Goal: Information Seeking & Learning: Learn about a topic

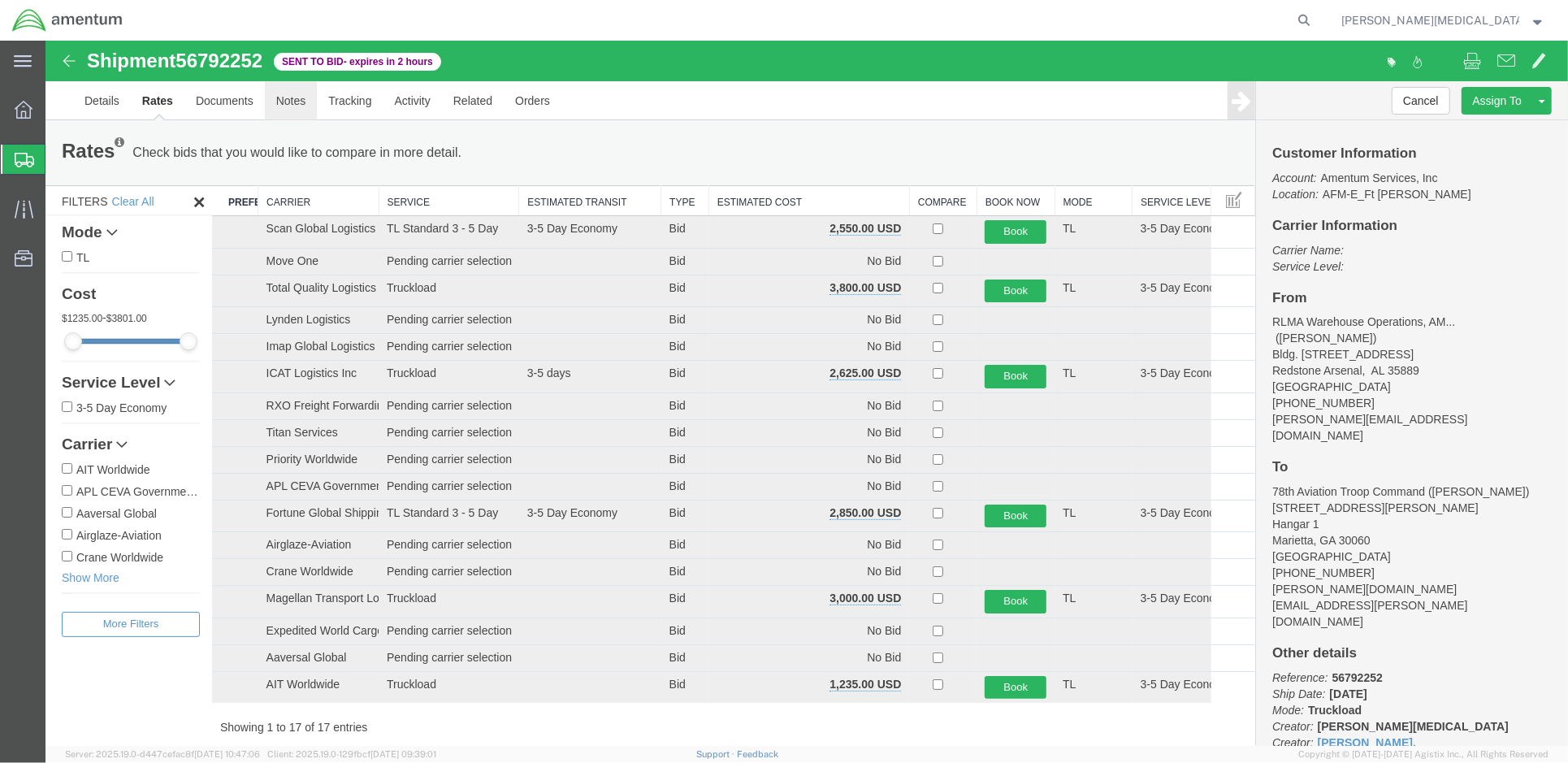
click at [289, 42] on link "Notes" at bounding box center [291, 100] width 53 height 39
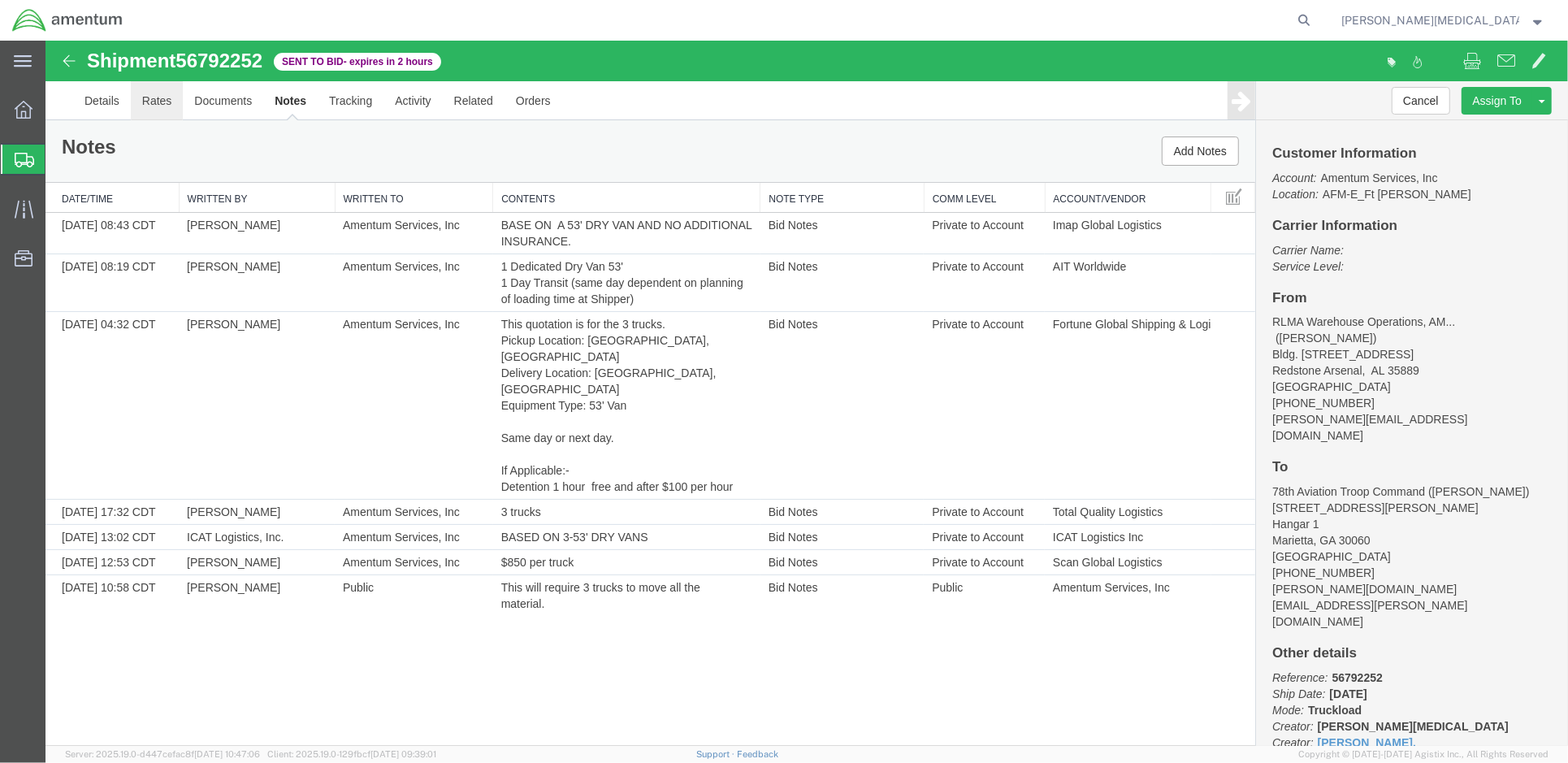
click at [157, 42] on link "Rates" at bounding box center [157, 100] width 53 height 39
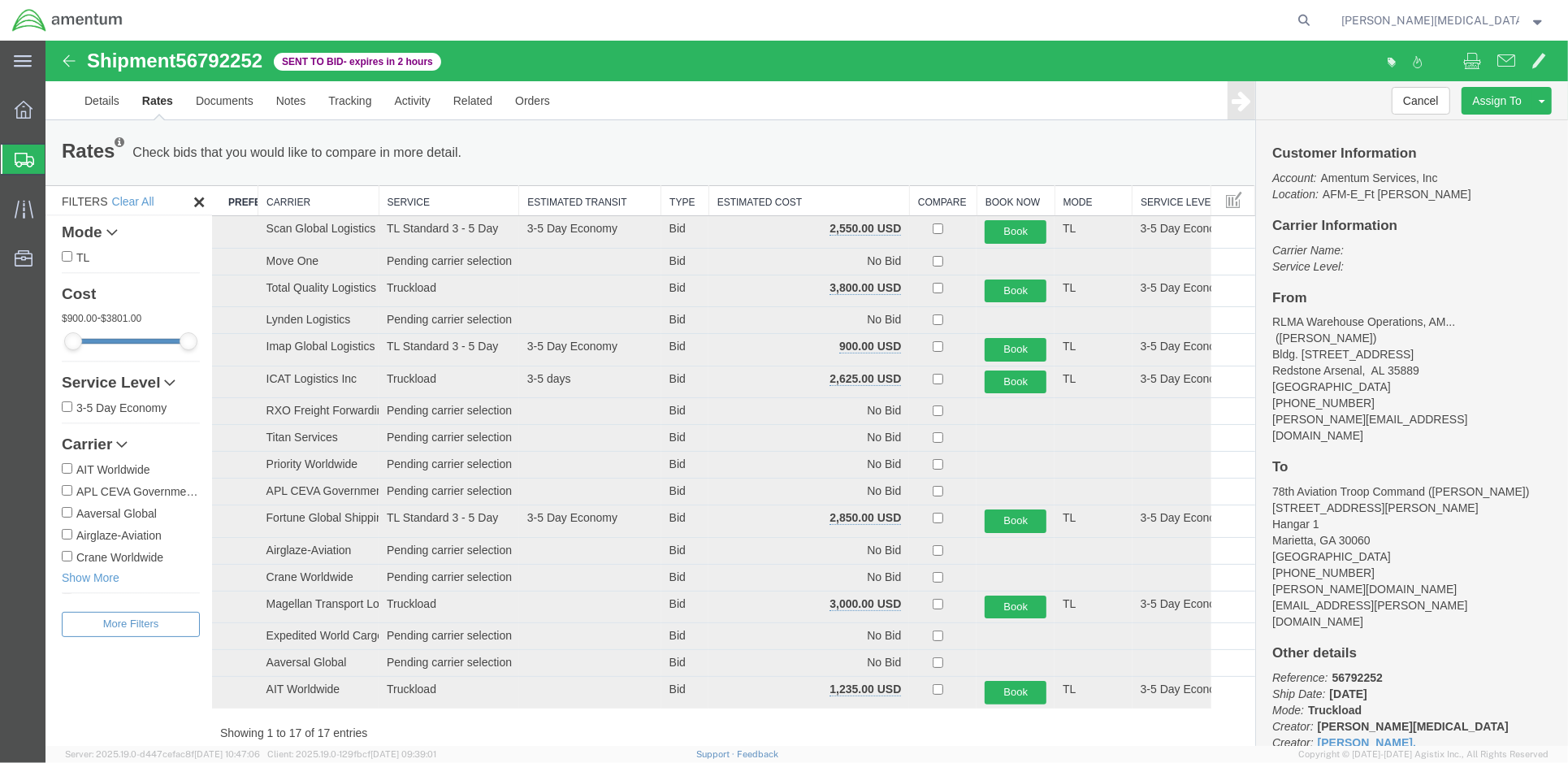
click at [569, 42] on th "Estimated Cost" at bounding box center [808, 200] width 201 height 30
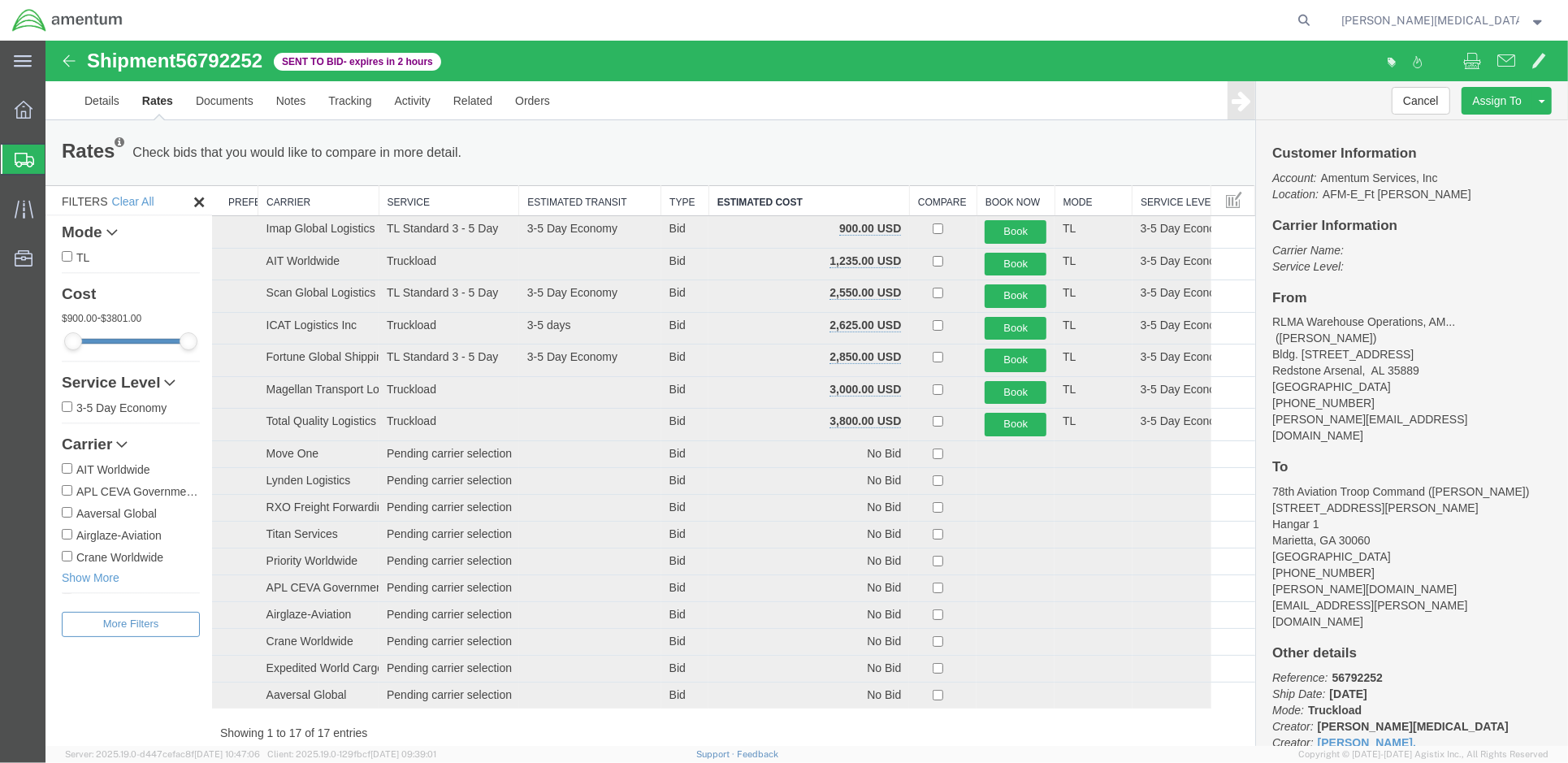
click at [569, 42] on b "09/19/2025" at bounding box center [1347, 693] width 38 height 13
click at [216, 42] on link "Documents" at bounding box center [224, 100] width 81 height 39
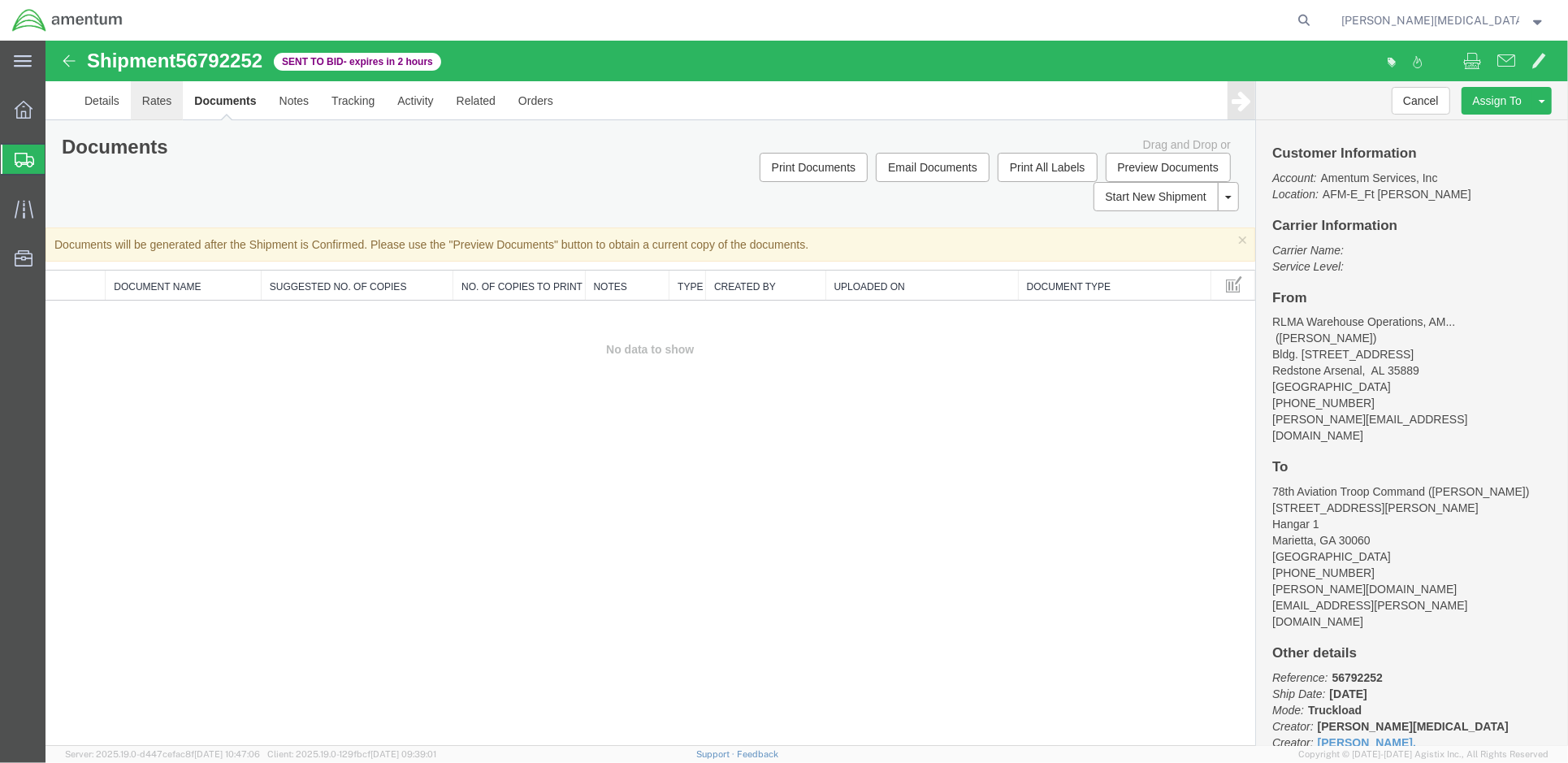
click at [148, 42] on link "Rates" at bounding box center [157, 100] width 53 height 39
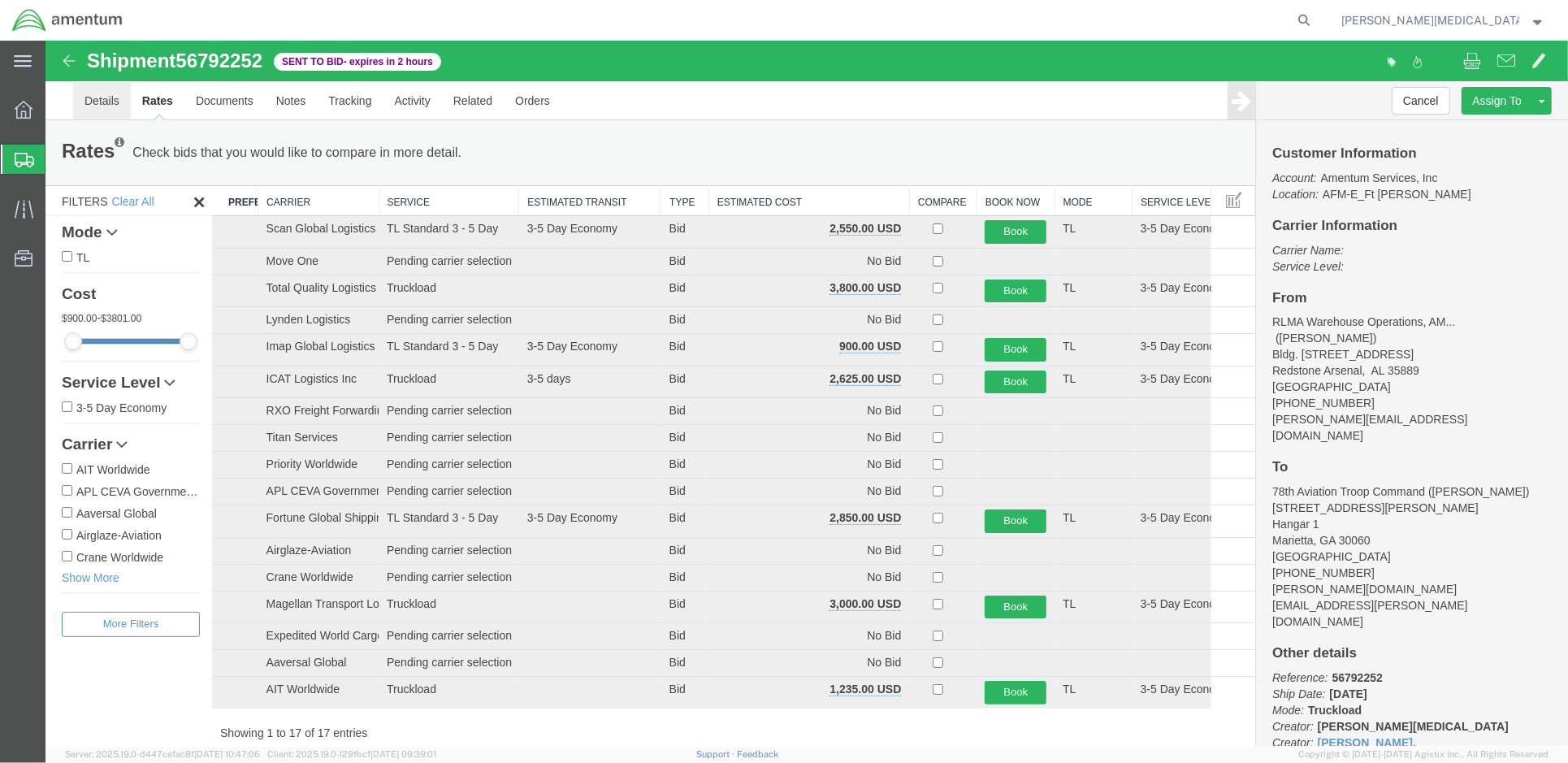
click at [105, 42] on link "Details" at bounding box center [101, 100] width 58 height 39
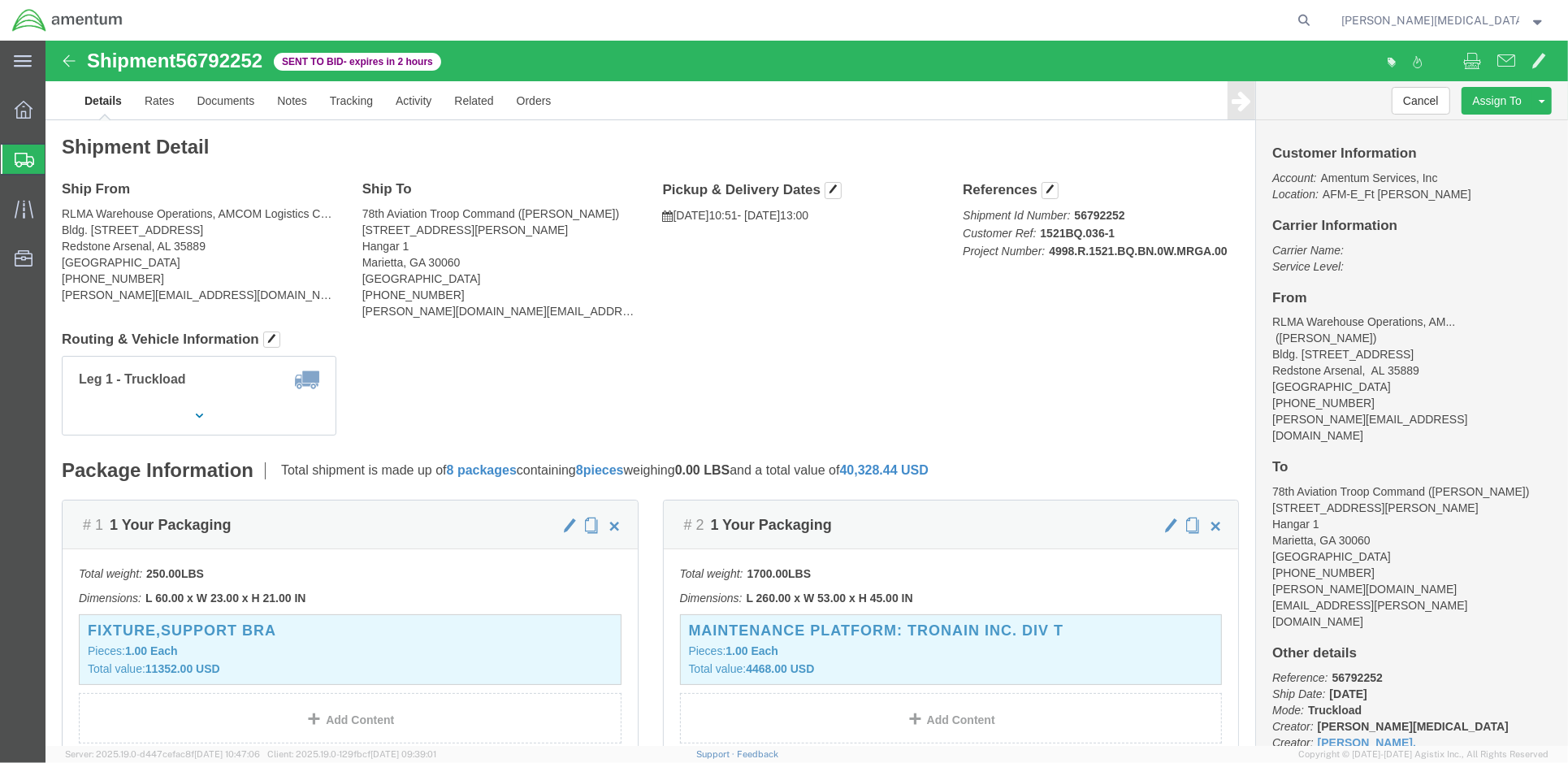
click span "10:51"
click p "09/19/2025 10:51 - 09/19/2025 13:00"
click span "button"
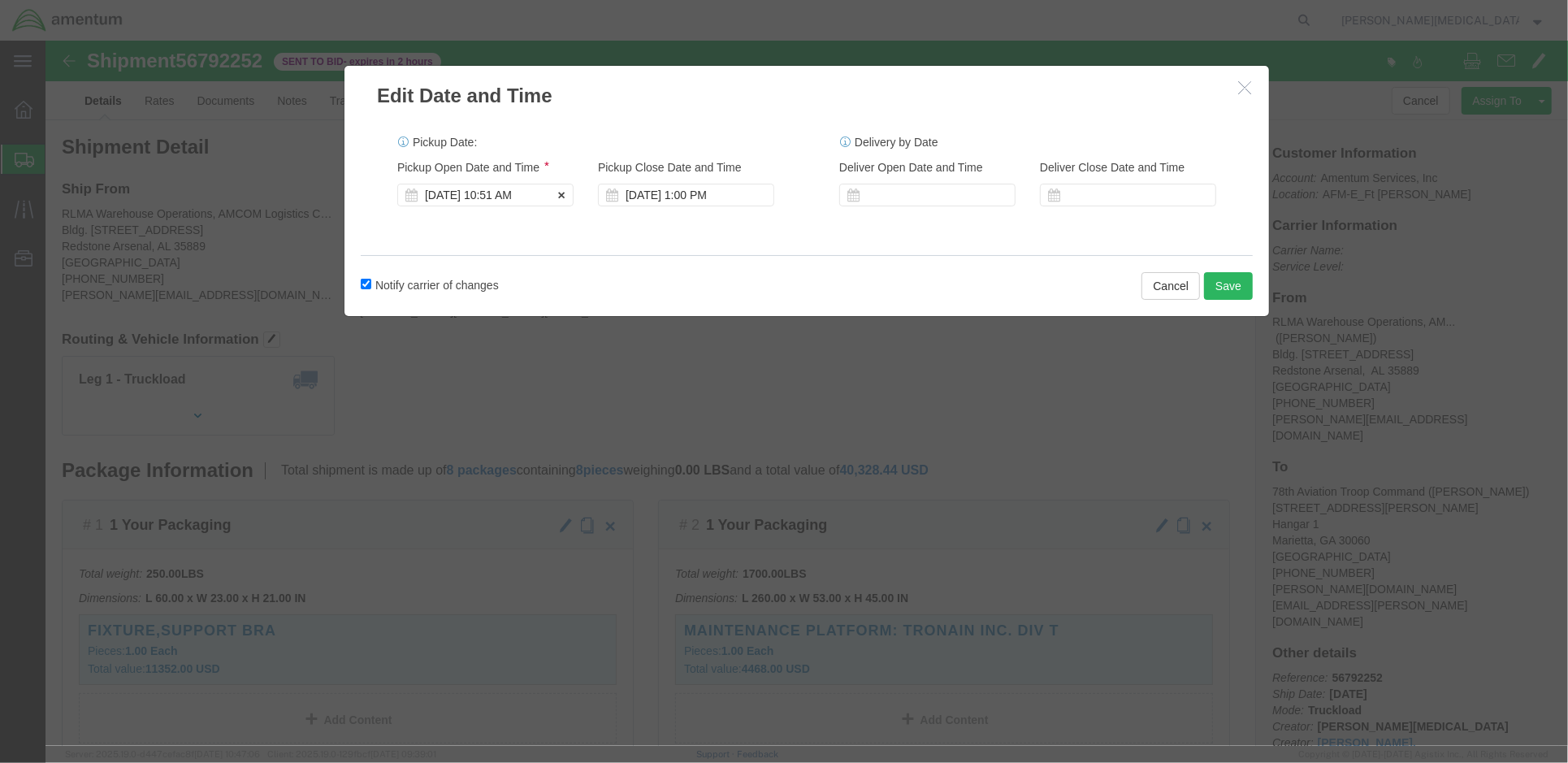
click div "Sep 19 2025 10:51 AM"
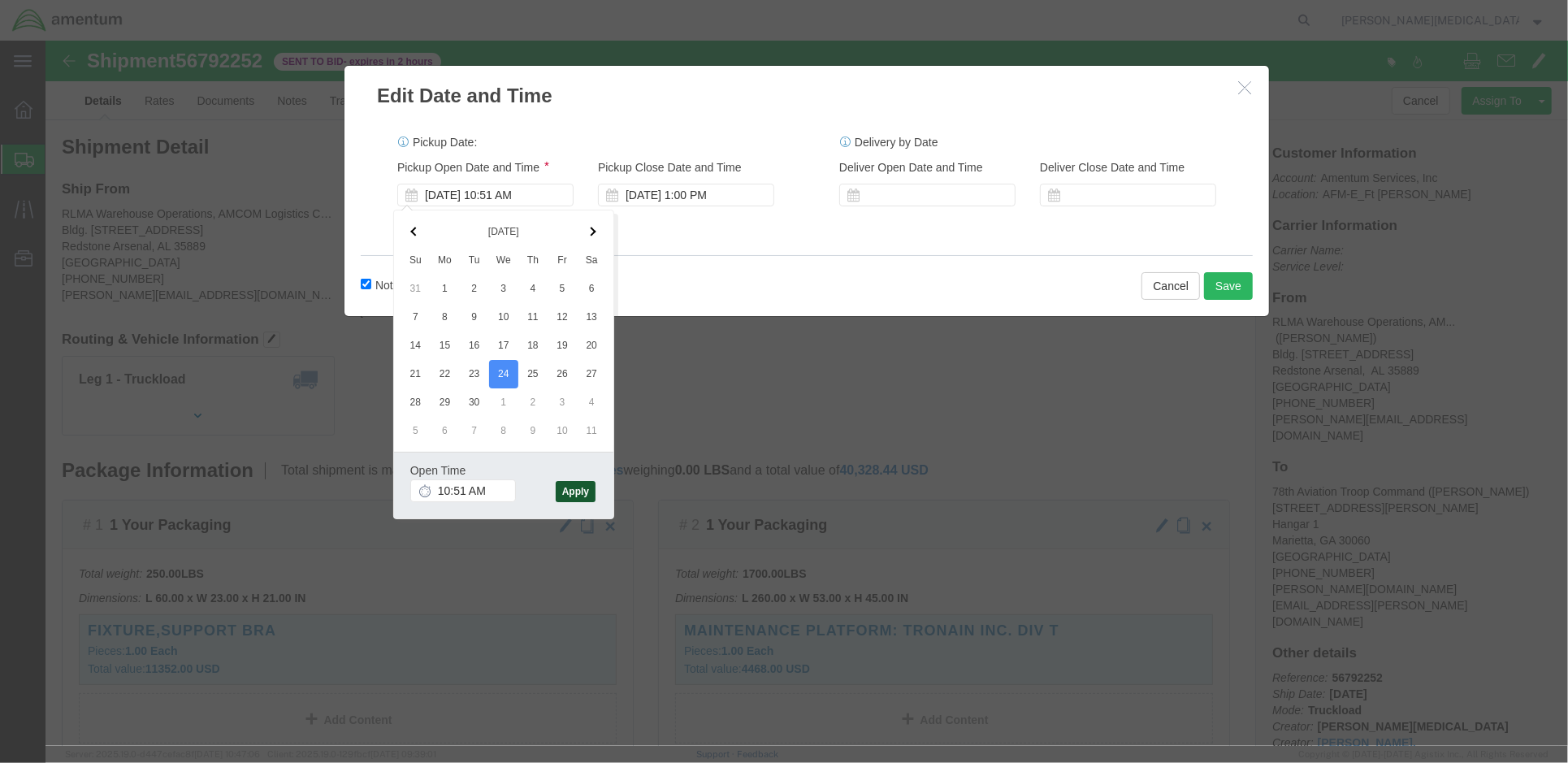
click button "Apply"
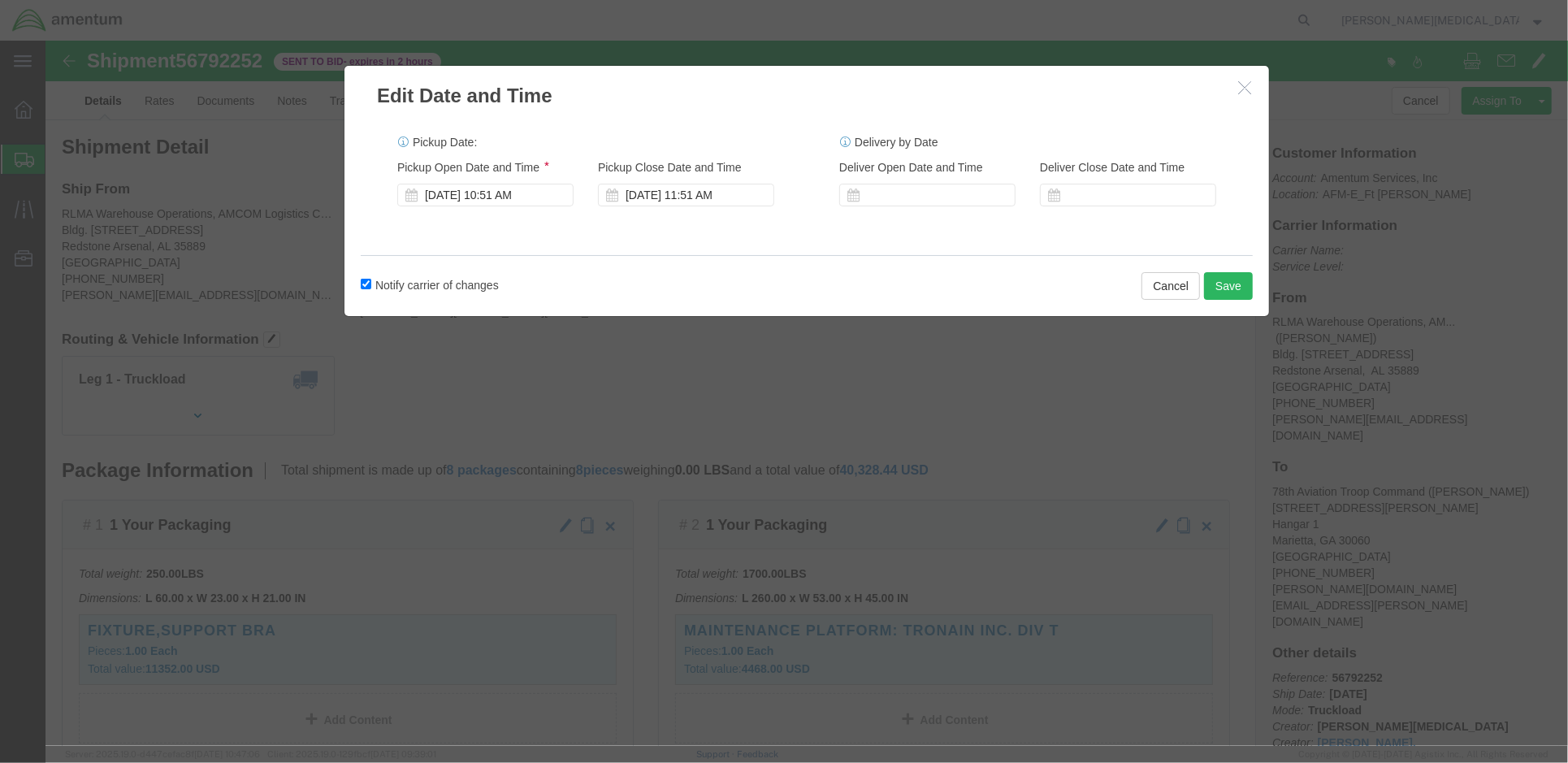
click div "Pickup Start Date Pickup Start Time Pickup Open Date and Time Sep 24 2025 10:51…"
click div "Sep 24 2025 10:51 AM"
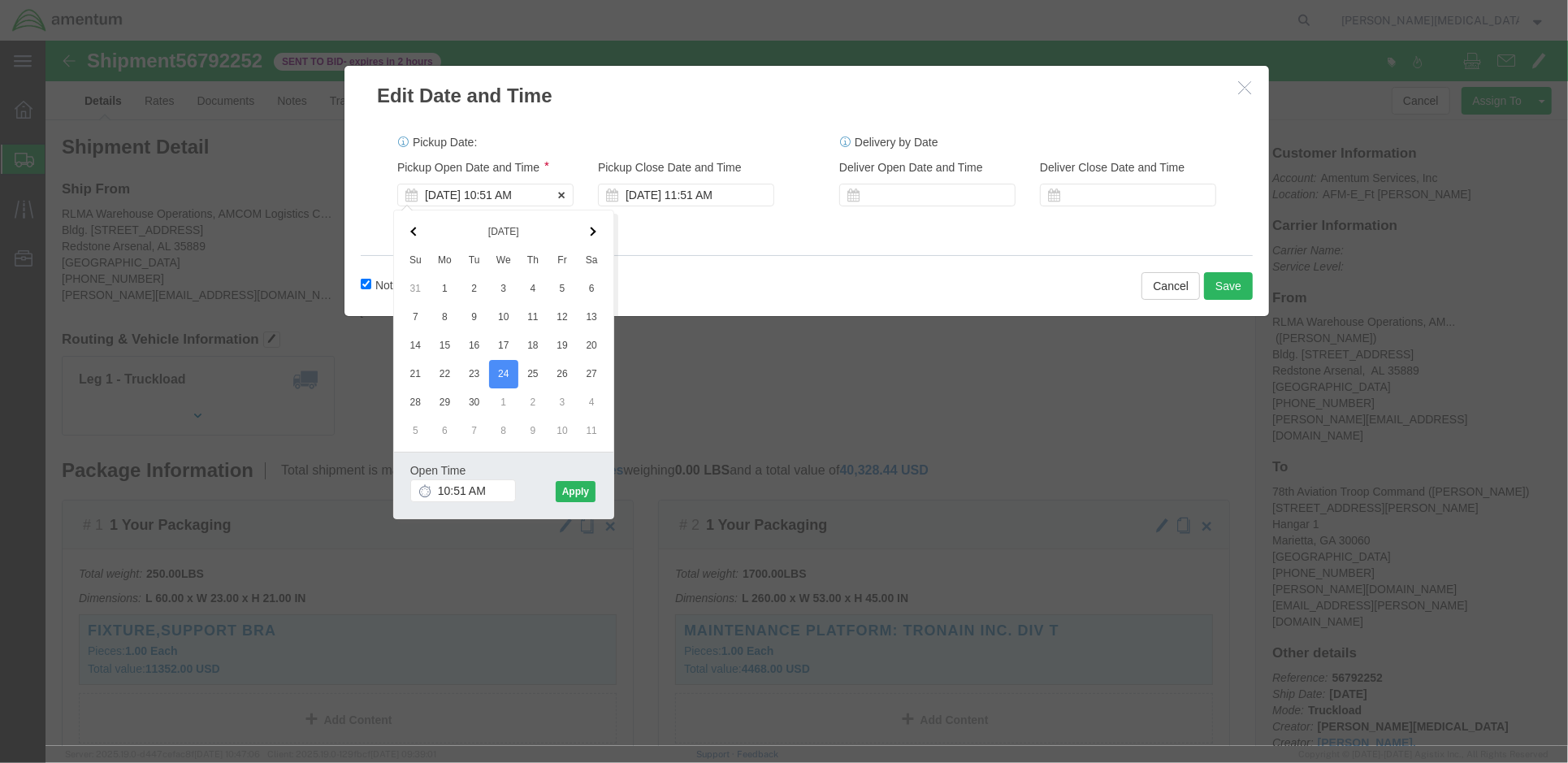
click div "Sep 24 2025 10:51 AM"
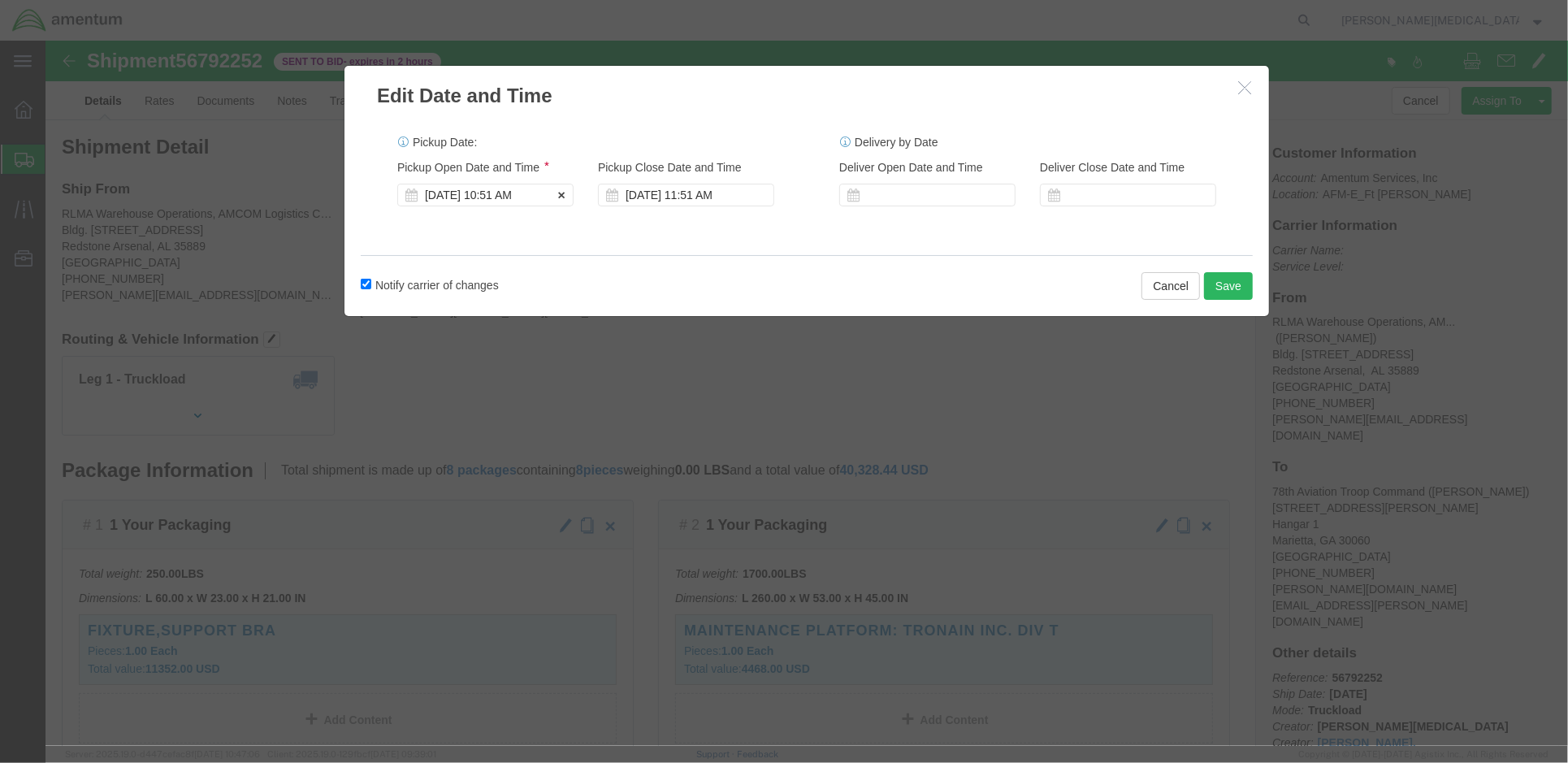
click div "Sep 24 2025 10:51 AM"
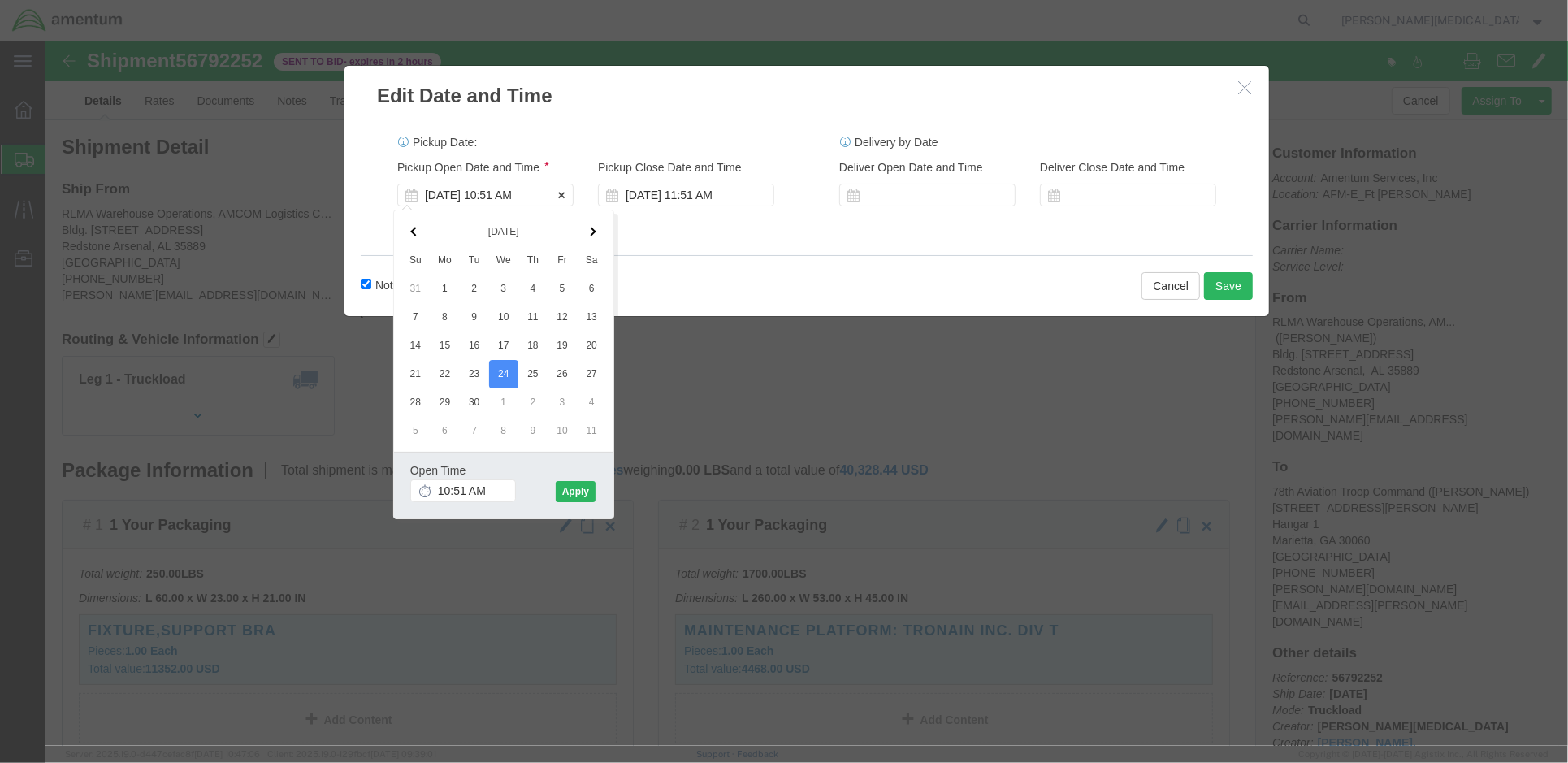
click div "Sep 24 2025 10:51 AM"
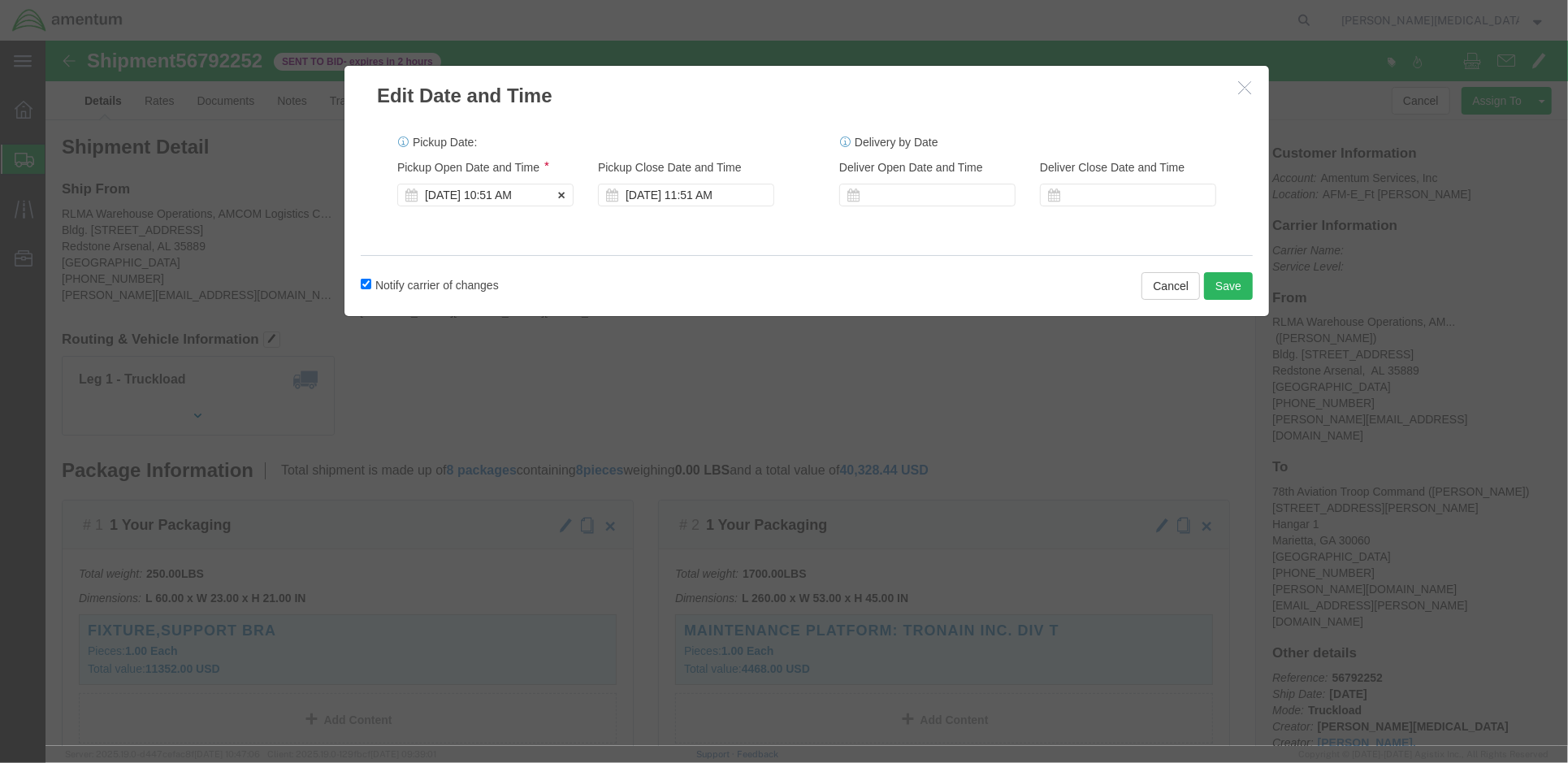
click div "Sep 24 2025 10:51 AM"
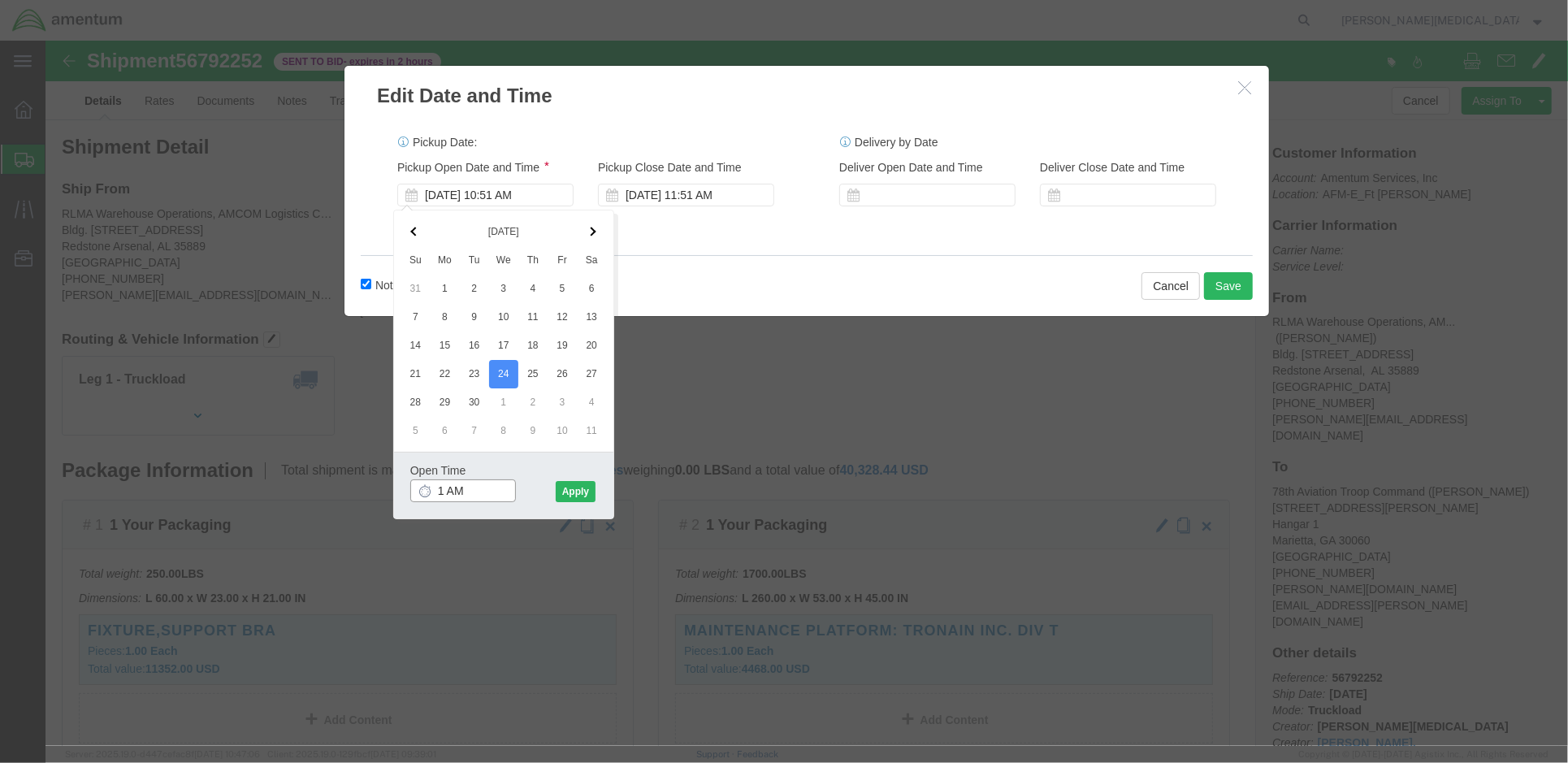
click input "1 AM"
type input "10:00 AM"
click button "Apply"
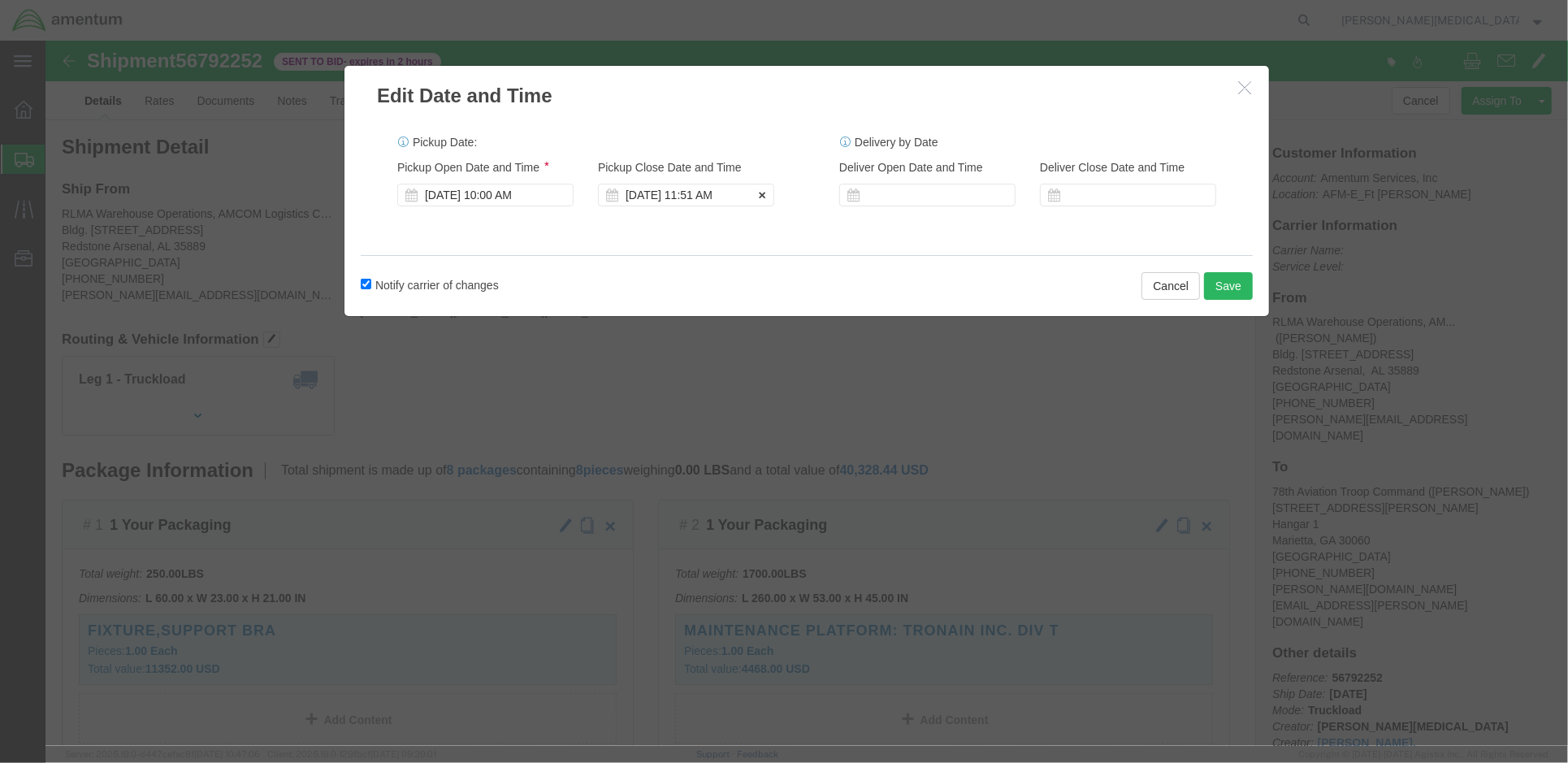
click div "Sep 24 2025 11:51 AM"
click div "Pickup Date: Pickup Start Date Pickup Start Time Pickup Open Date and Time Sep …"
click button "Save"
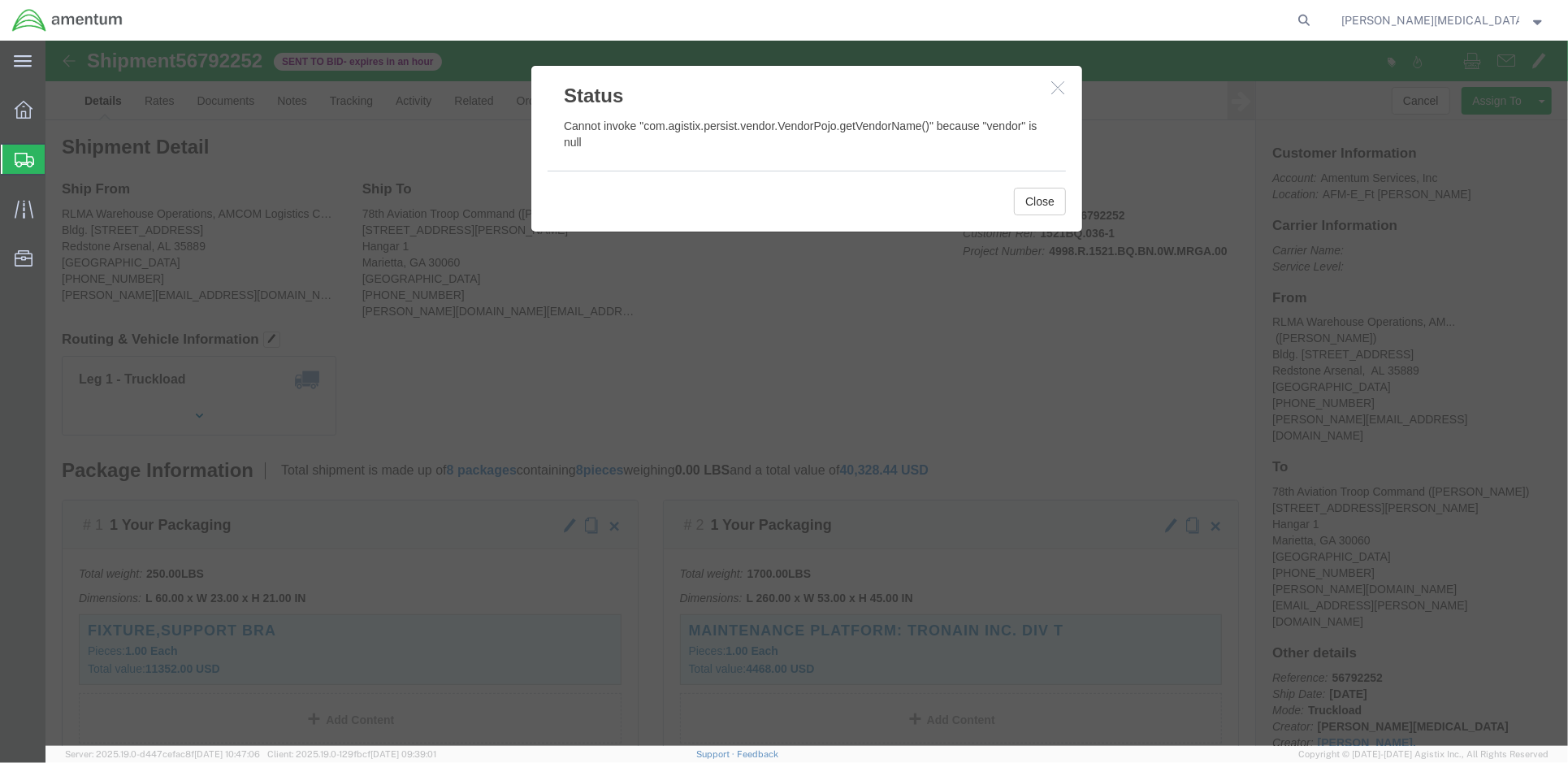
click button "button"
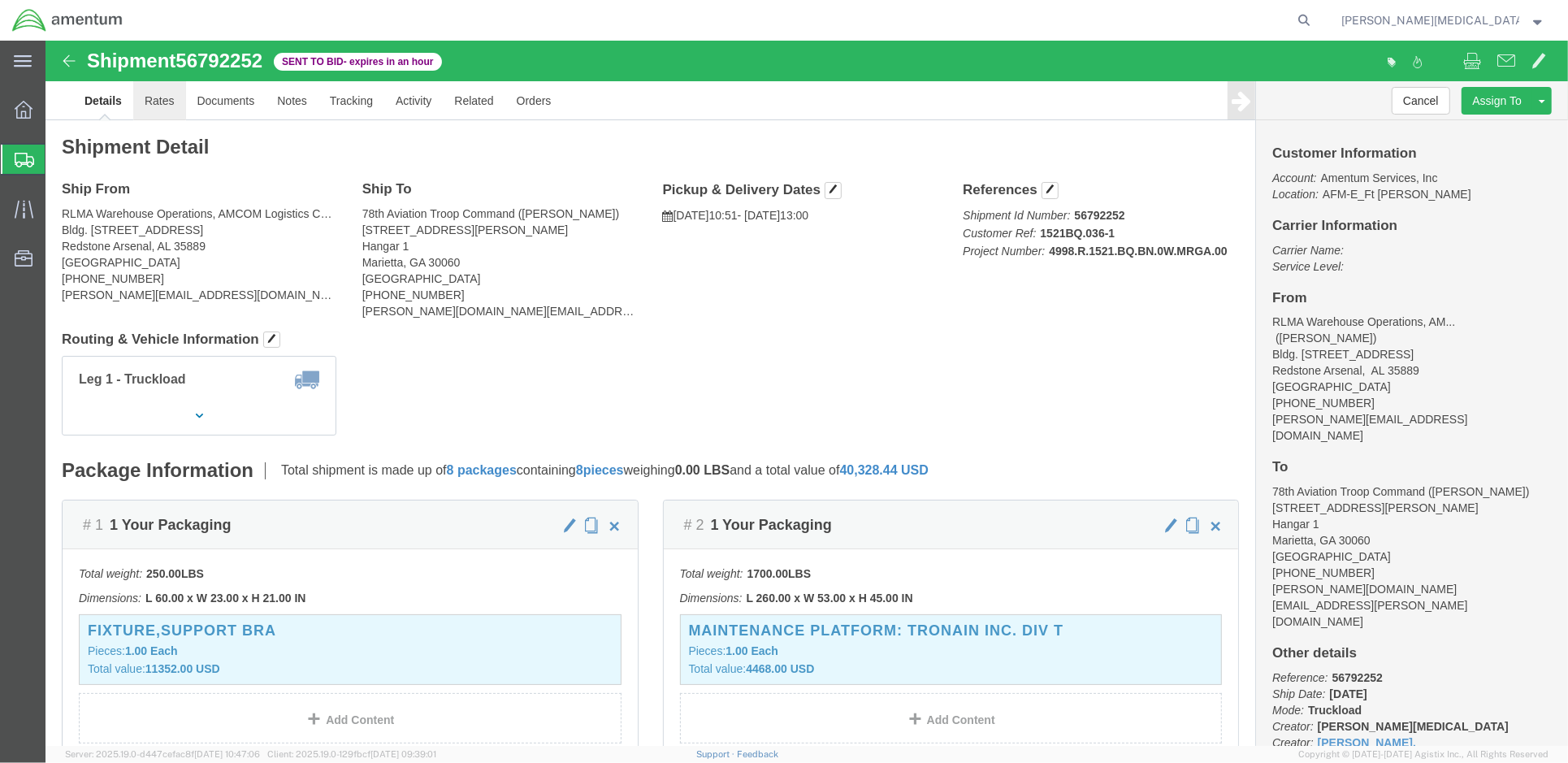
click link "Rates"
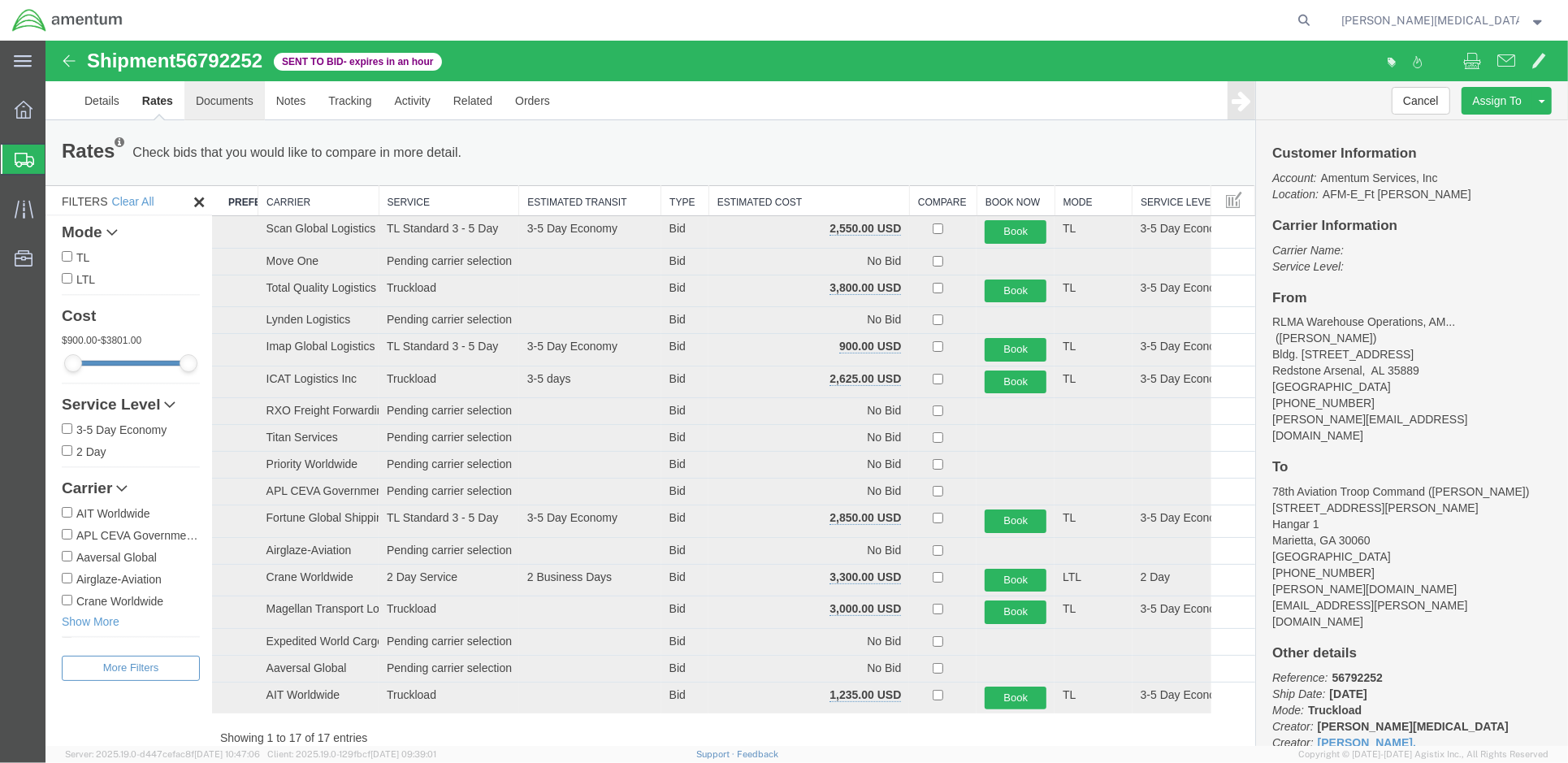
click at [215, 42] on link "Documents" at bounding box center [224, 100] width 81 height 39
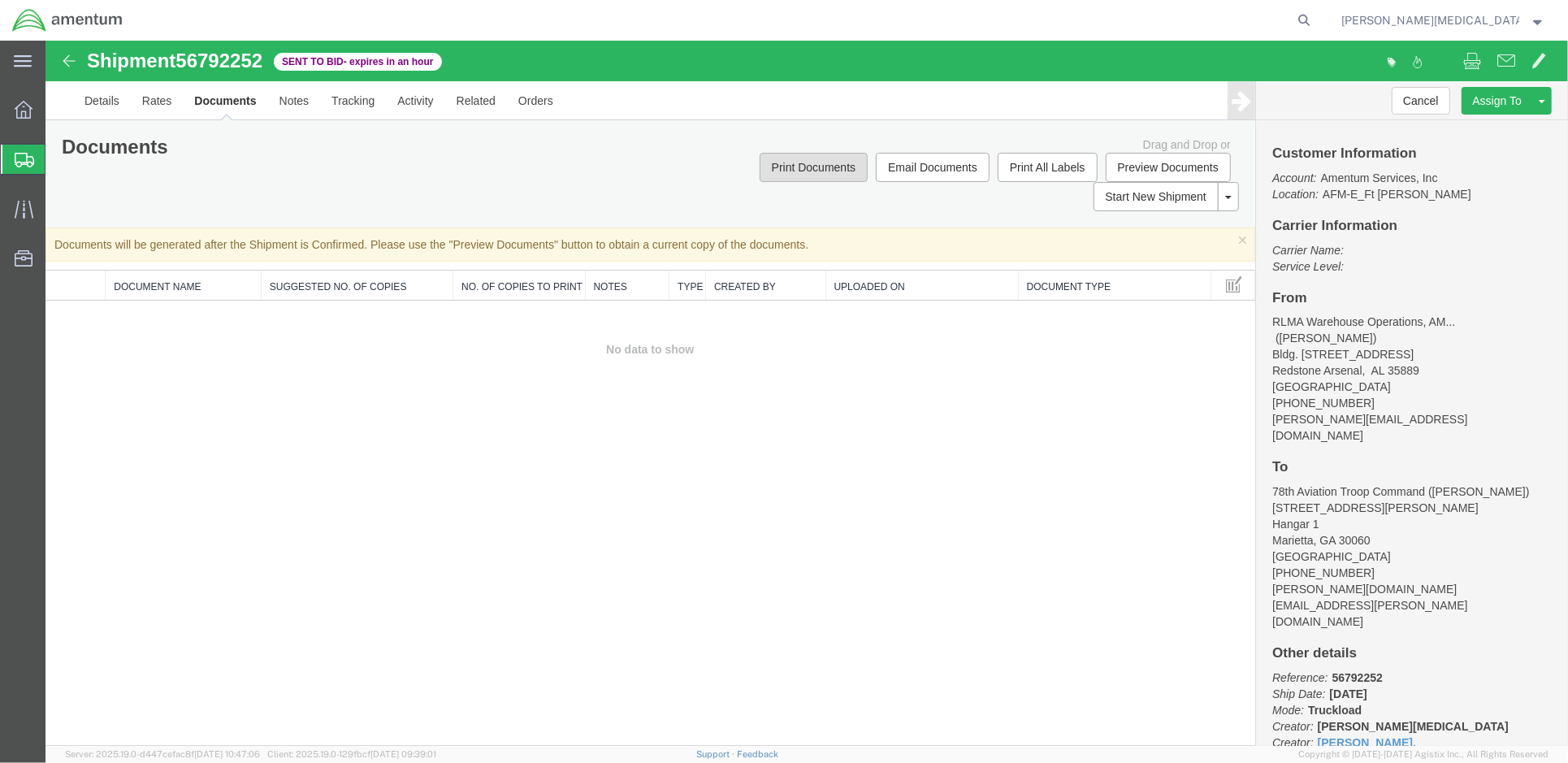
click at [569, 42] on button "Print Documents" at bounding box center [813, 167] width 108 height 29
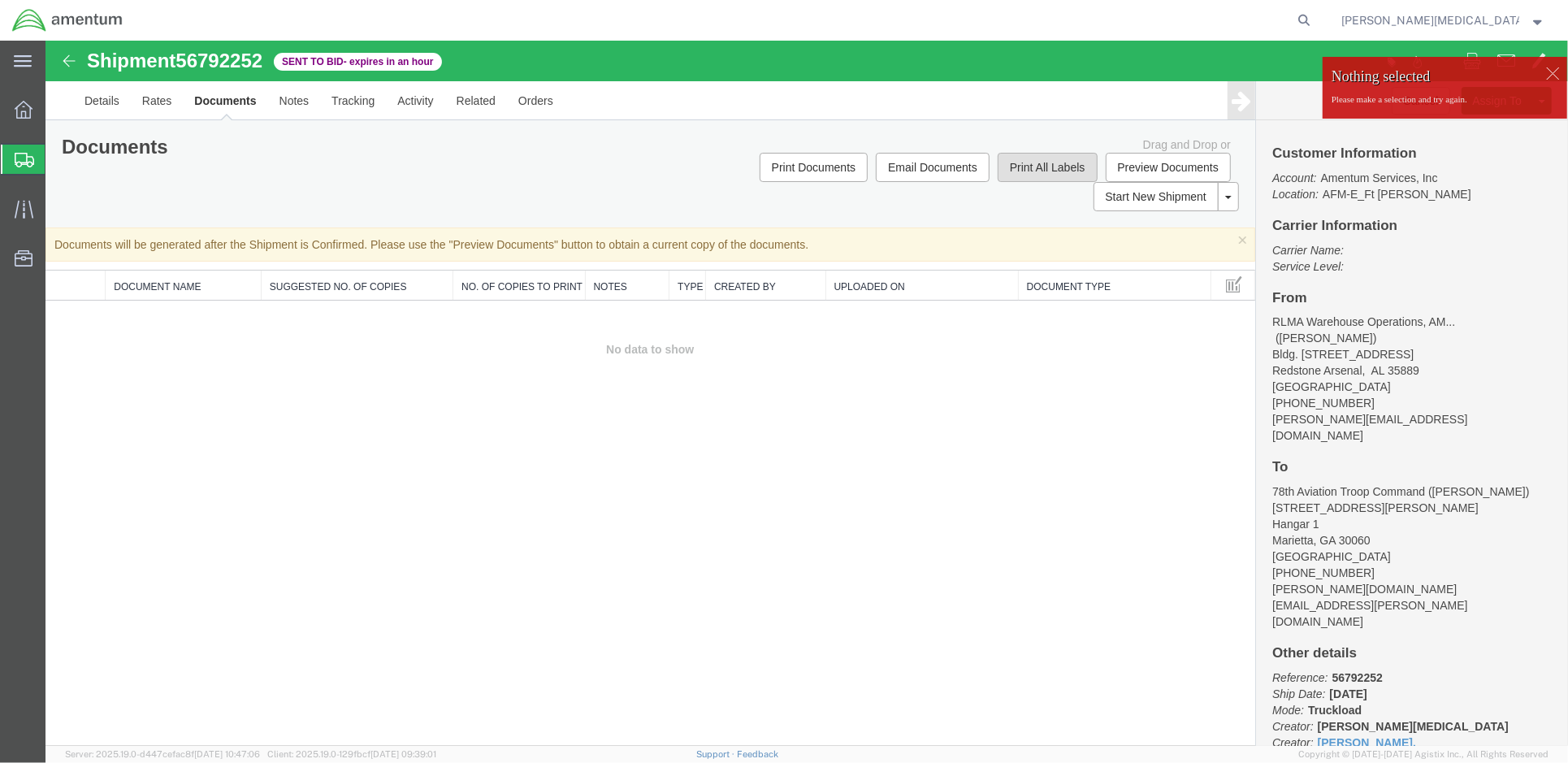
click at [569, 42] on button "Print All Labels" at bounding box center [1046, 167] width 100 height 29
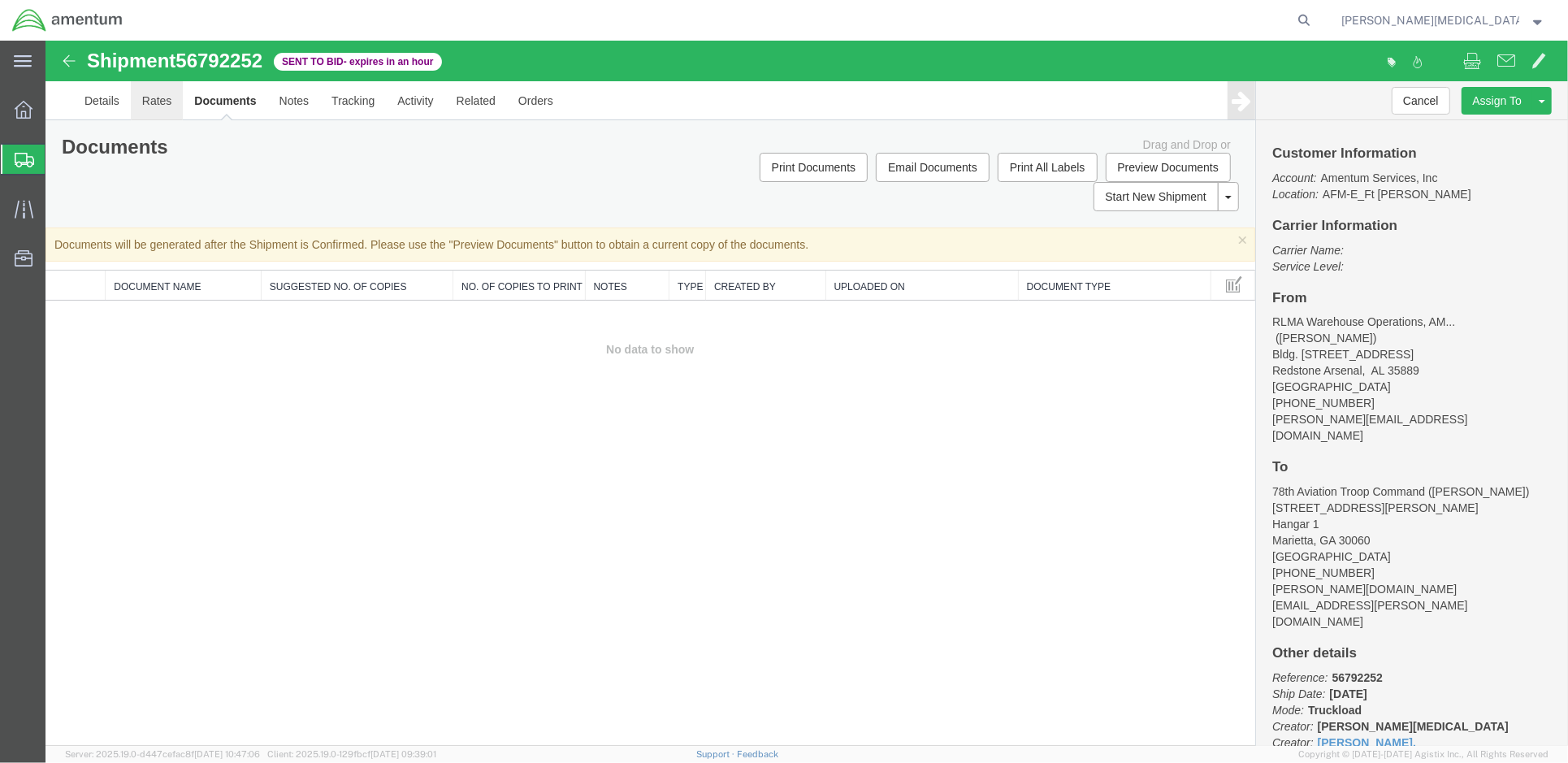
click at [136, 42] on link "Rates" at bounding box center [157, 100] width 53 height 39
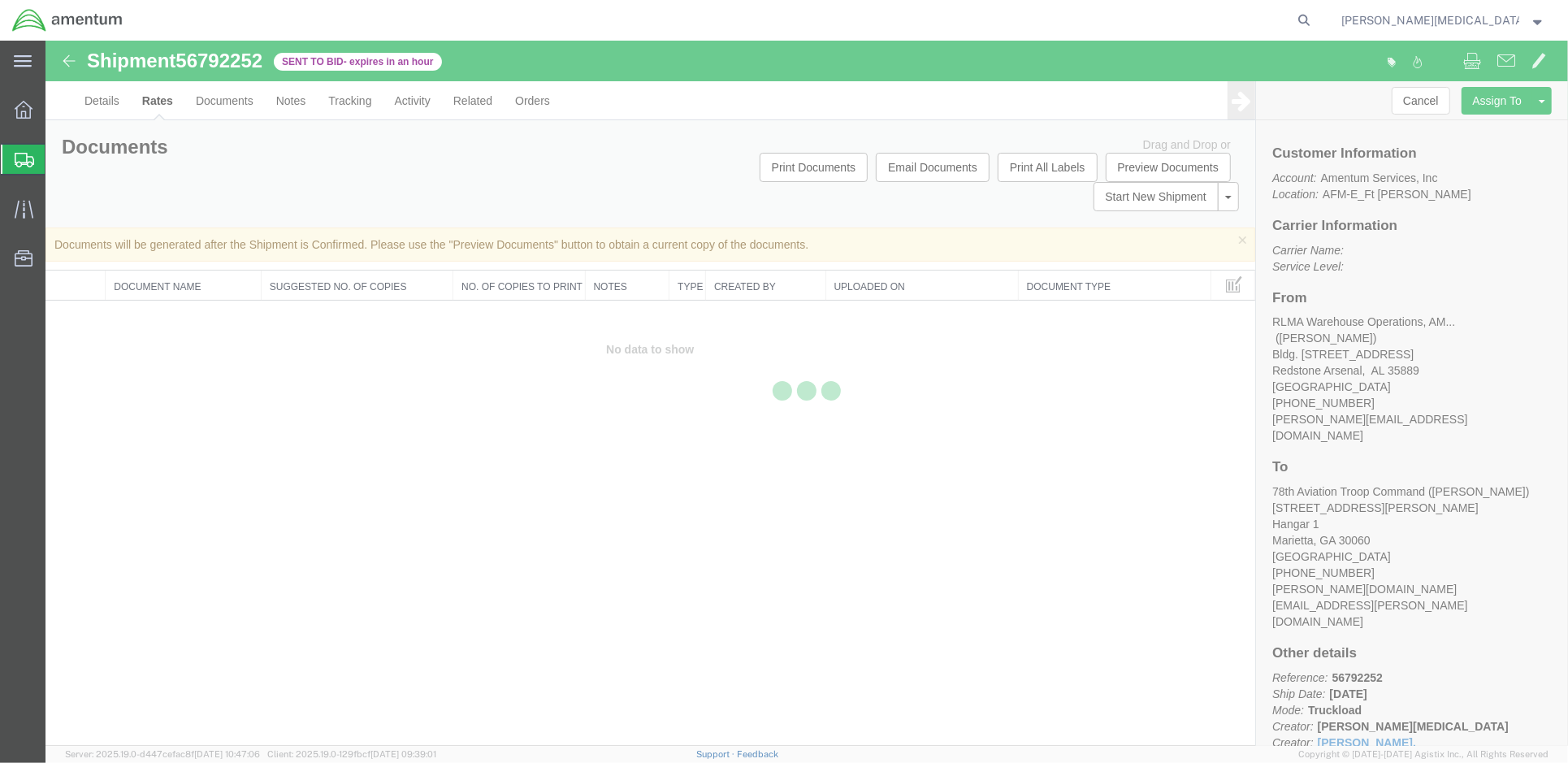
click at [100, 42] on div at bounding box center [807, 393] width 1522 height 705
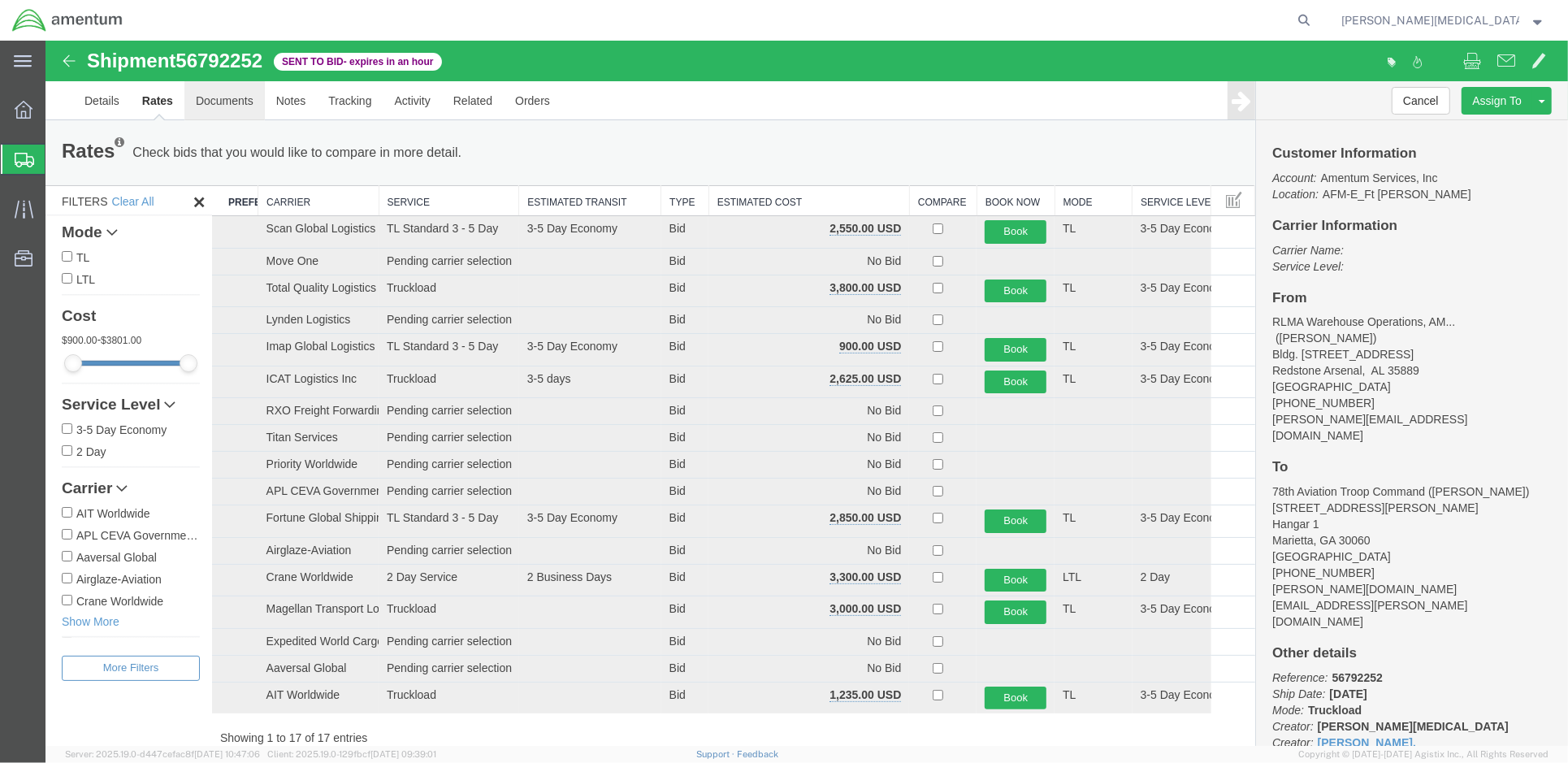
click at [234, 42] on link "Documents" at bounding box center [224, 100] width 81 height 39
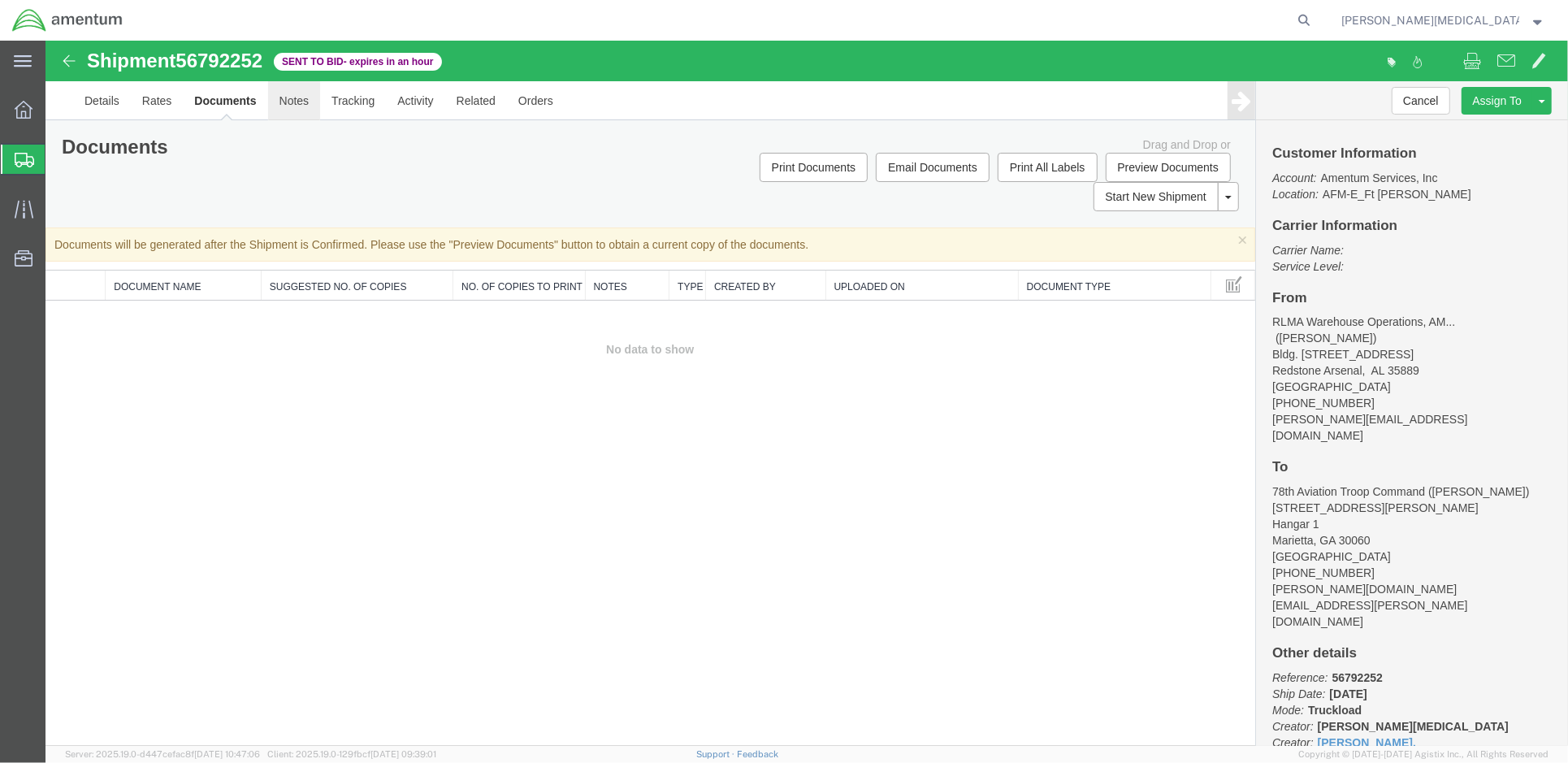
click at [293, 42] on link "Notes" at bounding box center [293, 100] width 53 height 39
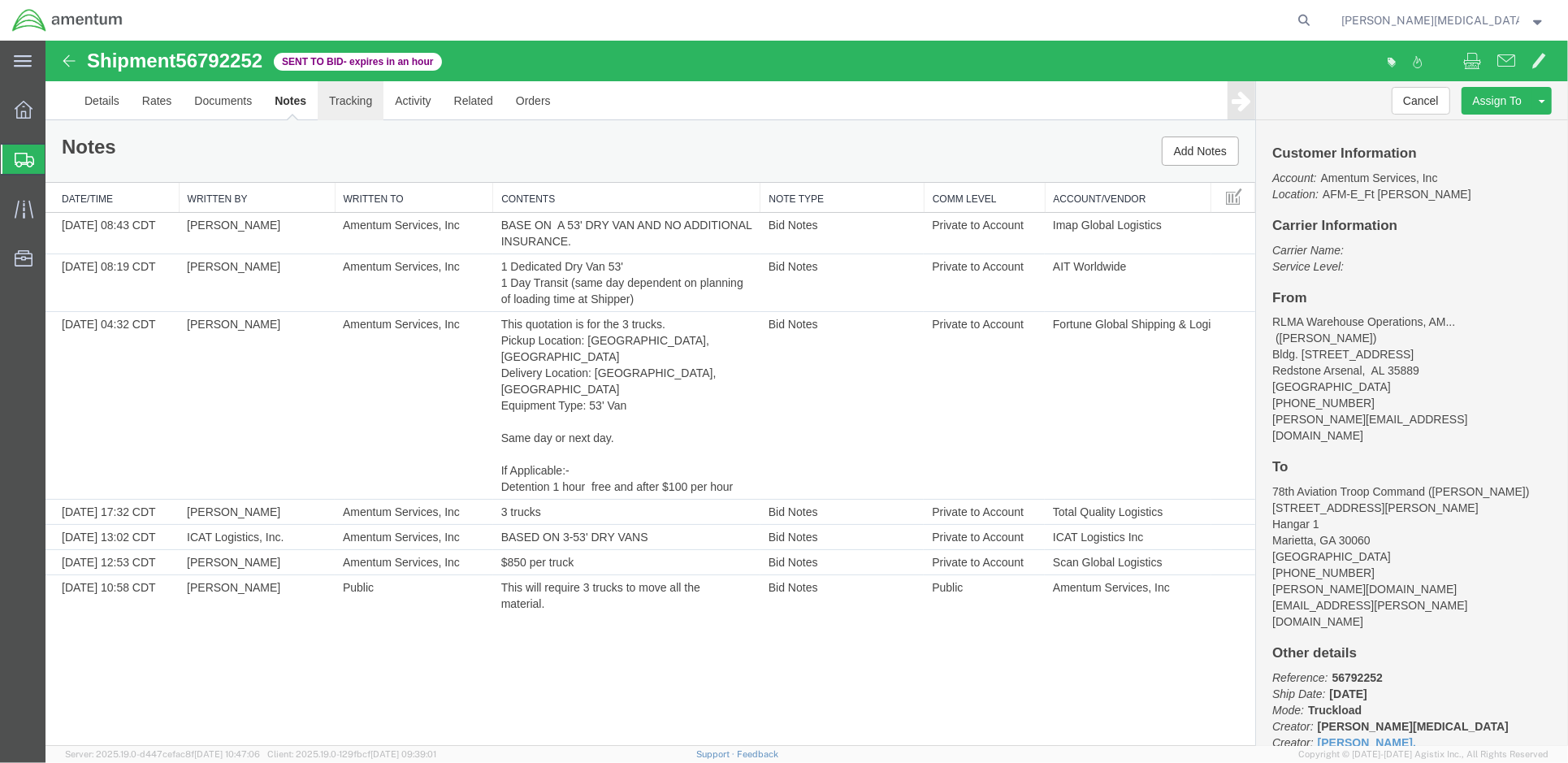
click at [363, 42] on link "Tracking" at bounding box center [350, 100] width 66 height 39
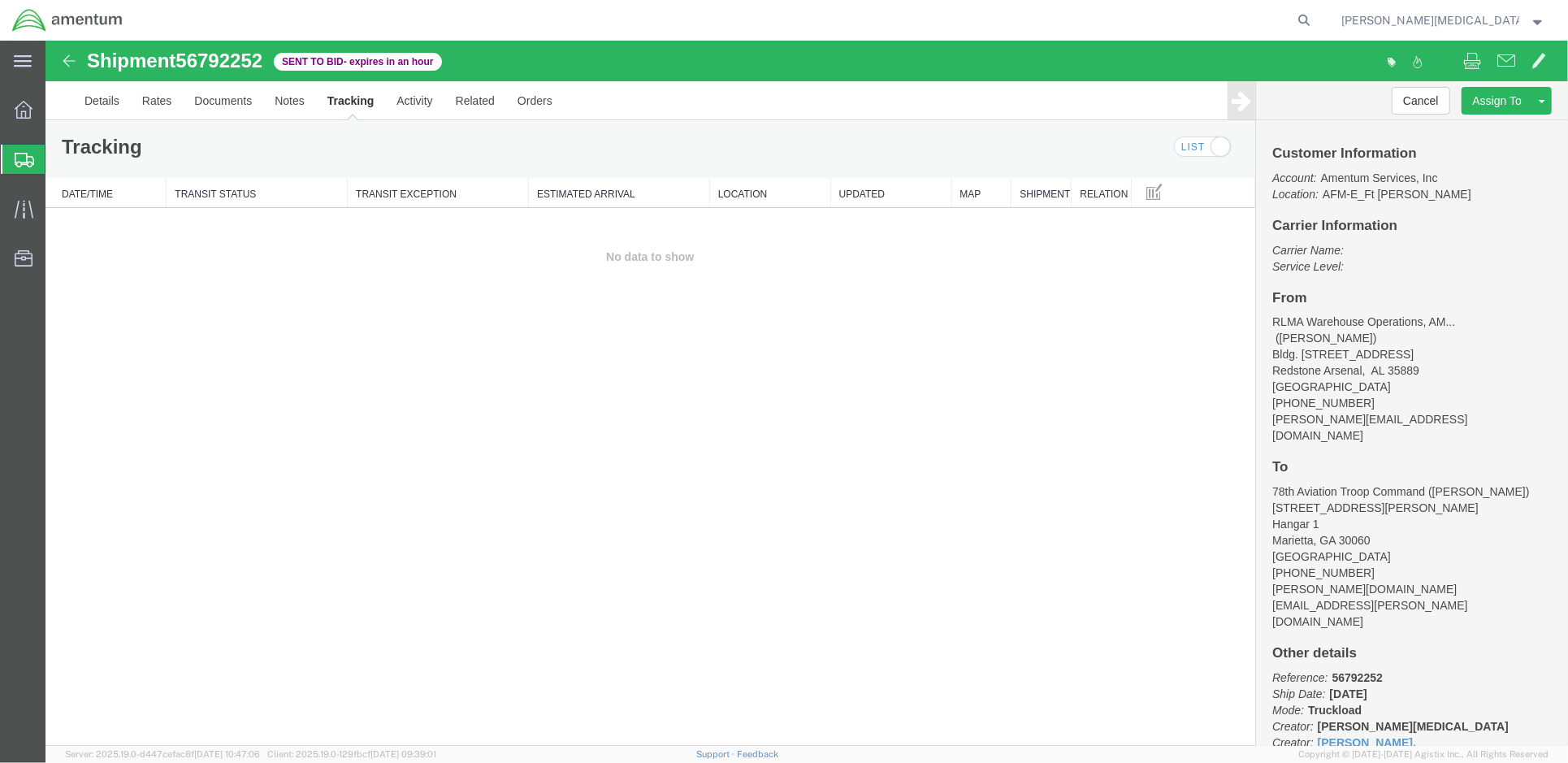
click at [329, 42] on link "Tracking" at bounding box center [350, 100] width 70 height 39
click at [276, 42] on link "Notes" at bounding box center [289, 100] width 53 height 39
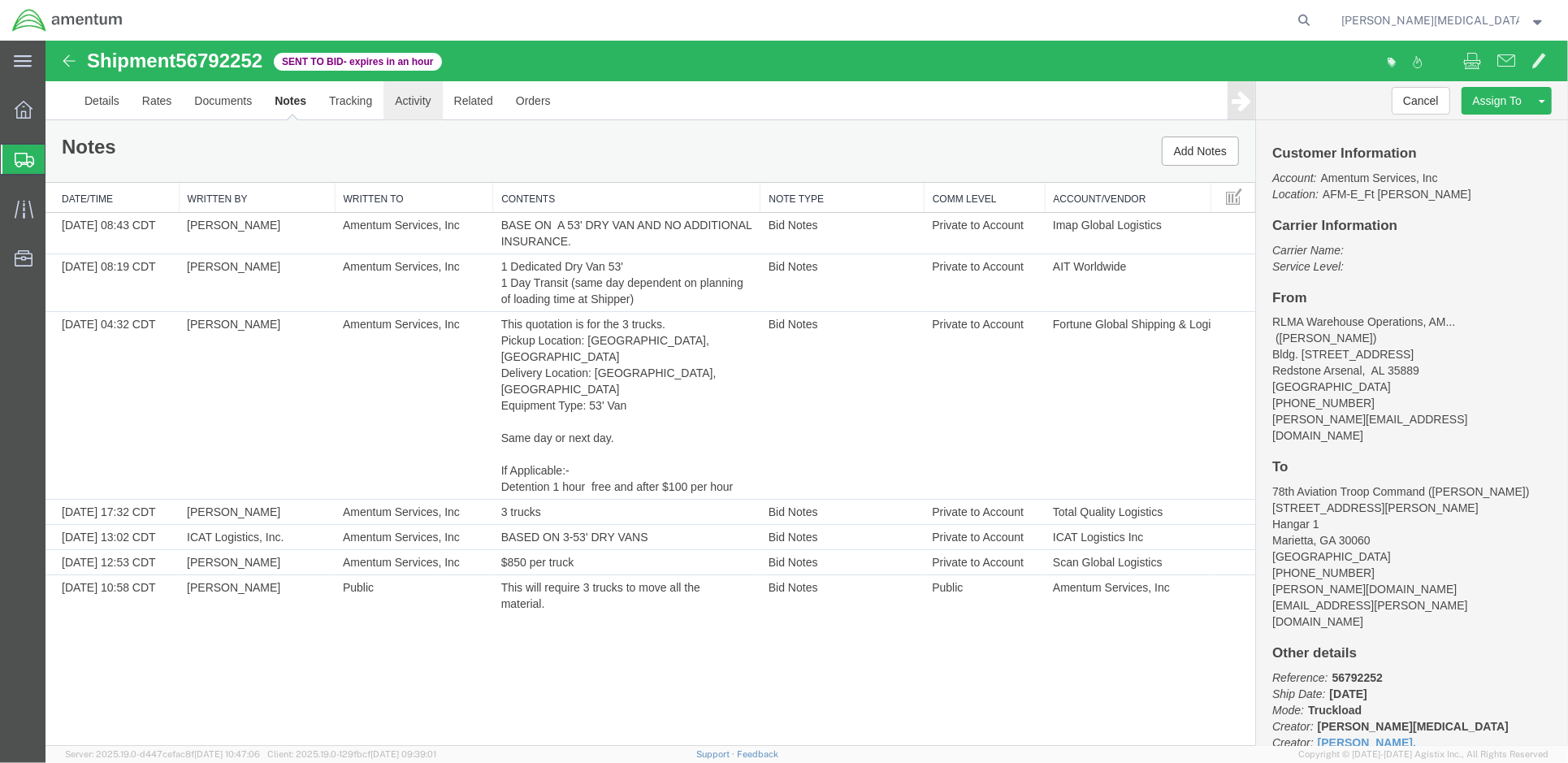
click at [414, 42] on link "Activity" at bounding box center [412, 100] width 59 height 39
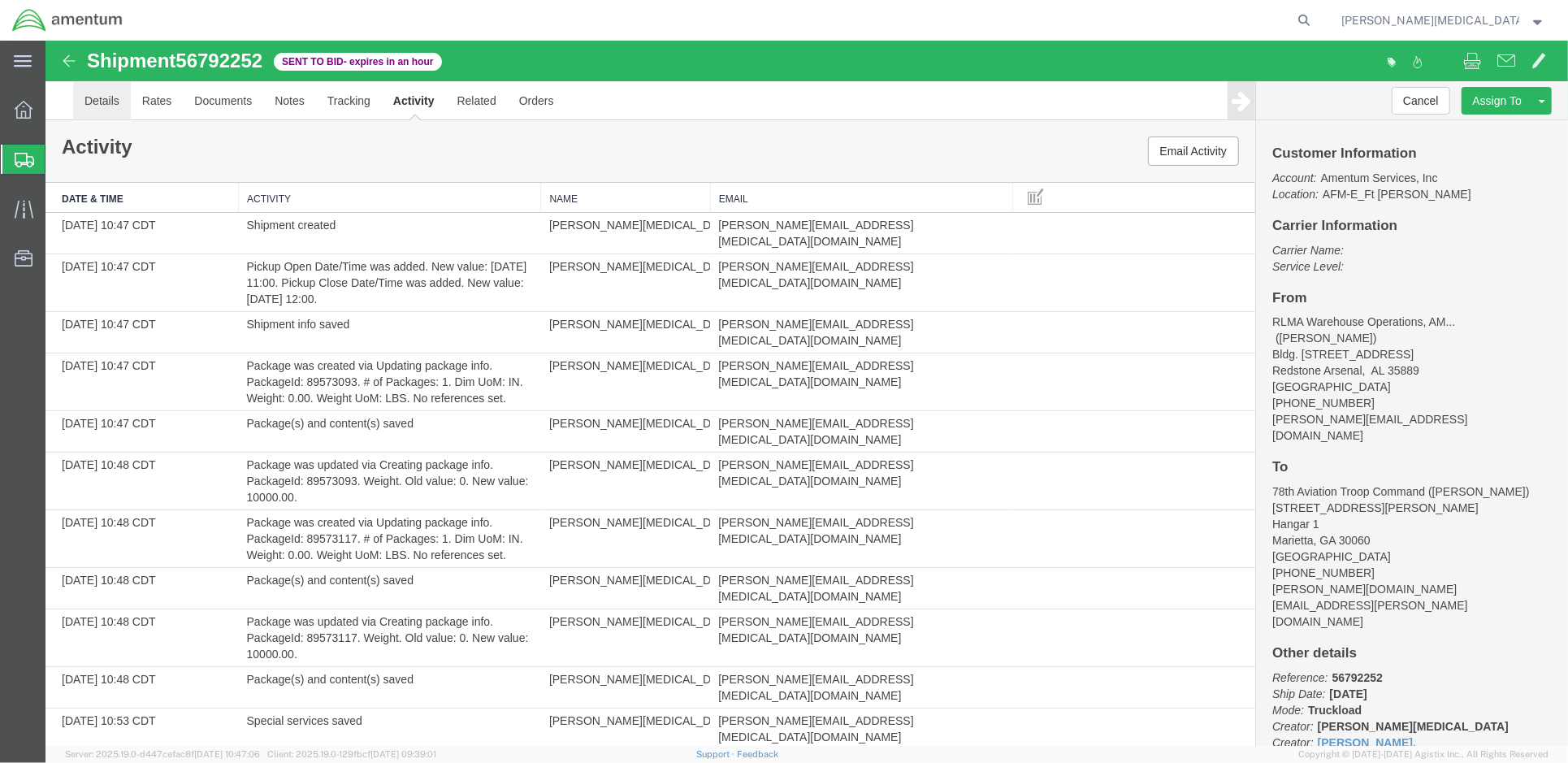
click at [108, 42] on link "Details" at bounding box center [101, 100] width 58 height 39
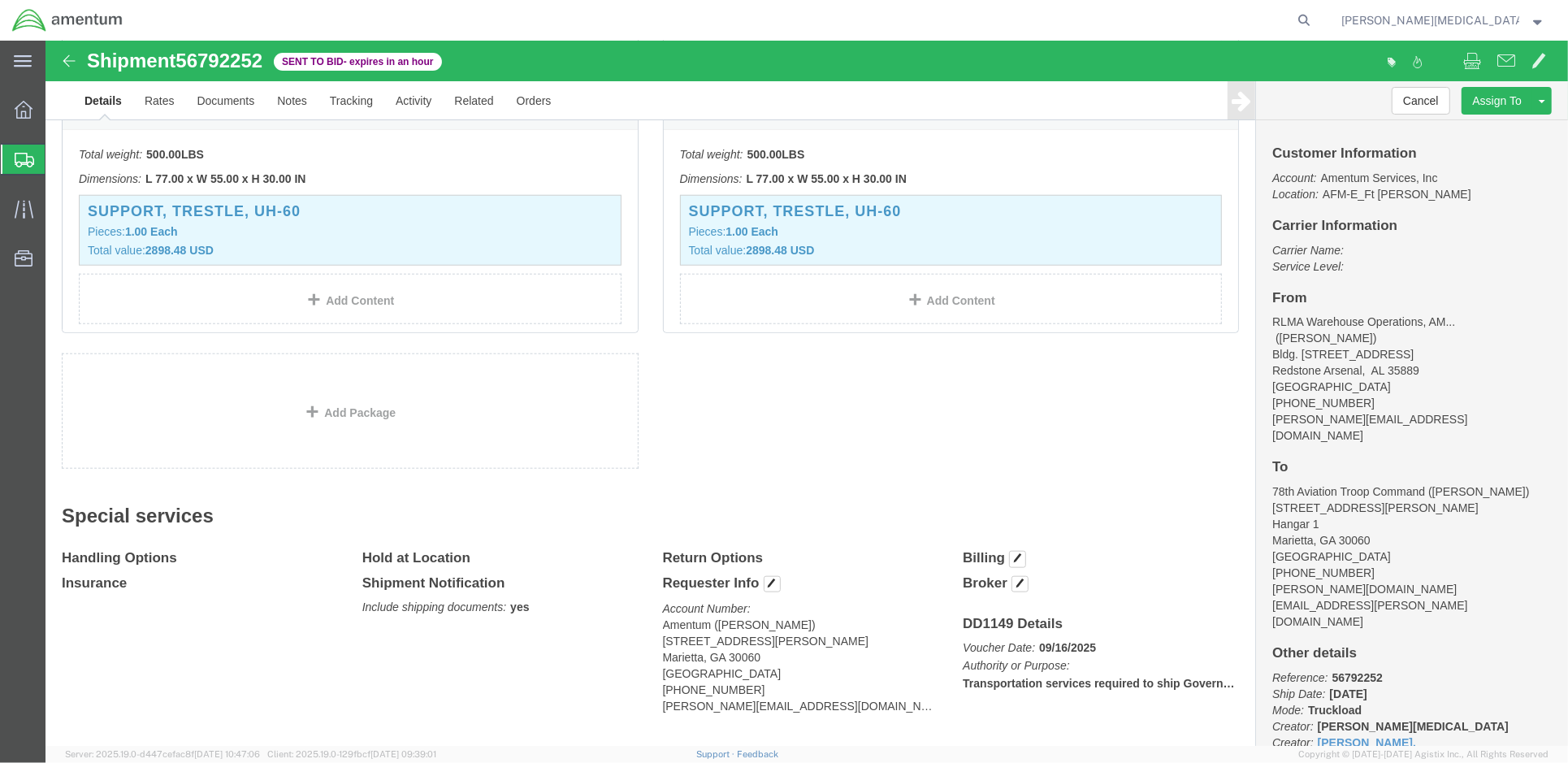
scroll to position [1264, 0]
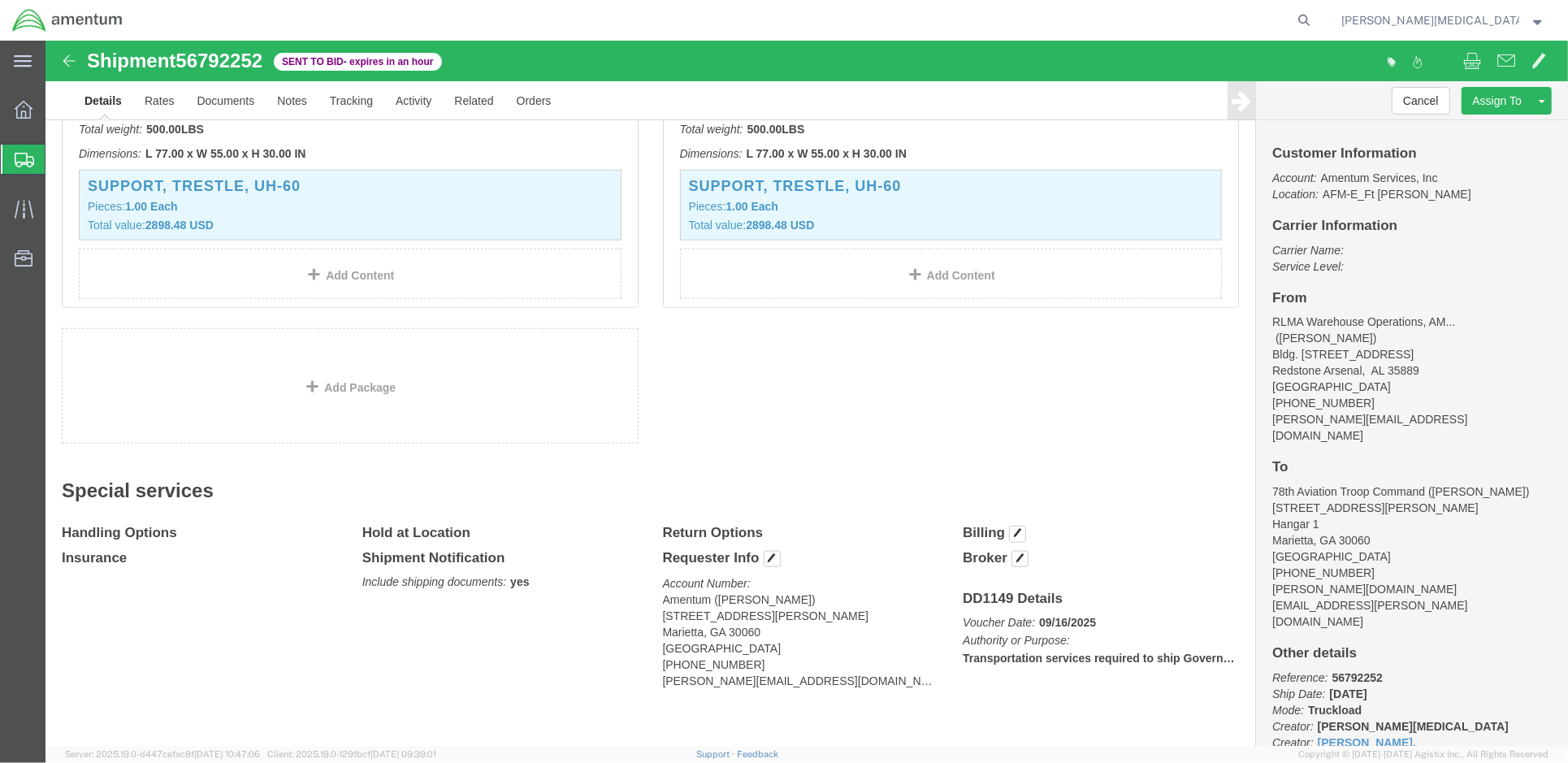
drag, startPoint x: 1022, startPoint y: 603, endPoint x: 1034, endPoint y: 603, distance: 12.0
click p "Voucher Date: 09/16/2025 Authority or Purpose: Transportation services required…"
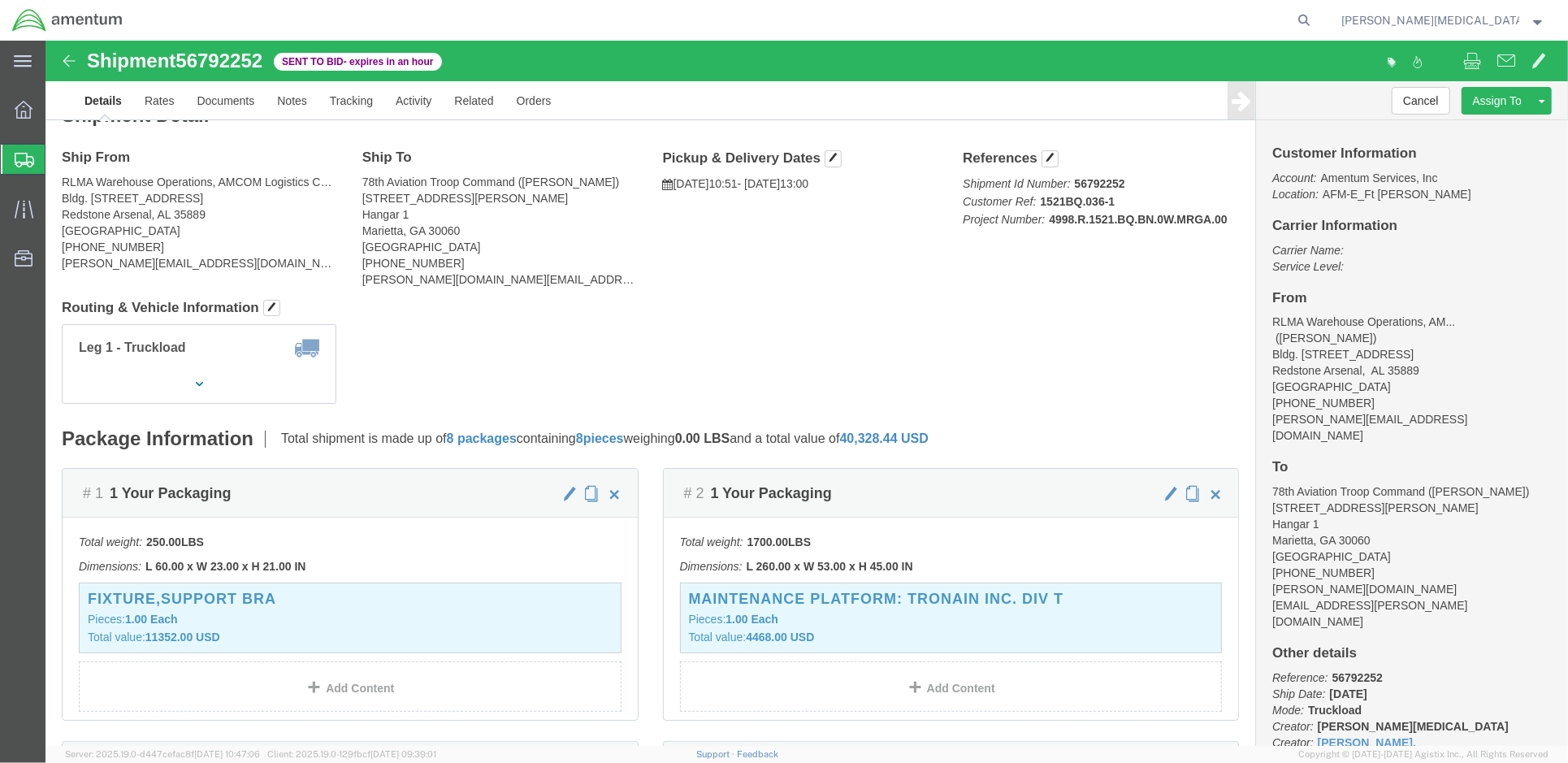
scroll to position [0, 0]
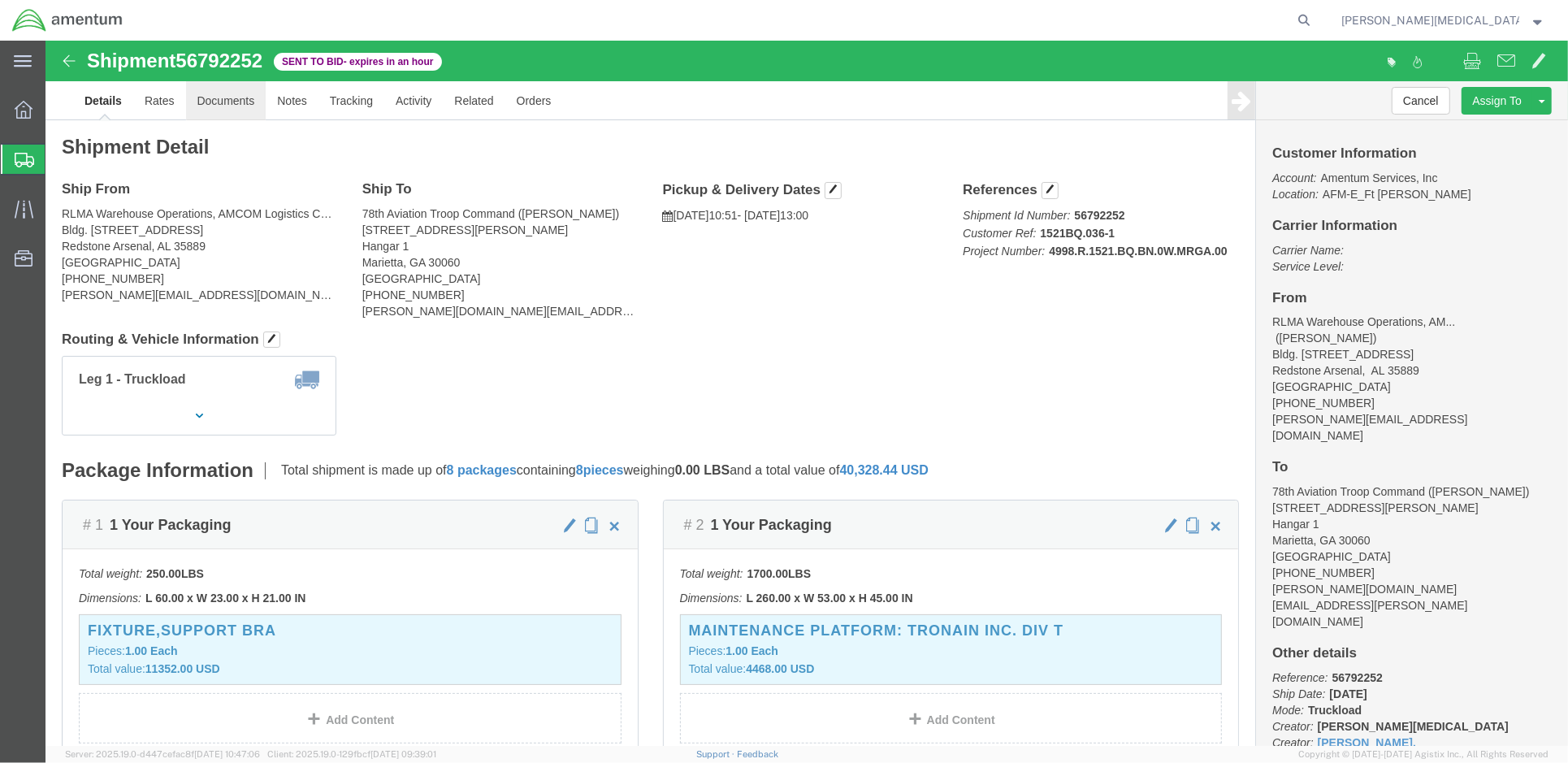
click link "Documents"
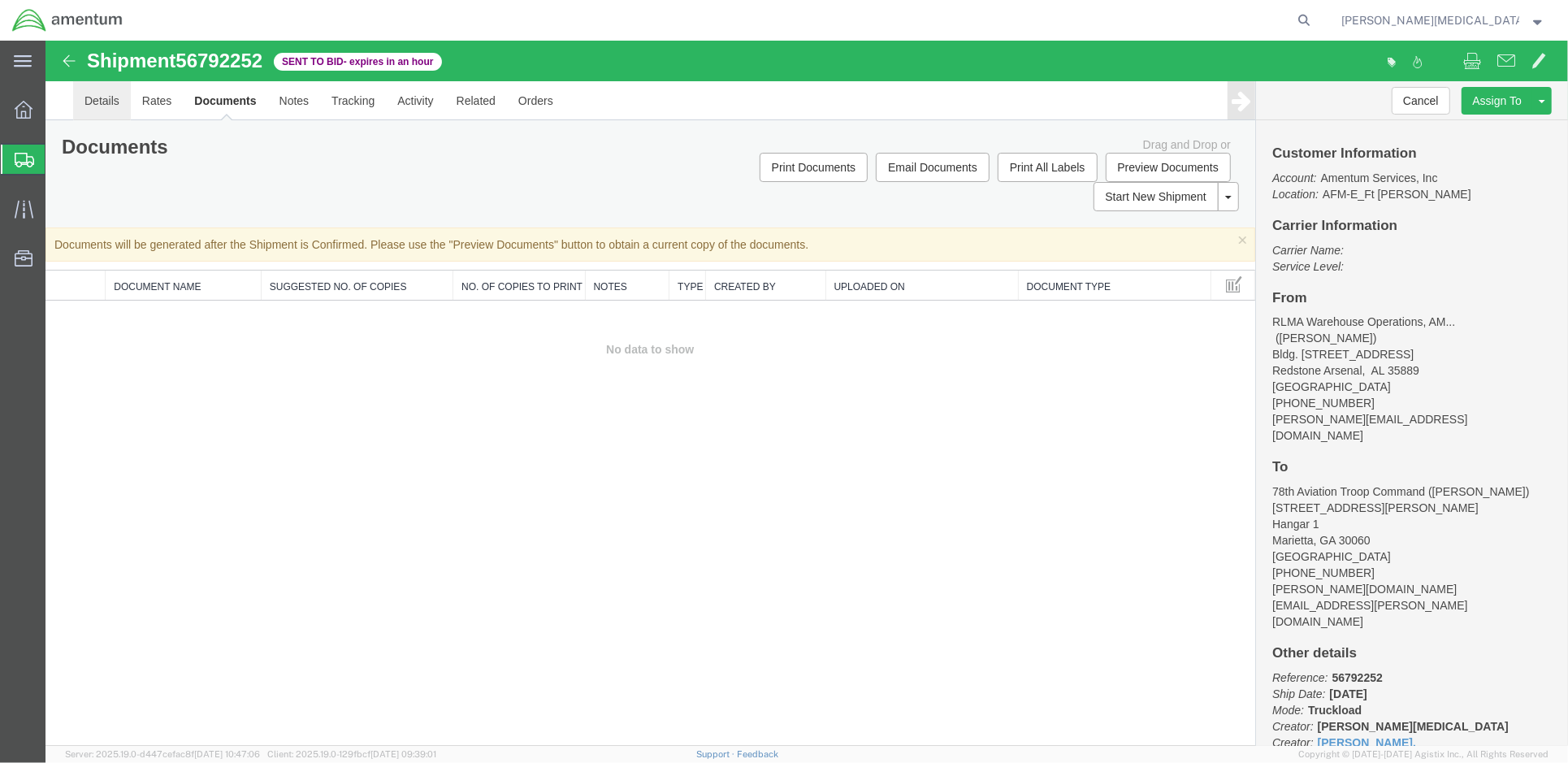
click at [91, 42] on link "Details" at bounding box center [101, 100] width 58 height 39
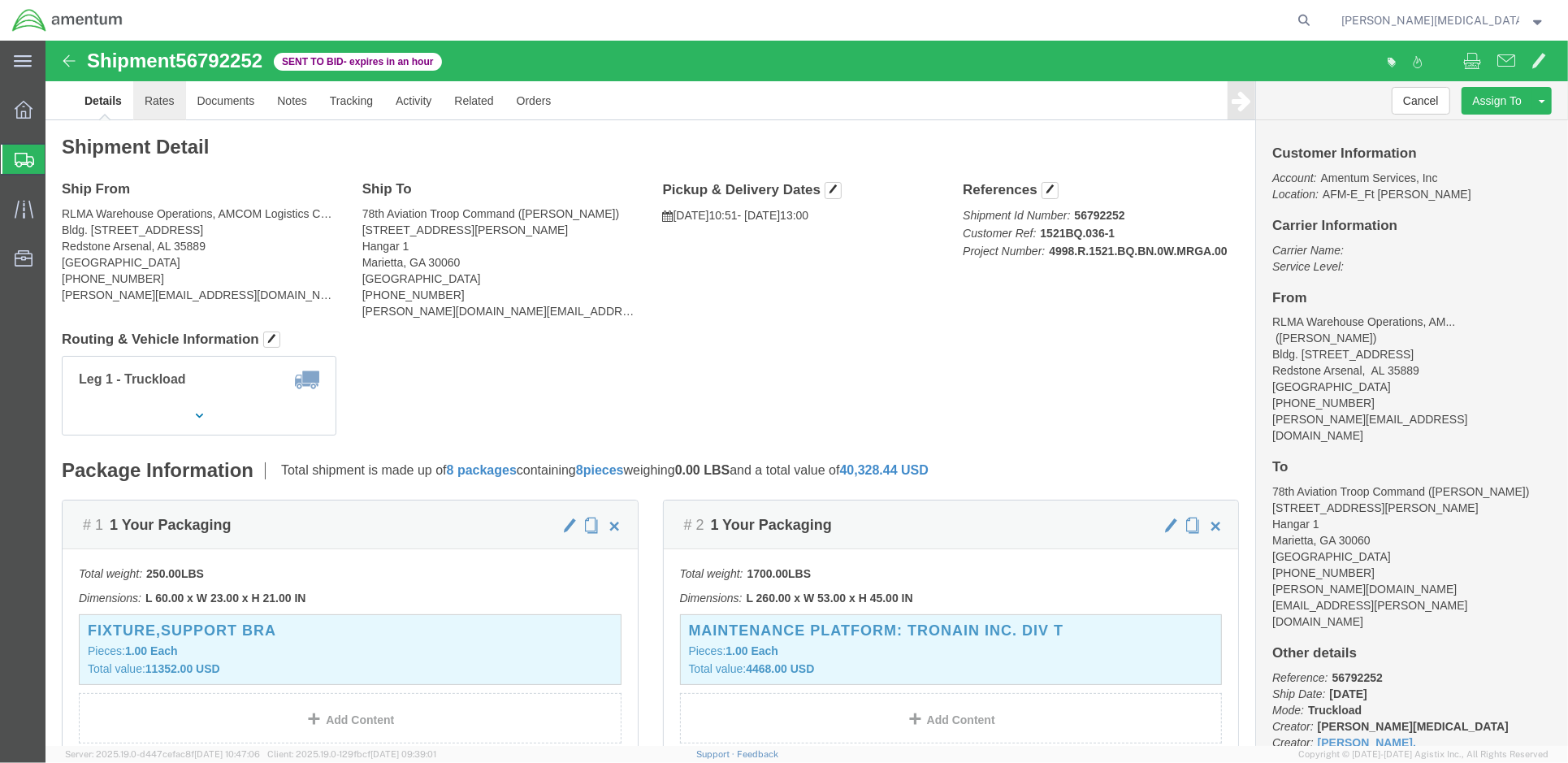
click link "Rates"
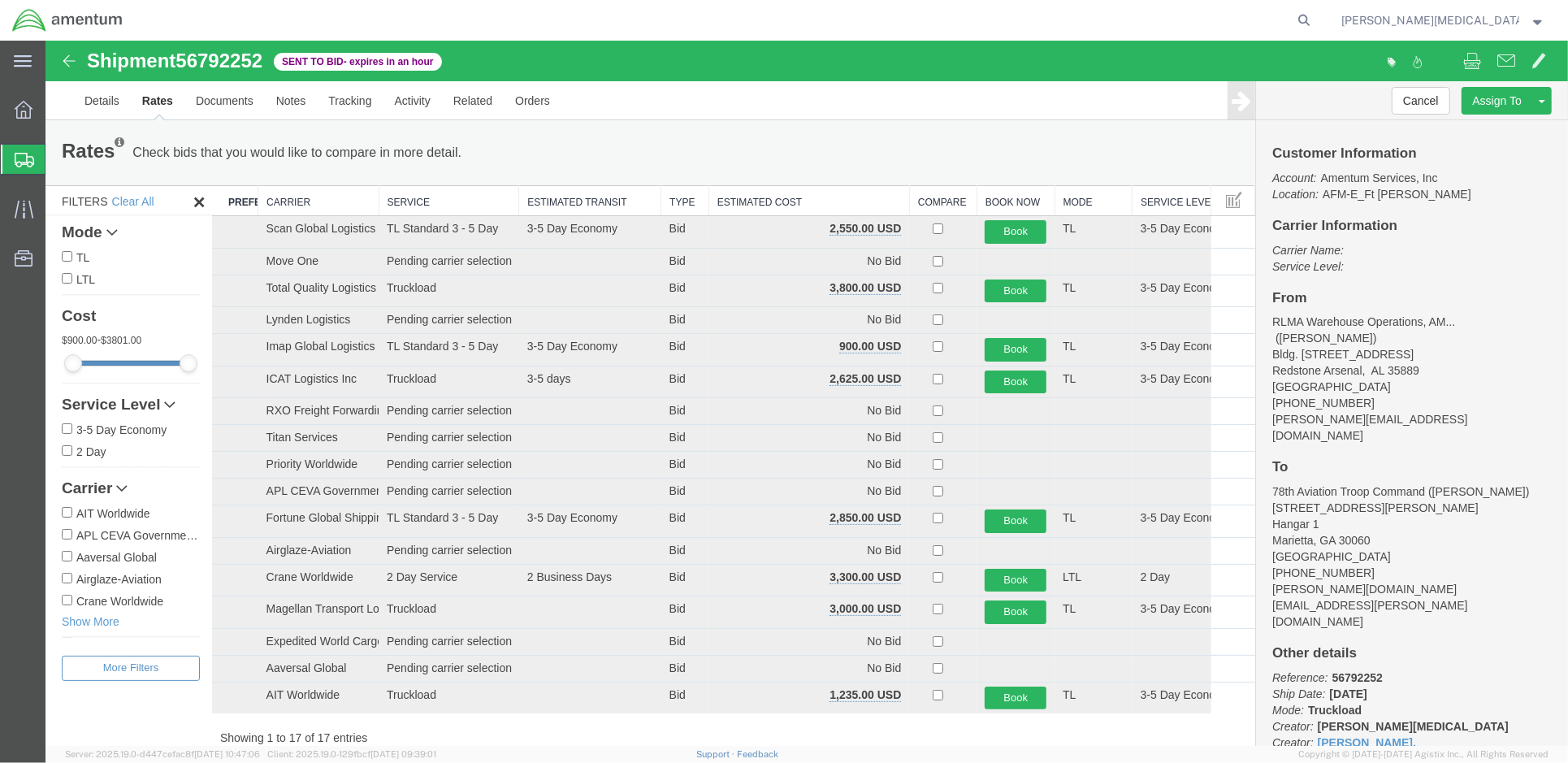
click at [569, 42] on th "Estimated Cost" at bounding box center [808, 200] width 201 height 30
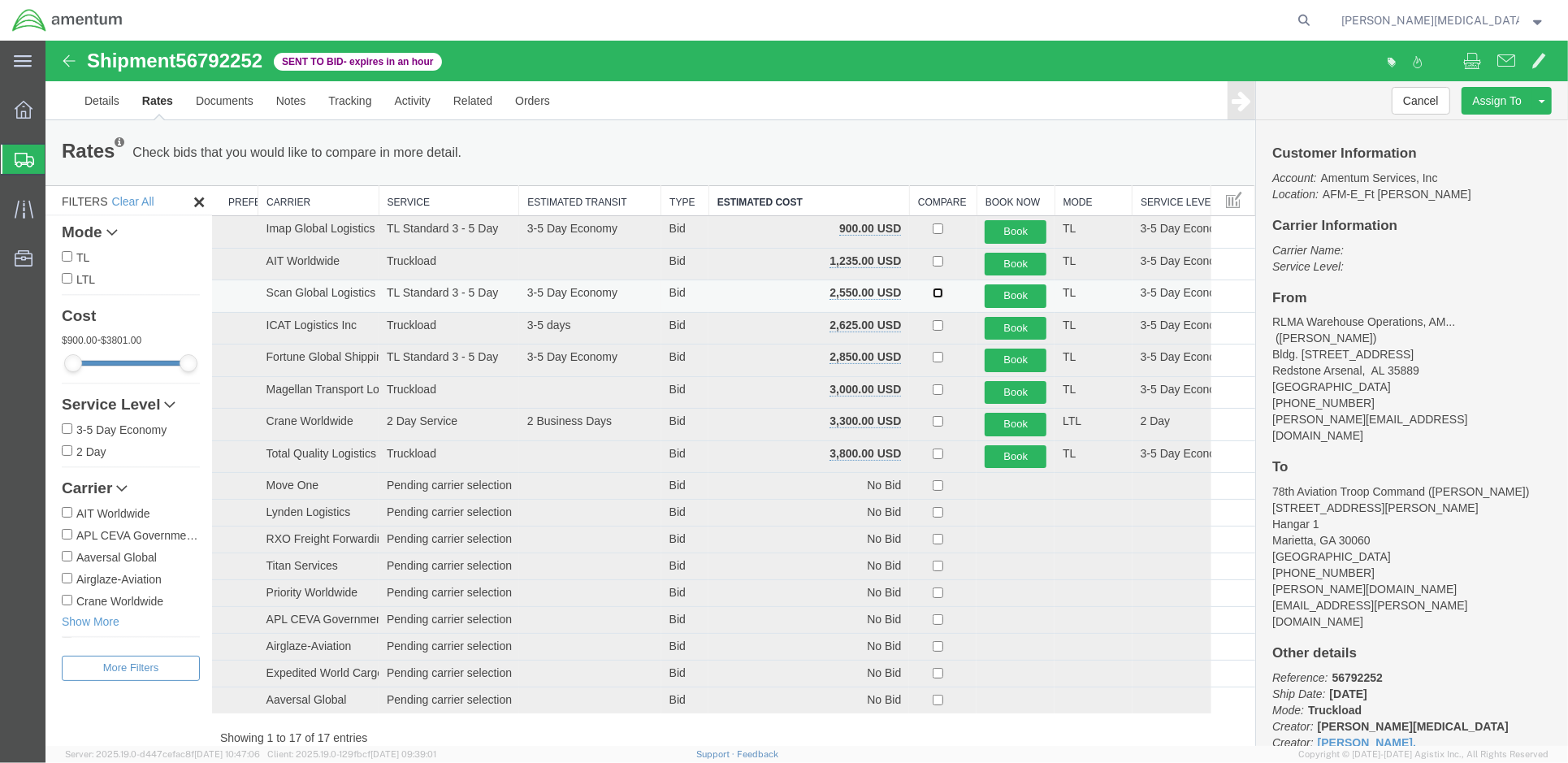
click at [569, 42] on input "checkbox" at bounding box center [937, 293] width 11 height 11
checkbox input "true"
click at [100, 42] on link "Details" at bounding box center [101, 100] width 58 height 39
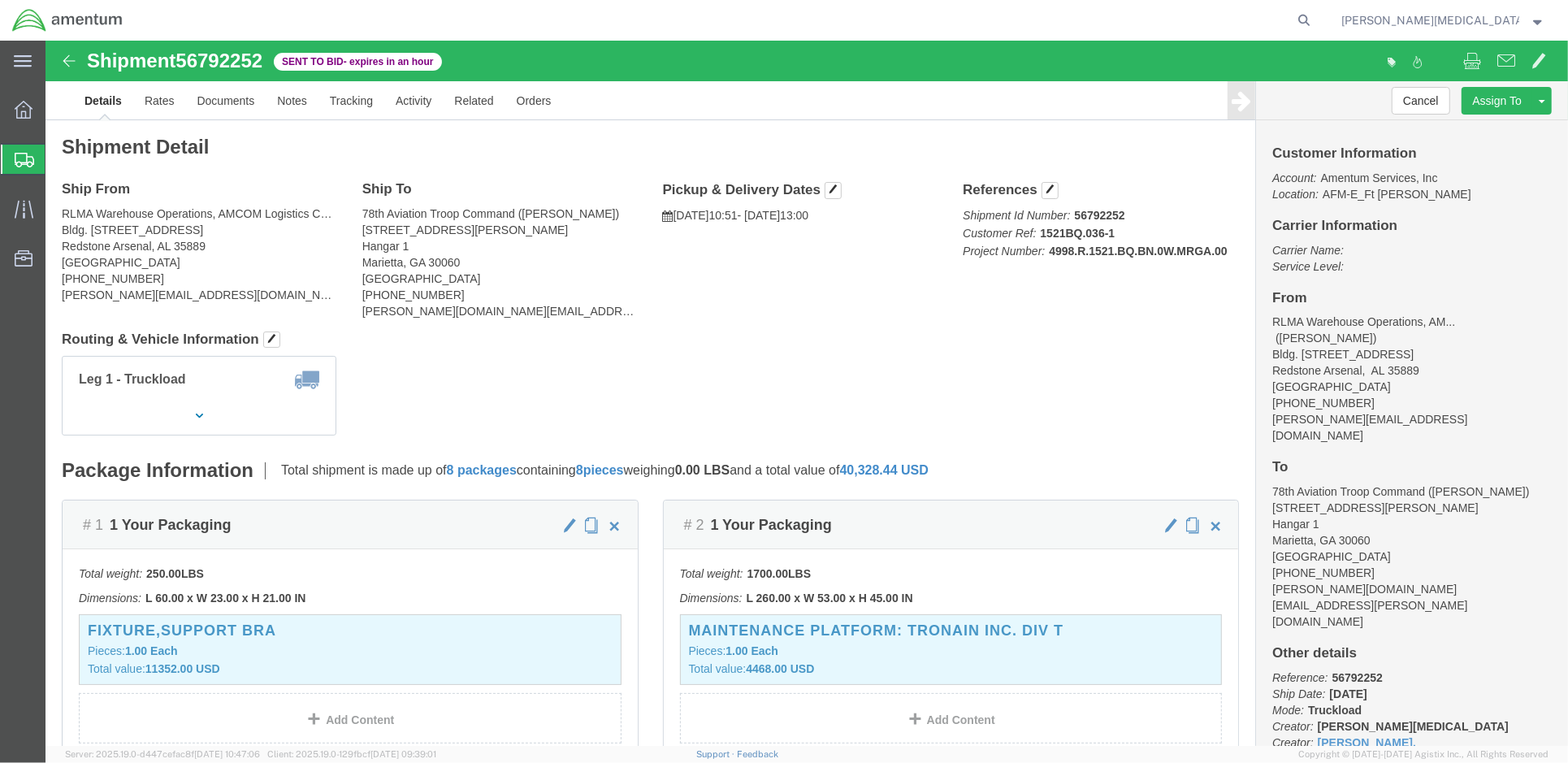
click div "Shipment Detail Ship From RLMA Warehouse Operations, AMCOM Logistics Center (AL…"
click link "Documents"
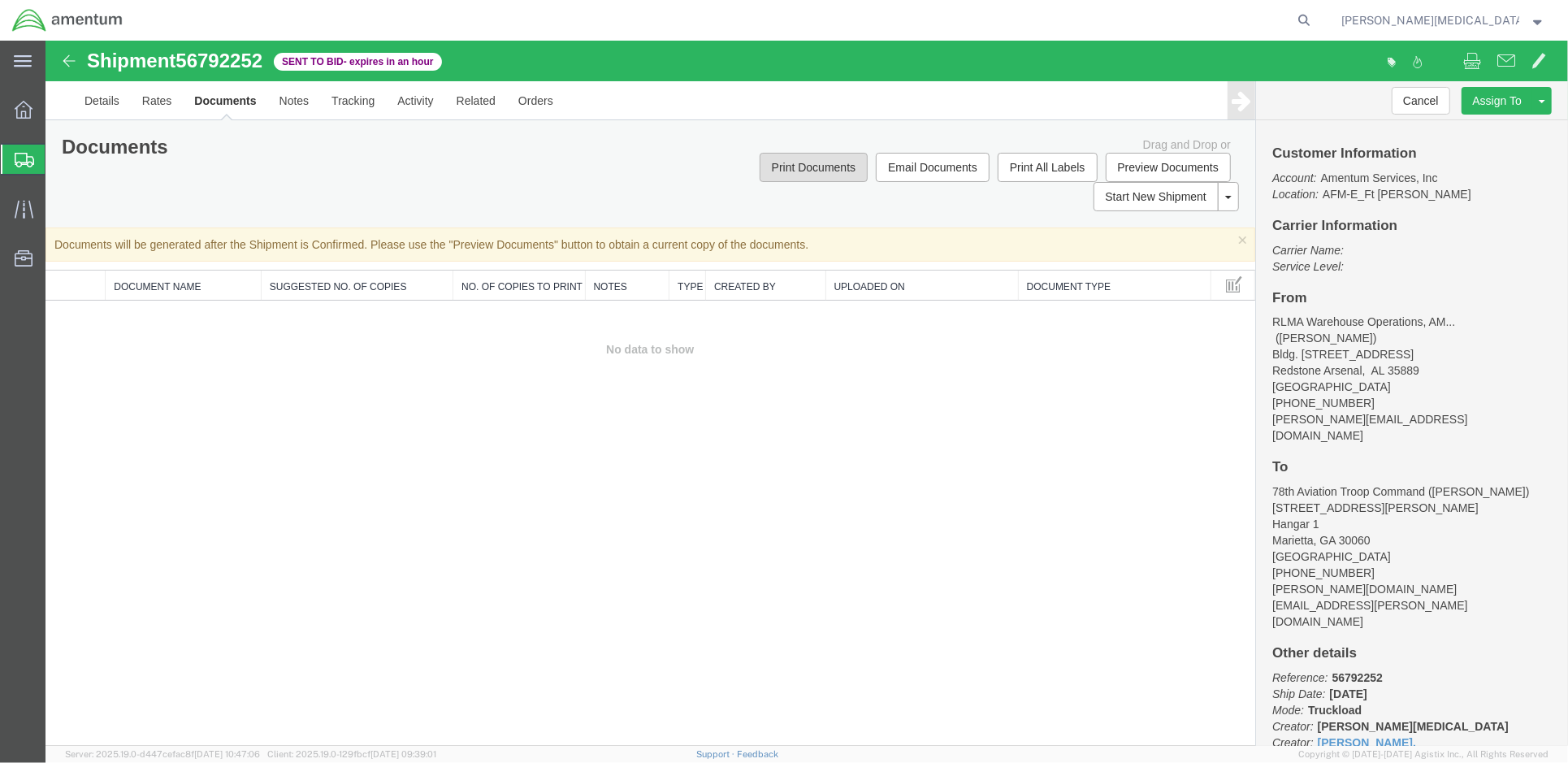
click at [569, 42] on button "Print Documents" at bounding box center [813, 167] width 108 height 29
click at [288, 42] on link "Notes" at bounding box center [293, 100] width 53 height 39
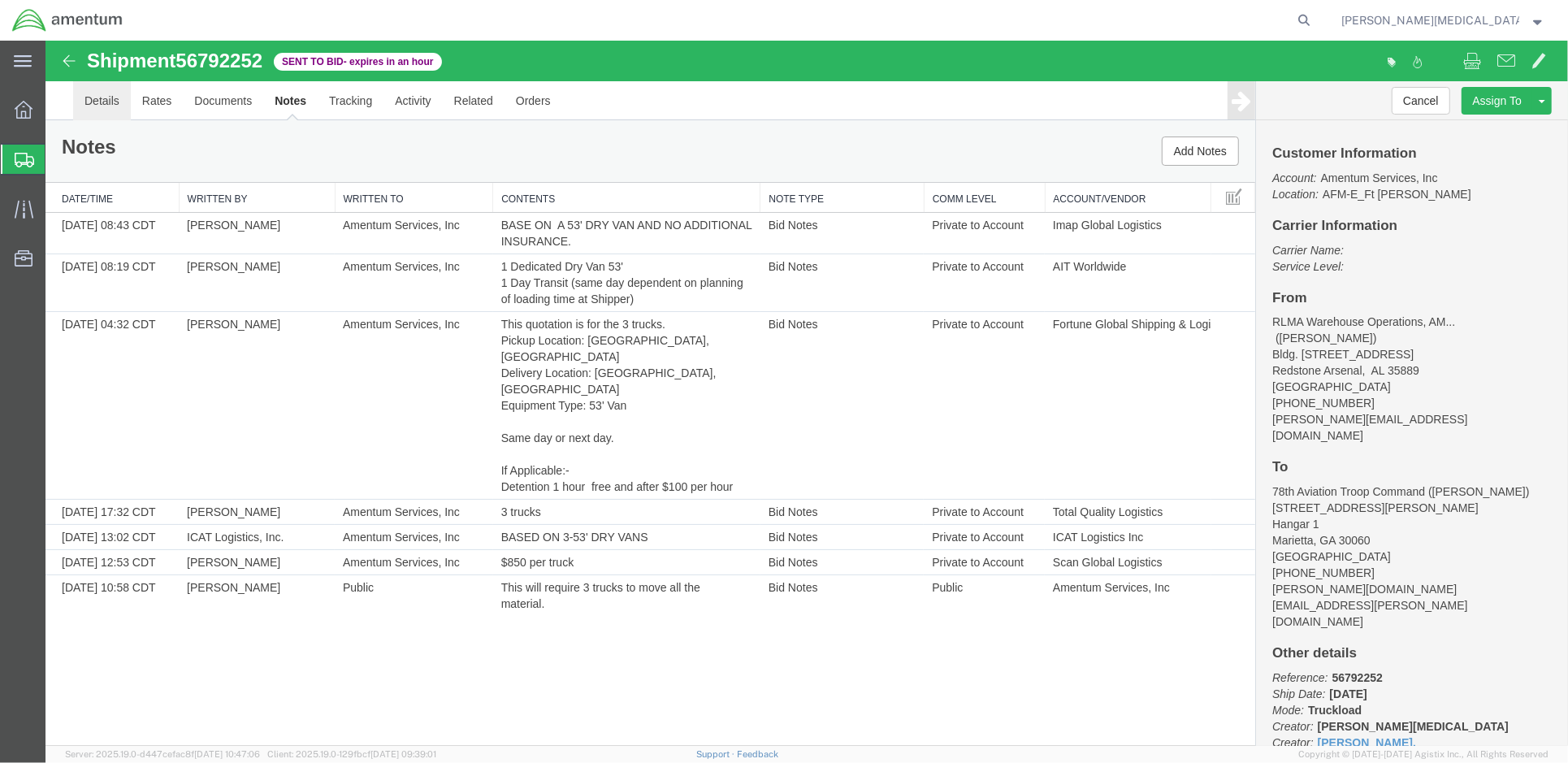
click at [96, 42] on link "Details" at bounding box center [101, 100] width 58 height 39
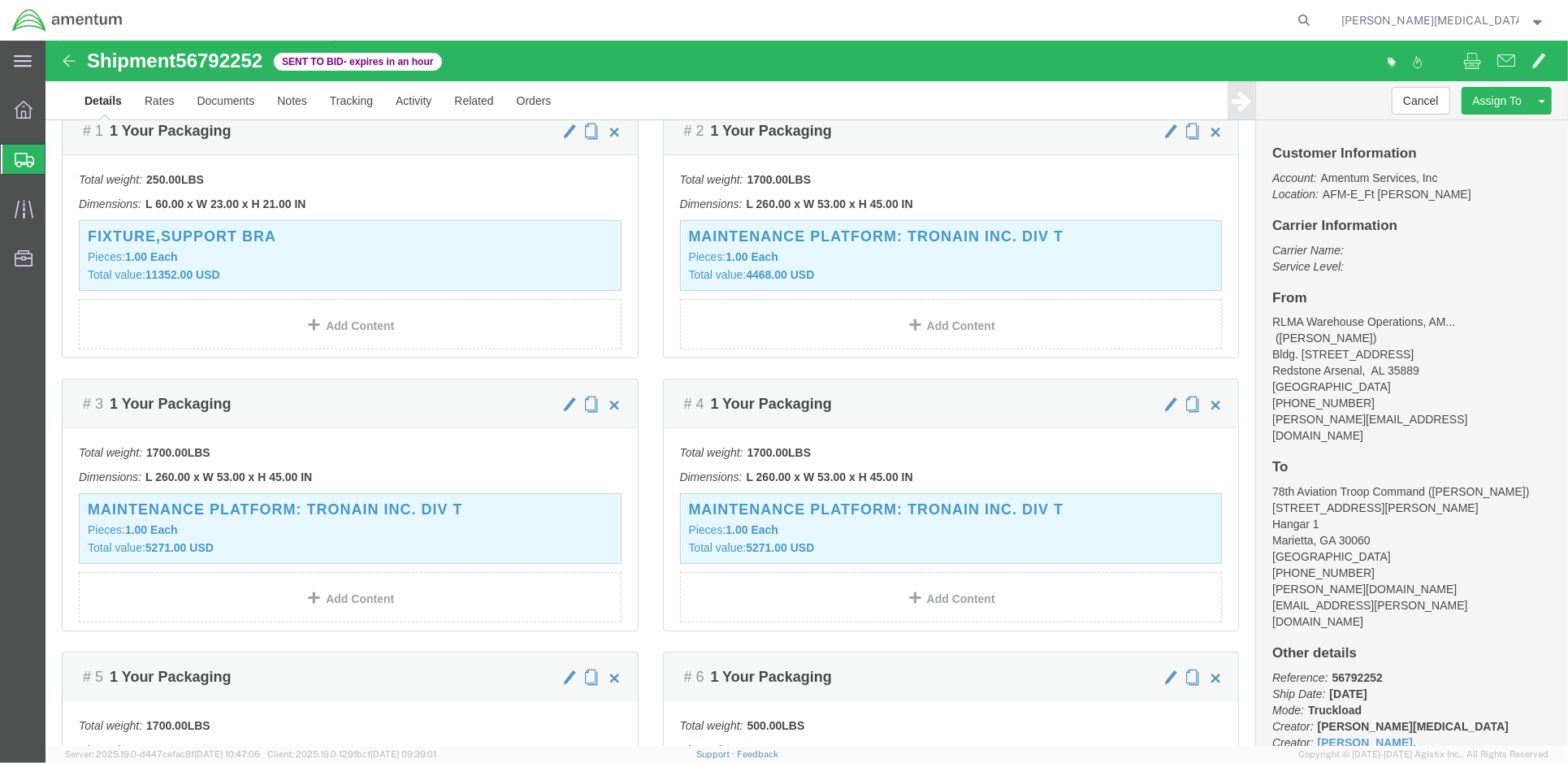
scroll to position [108, 0]
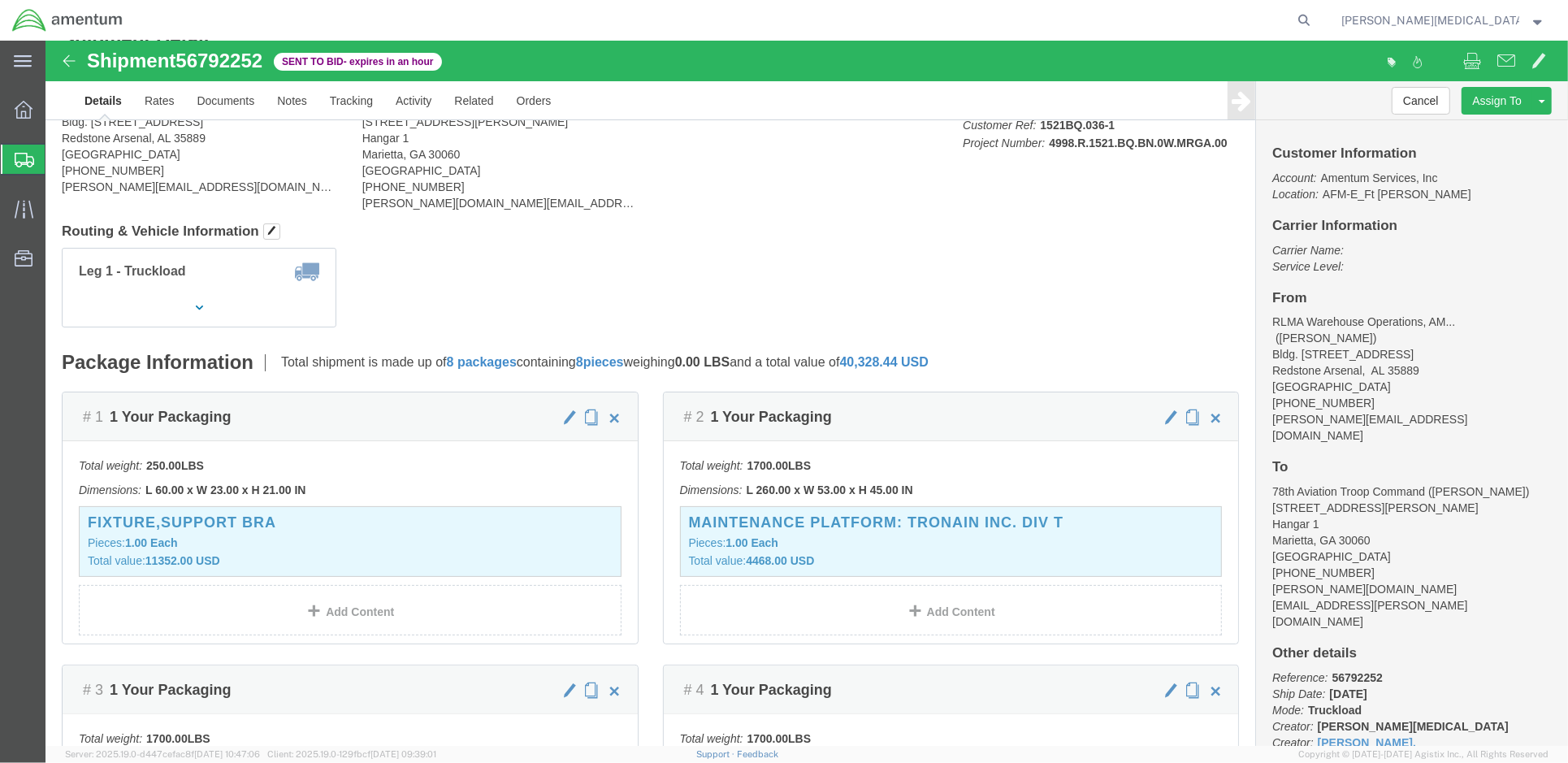
click b "09/19/2025"
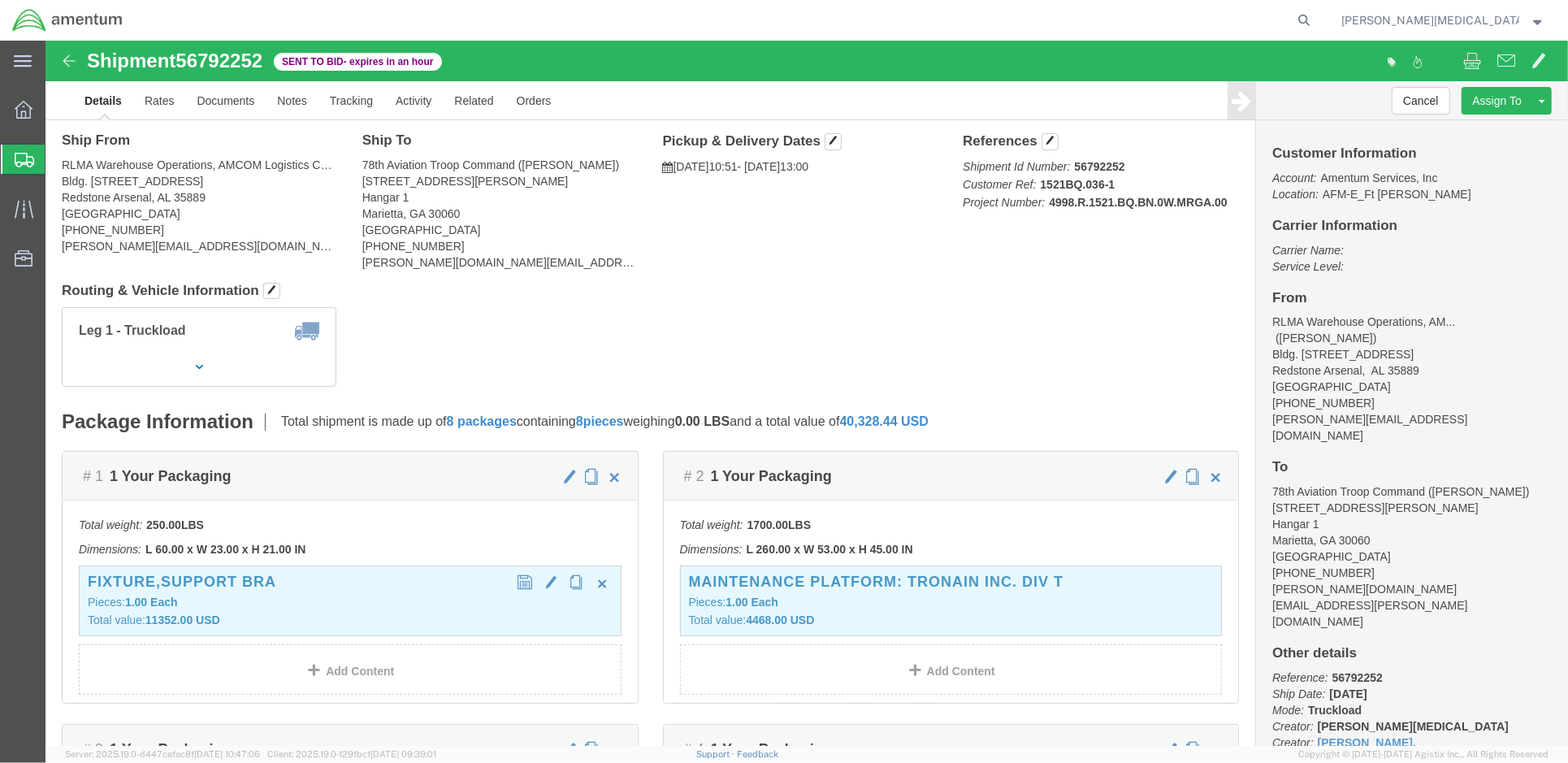
scroll to position [0, 0]
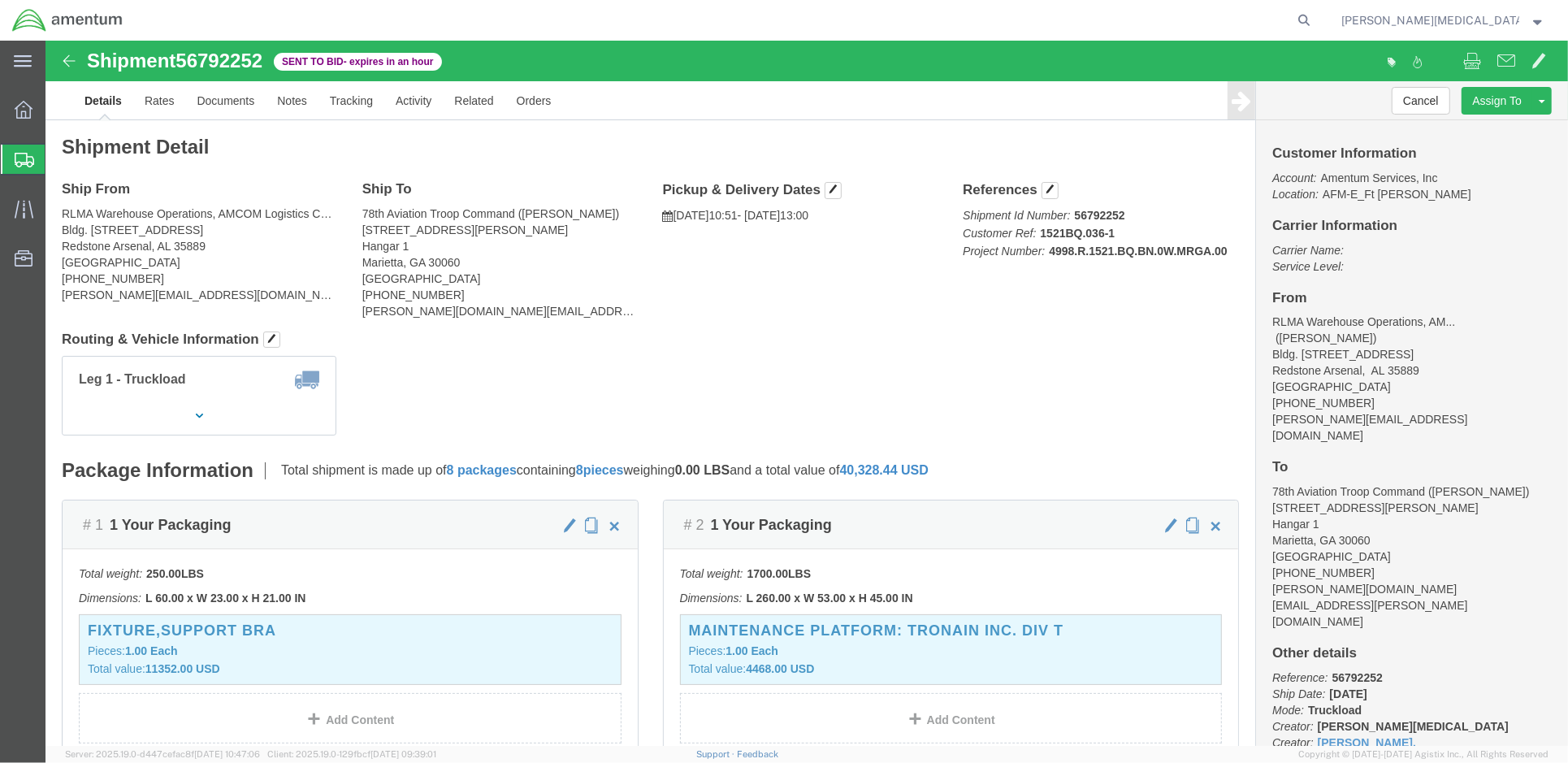
drag, startPoint x: 672, startPoint y: 175, endPoint x: 716, endPoint y: 175, distance: 44.0
click p "09/19/2025 10:51 - 09/19/2025 13:00"
drag, startPoint x: 716, startPoint y: 175, endPoint x: 790, endPoint y: 148, distance: 78.8
click h4 "Pickup & Delivery Dates"
click span "button"
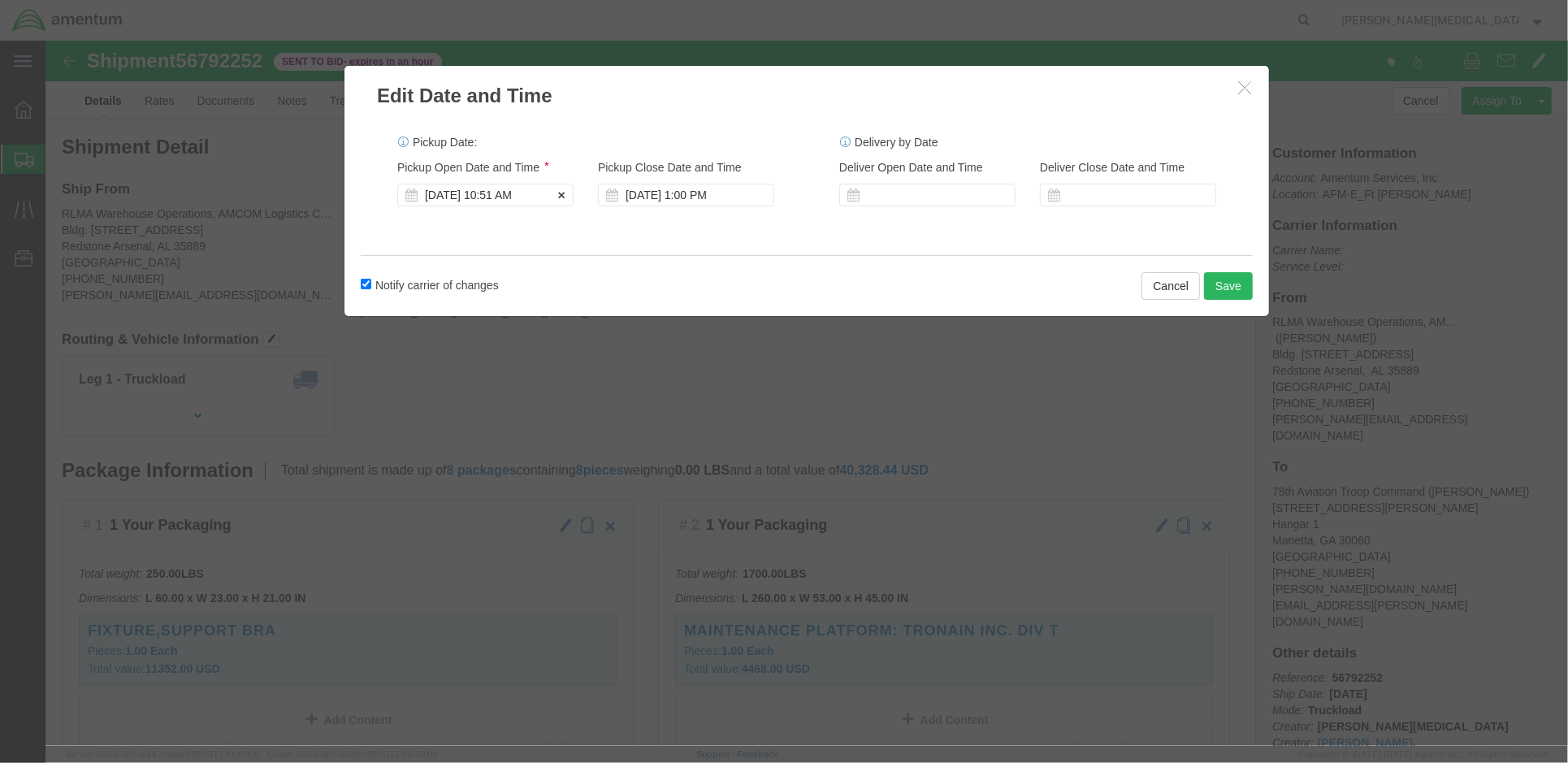
click div "Sep 19 2025 10:51 AM"
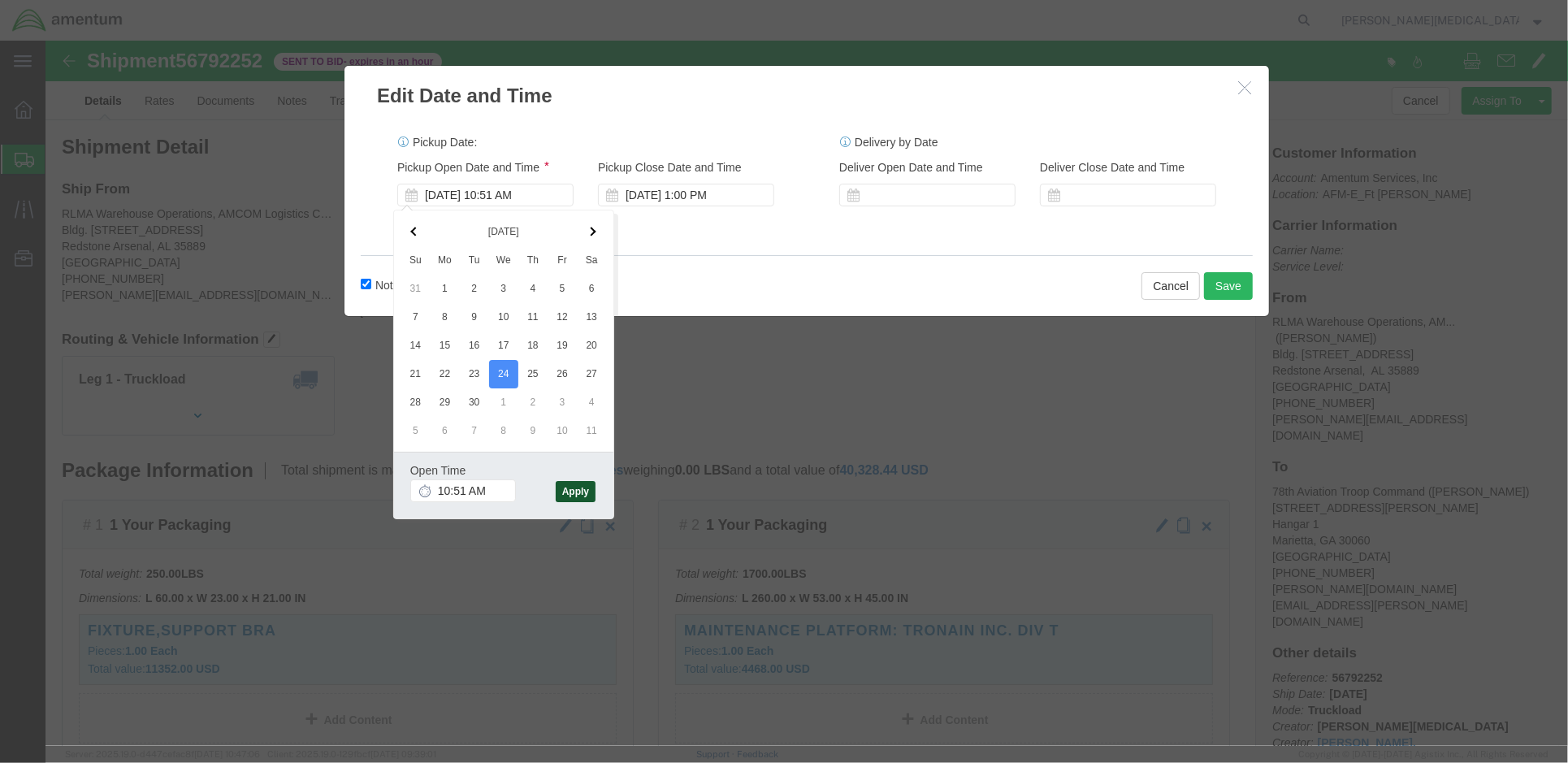
click button "Apply"
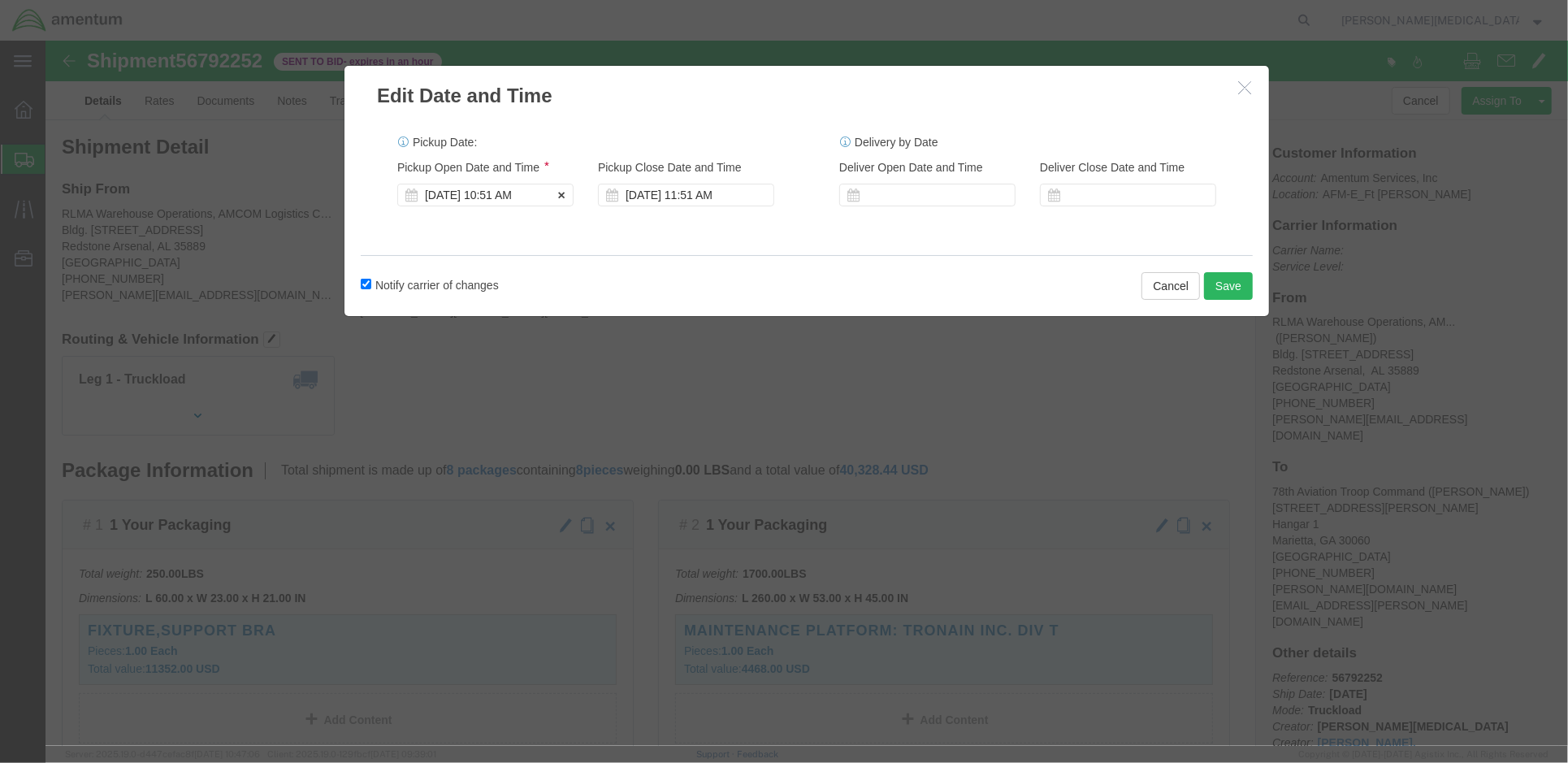
click div "Sep 24 2025 10:51 AM"
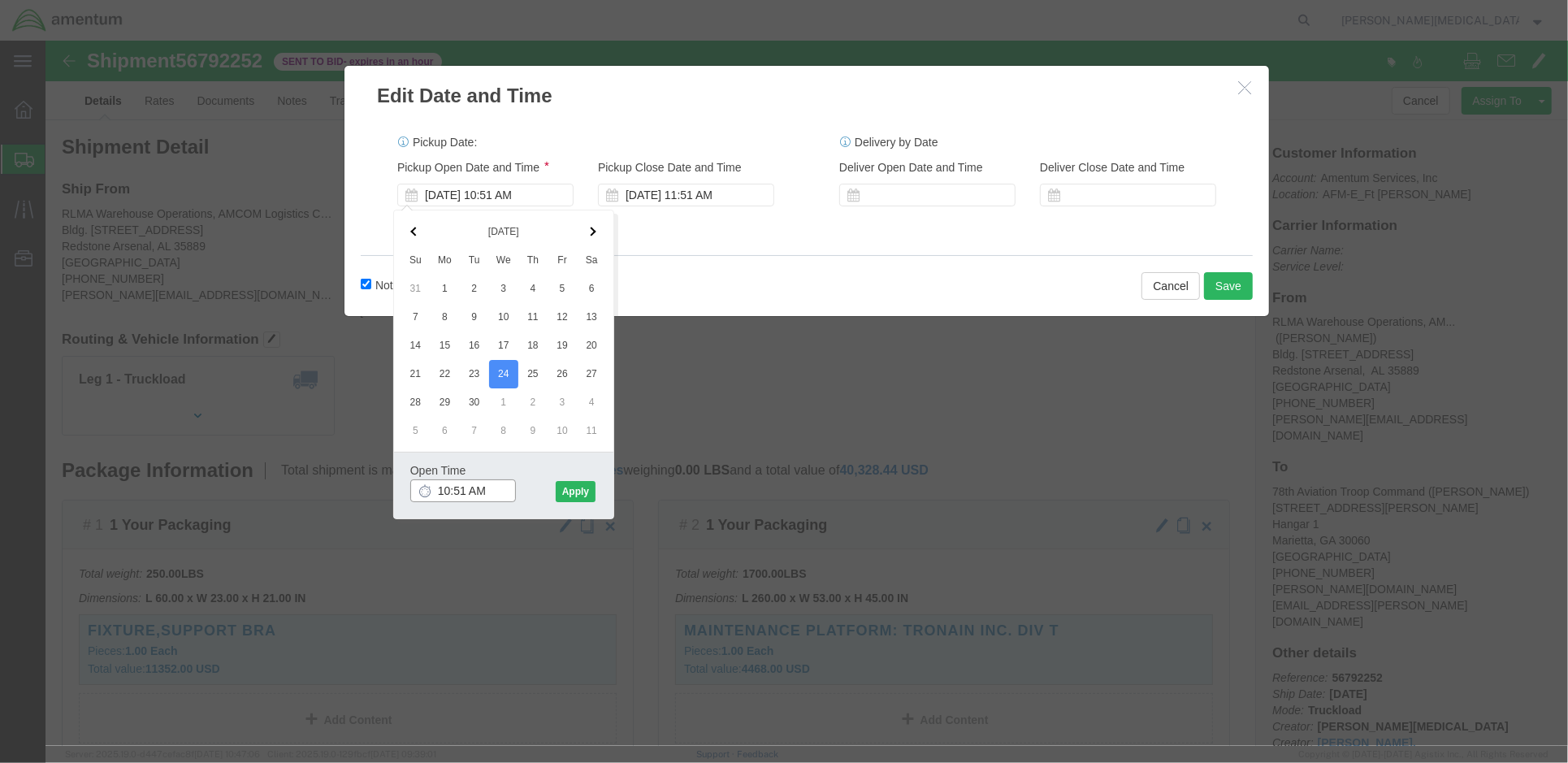
click input "10:51 AM"
type input "10:00 AM"
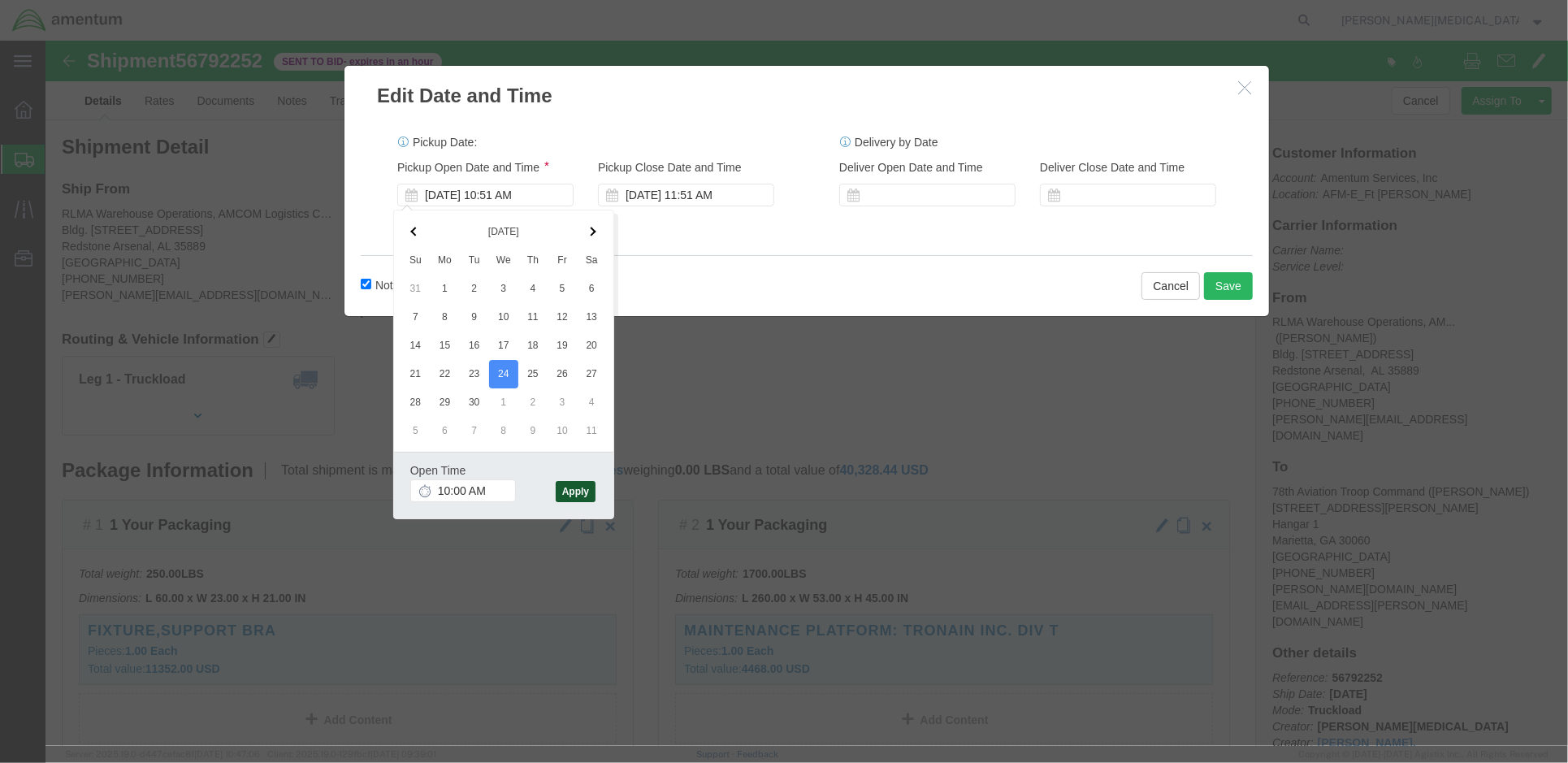
click button "Apply"
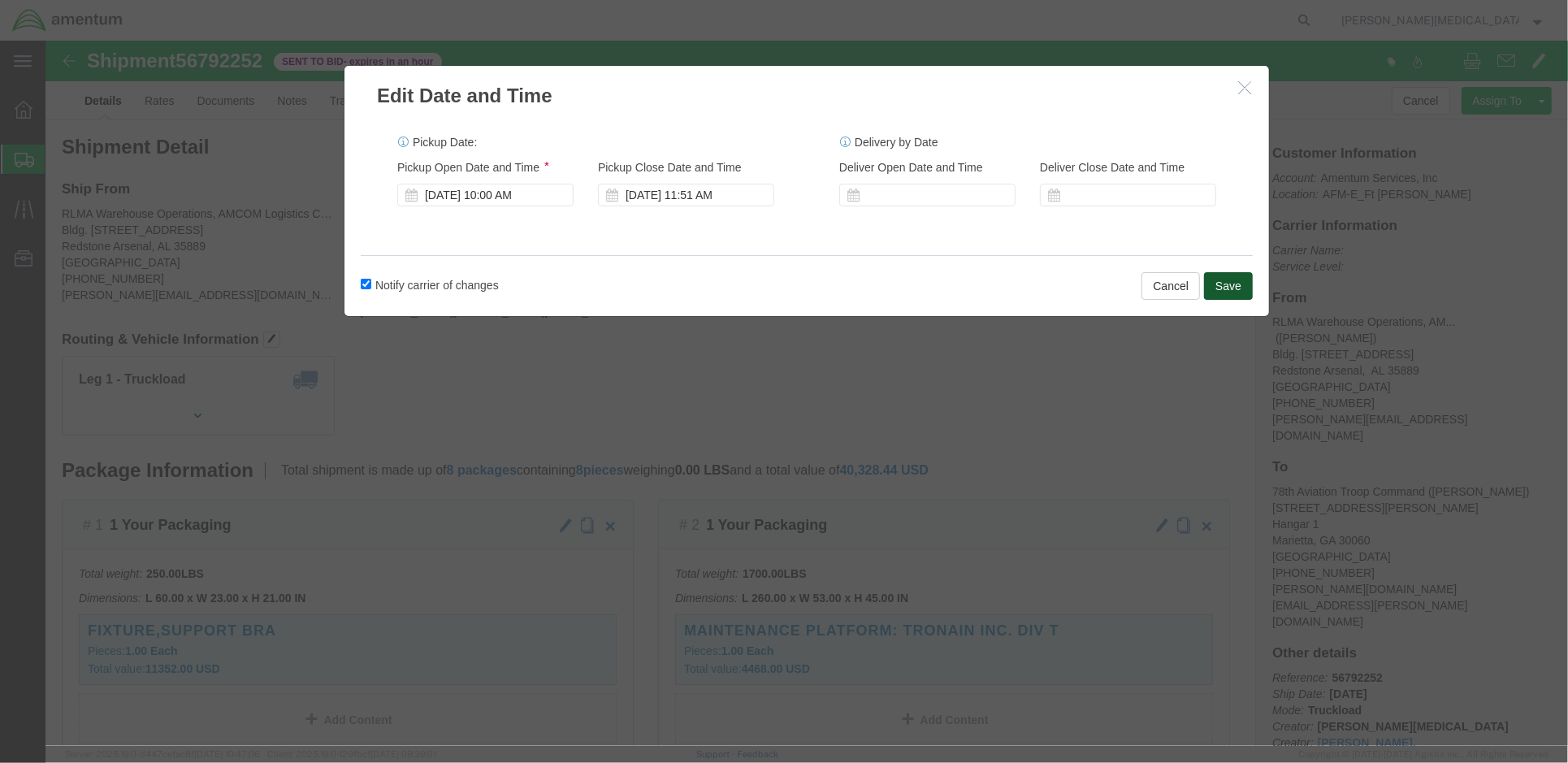
click button "Save"
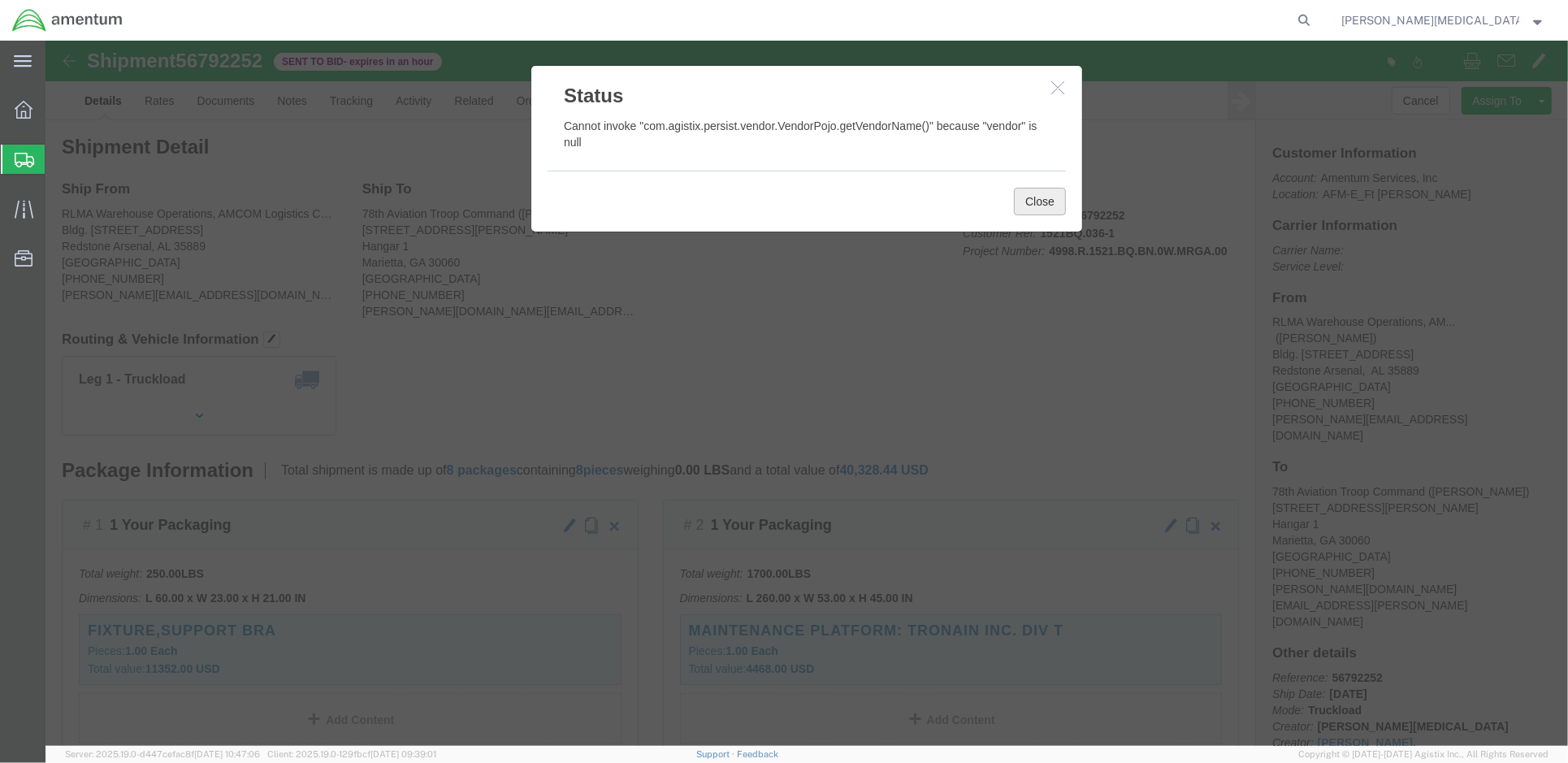
click button "Close"
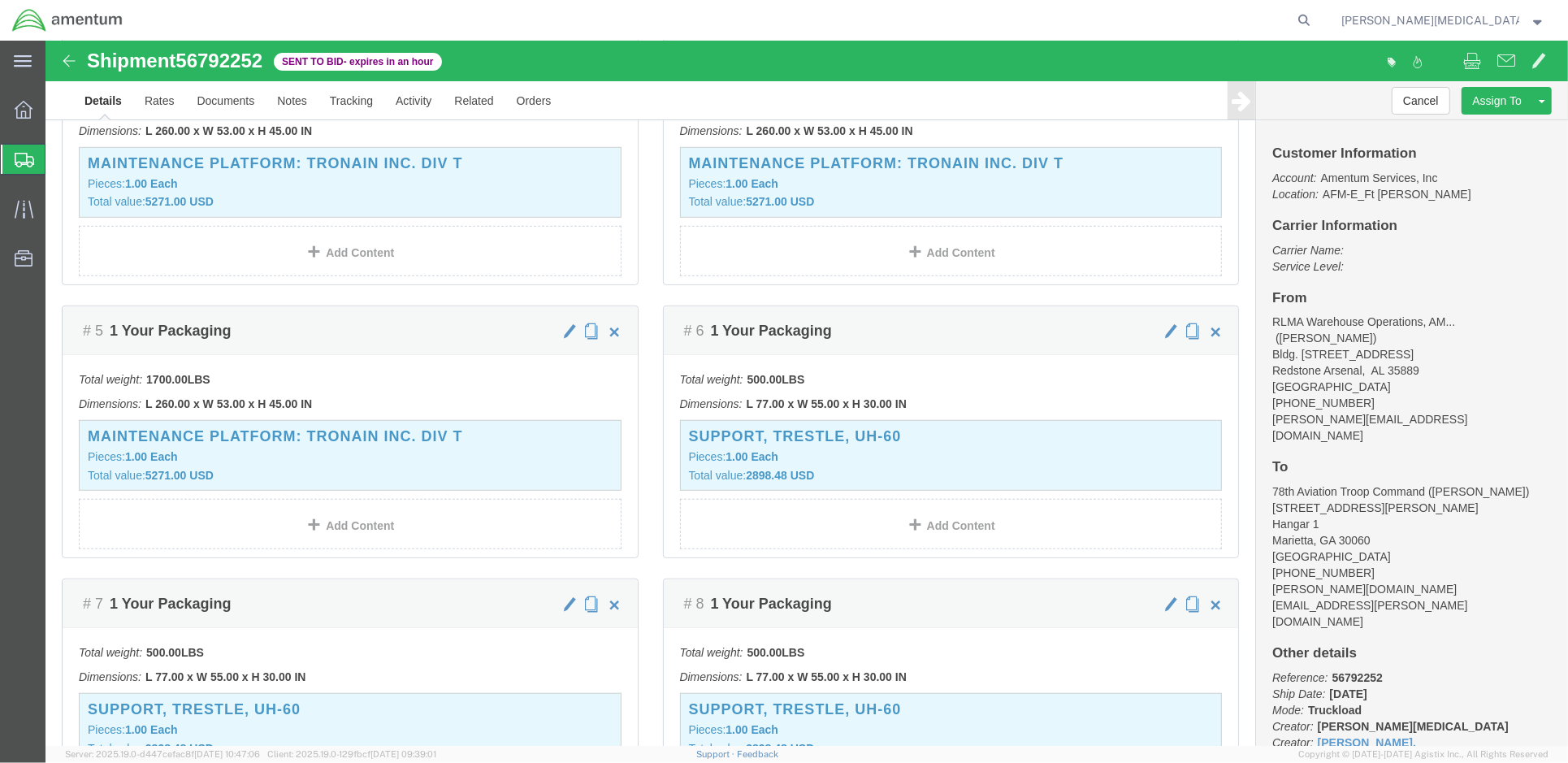
scroll to position [722, 0]
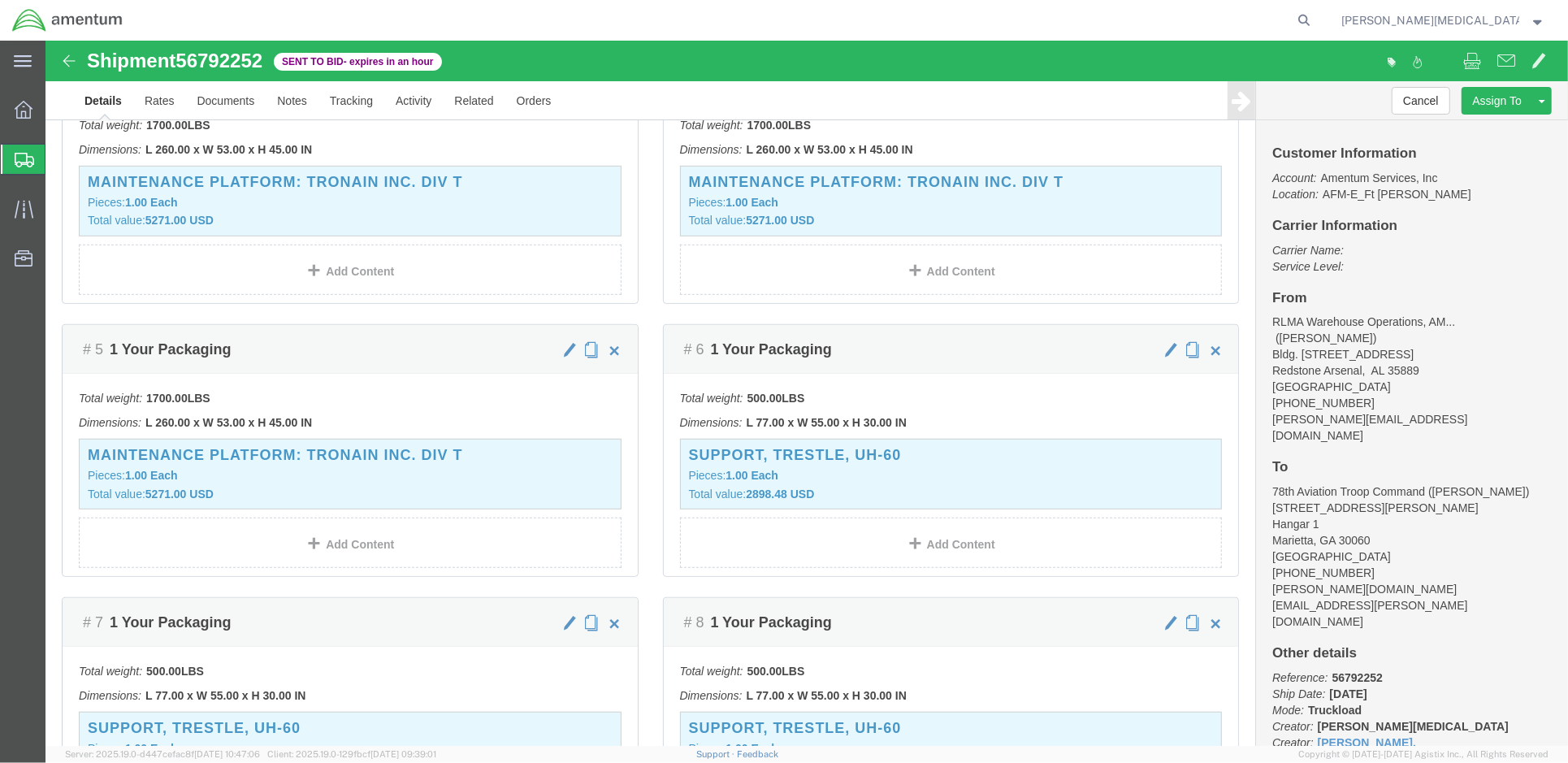
click b "09/19/2025"
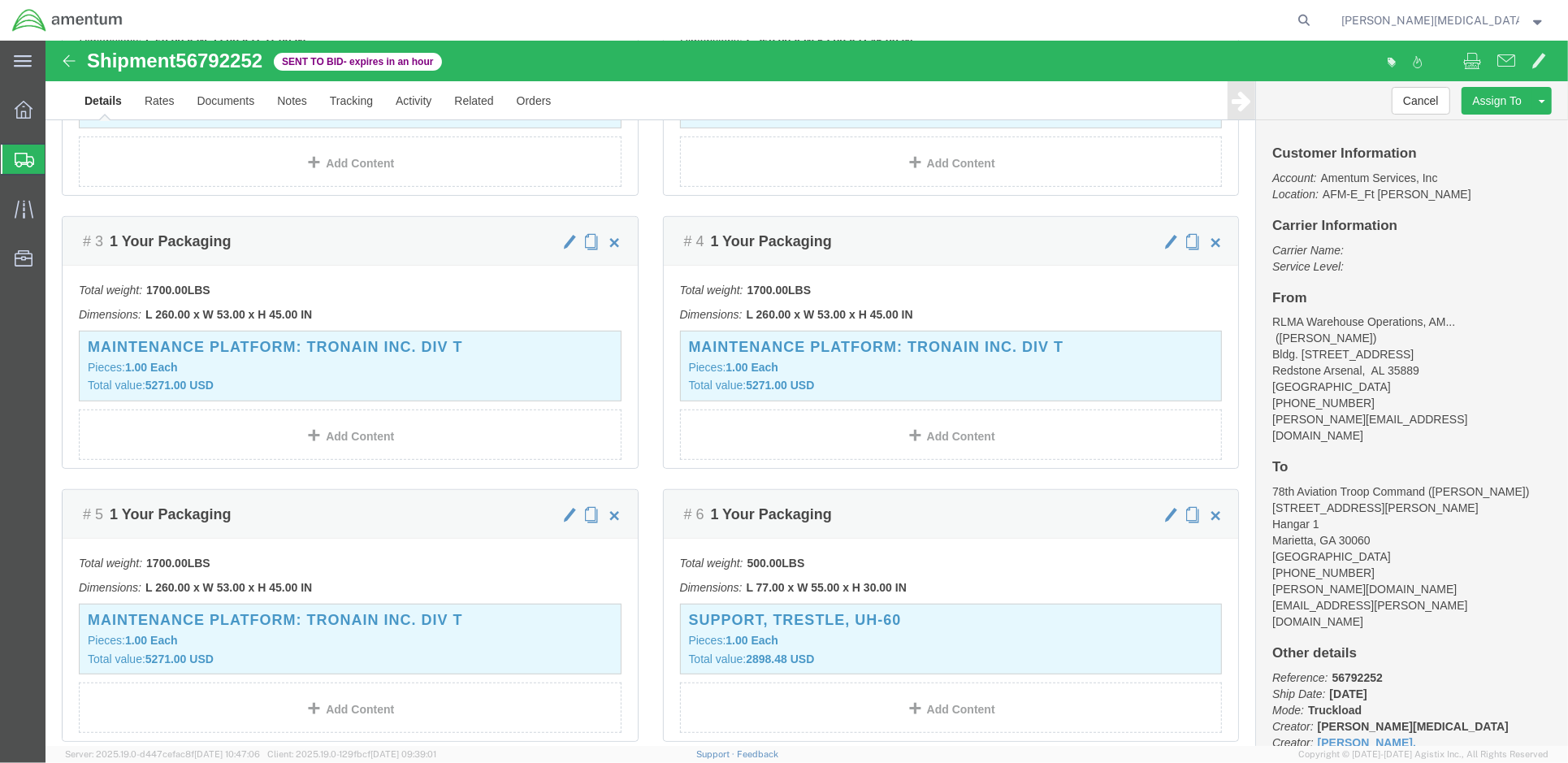
scroll to position [289, 0]
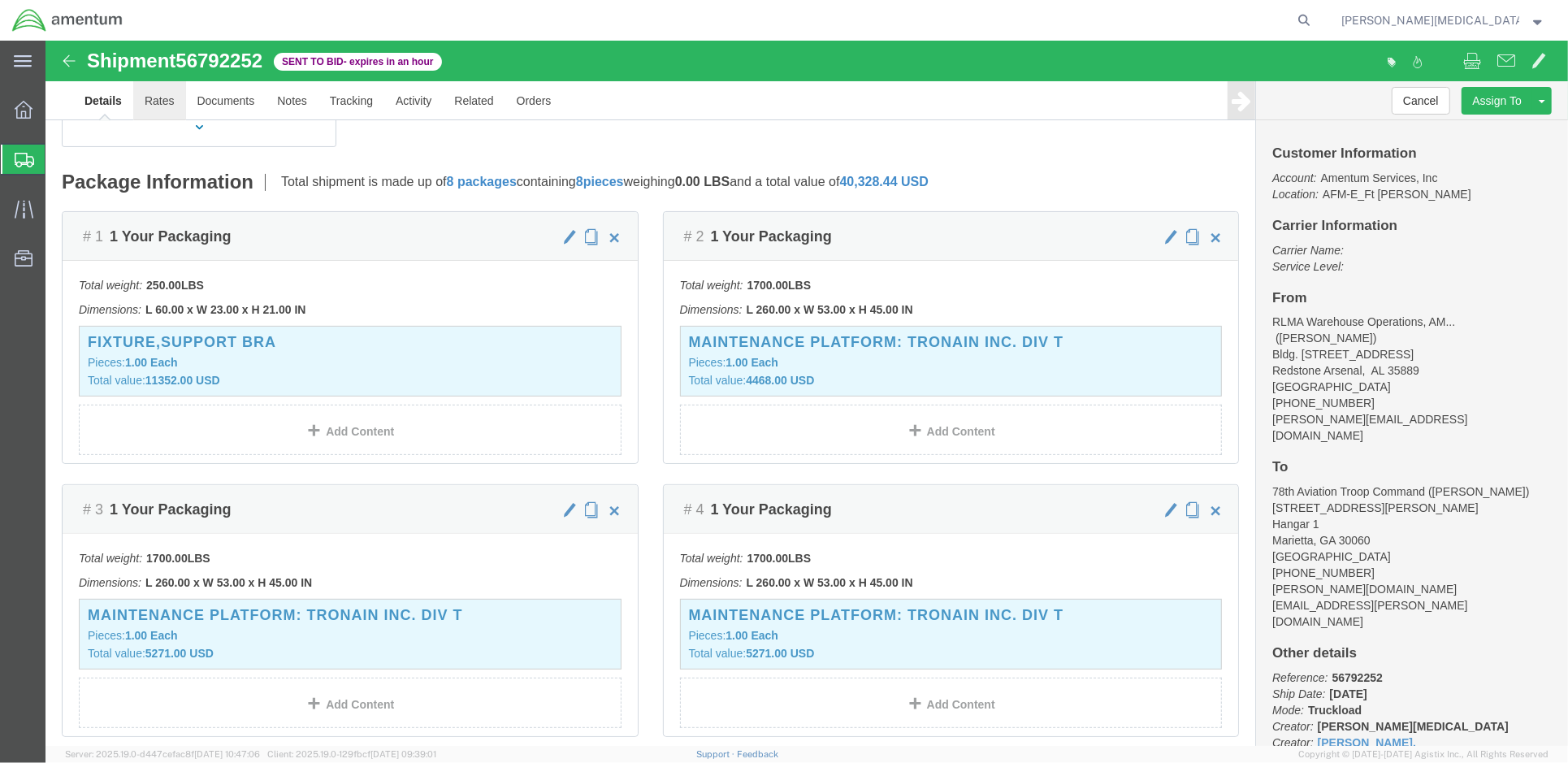
click link "Rates"
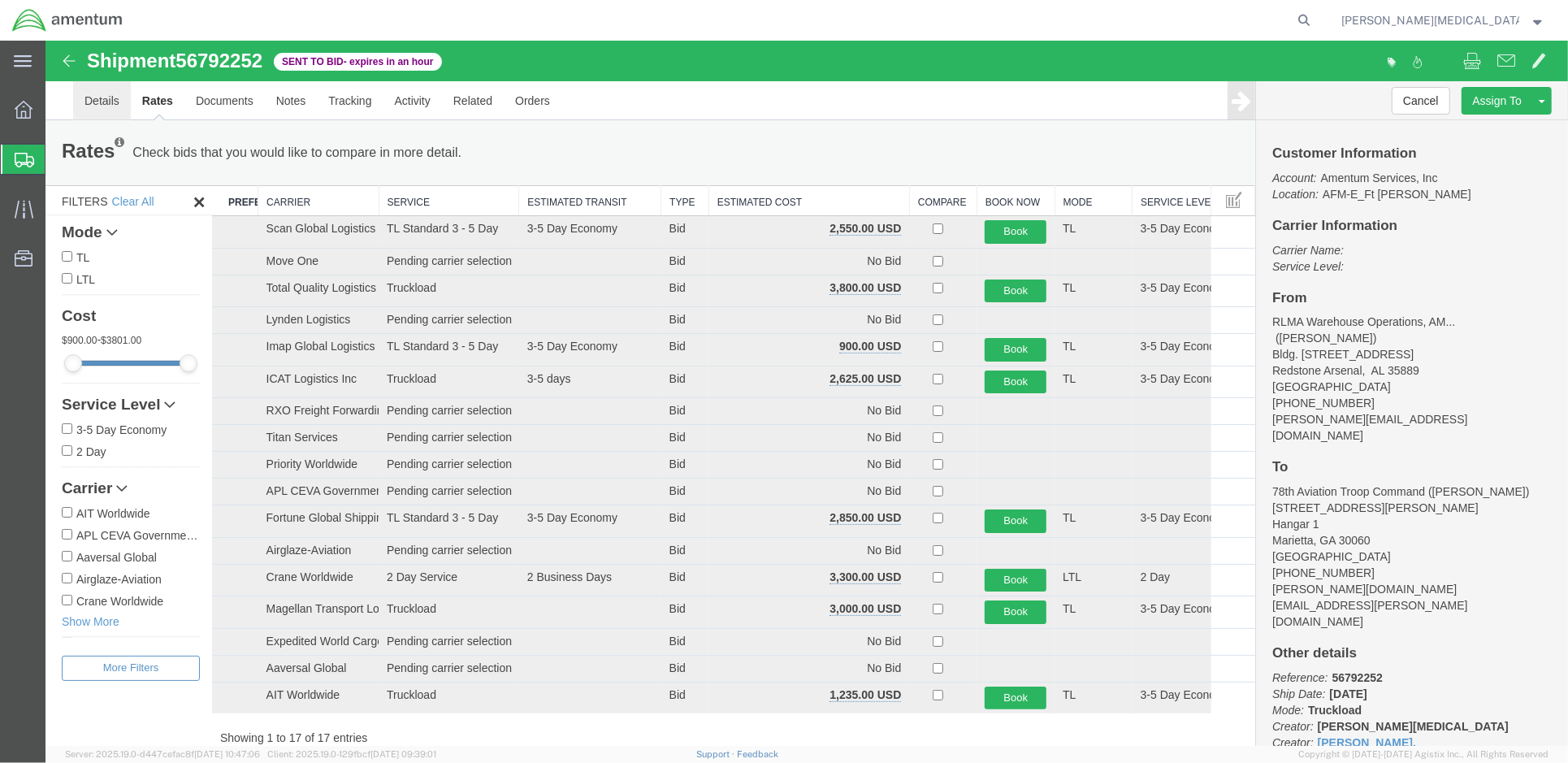
click at [96, 42] on link "Details" at bounding box center [101, 100] width 58 height 39
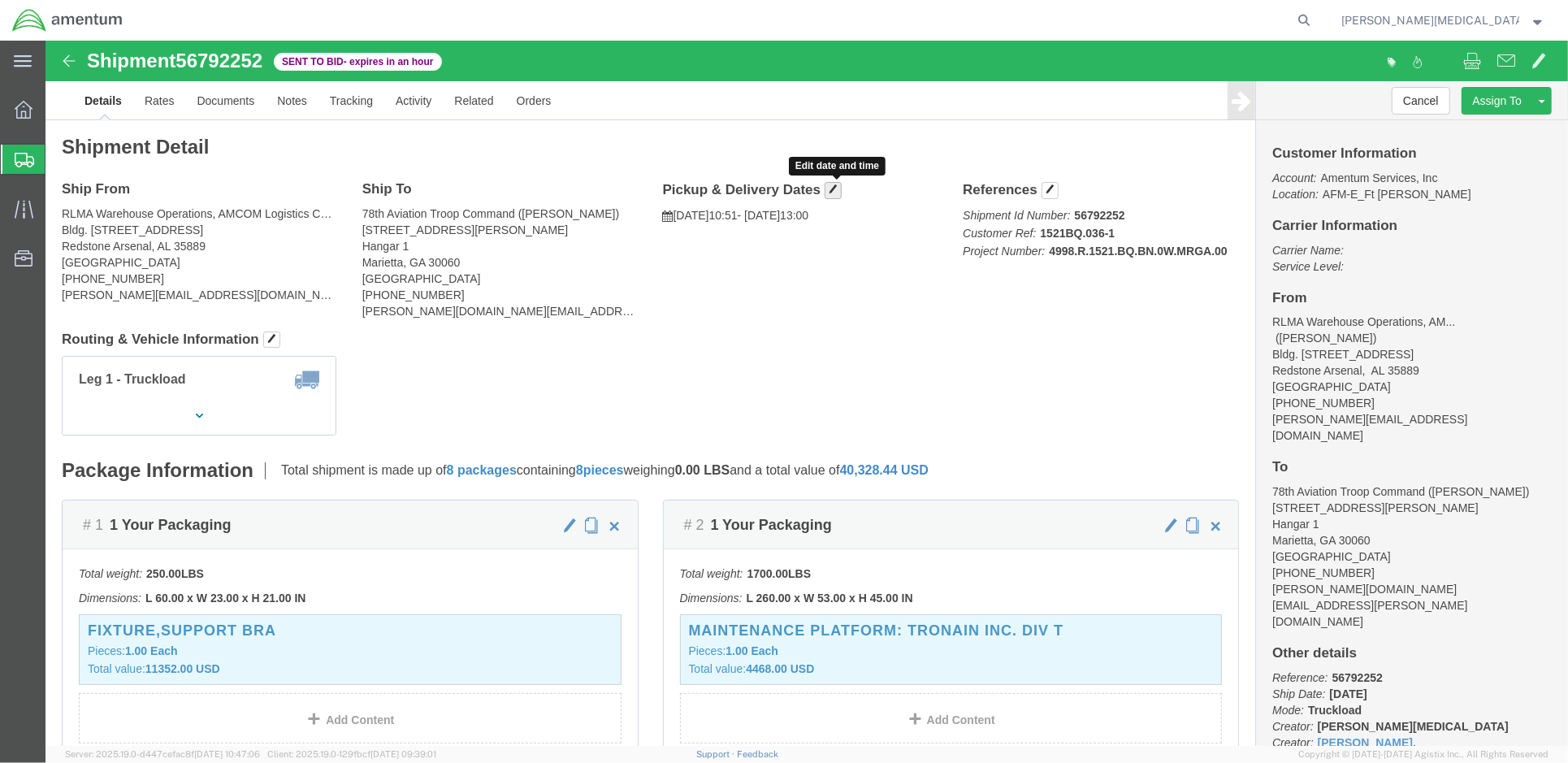
click span "button"
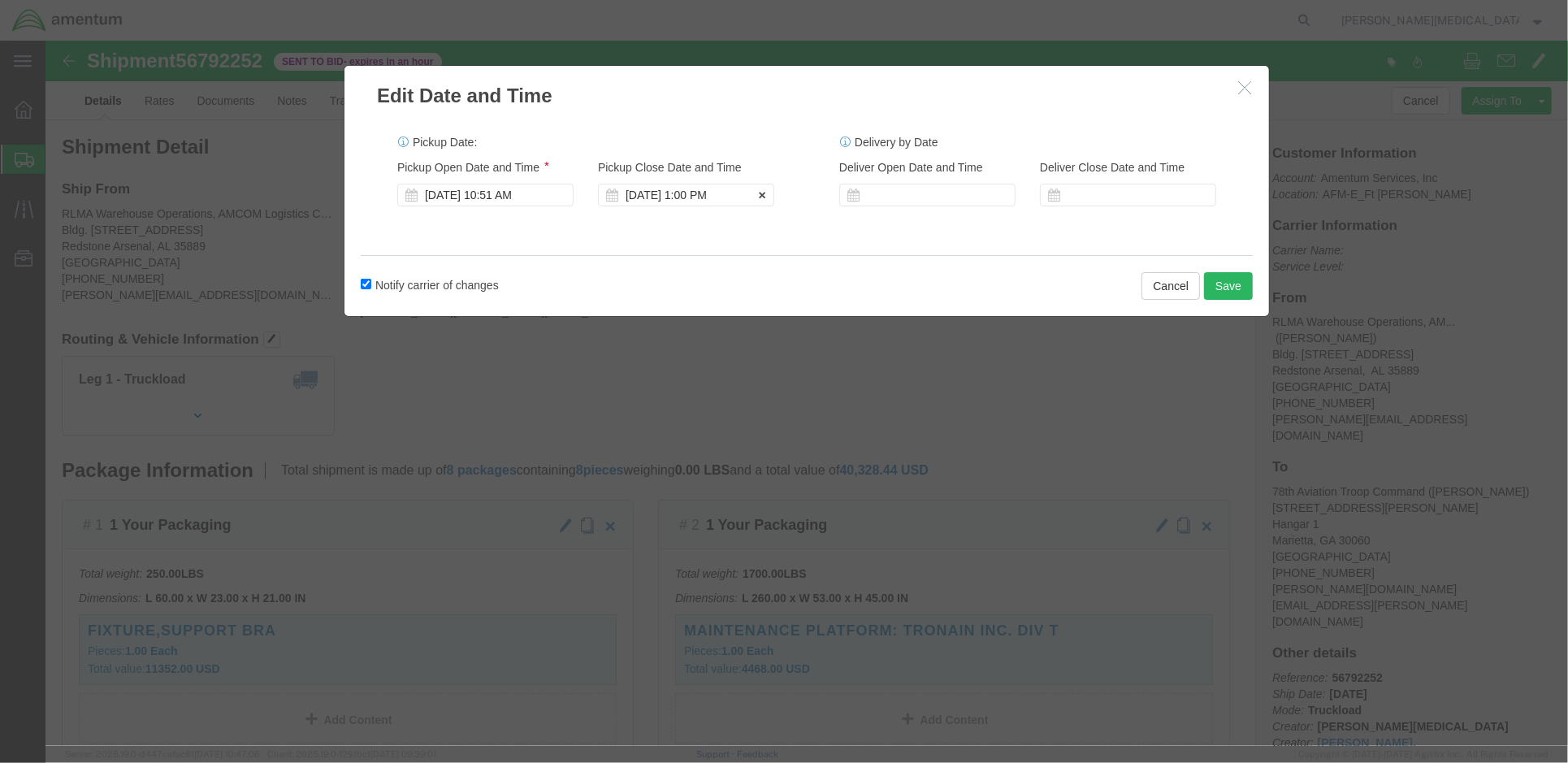
click div "Sep 19 2025 1:00 PM"
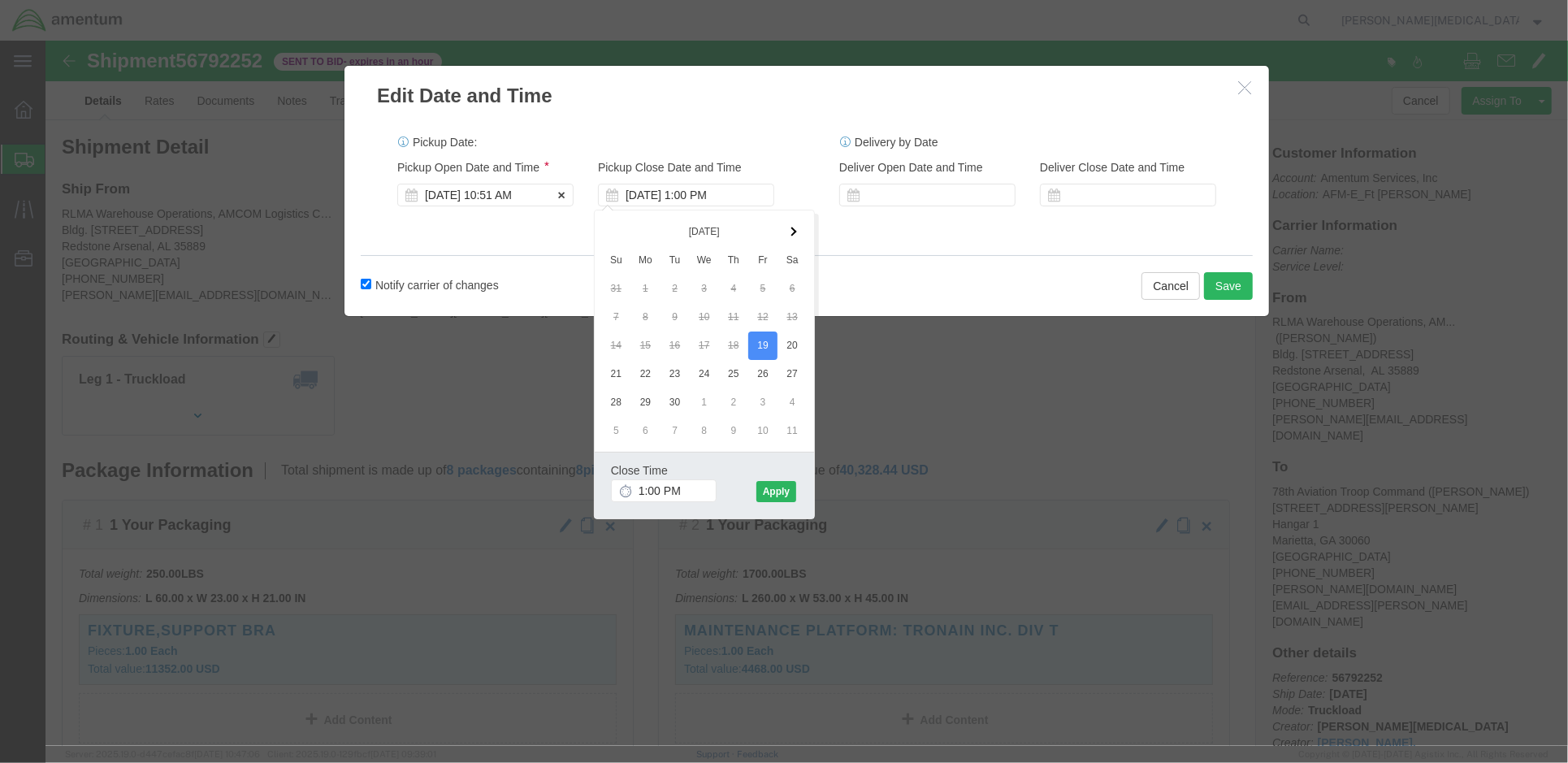
click div "Sep 19 2025 10:51 AM"
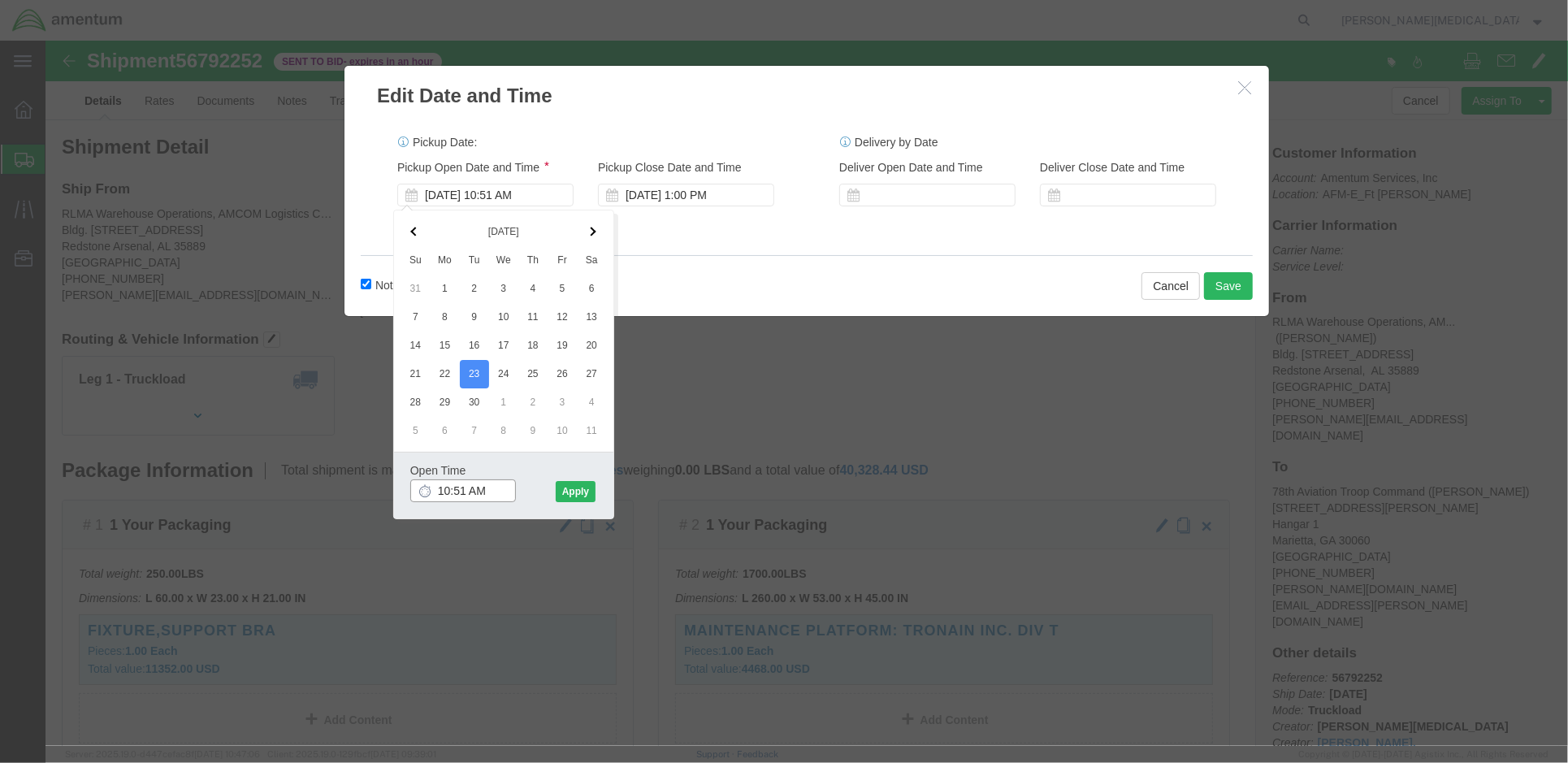
drag, startPoint x: 407, startPoint y: 441, endPoint x: 416, endPoint y: 444, distance: 9.5
click input "10:51 AM"
type input "10:00 AM"
click button "Apply"
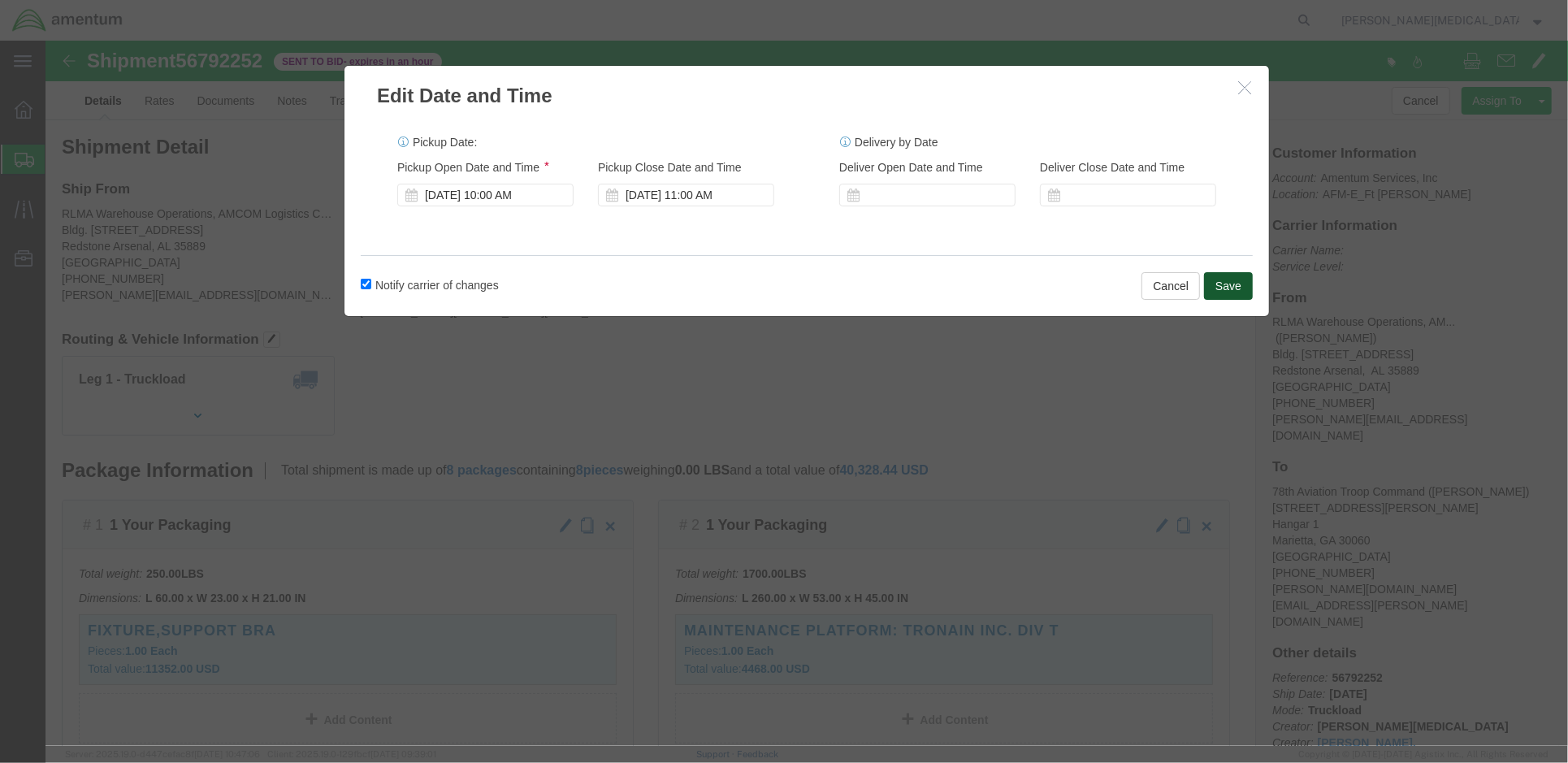
drag, startPoint x: 1185, startPoint y: 239, endPoint x: 672, endPoint y: 184, distance: 515.9
click div "Edit Date and Time Pickup Date: Pickup Start Date Pickup Start Time Pickup Open…"
click button "Save"
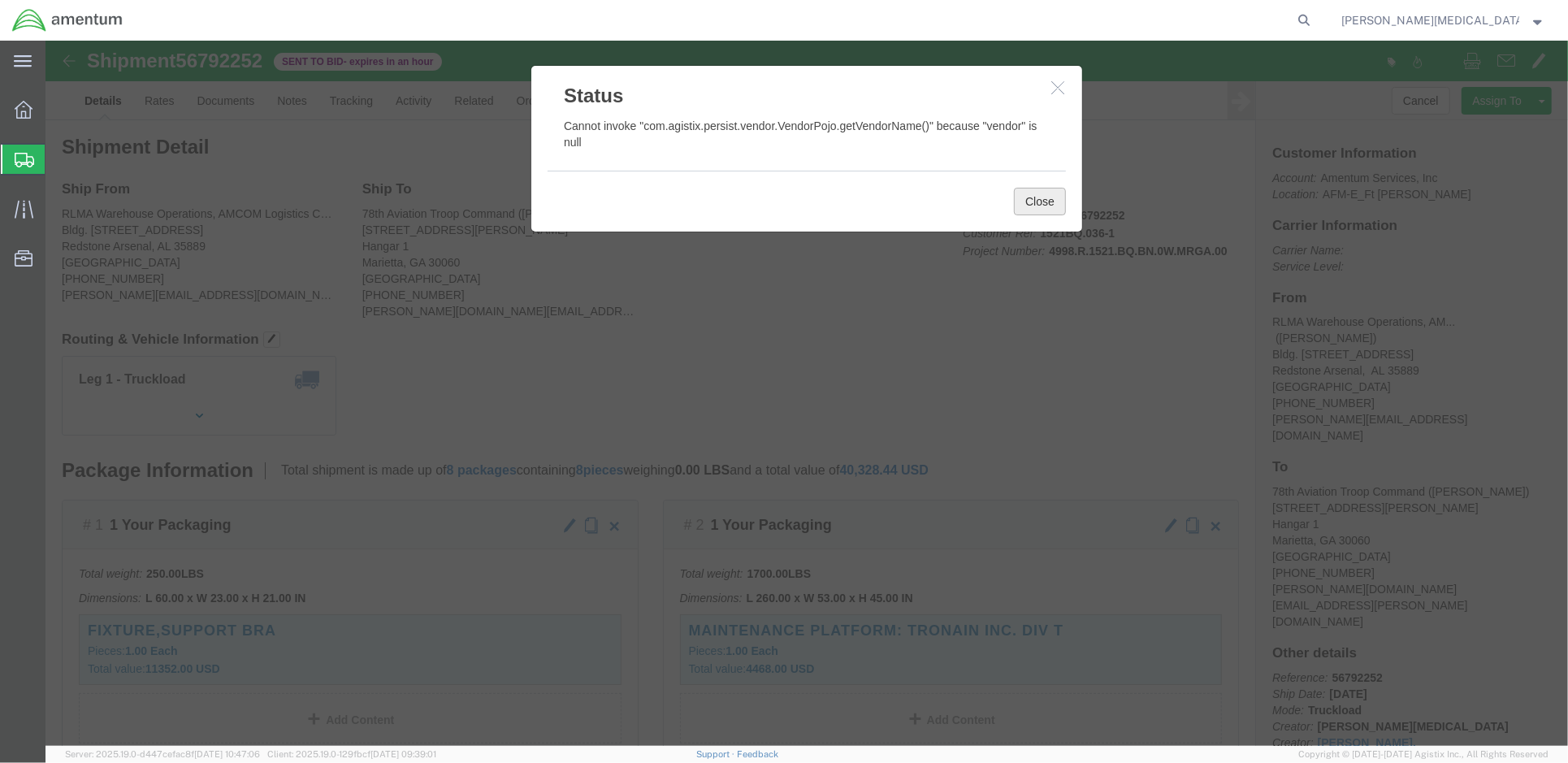
click button "Close"
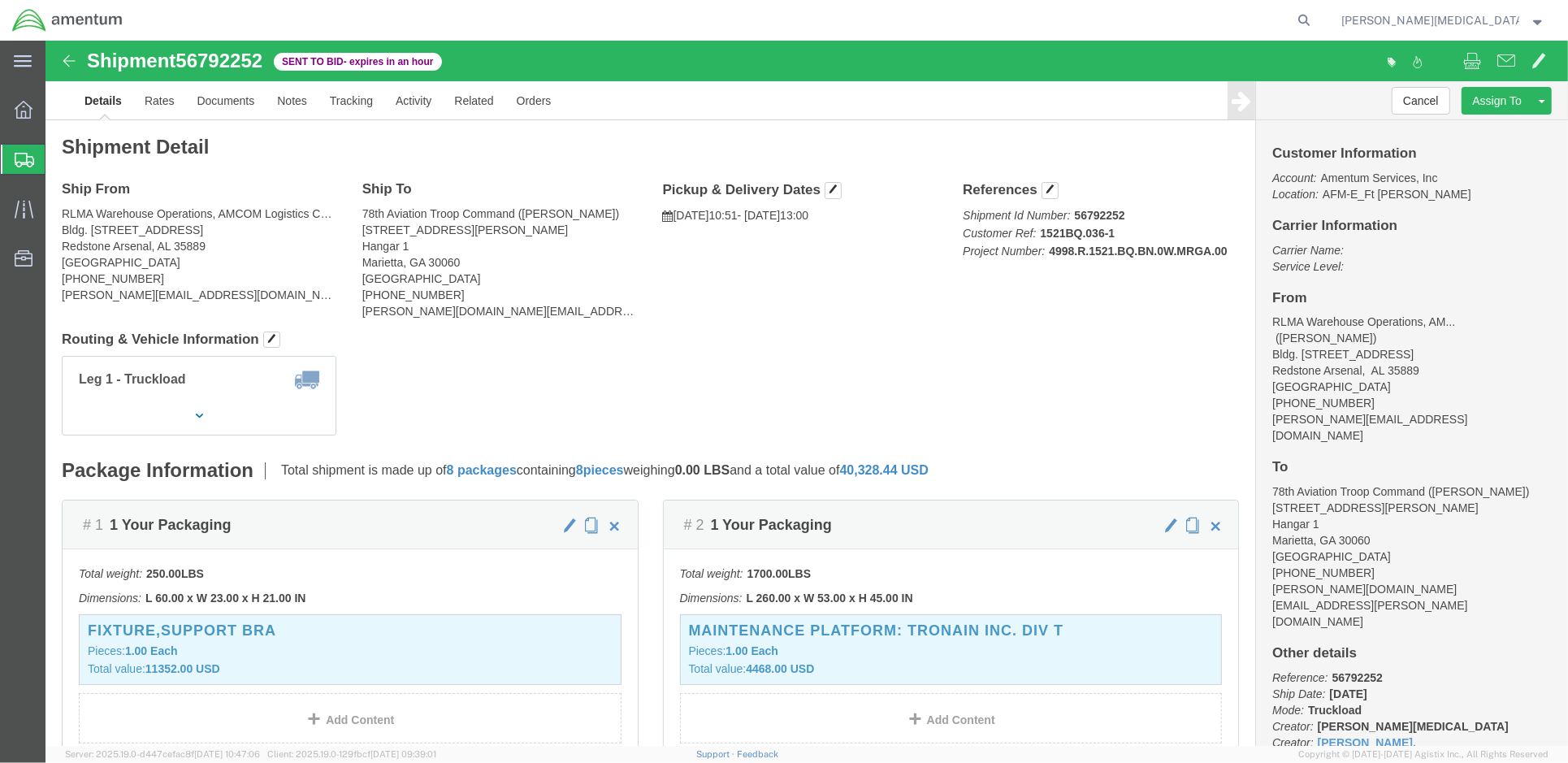
click div "Ship From RLMA Warehouse Operations, AMCOM Logistics Center (ALC) (Jeffery D. W…"
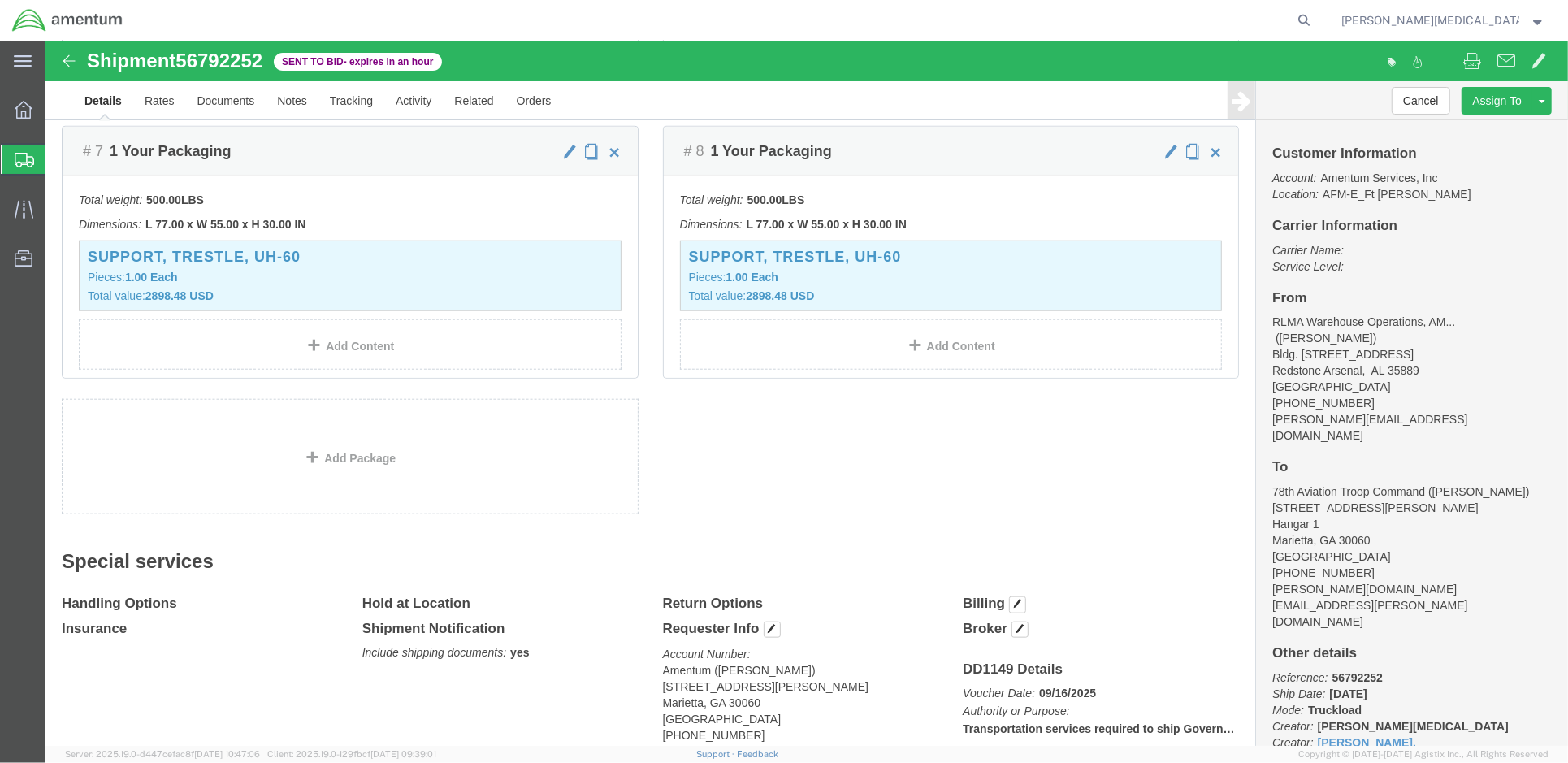
scroll to position [1264, 0]
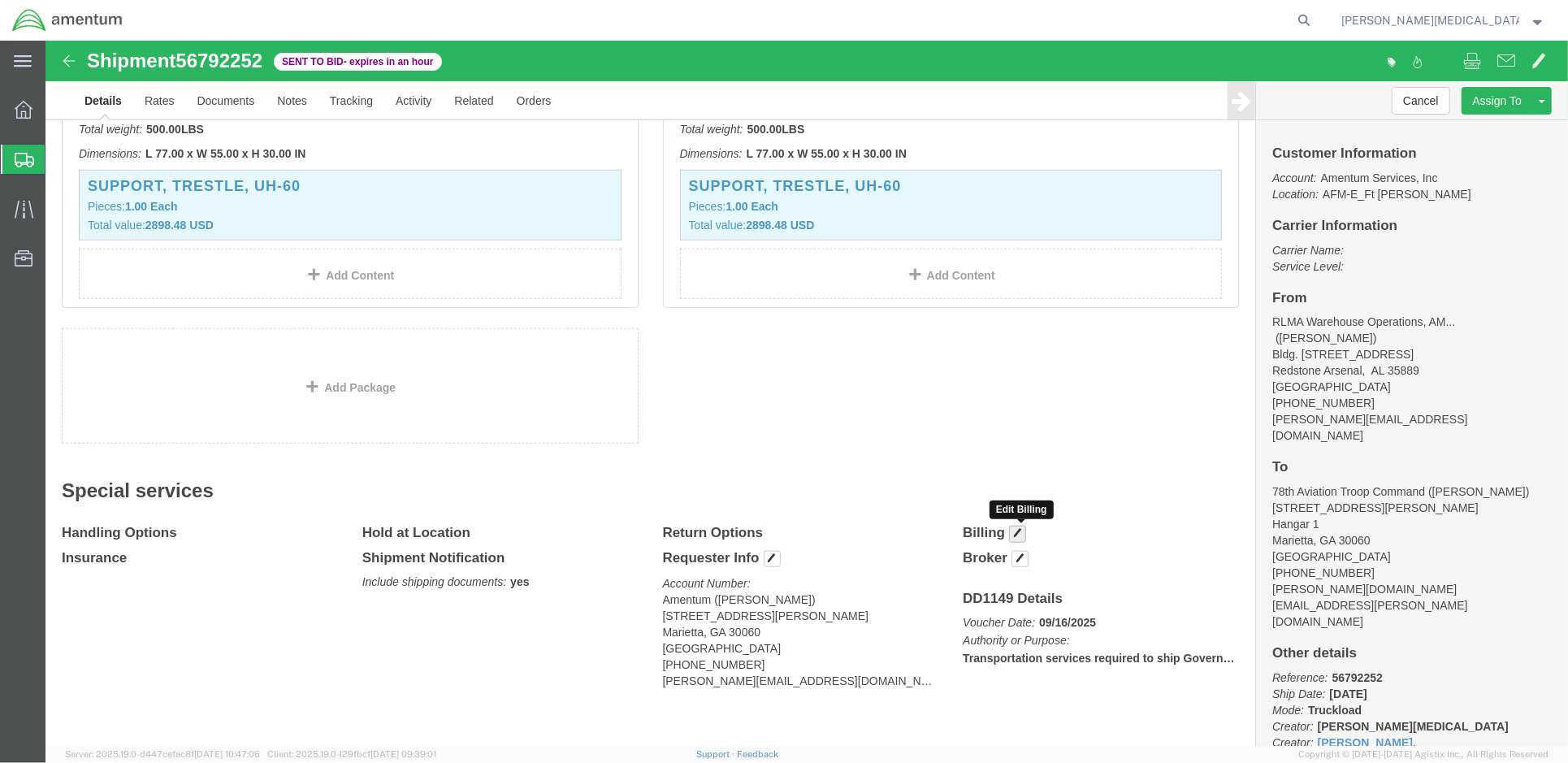
click span "button"
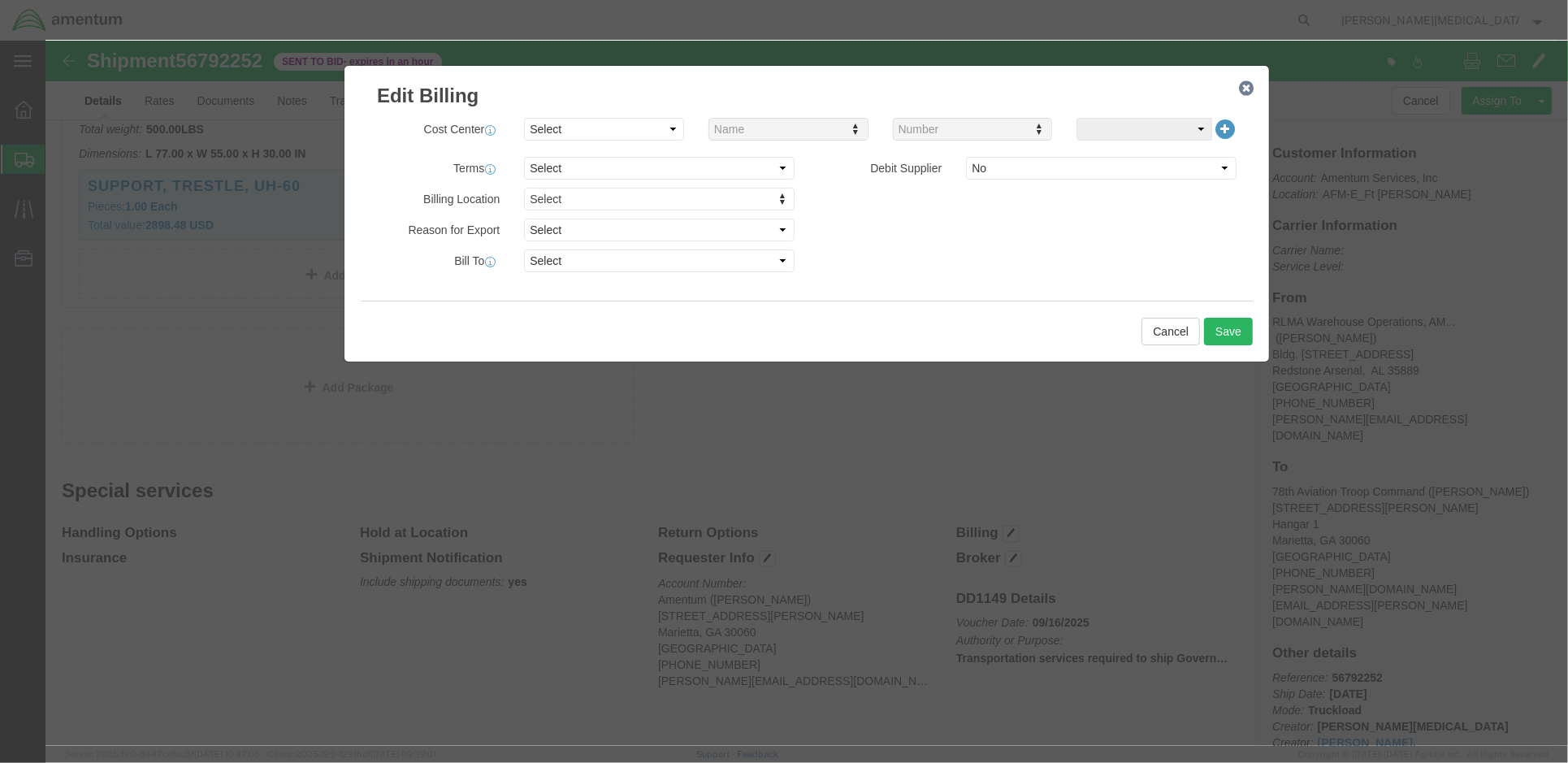
click icon "button"
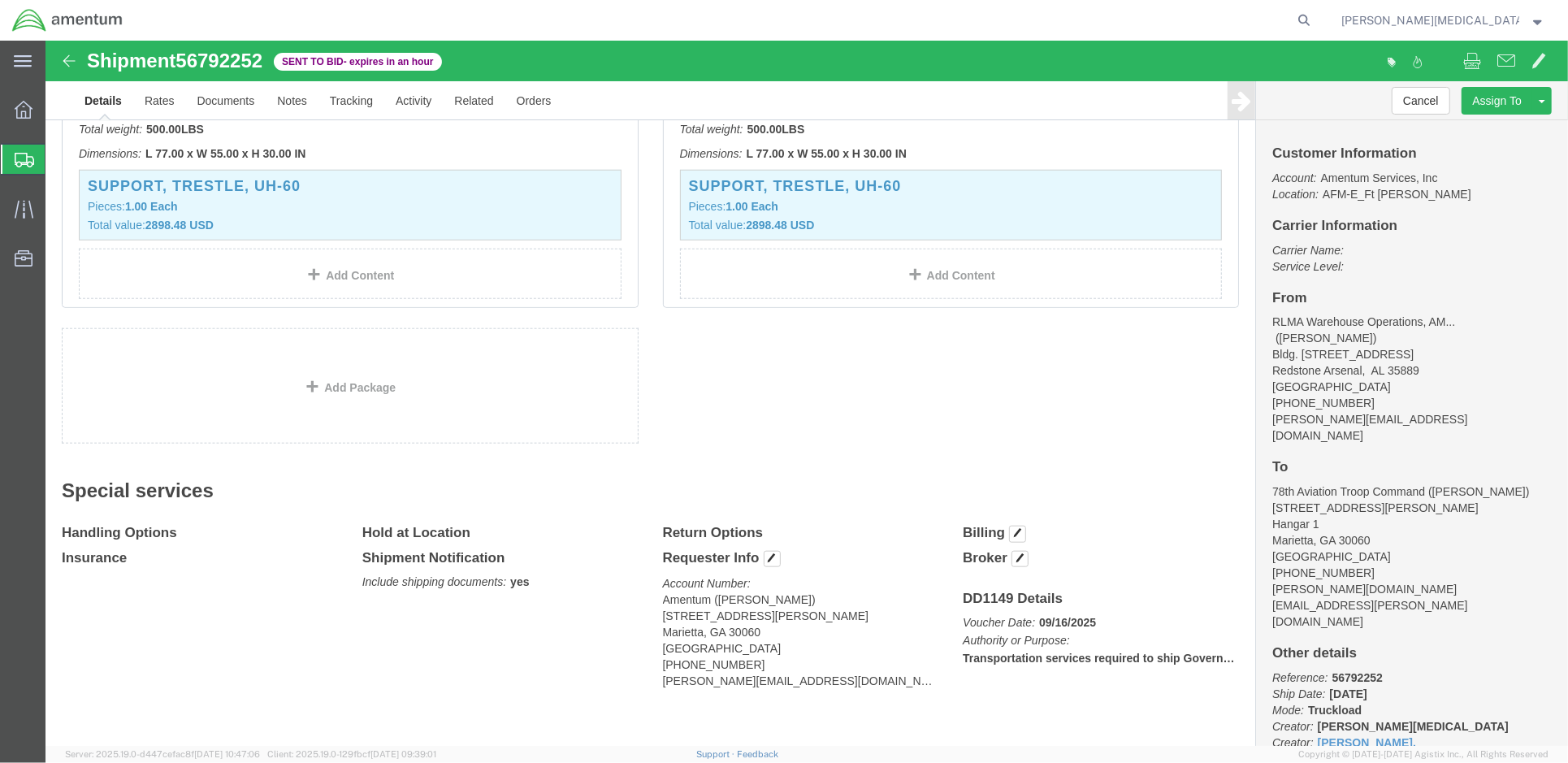
click icon "Voucher Date:"
click b "Transportation services required to ship Government property from [GEOGRAPHIC_D…"
click link "Documents"
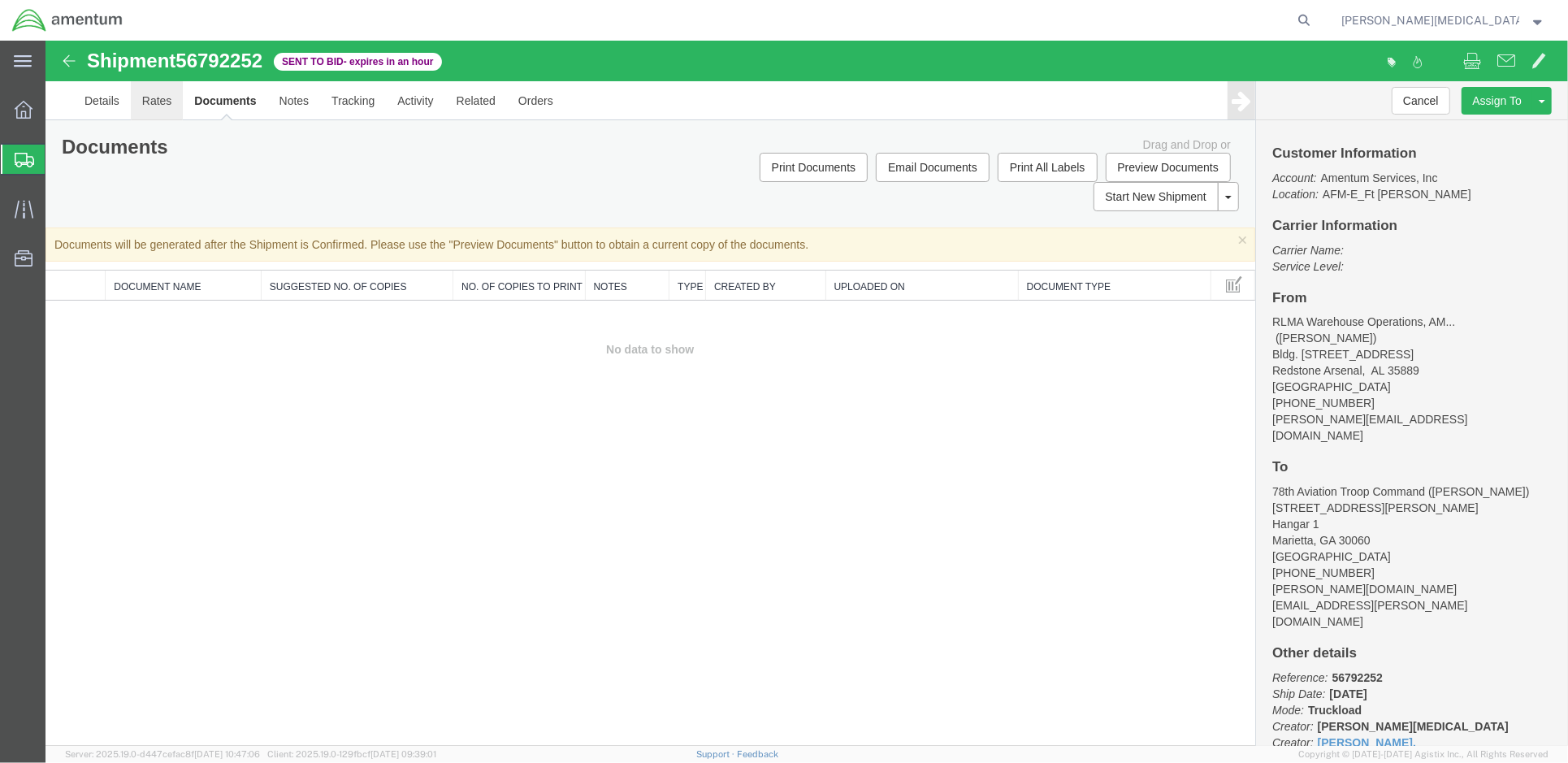
click at [160, 42] on link "Rates" at bounding box center [157, 100] width 53 height 39
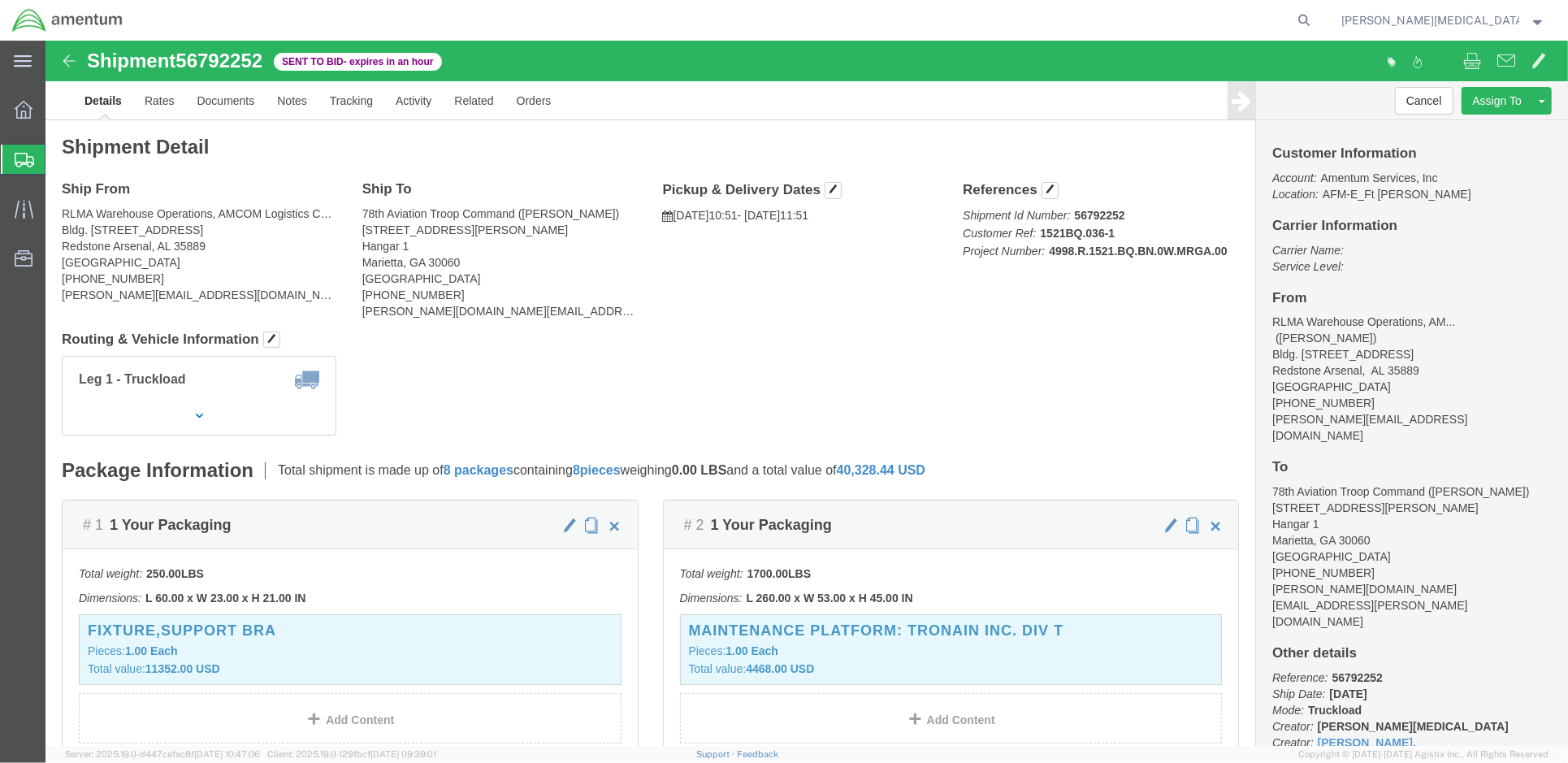
click div "Leg 1 - Truckload Vehicle 1: Container Truck (53 Feet) Number of trucks: 1"
drag, startPoint x: 1002, startPoint y: 332, endPoint x: 1006, endPoint y: 325, distance: 8.1
drag, startPoint x: 1006, startPoint y: 325, endPoint x: 773, endPoint y: 270, distance: 239.4
click div "Ship From RLMA Warehouse Operations, AMCOM Logistics Center (ALC) ([PERSON_NAME…"
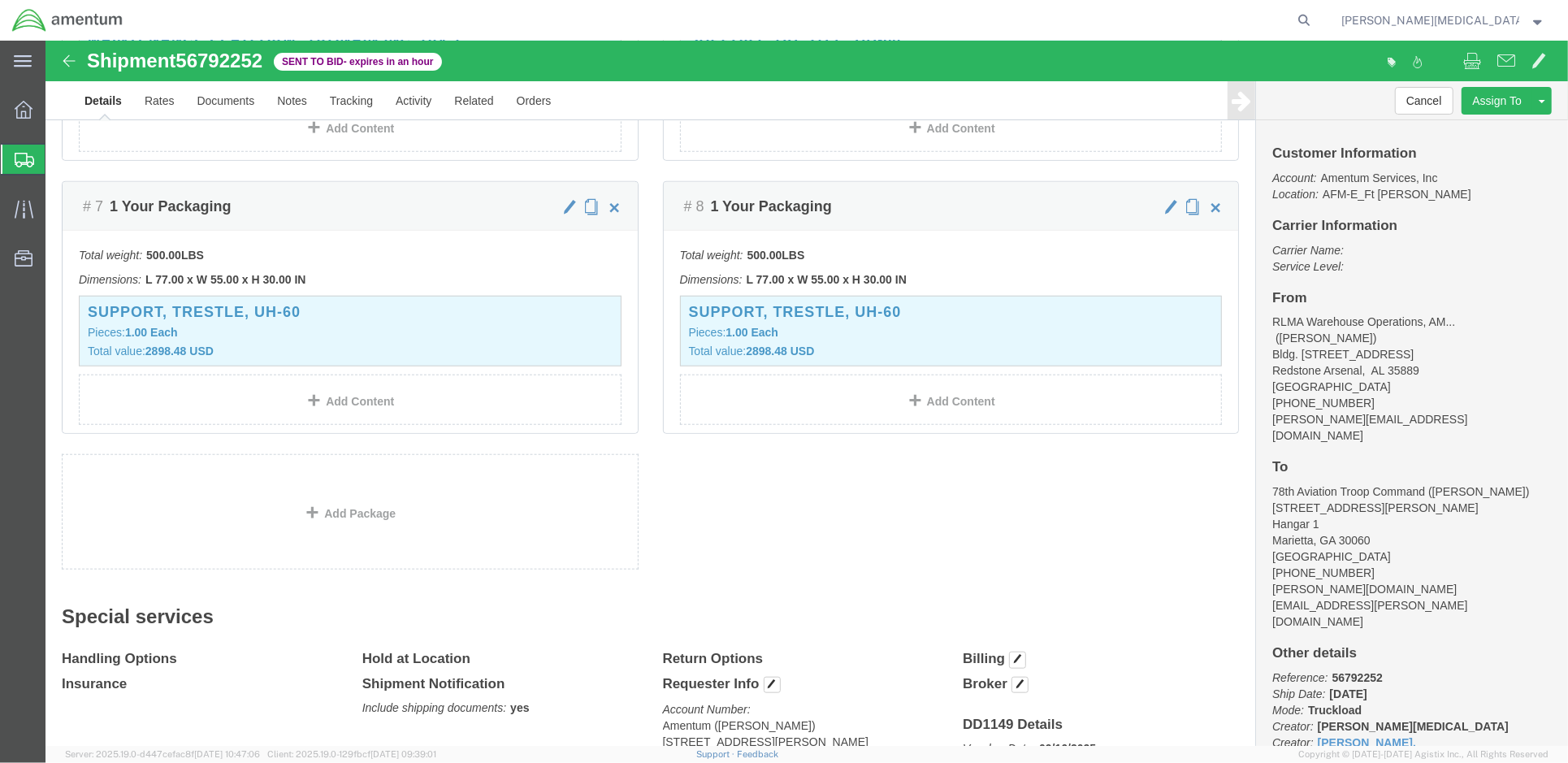
scroll to position [1191, 0]
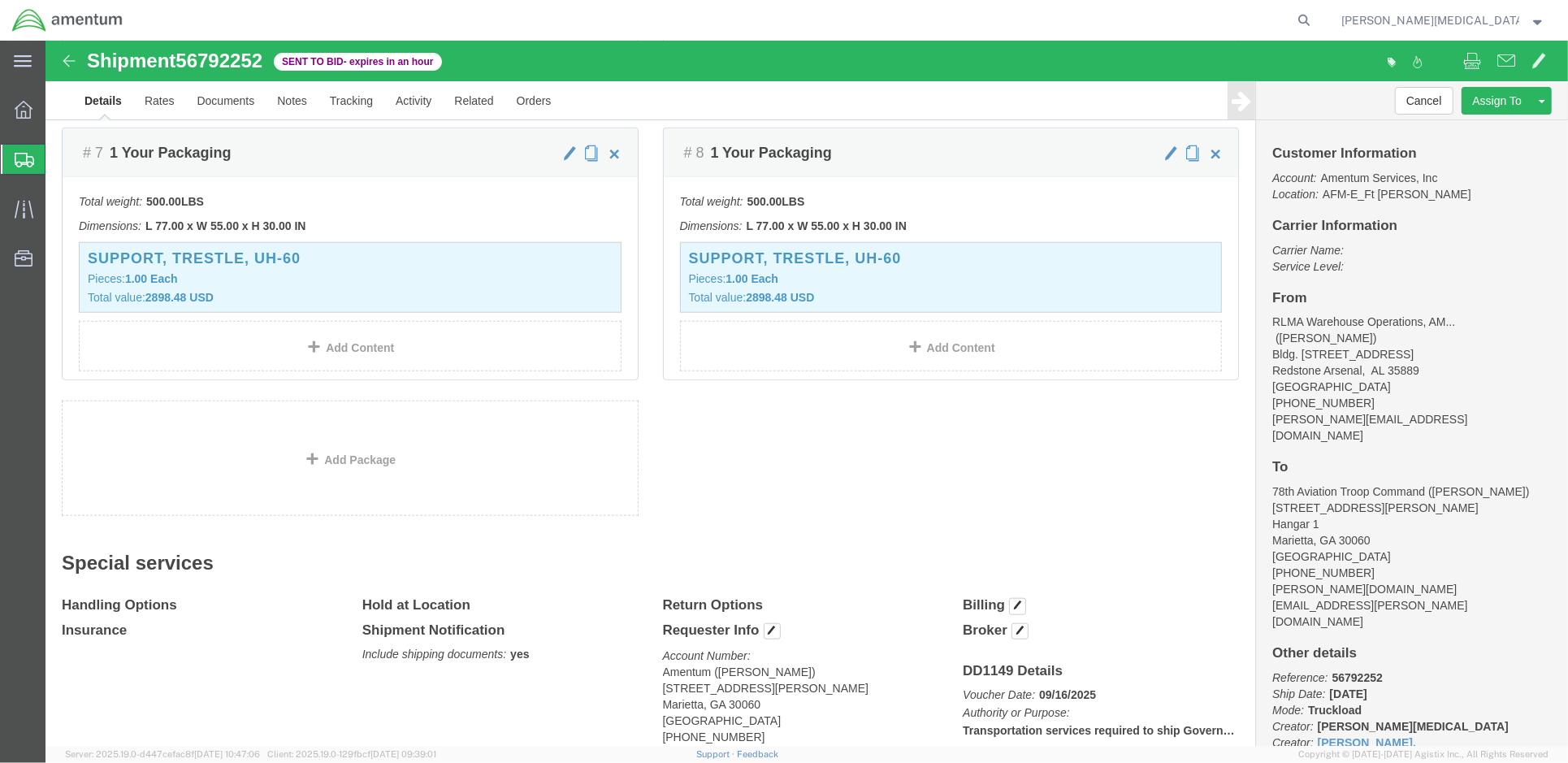
click div "# 1 1 Your Packaging Total weight: 250.00 LBS Dimensions: L 60.00 x W 23.00 x H…"
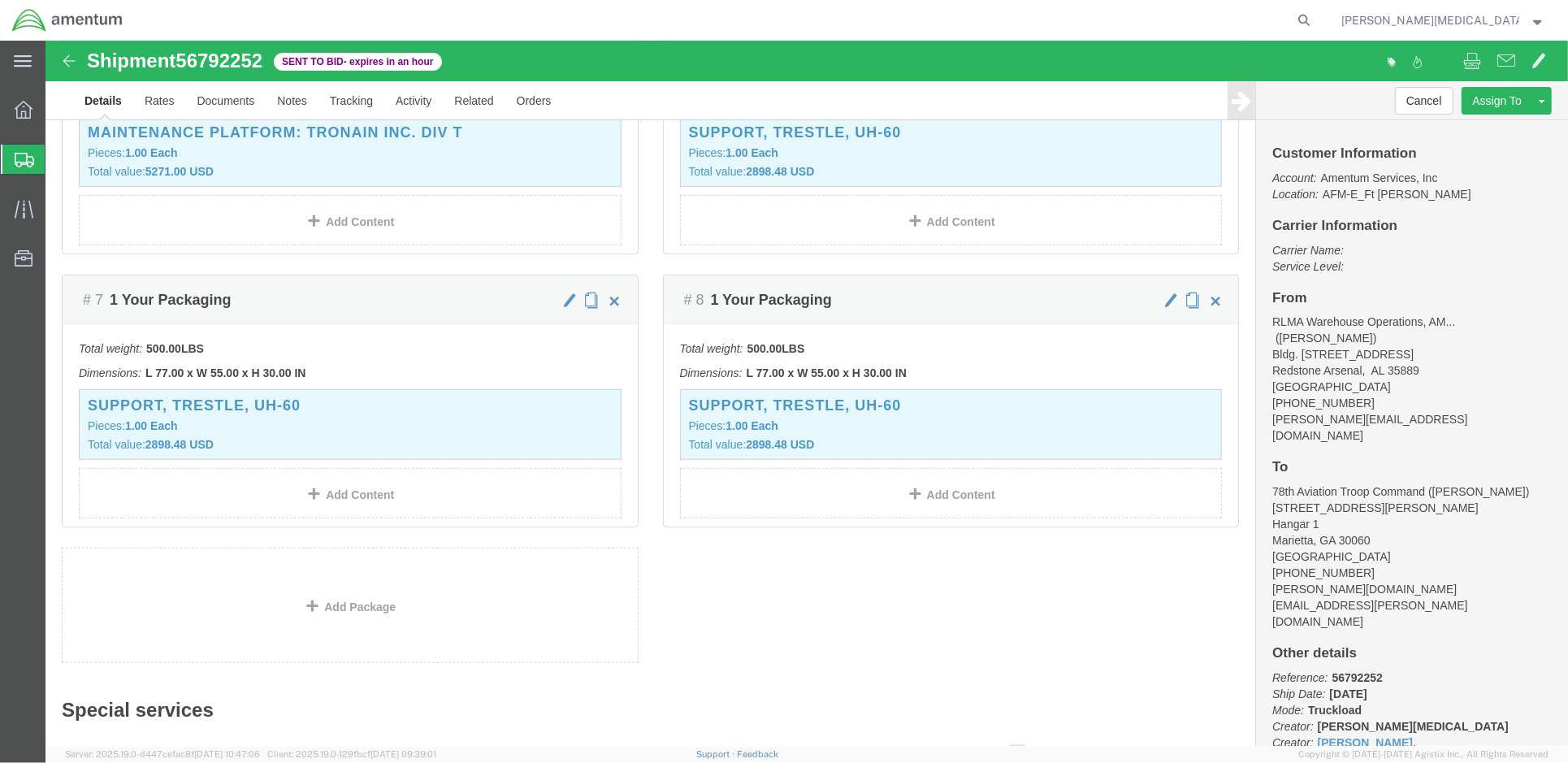
scroll to position [758, 0]
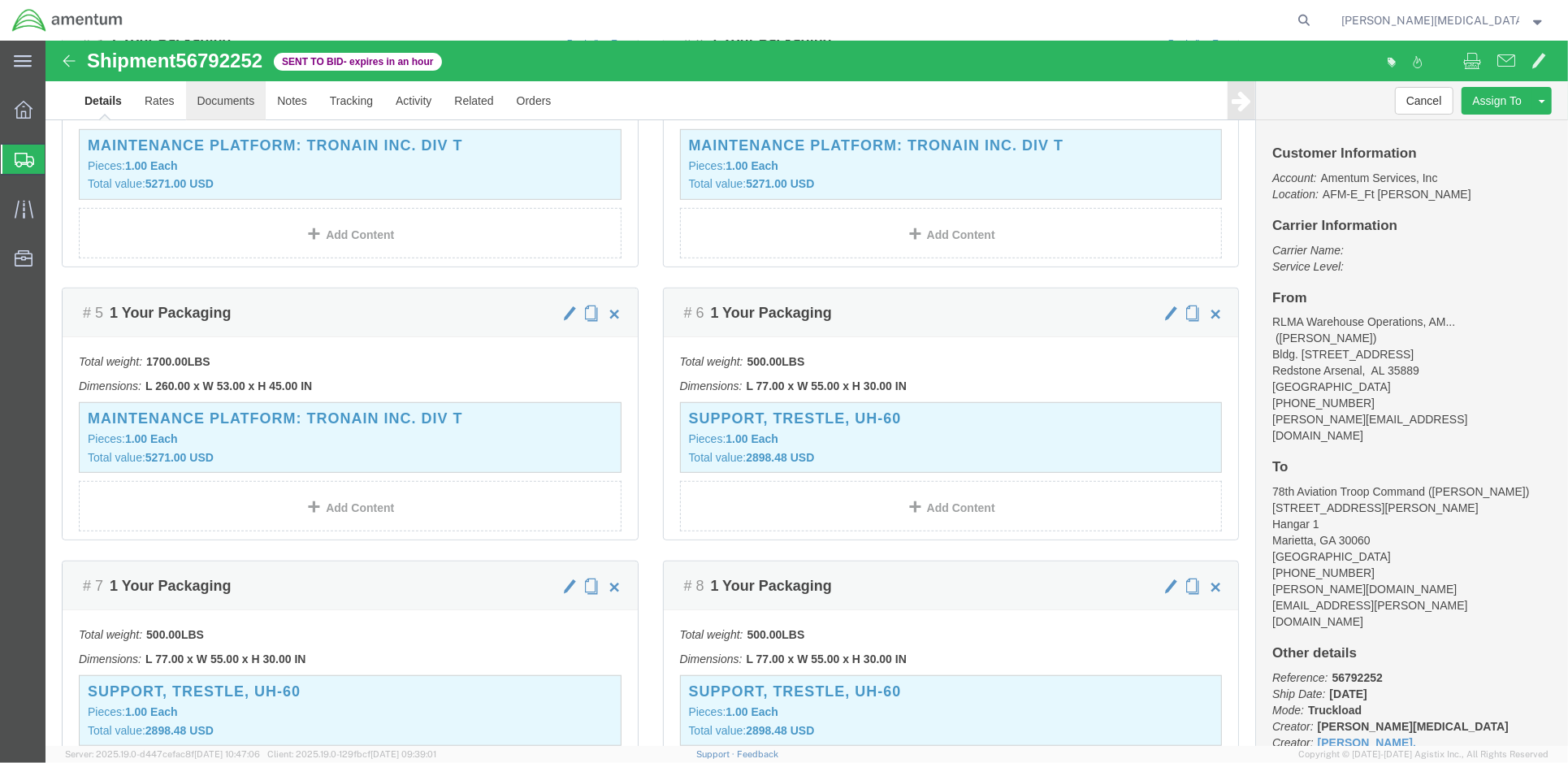
click link "Documents"
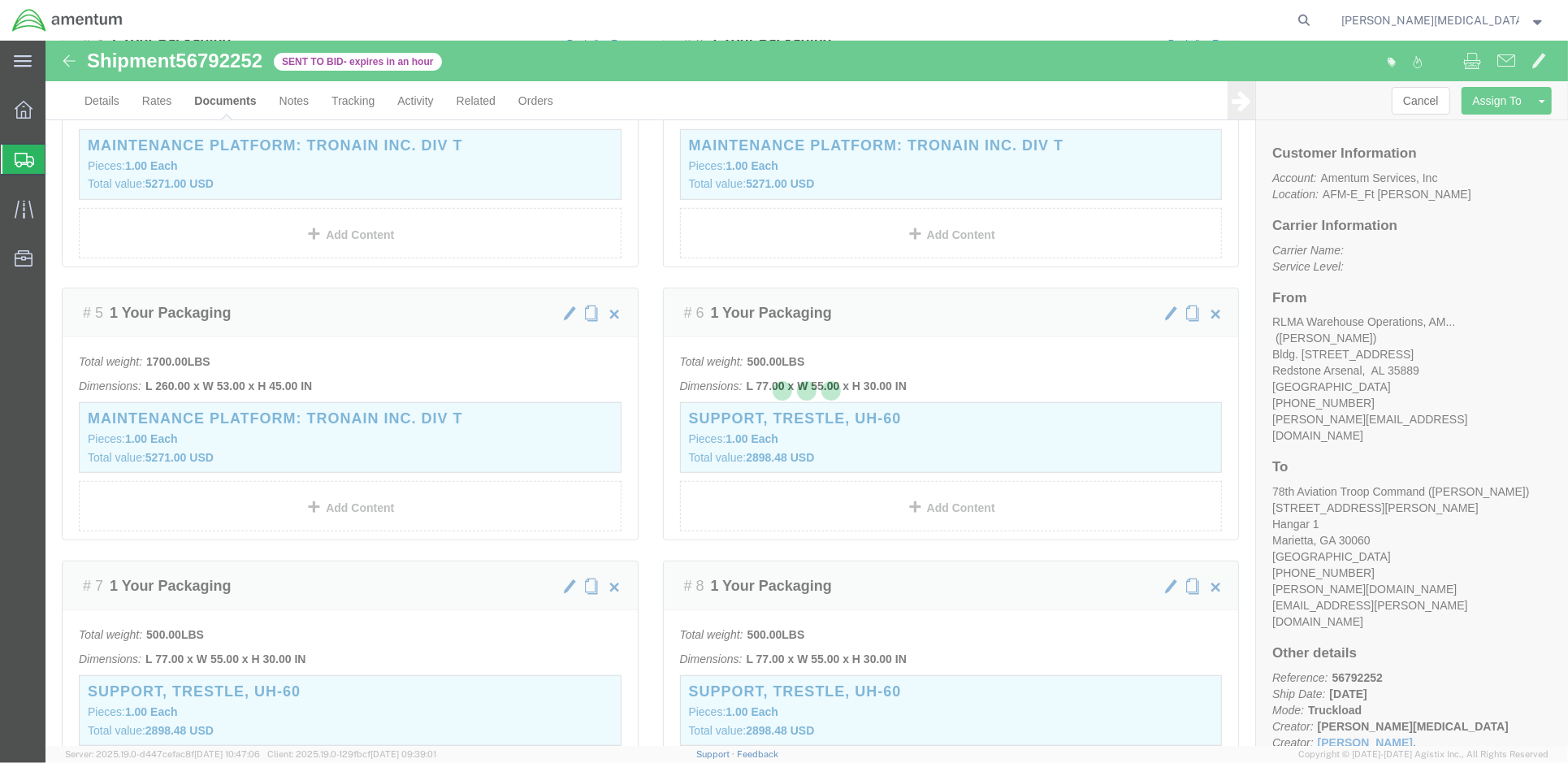
scroll to position [0, 0]
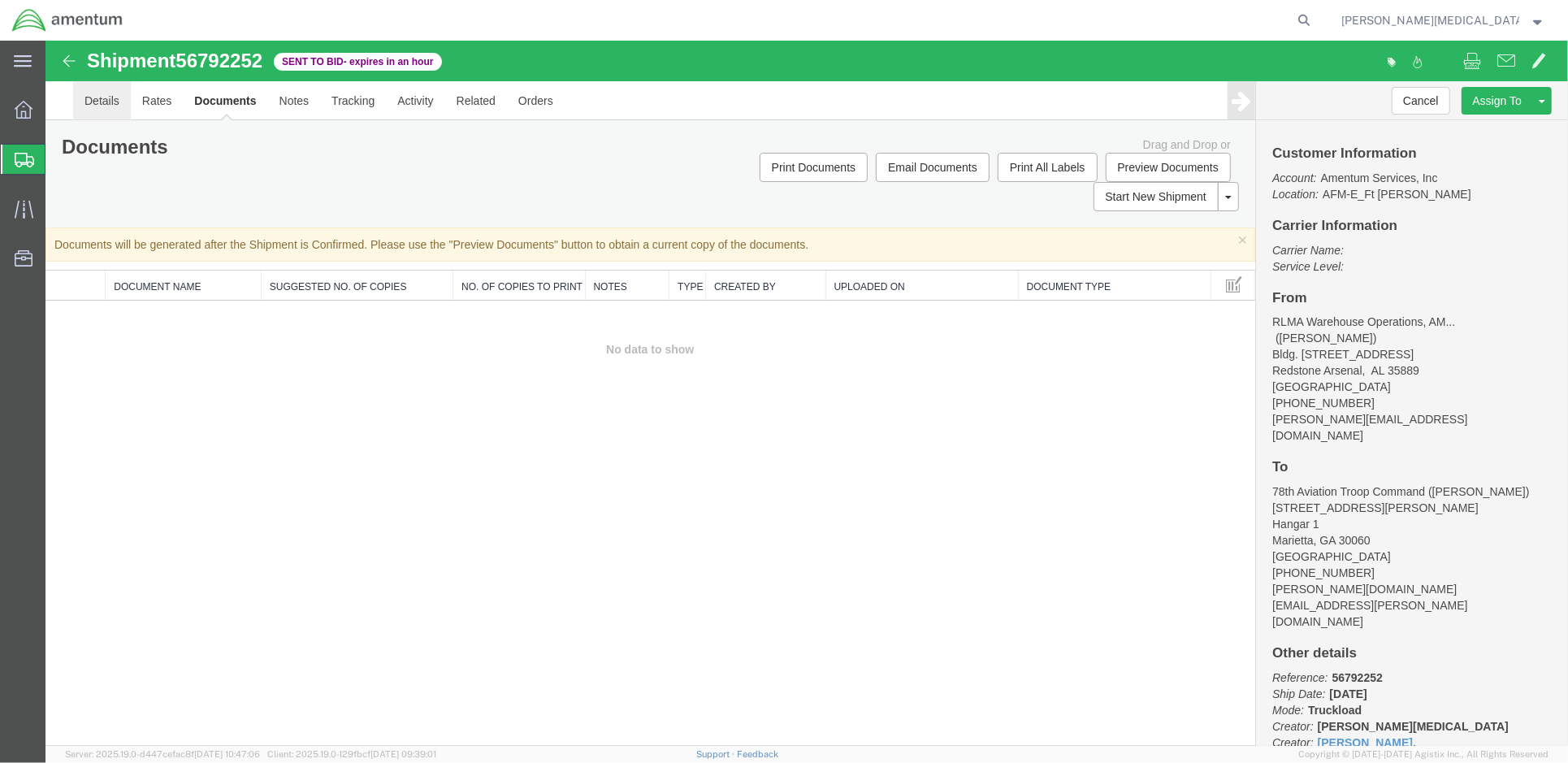
click at [105, 97] on link "Details" at bounding box center [101, 100] width 58 height 39
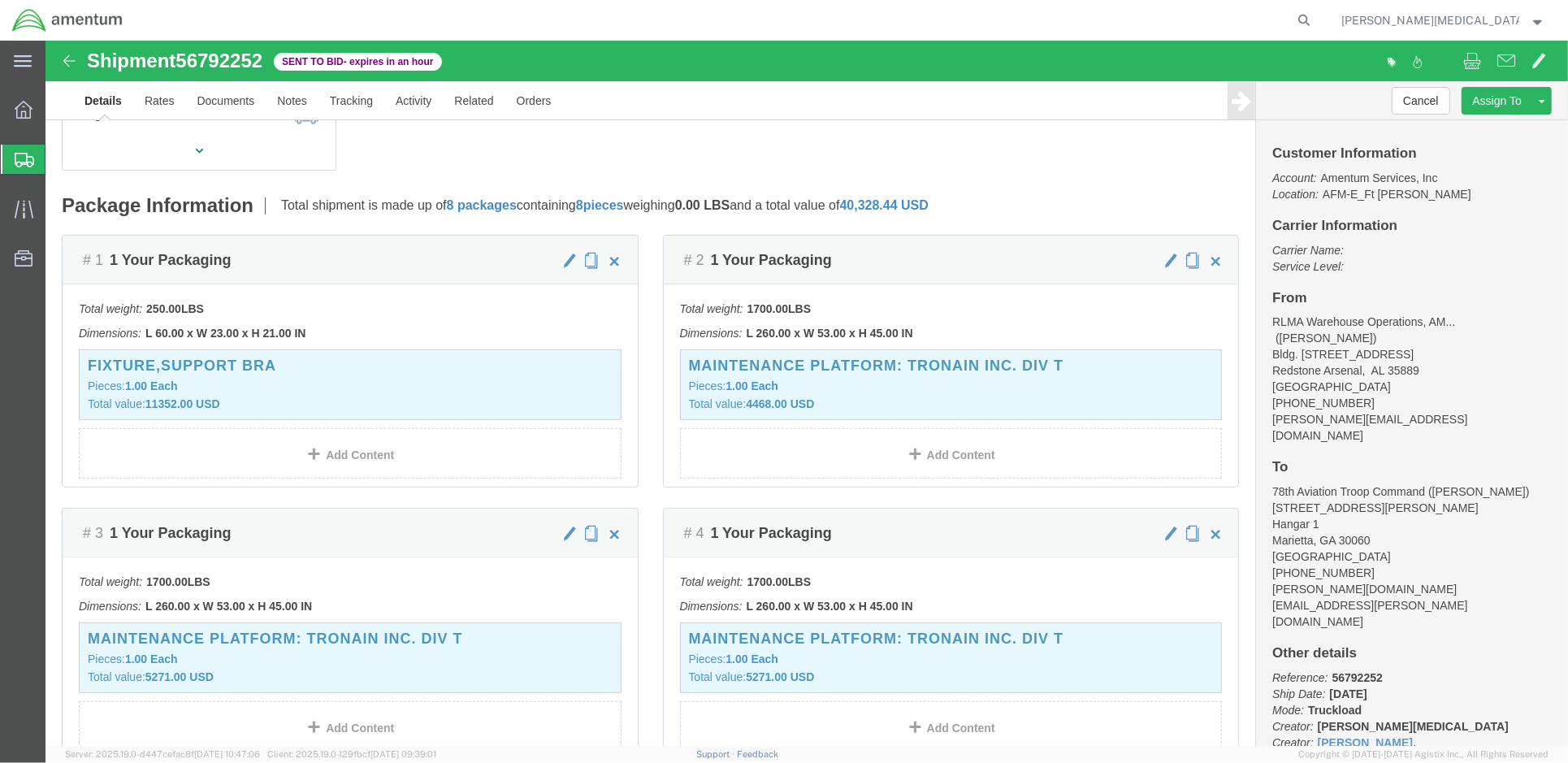
scroll to position [181, 0]
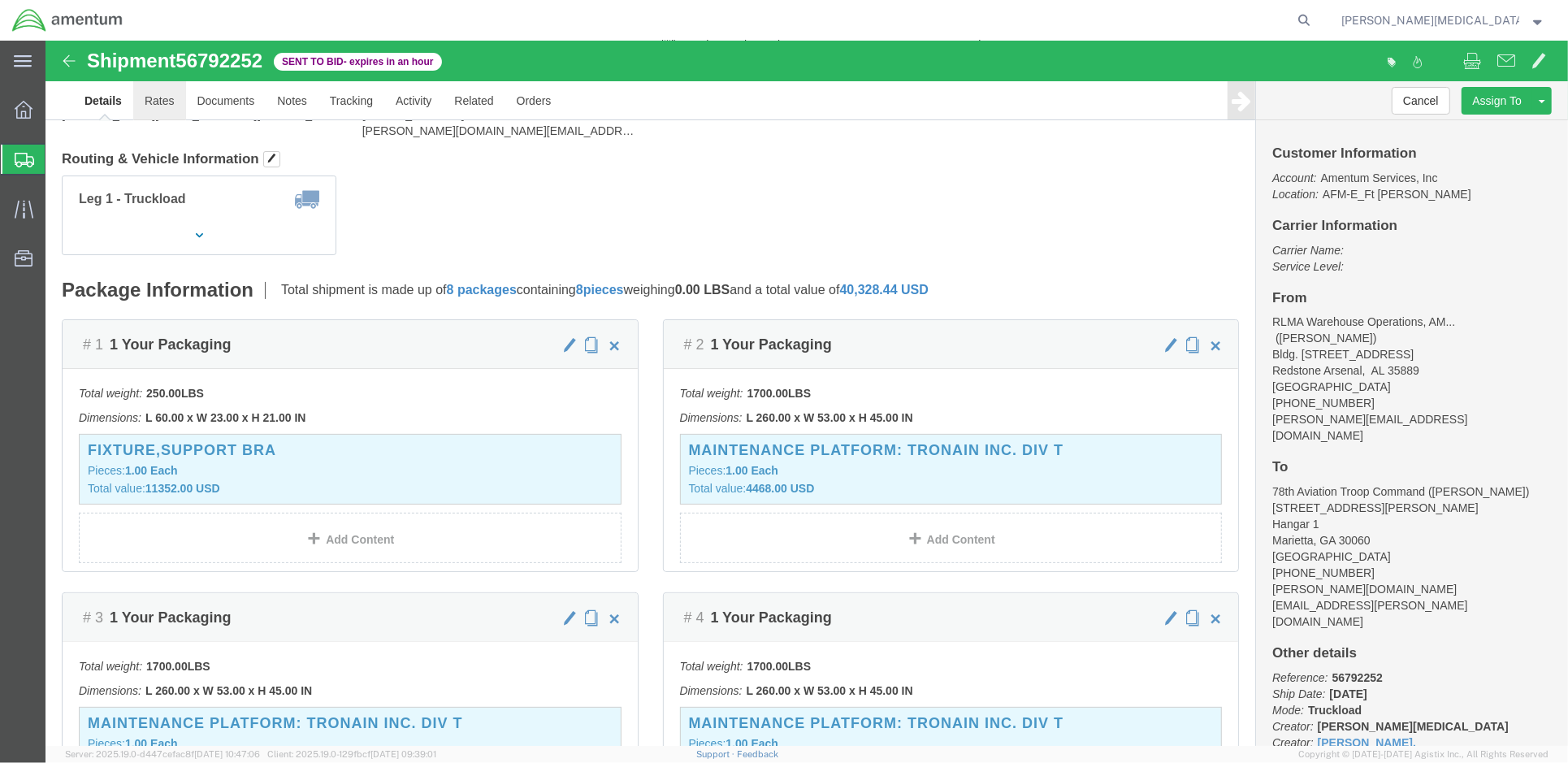
click link "Rates"
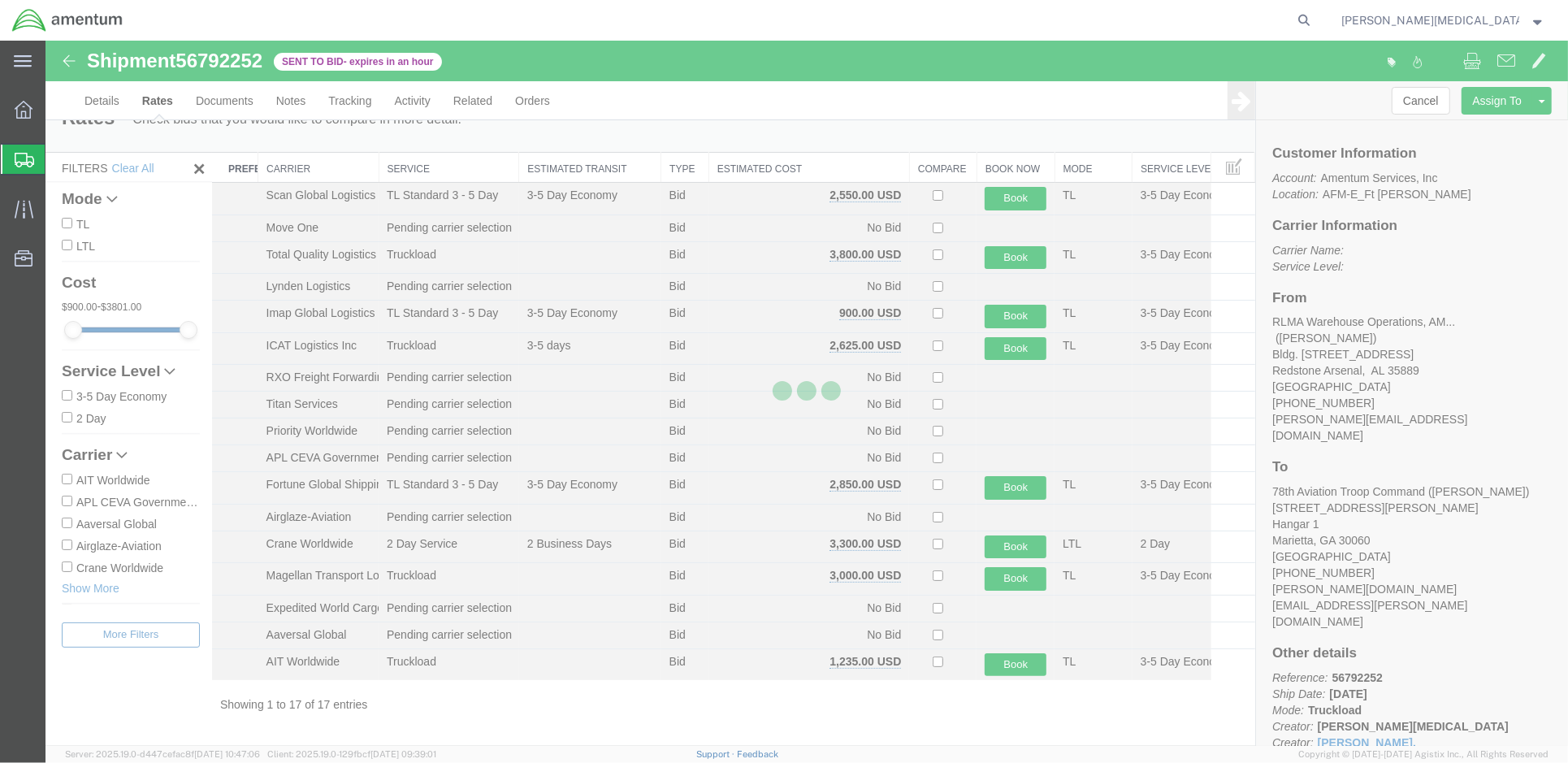
scroll to position [39, 0]
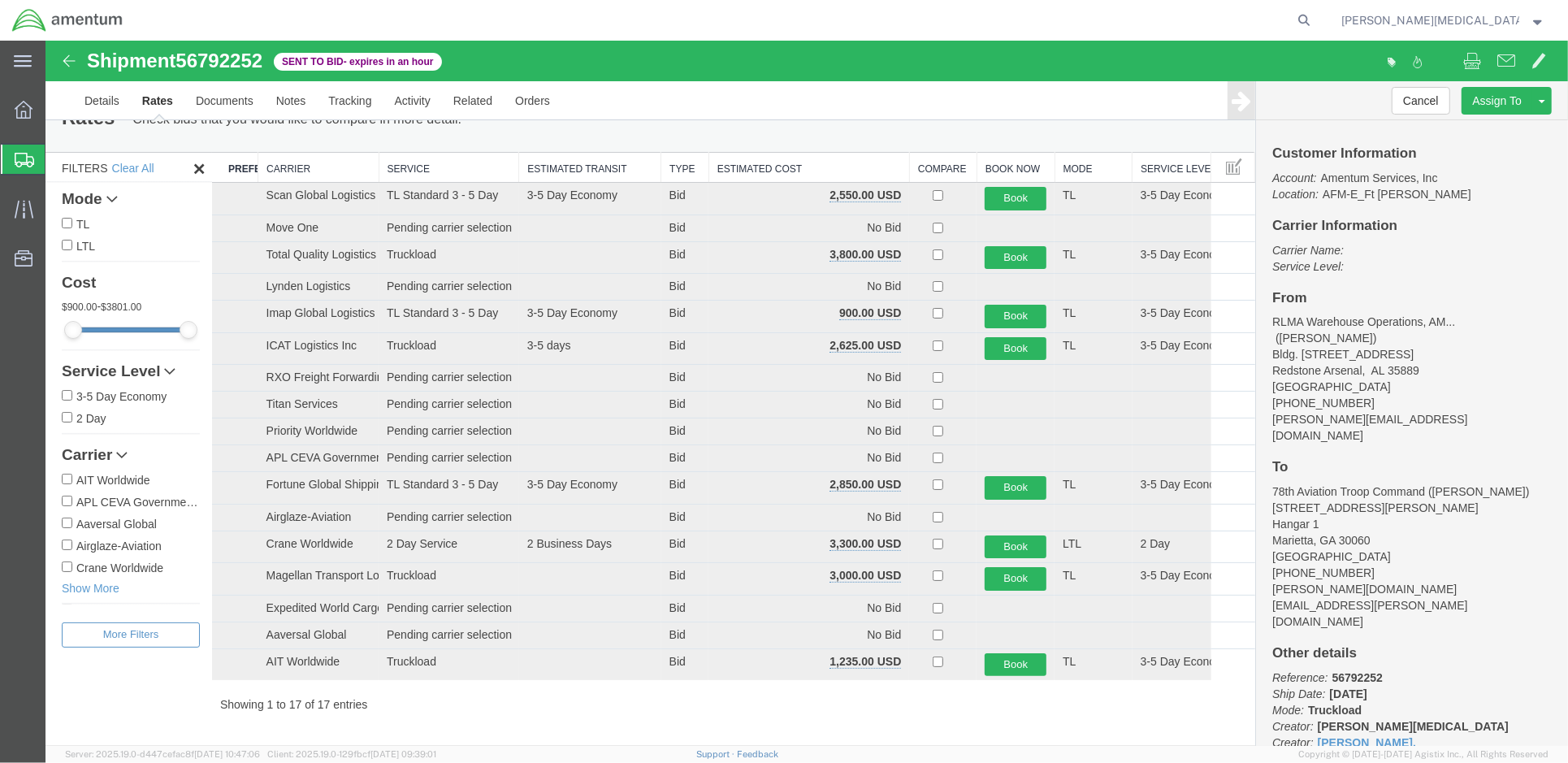
click at [746, 161] on th "Estimated Cost" at bounding box center [808, 167] width 201 height 30
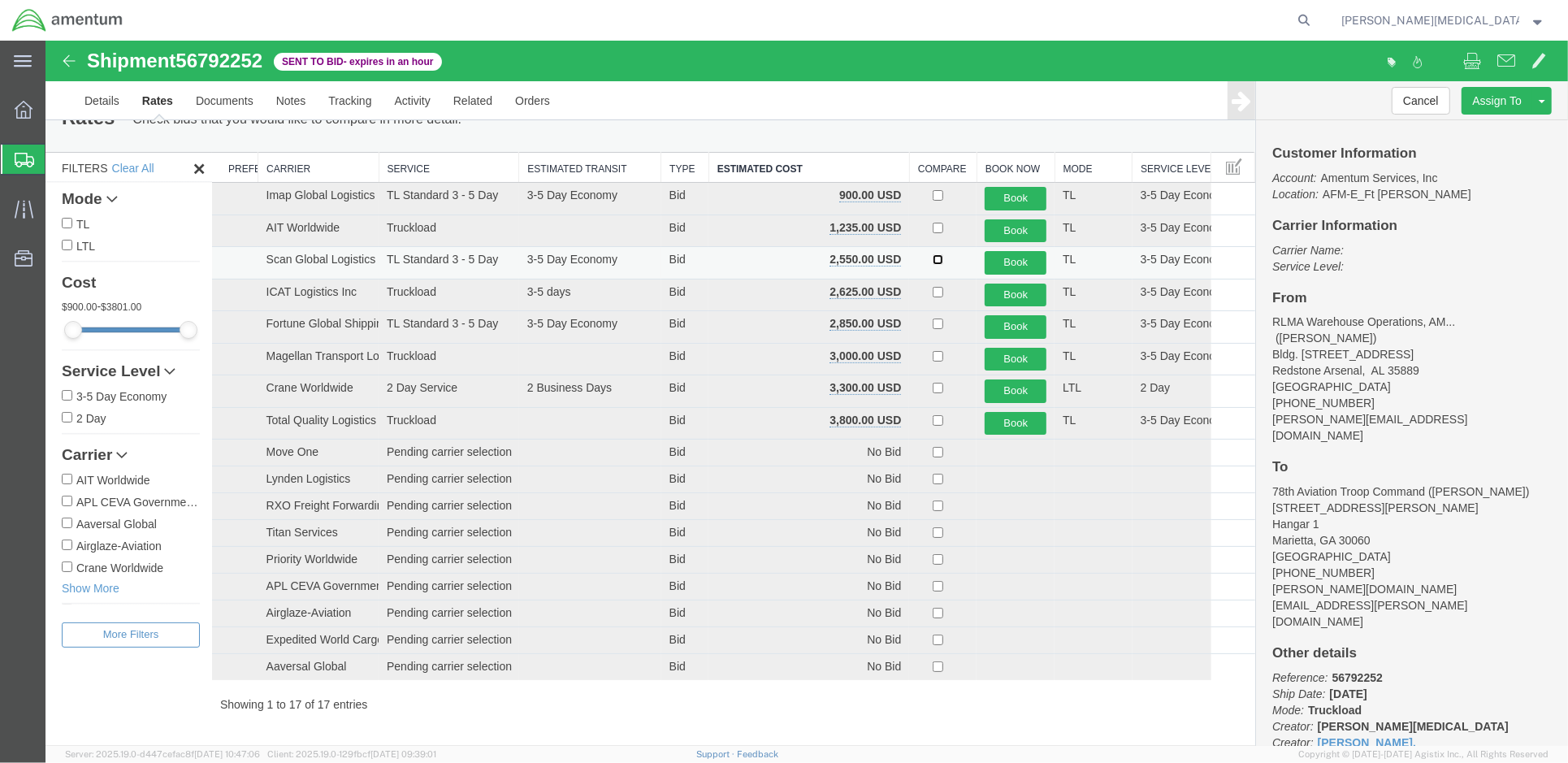
click at [932, 253] on input "checkbox" at bounding box center [937, 259] width 11 height 11
checkbox input "false"
click at [301, 95] on link "Notes" at bounding box center [291, 100] width 53 height 39
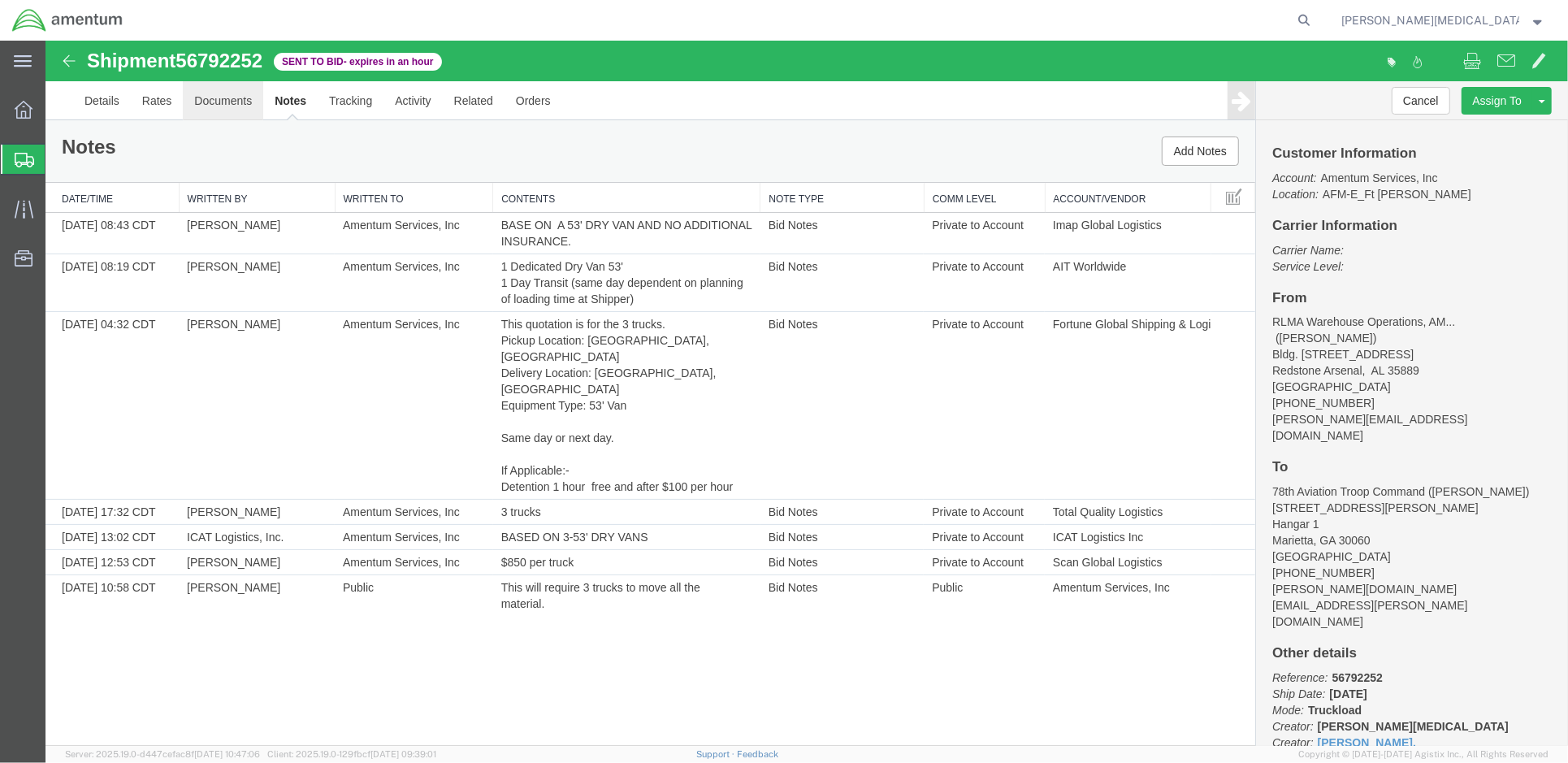
click at [204, 99] on link "Documents" at bounding box center [222, 100] width 81 height 39
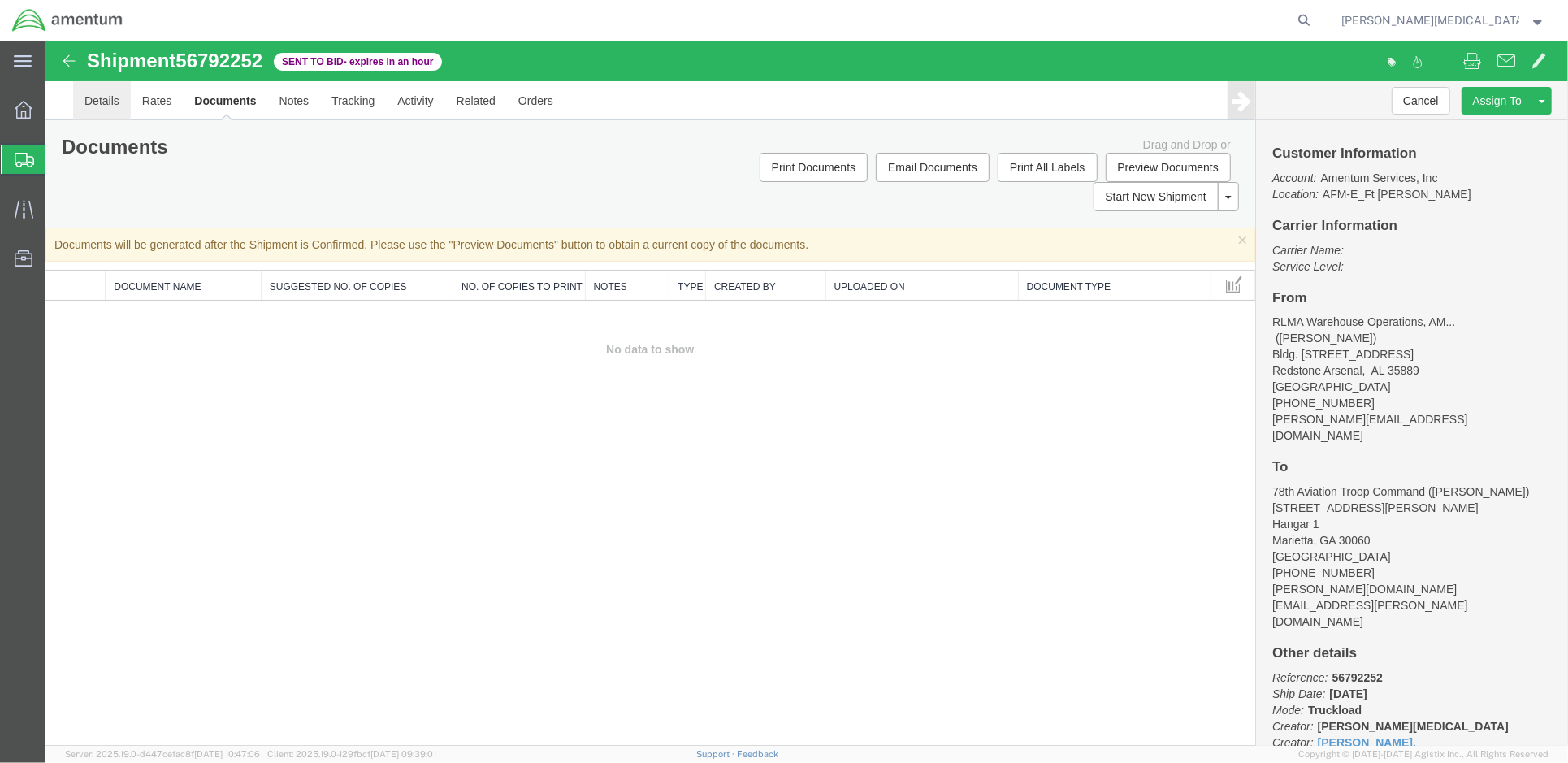
click at [109, 109] on link "Details" at bounding box center [101, 100] width 58 height 39
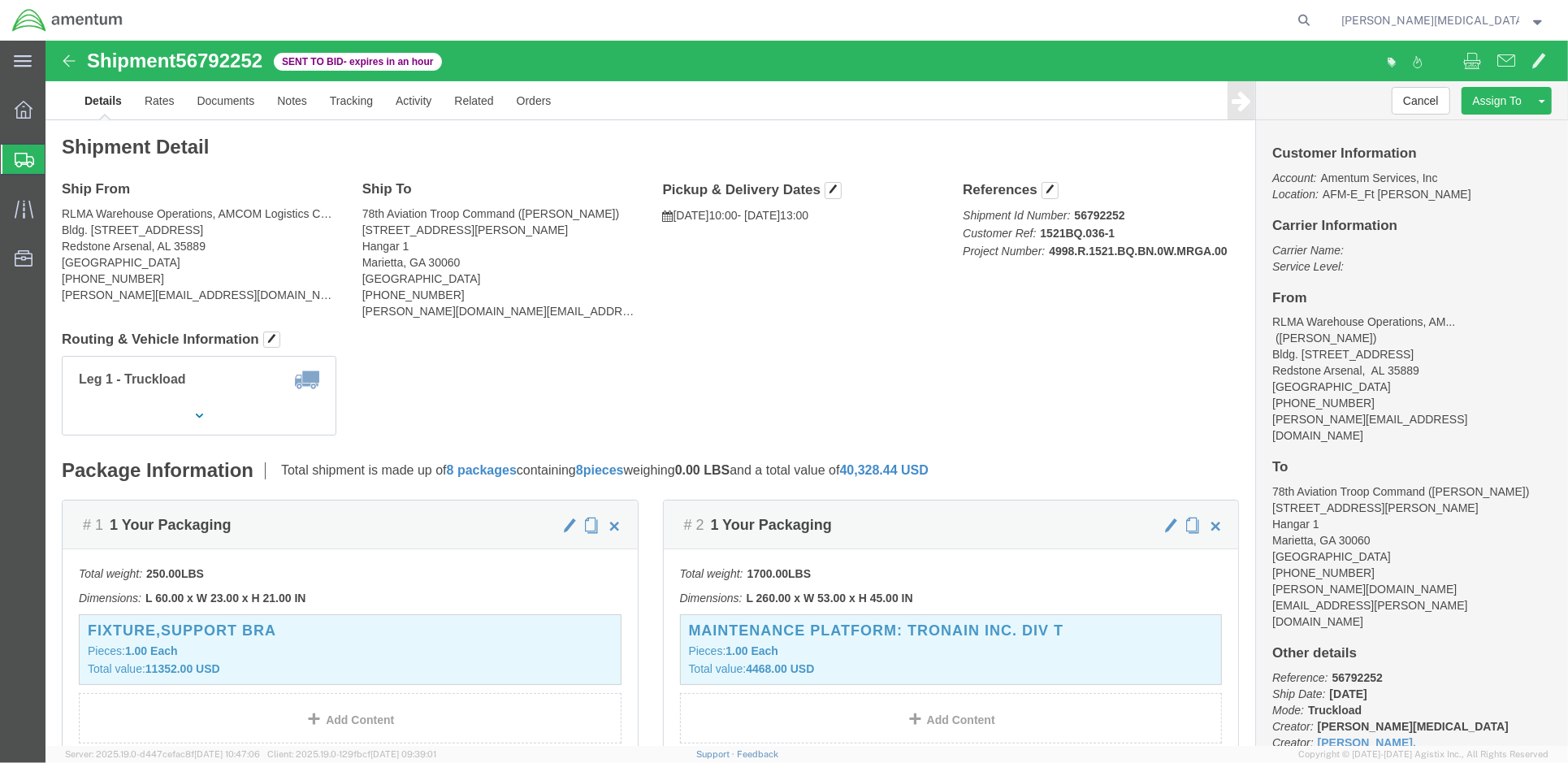
drag, startPoint x: 640, startPoint y: 289, endPoint x: 532, endPoint y: 259, distance: 112.1
click address "78th Aviation Troop Command ([PERSON_NAME]) [STREET_ADDRESS][PERSON_NAME] [PHON…"
click link "Orders"
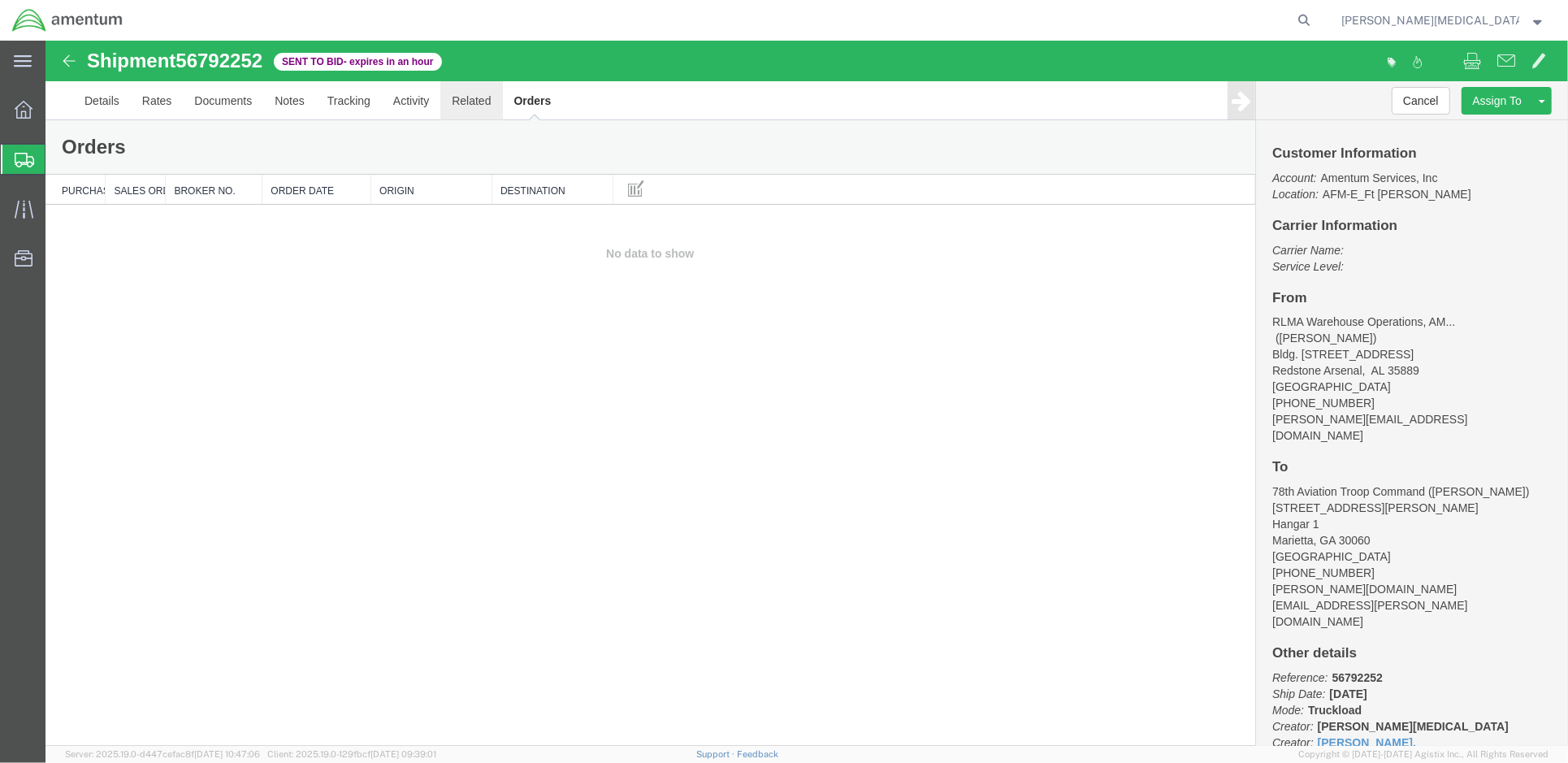
click at [469, 105] on link "Related" at bounding box center [469, 100] width 61 height 39
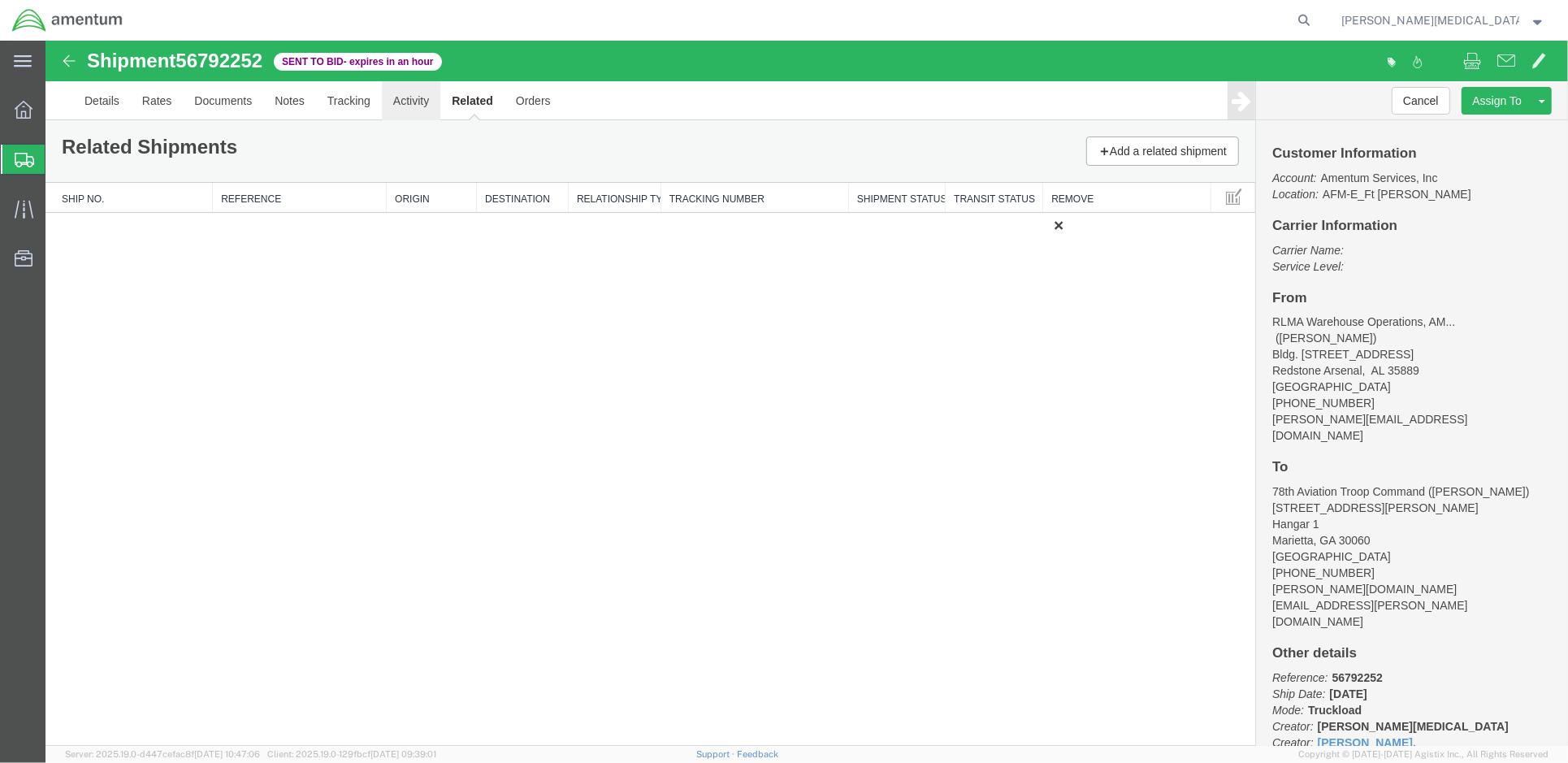
click at [410, 103] on link "Activity" at bounding box center [411, 100] width 59 height 39
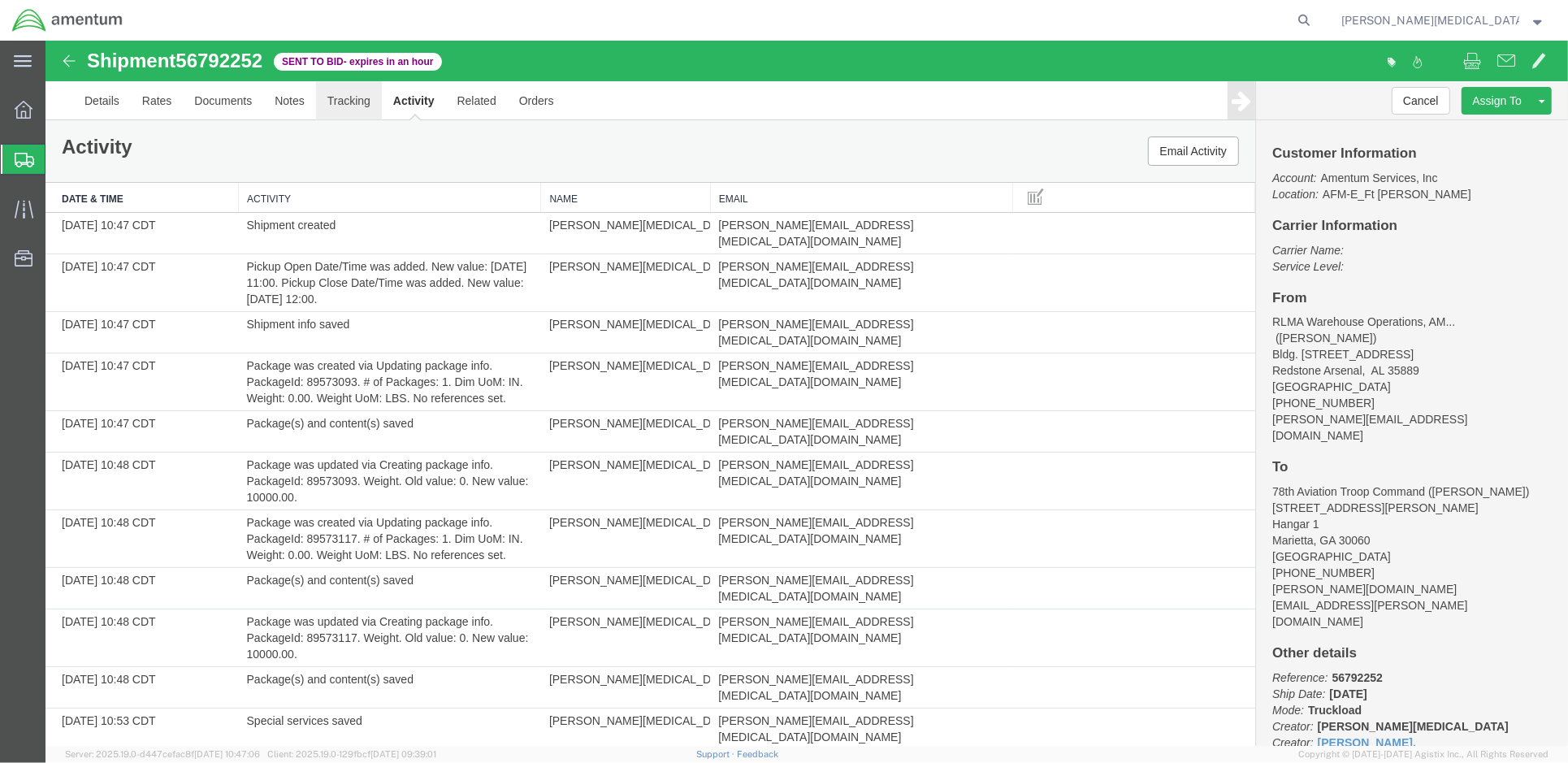
click at [344, 101] on link "Tracking" at bounding box center [348, 100] width 66 height 39
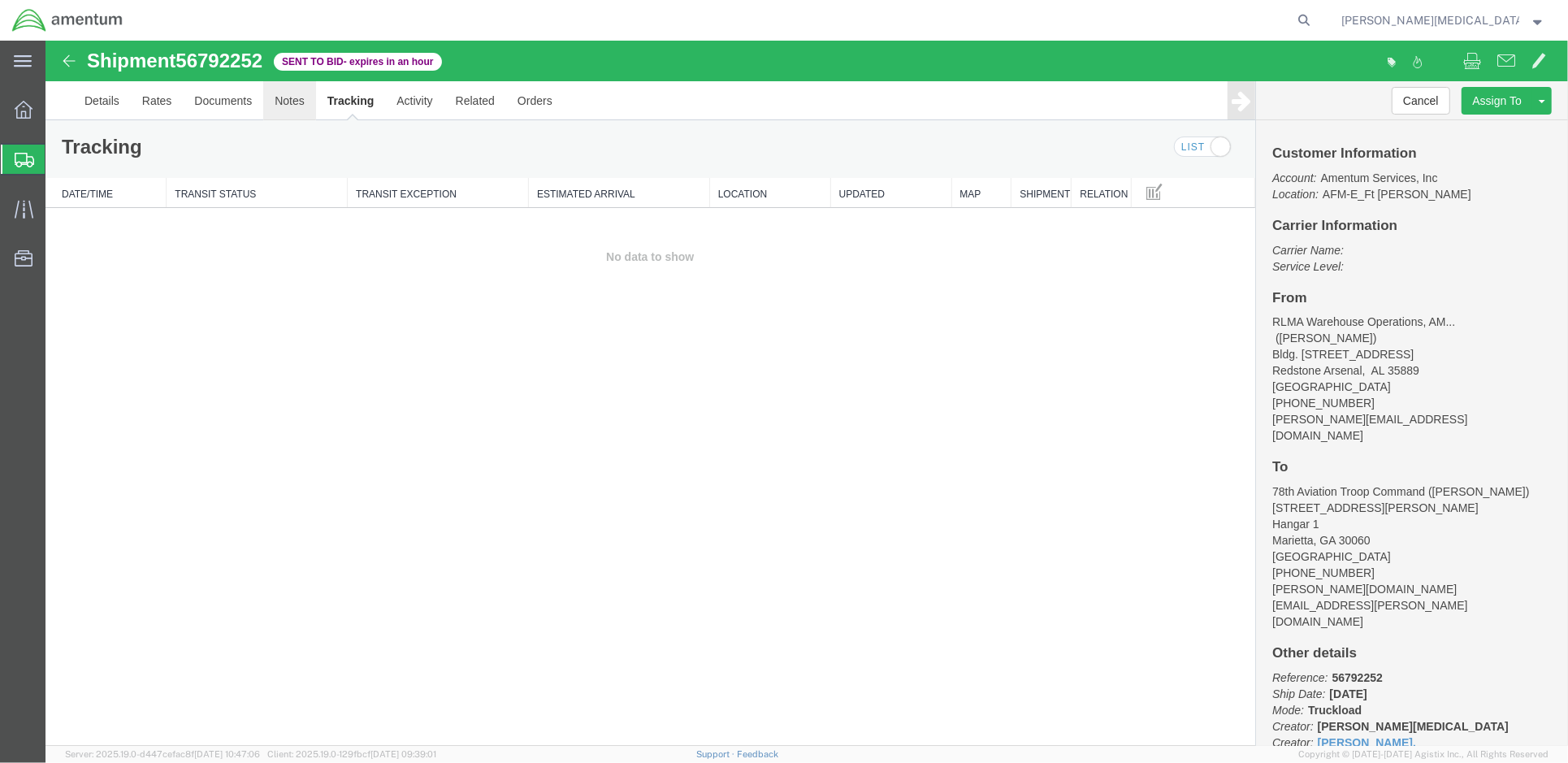
click at [297, 105] on link "Notes" at bounding box center [289, 100] width 53 height 39
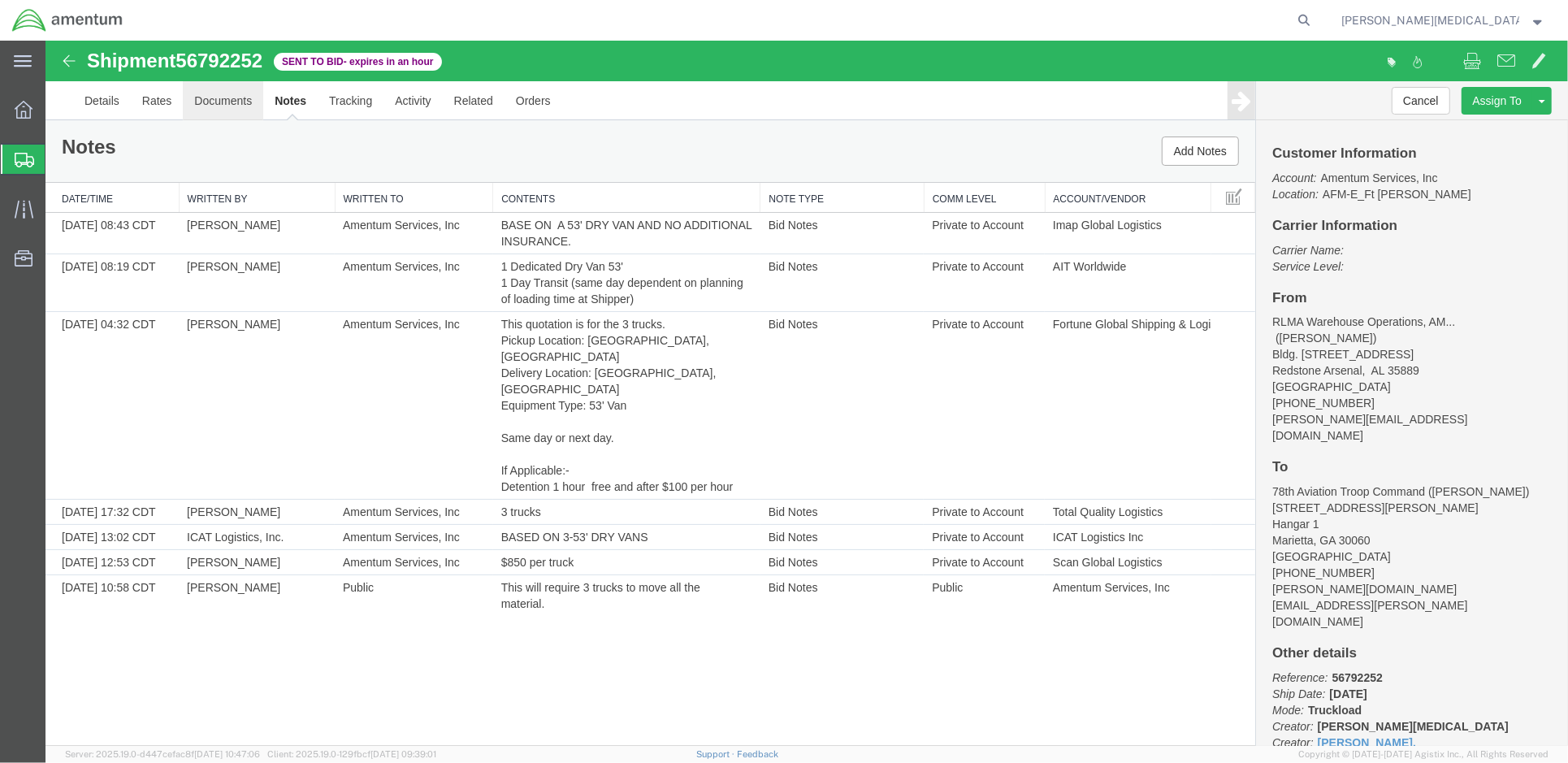
click at [223, 114] on link "Documents" at bounding box center [222, 100] width 81 height 39
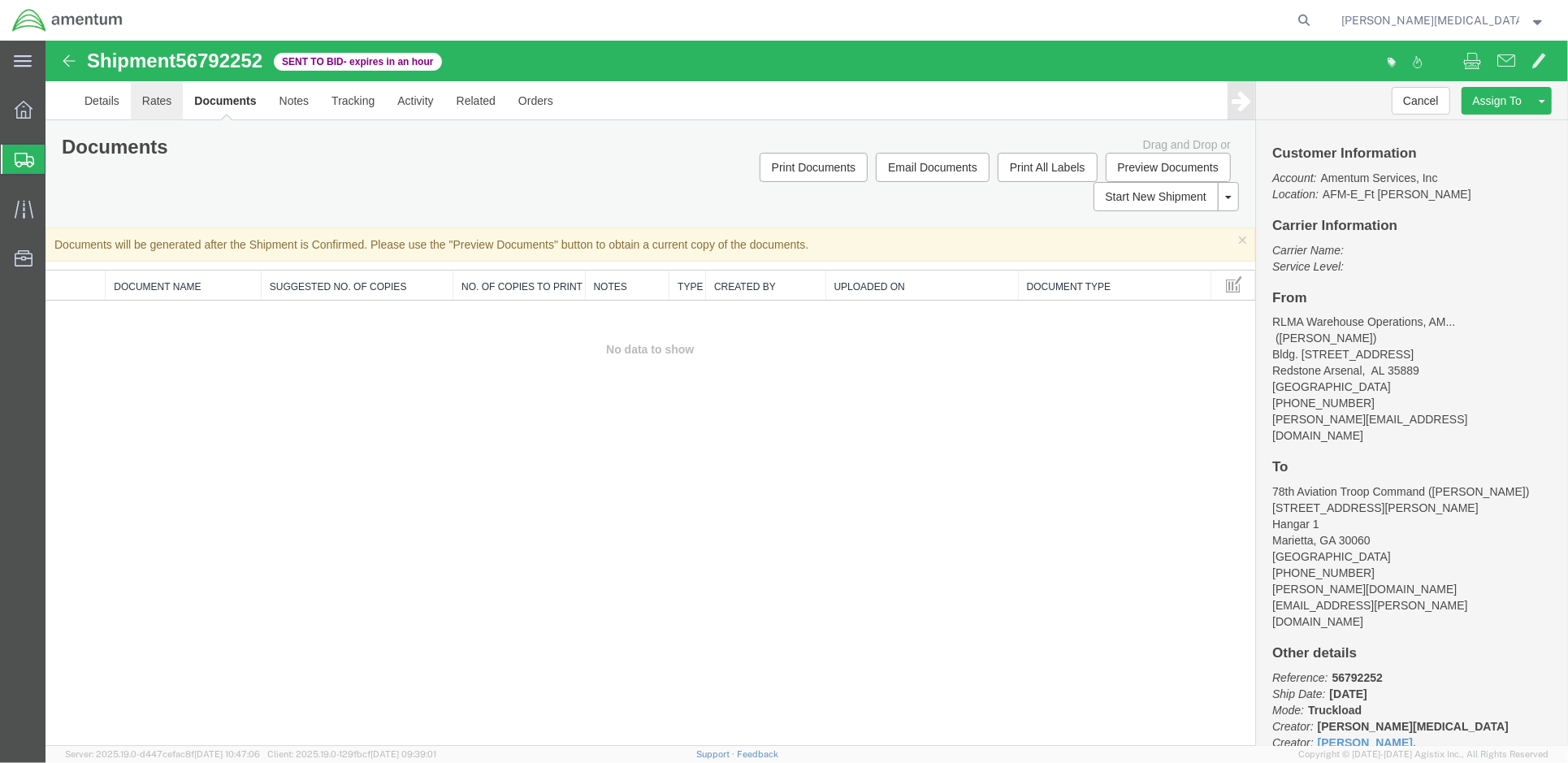
click at [161, 108] on link "Rates" at bounding box center [157, 100] width 53 height 39
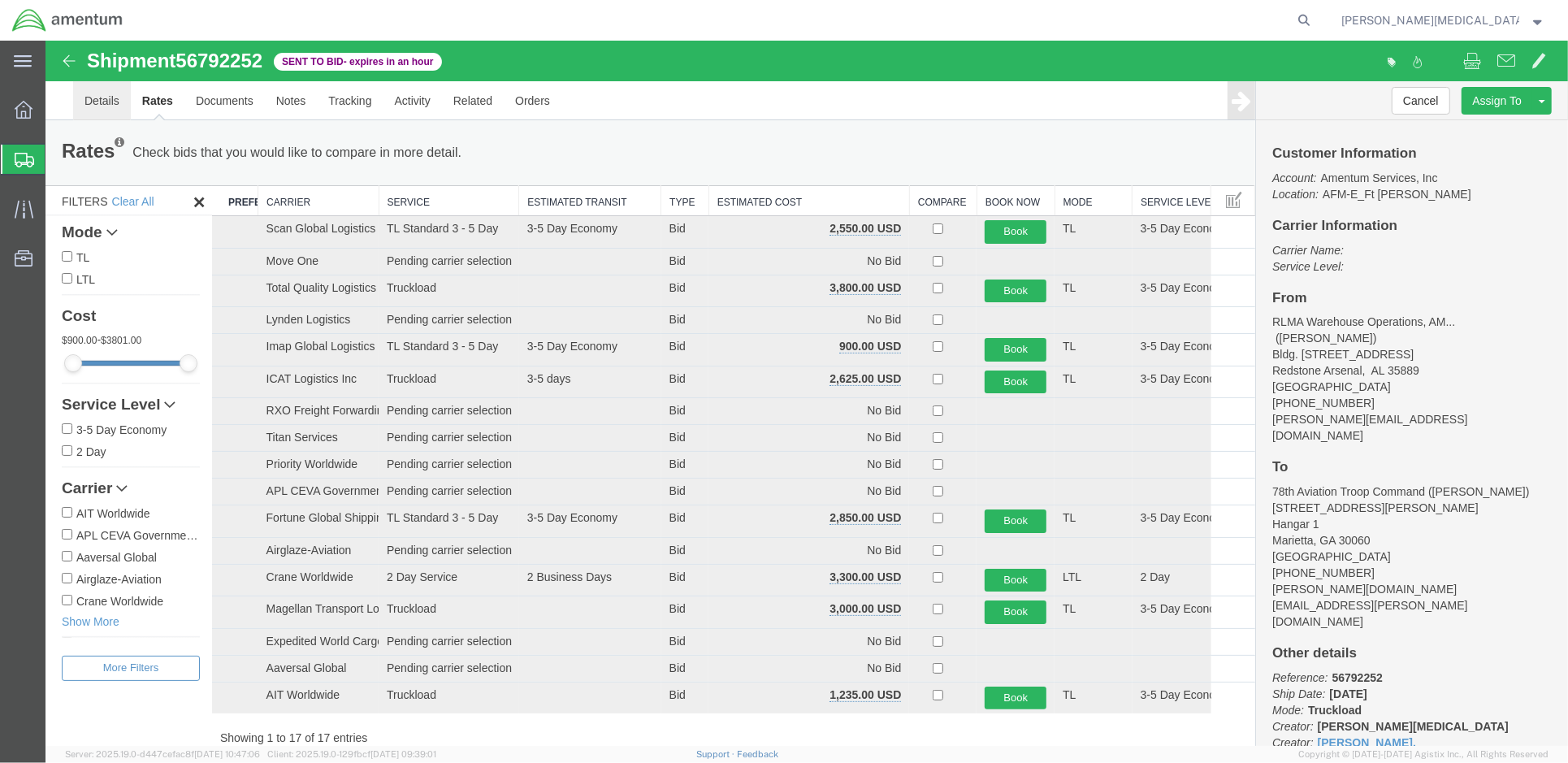
click at [100, 100] on link "Details" at bounding box center [101, 100] width 58 height 39
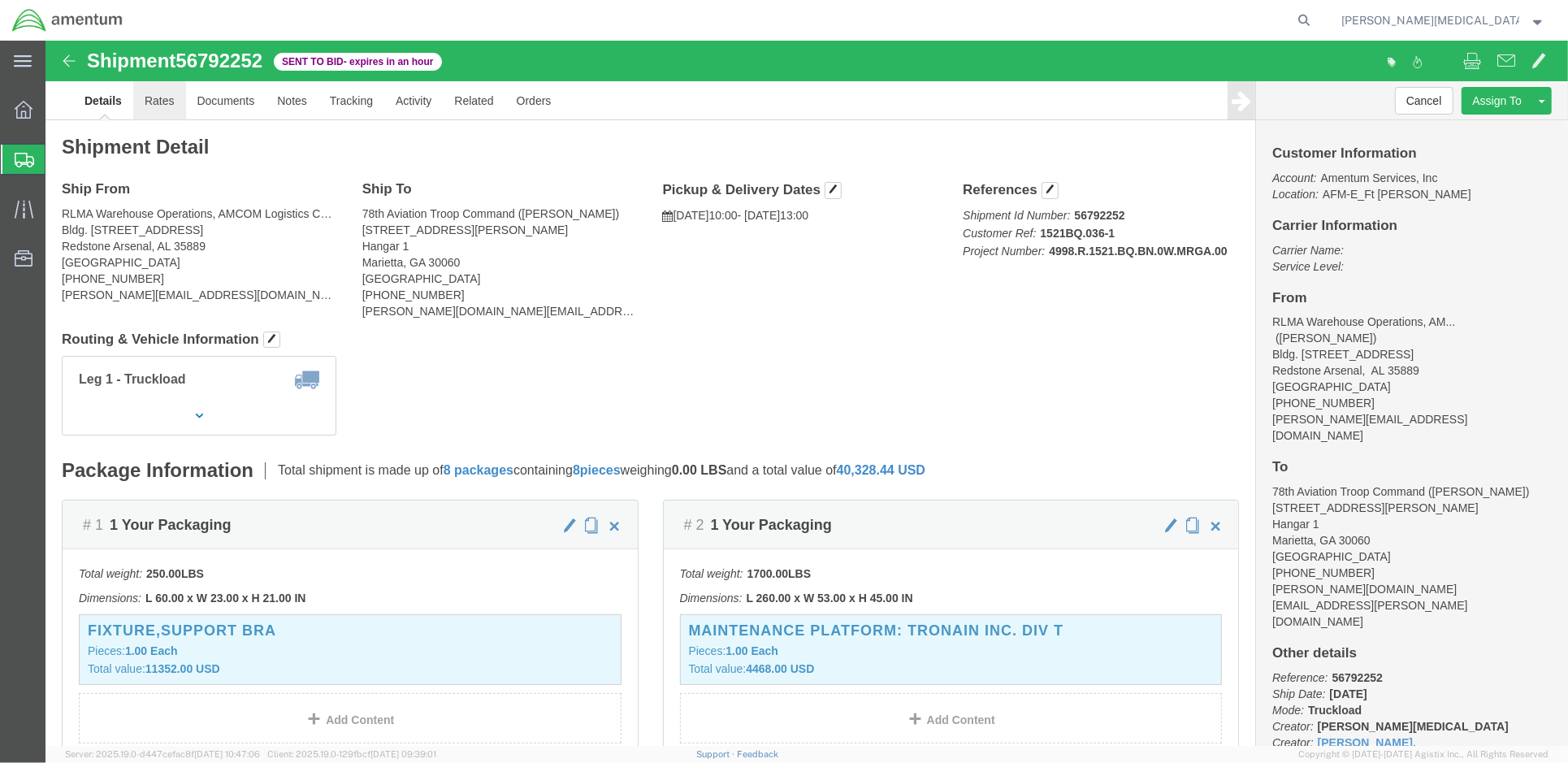
click link "Rates"
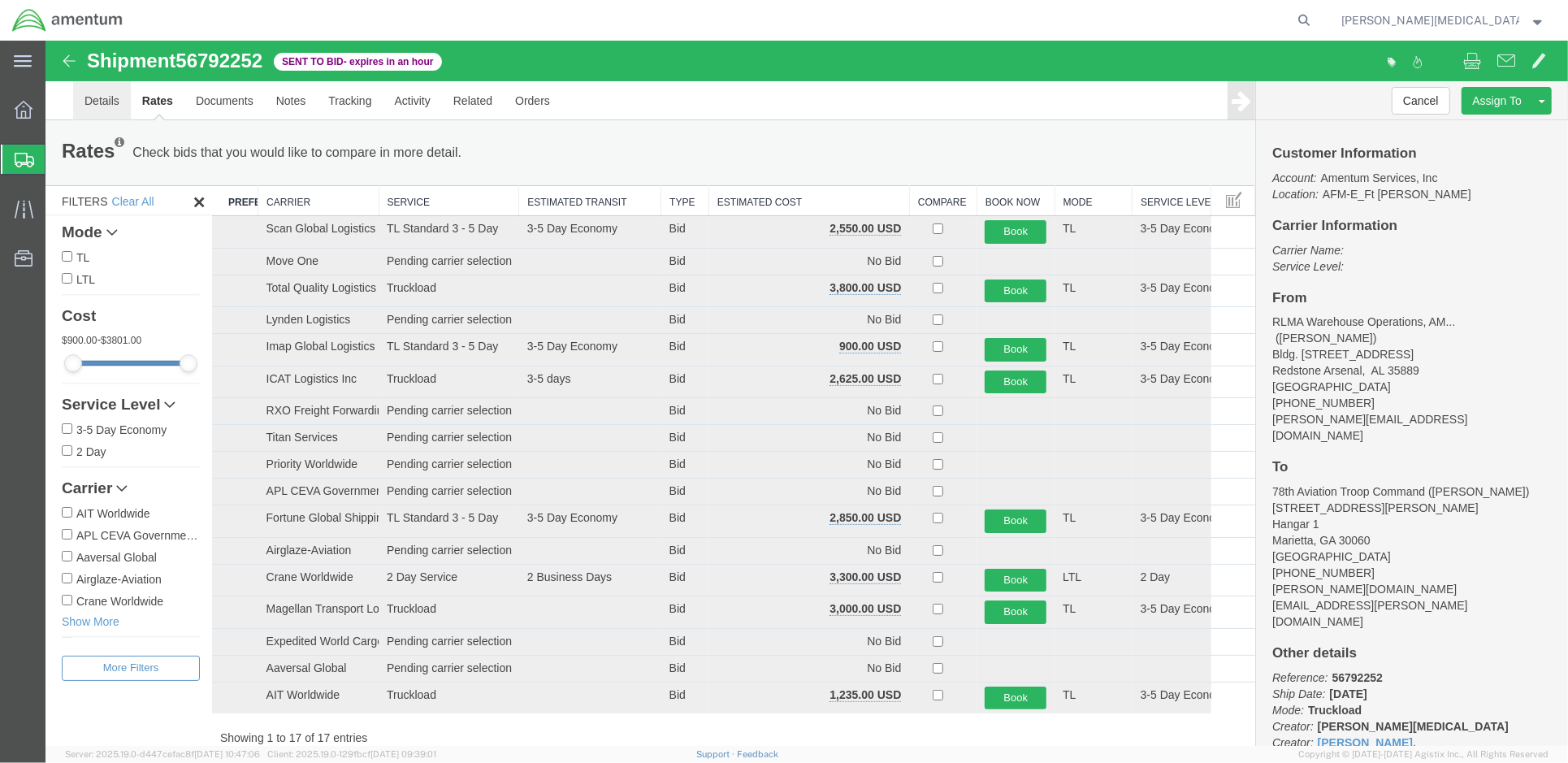
click at [99, 96] on link "Details" at bounding box center [101, 100] width 58 height 39
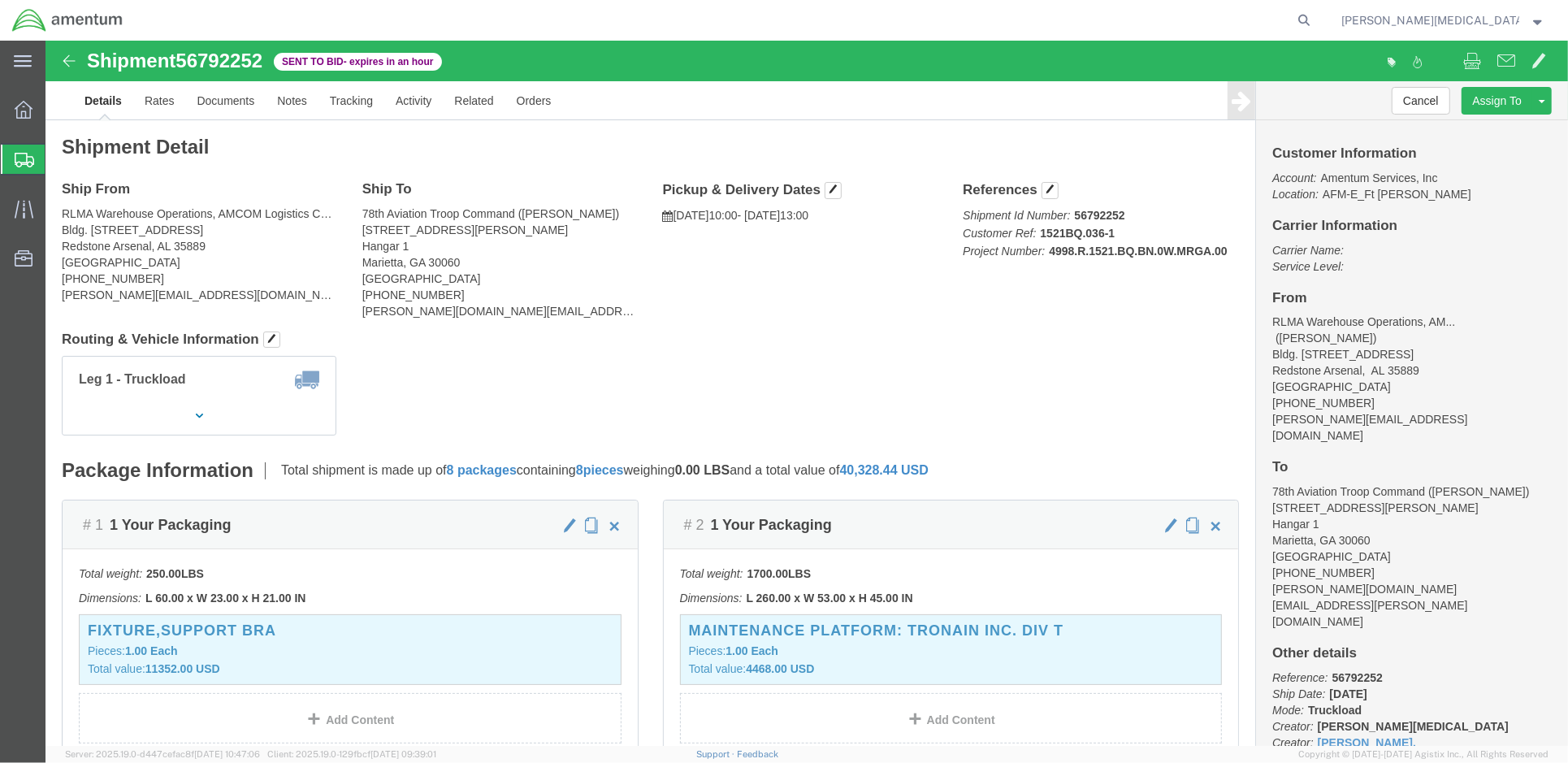
click b "8 pieces"
drag, startPoint x: 578, startPoint y: 436, endPoint x: 516, endPoint y: 429, distance: 62.4
click b "8 pieces"
click b "8 packages"
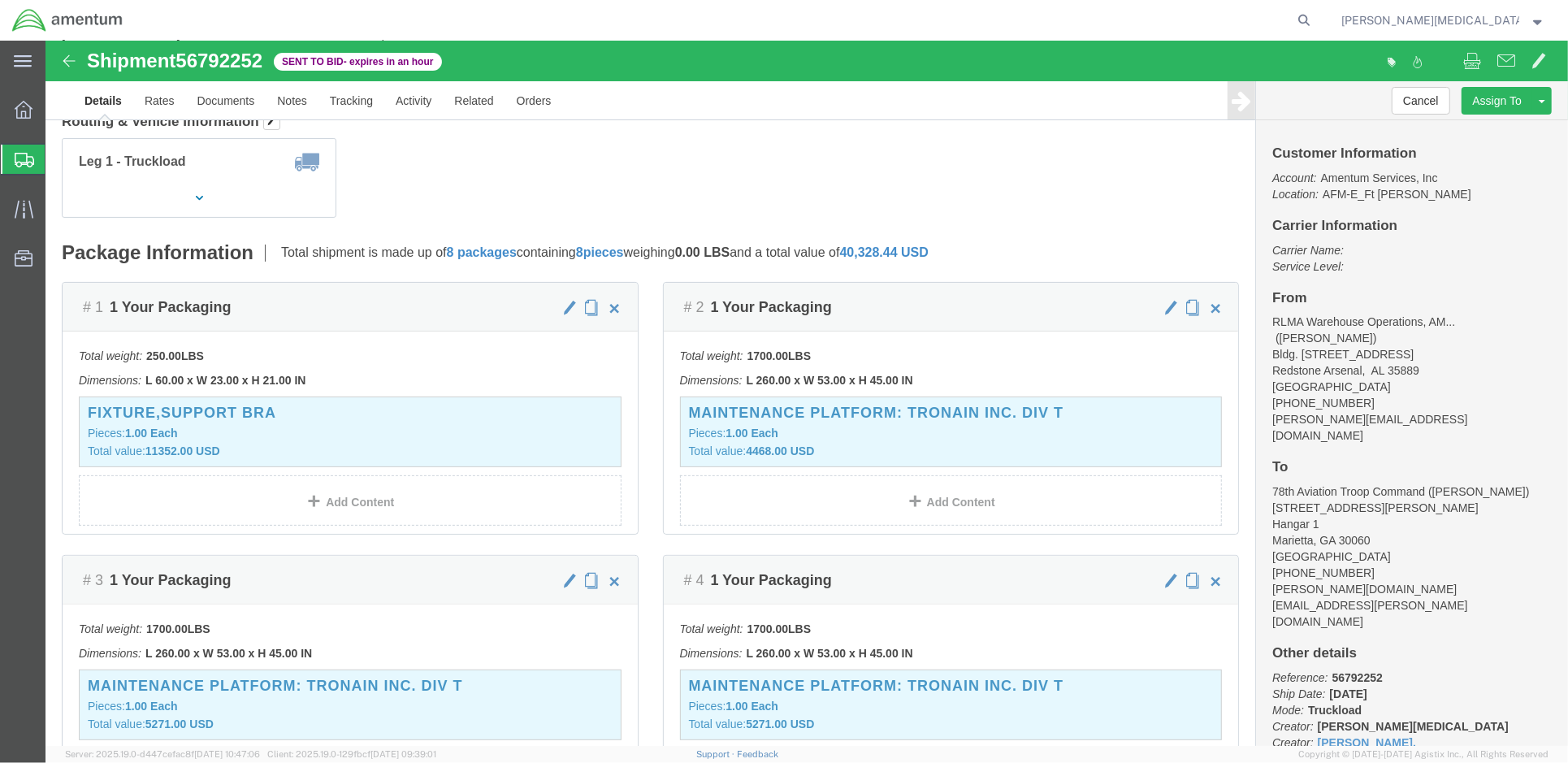
scroll to position [216, 0]
click link "Details"
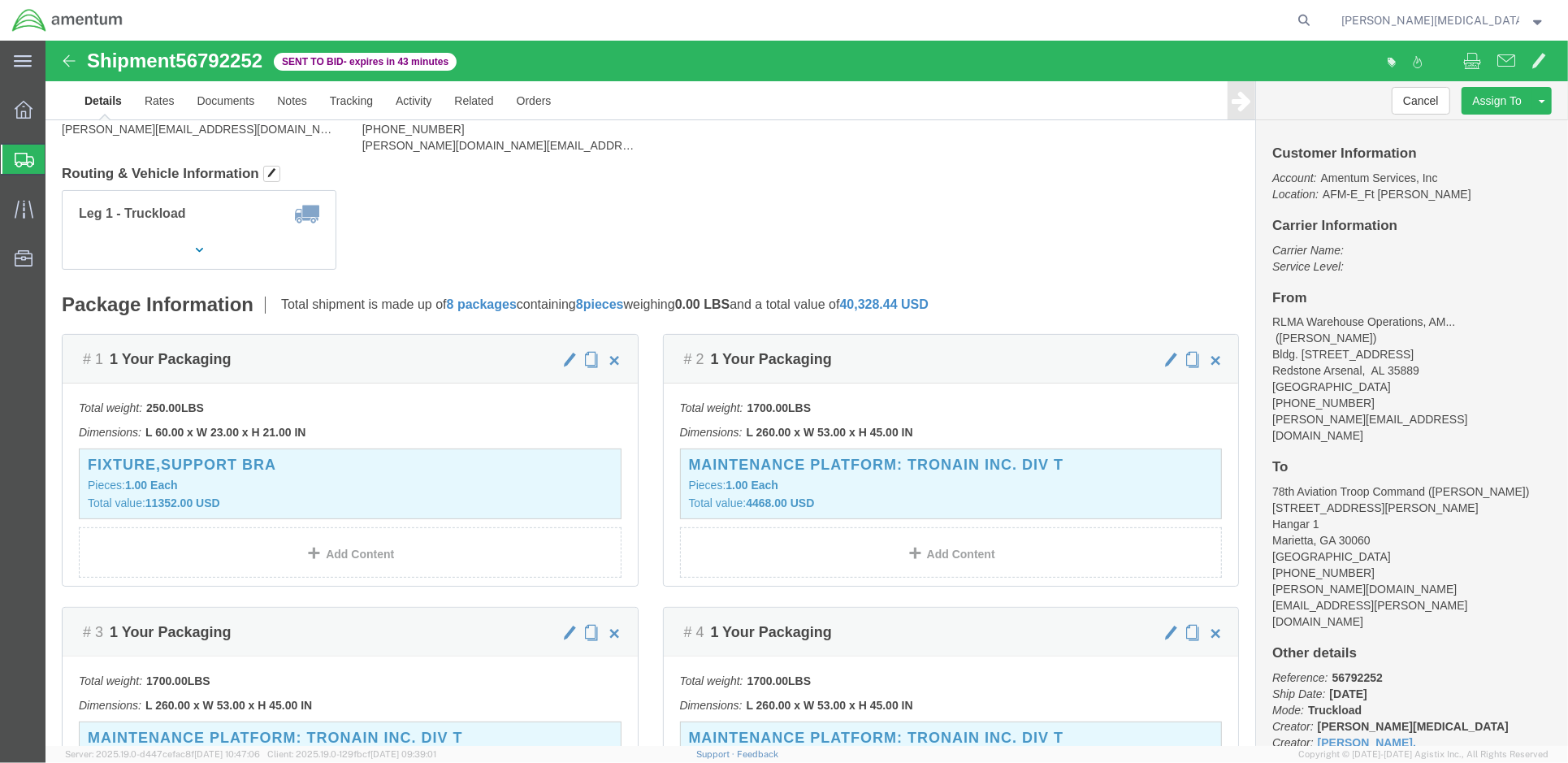
scroll to position [0, 0]
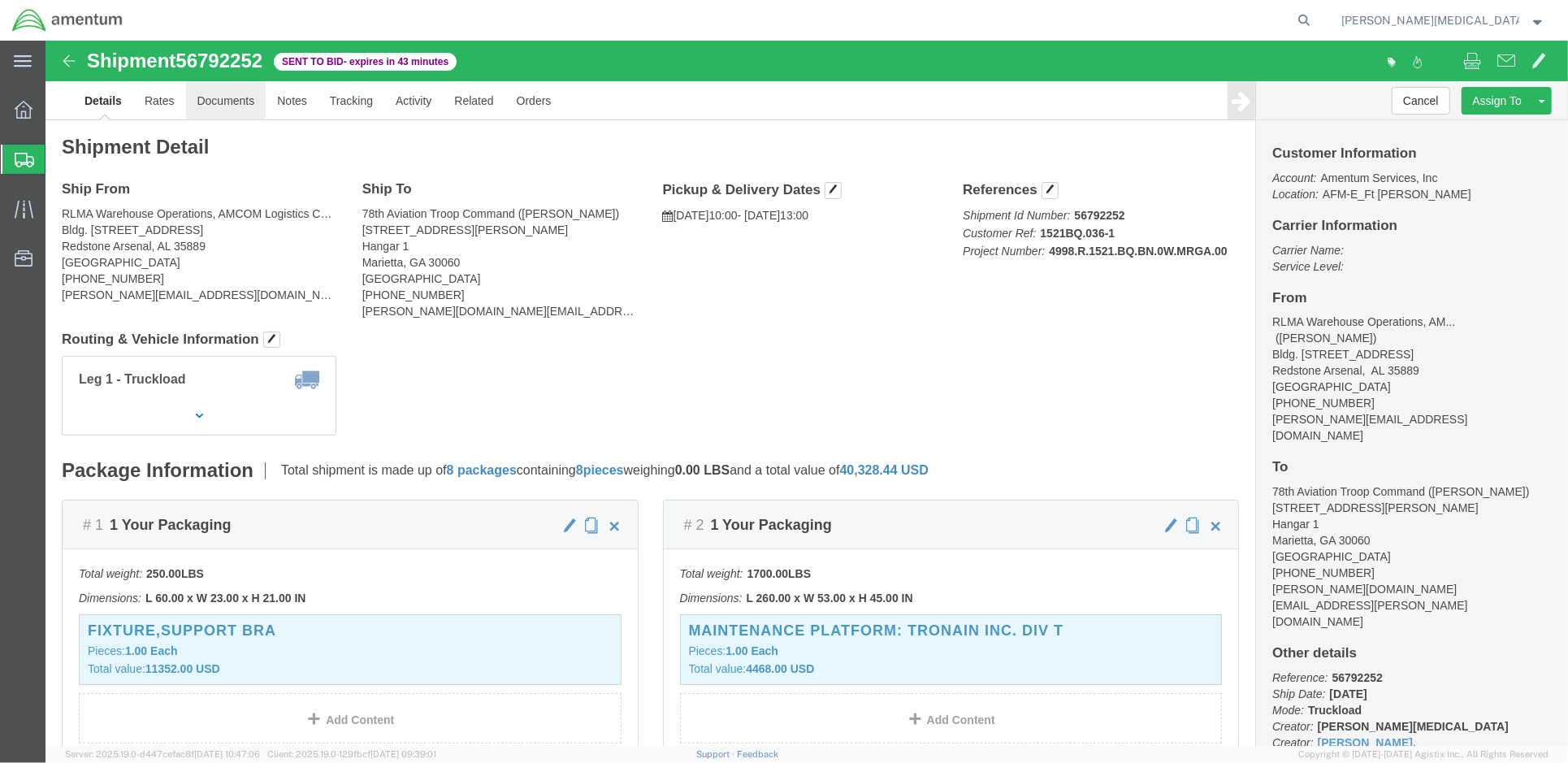
click link "Documents"
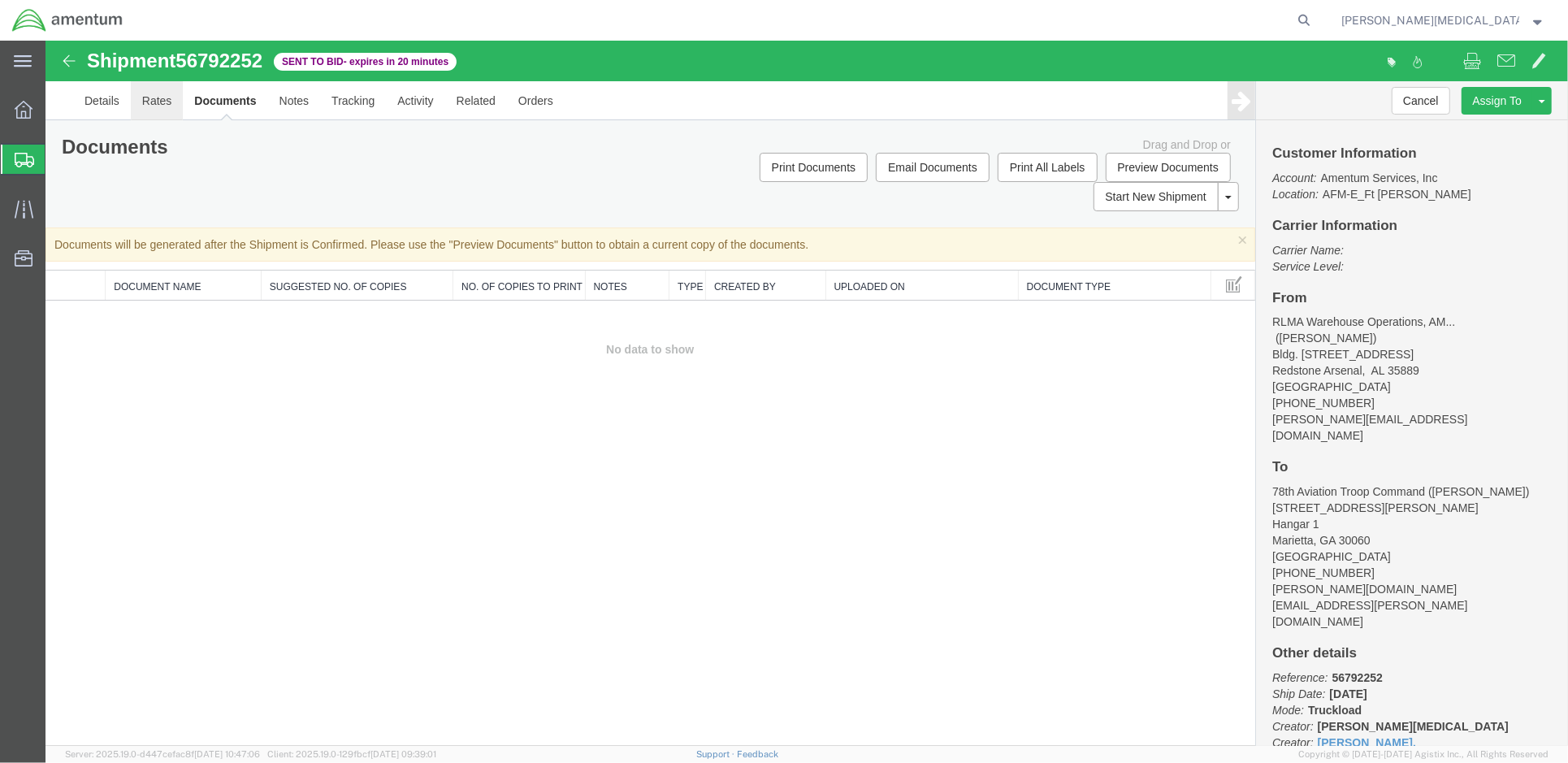
click at [143, 96] on link "Rates" at bounding box center [157, 100] width 53 height 39
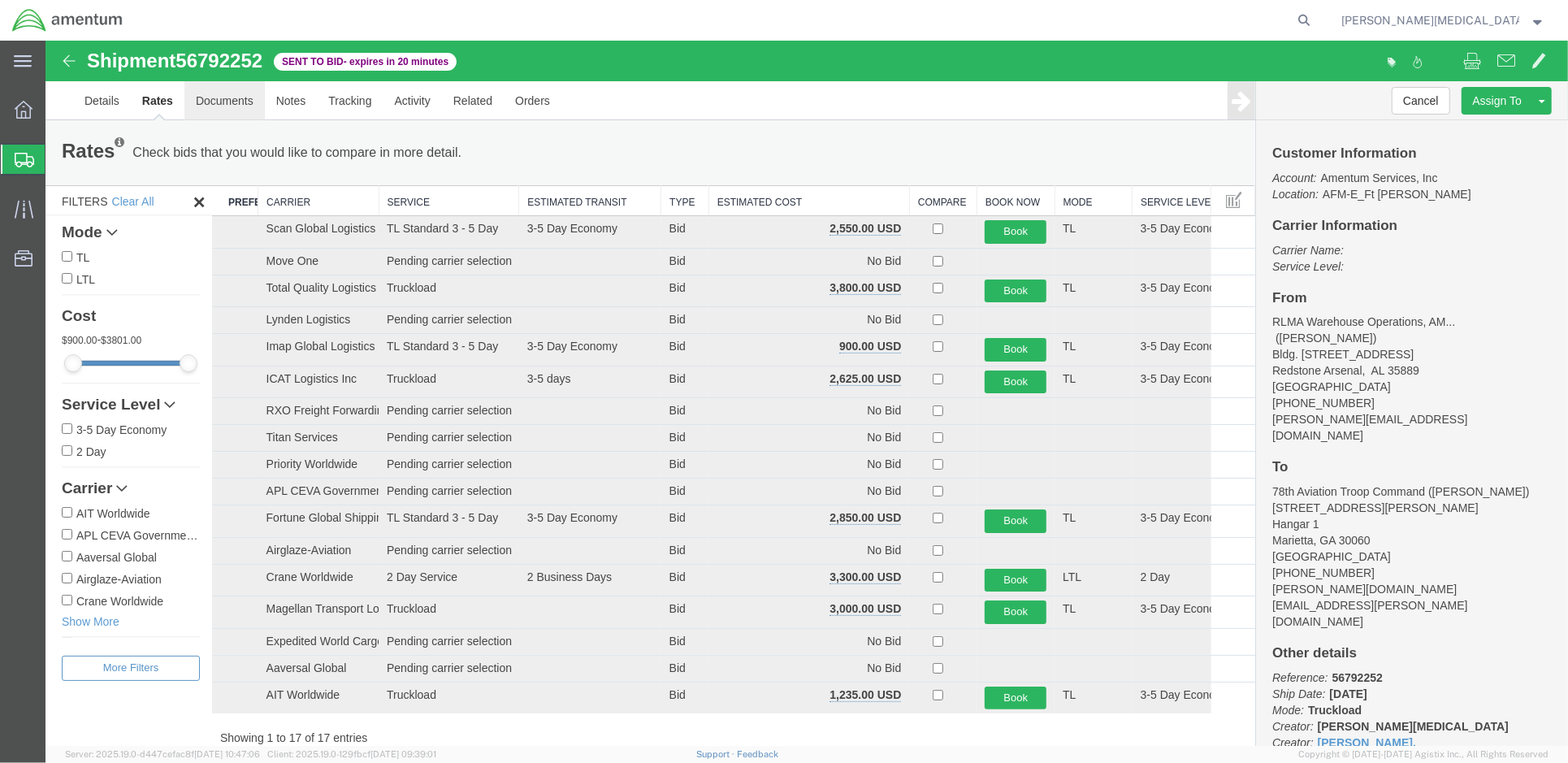
click at [225, 94] on link "Documents" at bounding box center [224, 100] width 81 height 39
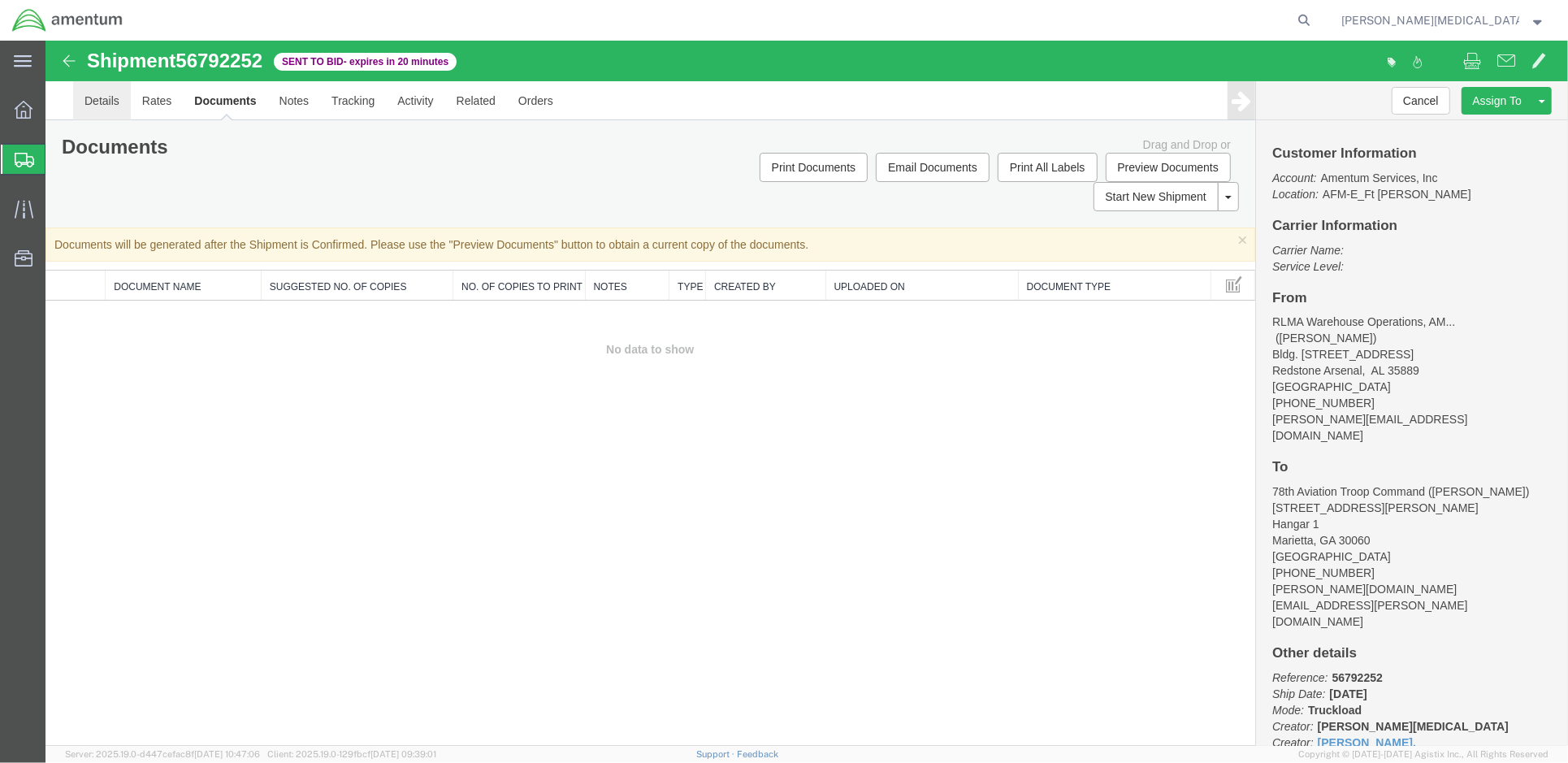
click at [119, 104] on link "Details" at bounding box center [101, 100] width 58 height 39
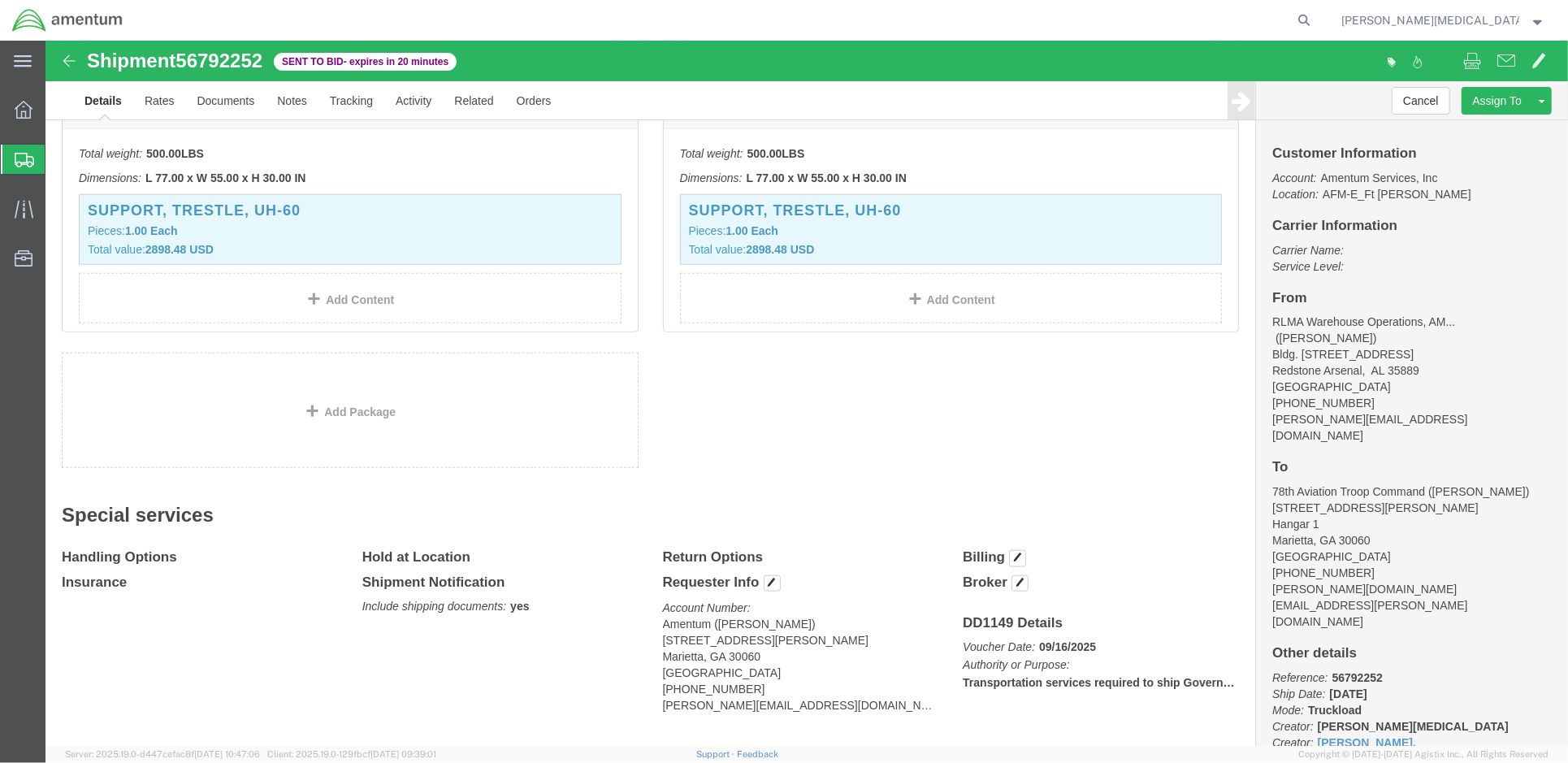
scroll to position [1264, 0]
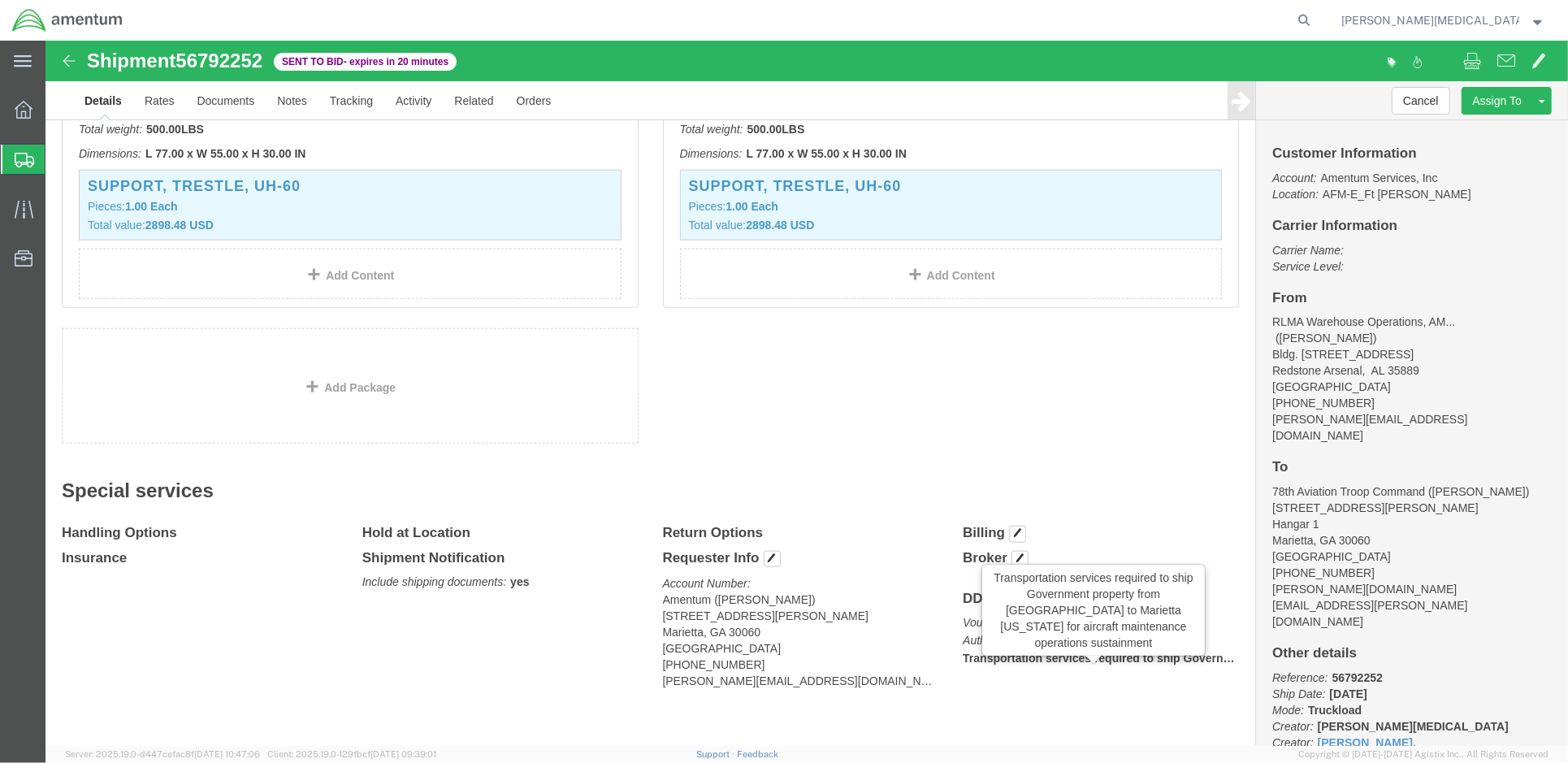
click b "Transportation services required to ship Government property from [GEOGRAPHIC_D…"
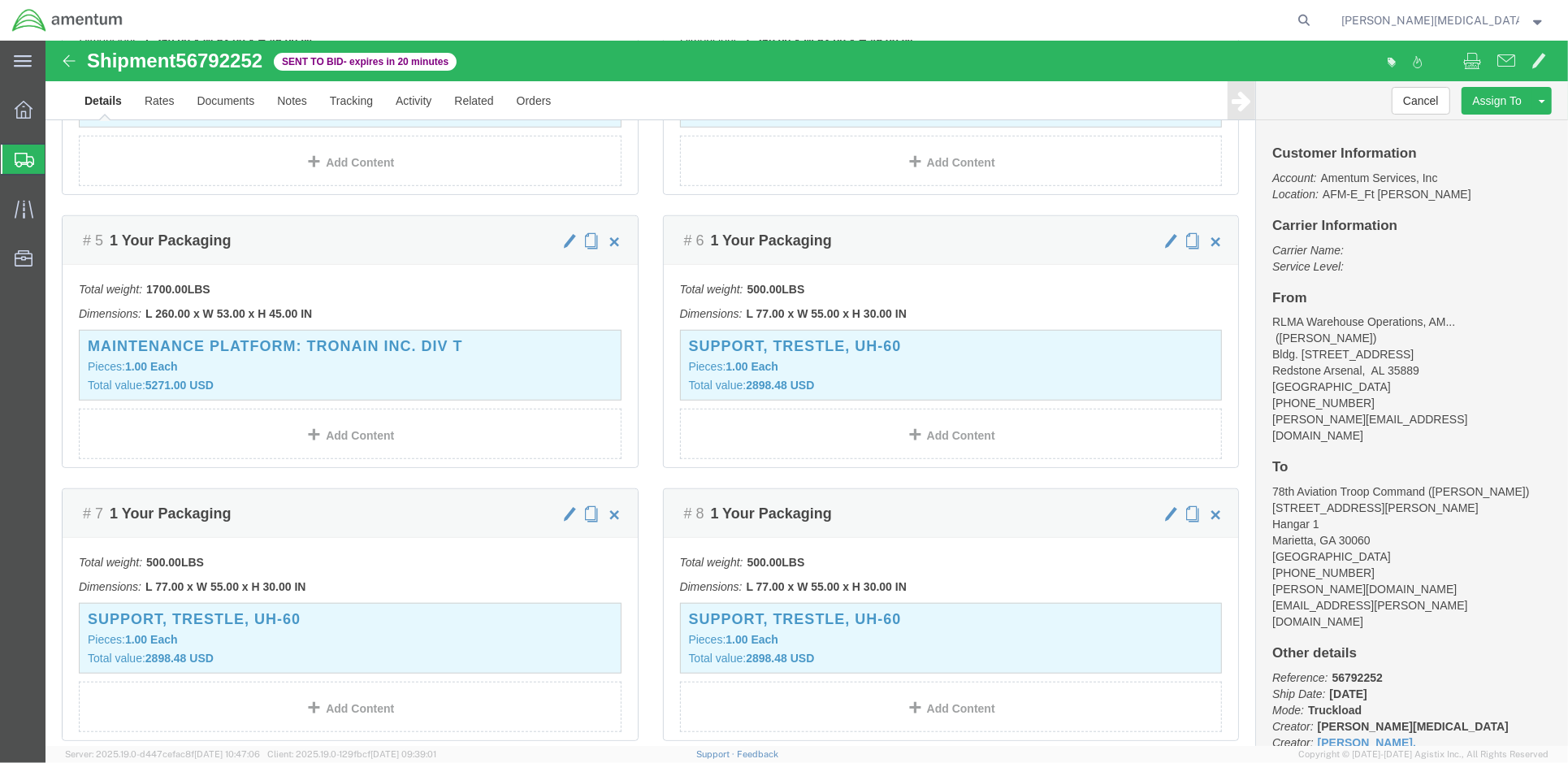
scroll to position [396, 0]
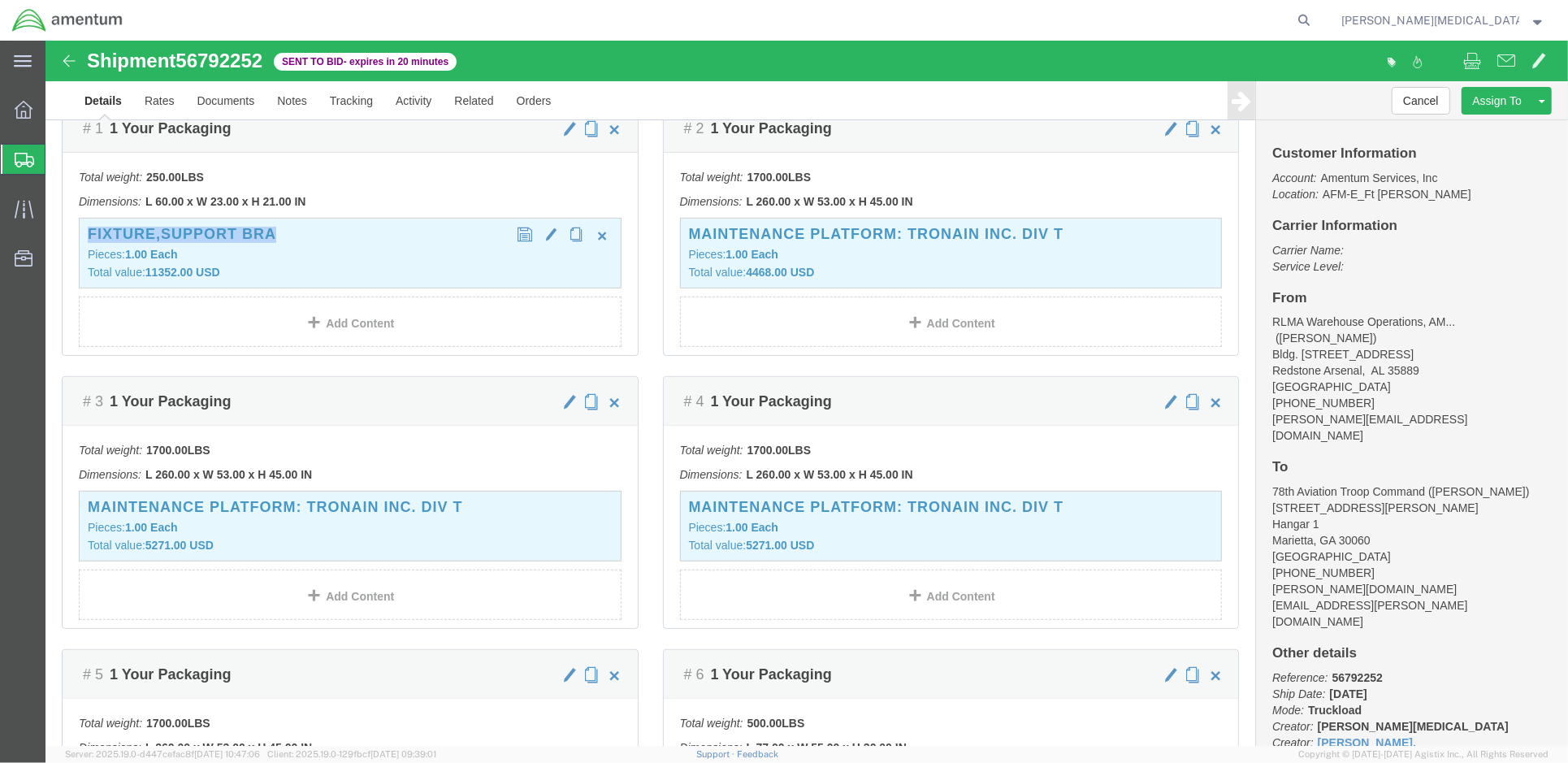
drag, startPoint x: 252, startPoint y: 193, endPoint x: 42, endPoint y: 194, distance: 210.0
click h3 "FIXTURE,SUPPORT BRA"
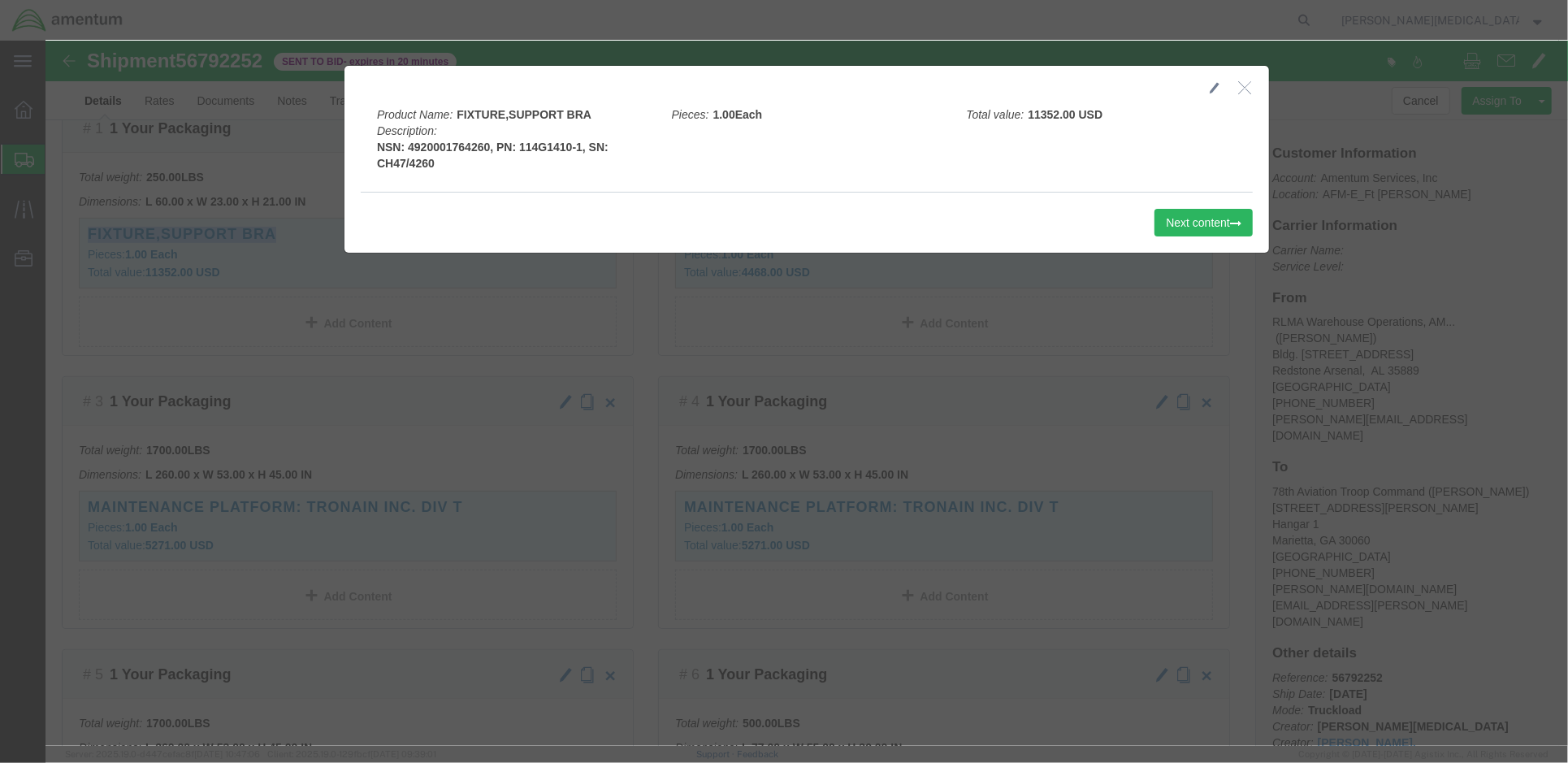
click icon "button"
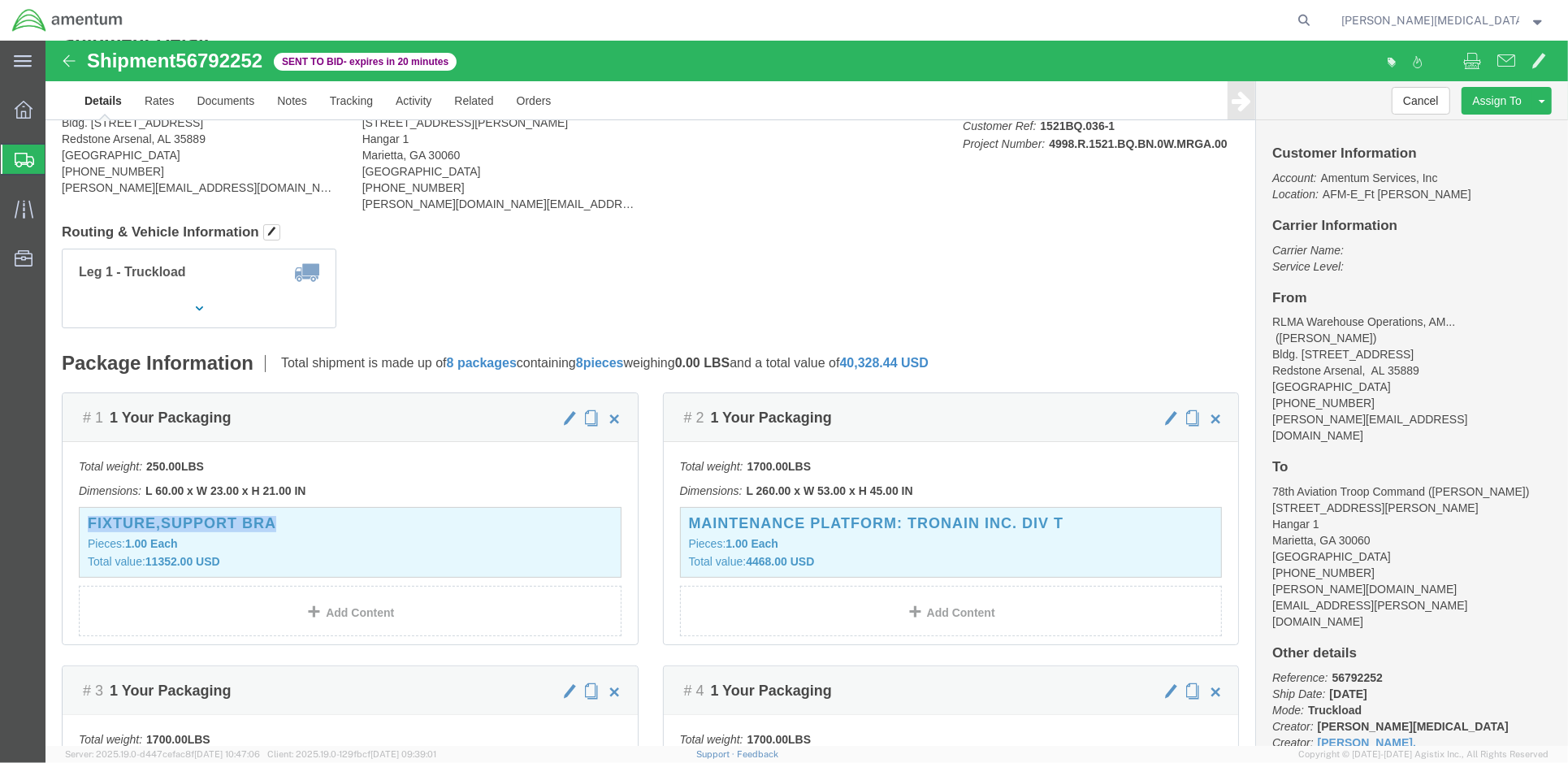
scroll to position [72, 0]
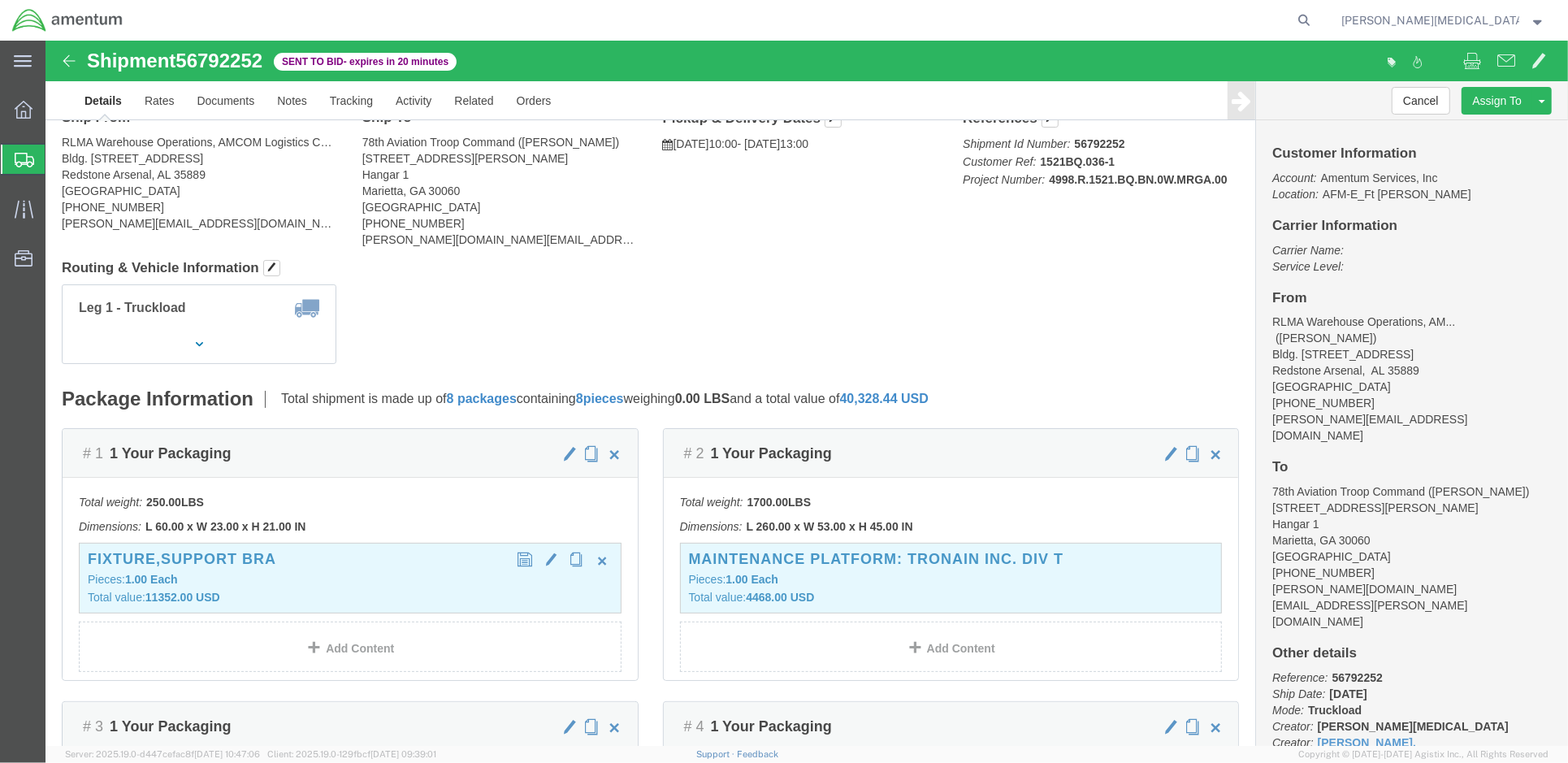
click p "Pieces: 1.00 Each"
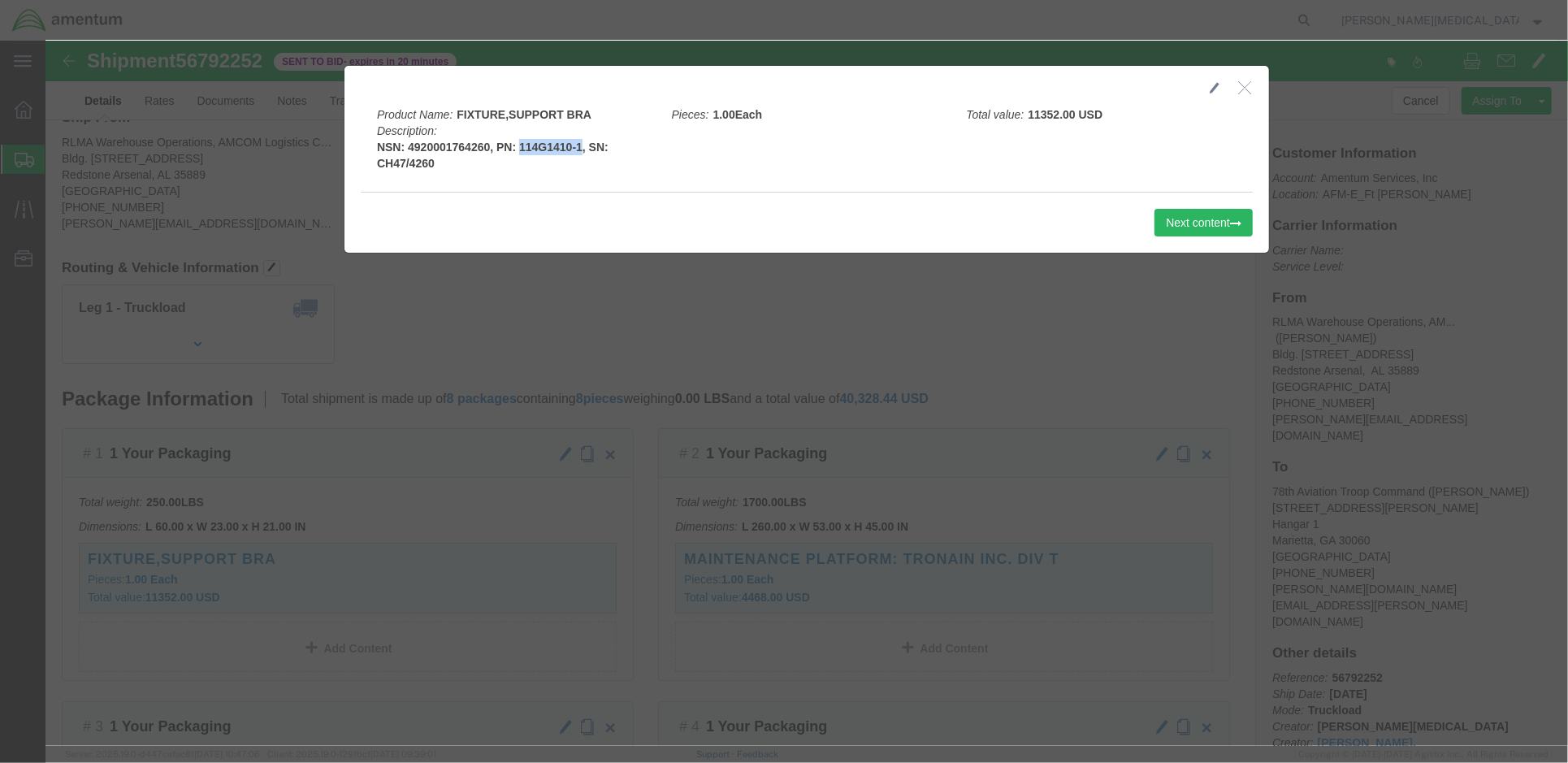
drag, startPoint x: 522, startPoint y: 106, endPoint x: 469, endPoint y: 105, distance: 53.0
click b "NSN: 4920001764260, PN: 114G1410-1, SN: CH47/4260"
drag, startPoint x: 355, startPoint y: 109, endPoint x: 440, endPoint y: 107, distance: 85.0
click b "NSN: 4920001764260, PN: 114G1410-1, SN: CH47/4260"
drag, startPoint x: 440, startPoint y: 107, endPoint x: 431, endPoint y: 107, distance: 9.0
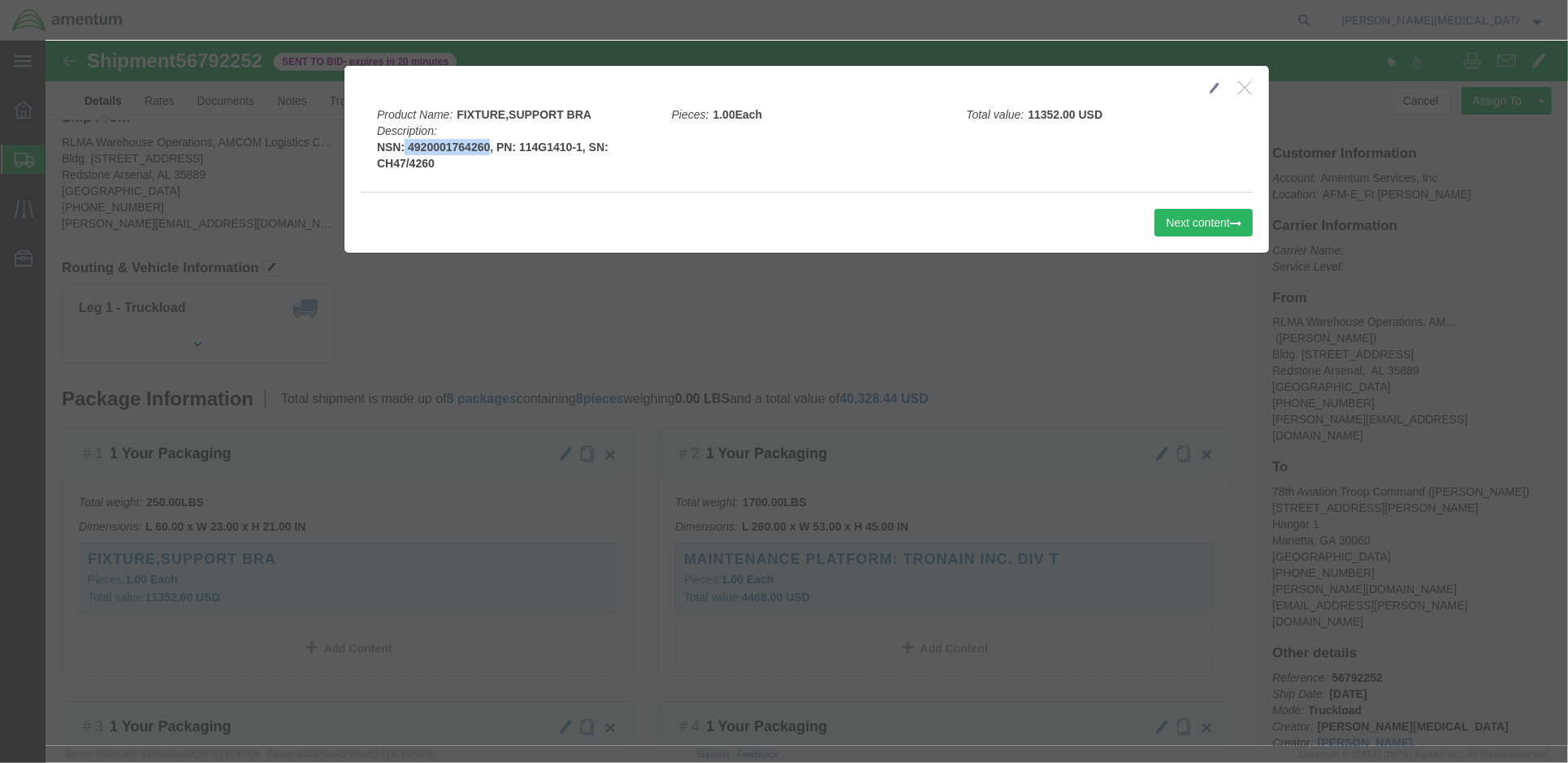
copy b "4920001764260"
drag, startPoint x: 395, startPoint y: 123, endPoint x: 327, endPoint y: 117, distance: 68.3
click b "NSN: 4920001764260, PN: 114G1410-1, SN: CH47/4260"
drag, startPoint x: 327, startPoint y: 117, endPoint x: 320, endPoint y: 125, distance: 10.6
click div "Product Name: FIXTURE,SUPPORT BRA Description: NSN: 4920001764260, PN: 114G1410…"
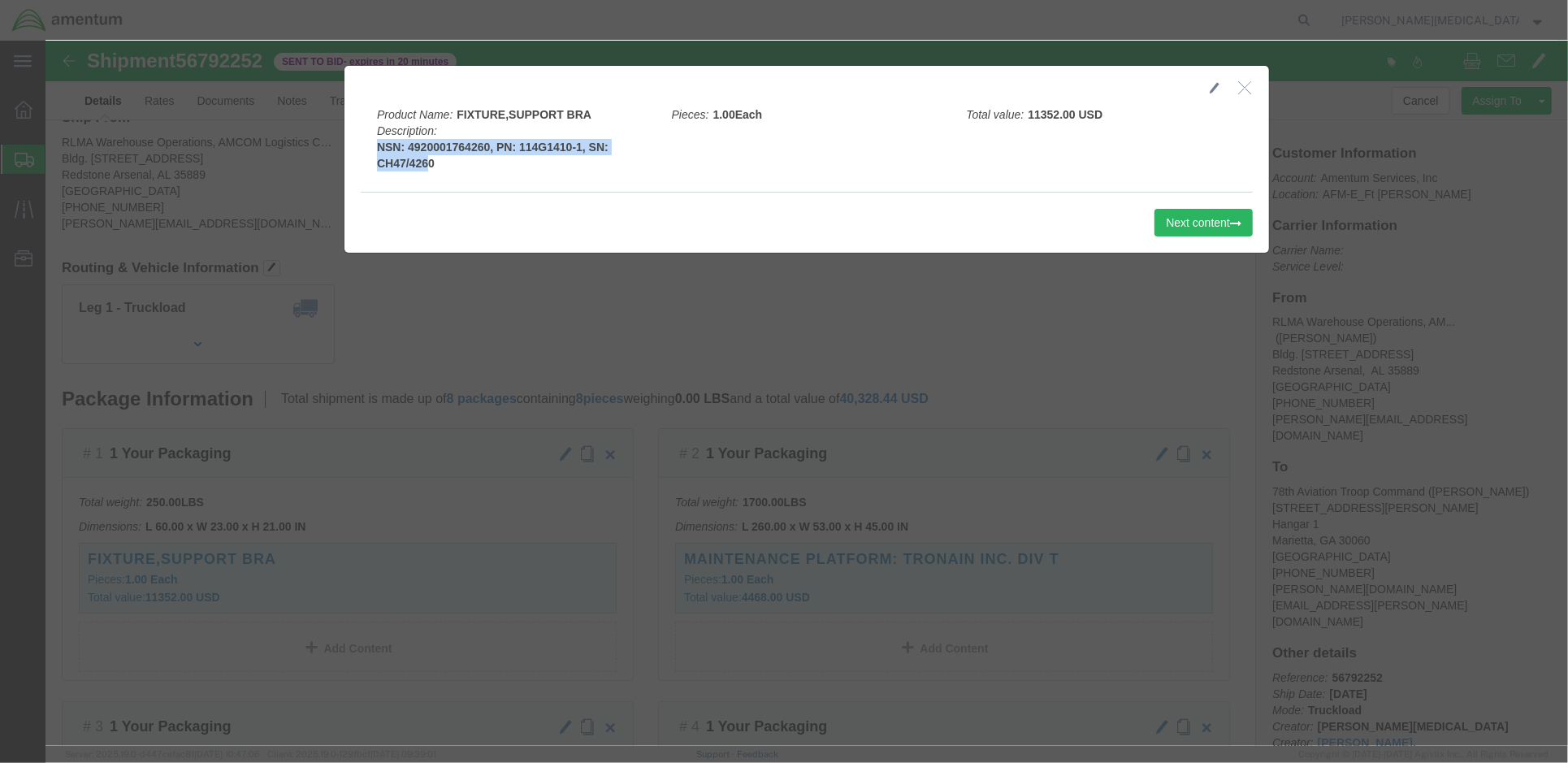
drag, startPoint x: 381, startPoint y: 121, endPoint x: 326, endPoint y: 125, distance: 55.1
click b "NSN: 4920001764260, PN: 114G1410-1, SN: CH47/4260"
drag, startPoint x: 326, startPoint y: 125, endPoint x: 660, endPoint y: 144, distance: 334.5
click div "Product Name: FIXTURE,SUPPORT BRA Description: NSN: 4920001764260, PN: 114G1410…"
drag, startPoint x: 397, startPoint y: 125, endPoint x: 326, endPoint y: 125, distance: 71.0
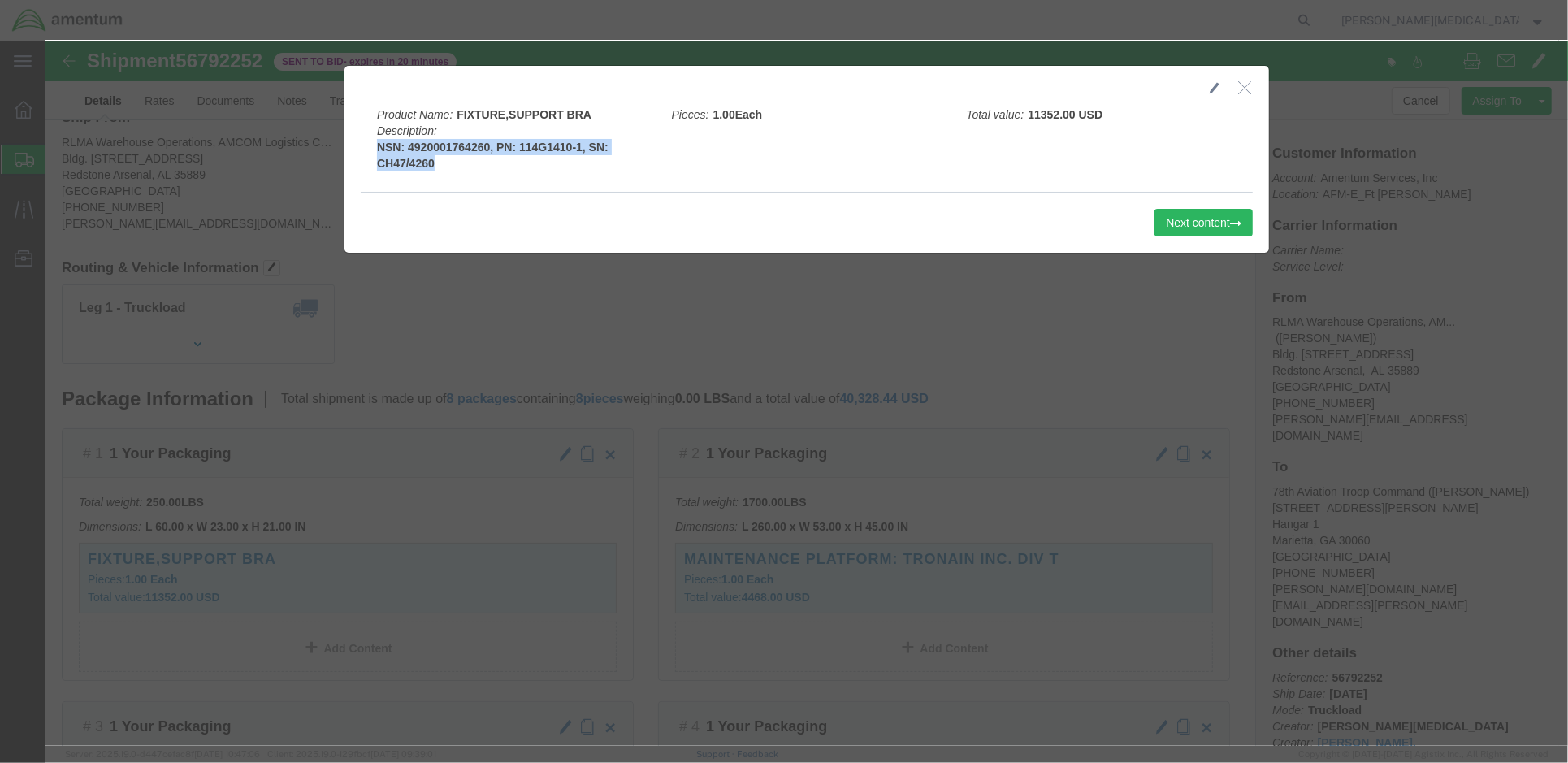
click div "Product Name: FIXTURE,SUPPORT BRA Description: NSN: 4920001764260, PN: 114G1410…"
drag, startPoint x: 326, startPoint y: 125, endPoint x: 423, endPoint y: 132, distance: 97.3
click div "Product Name: FIXTURE,SUPPORT BRA Description: NSN: 4920001764260, PN: 114G1410…"
drag, startPoint x: 387, startPoint y: 124, endPoint x: 331, endPoint y: 125, distance: 56.0
click b "NSN: 4920001764260, PN: 114G1410-1, SN: CH47/4260"
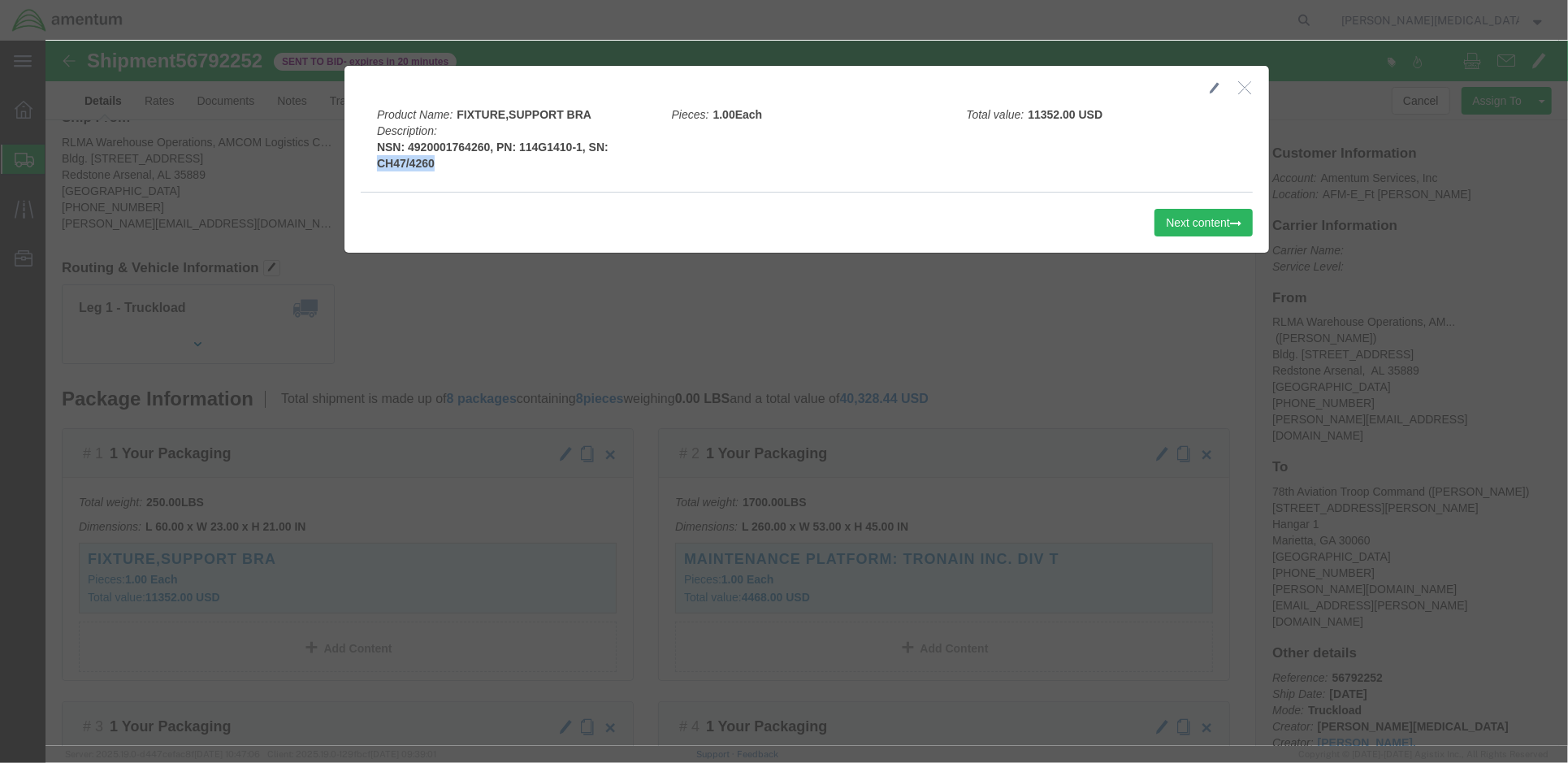
copy b "CH47/4260"
drag, startPoint x: 530, startPoint y: 102, endPoint x: 468, endPoint y: 105, distance: 62.1
click b "NSN: 4920001764260, PN: 114G1410-1, SN: CH47/4260"
copy b "114G1410-1"
click icon "button"
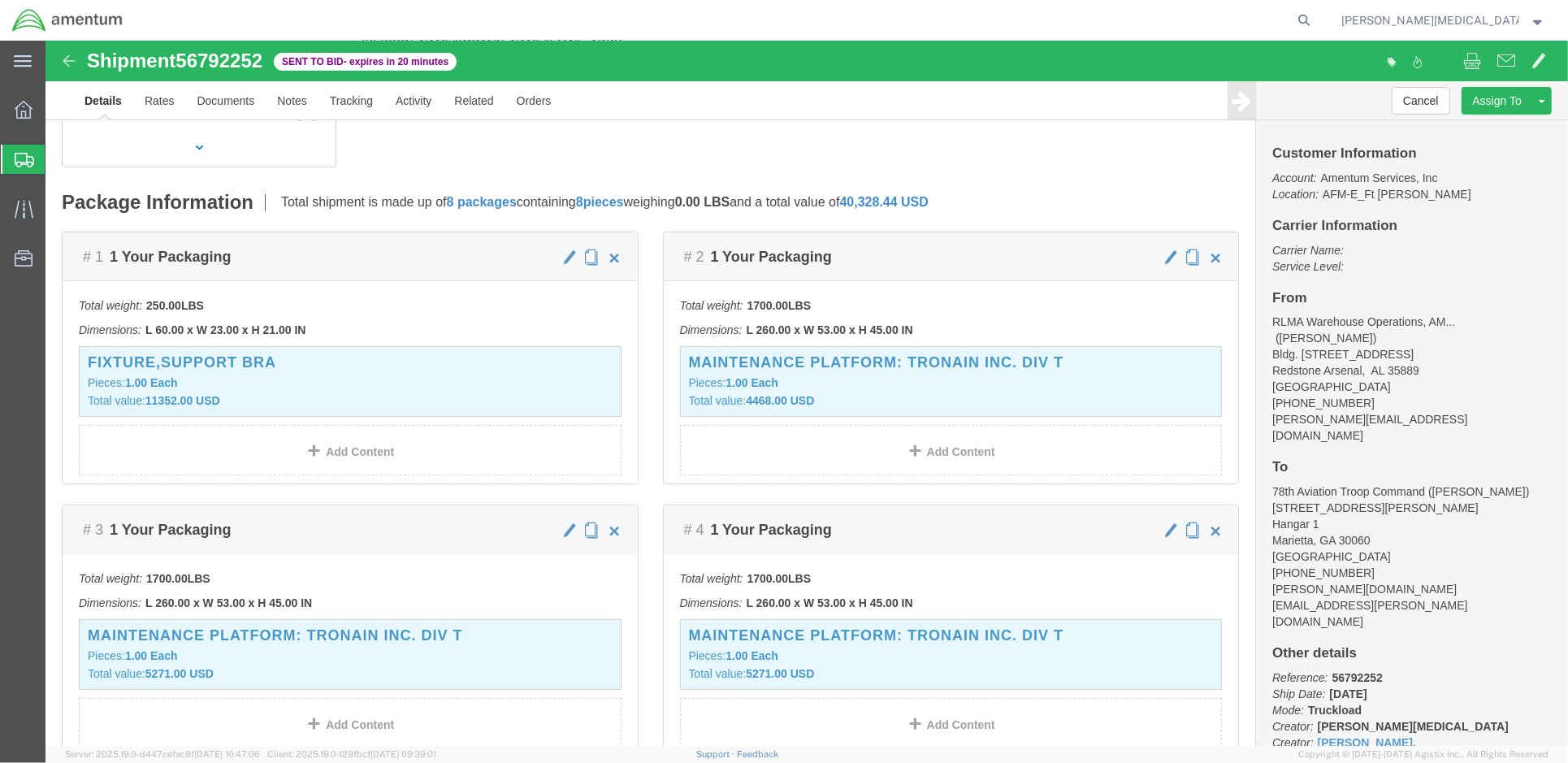
scroll to position [289, 0]
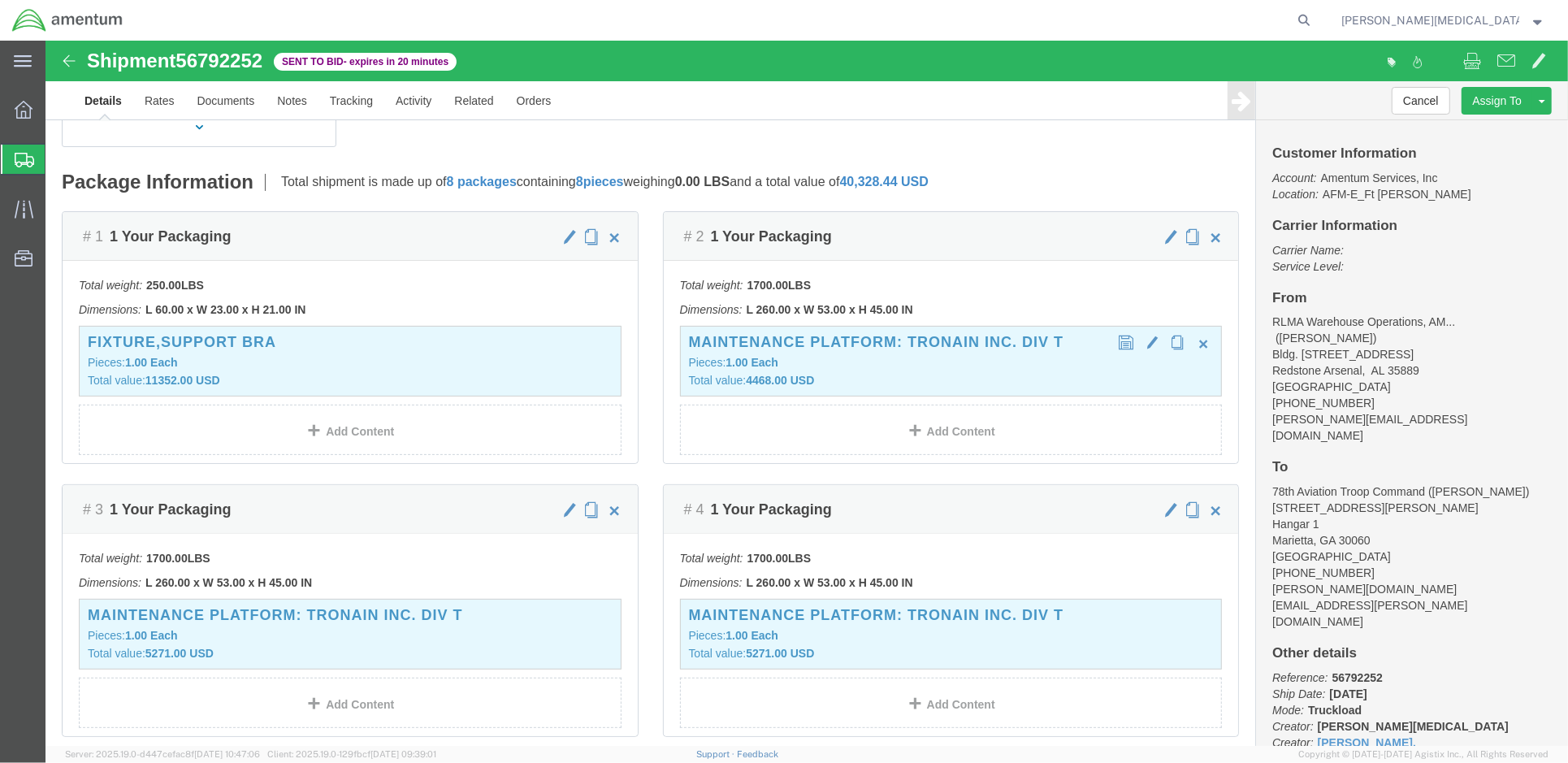
click h3 "MAINTENANCE PLATFORM: TRONAIN INC. DIV T"
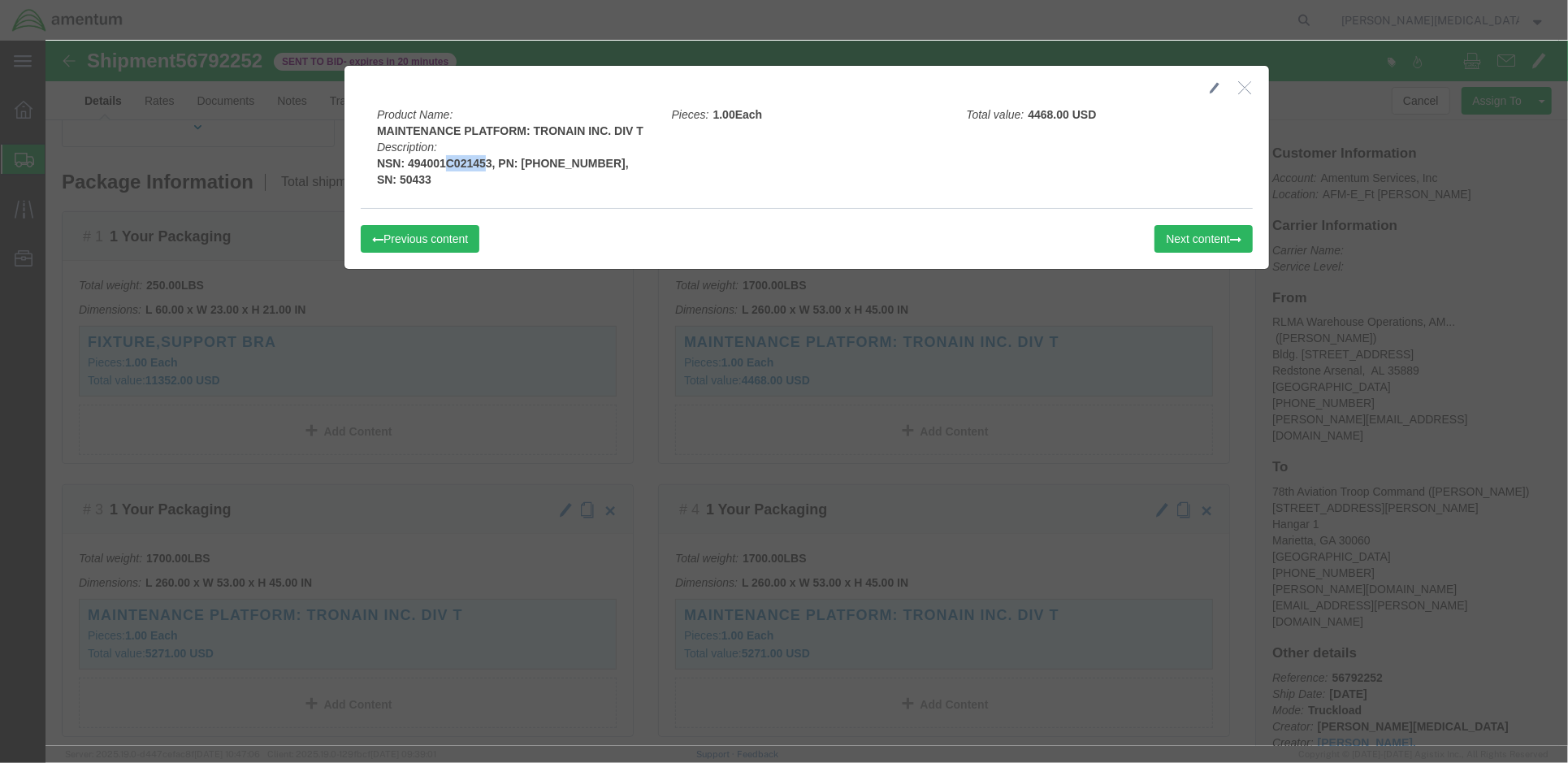
drag, startPoint x: 437, startPoint y: 121, endPoint x: 395, endPoint y: 121, distance: 42.0
click b "NSN: 494001C021453, PN: [PHONE_NUMBER], SN: 50433"
click div "Product Name: MAINTENANCE PLATFORM: TRONAIN INC. DIV T Description: NSN: 494001…"
drag, startPoint x: 538, startPoint y: 122, endPoint x: 472, endPoint y: 123, distance: 66.0
click b "NSN: 494001C021453, PN: [PHONE_NUMBER], SN: 50433"
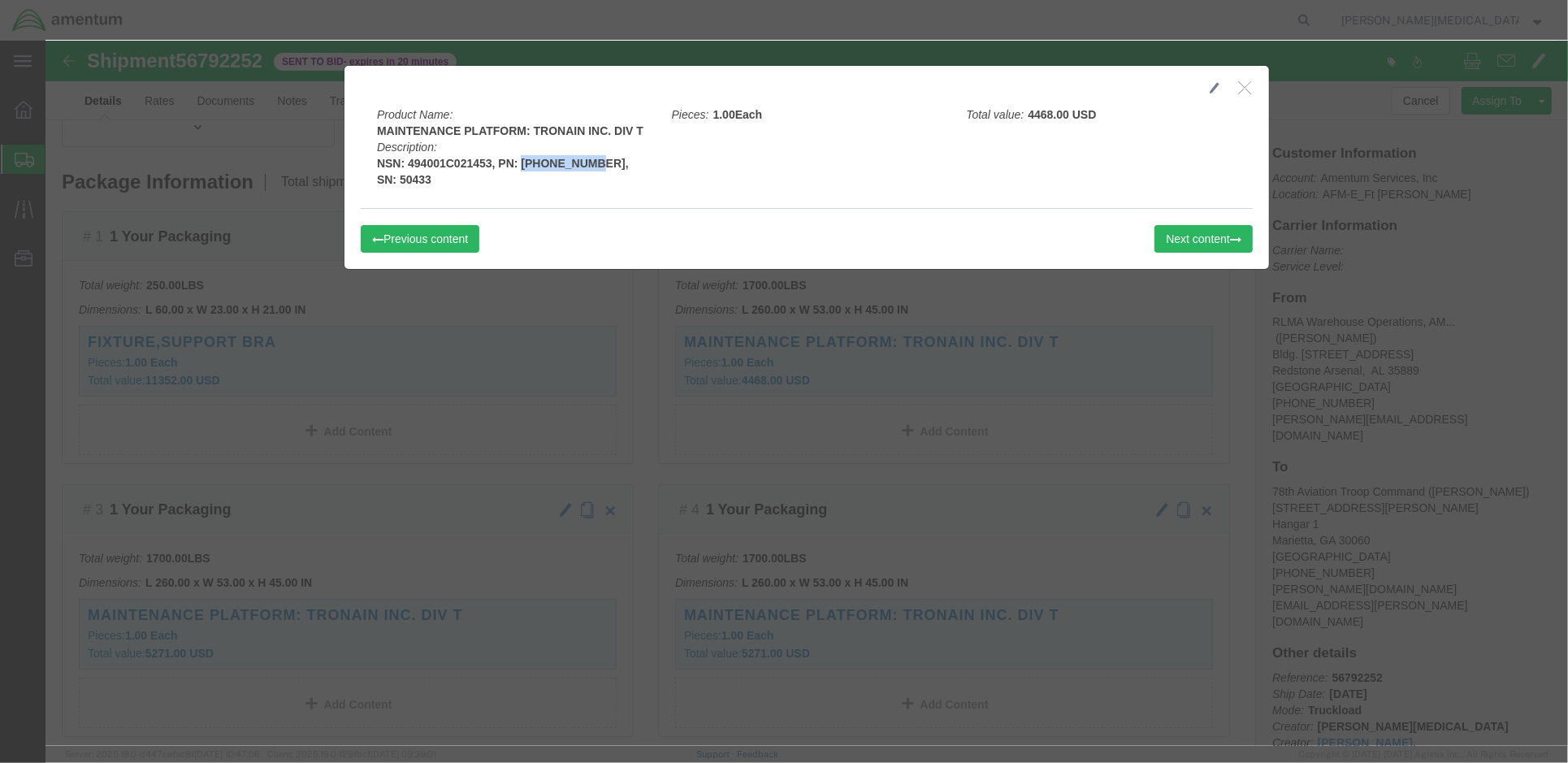
copy b "[PHONE_NUMBER]"
drag, startPoint x: 443, startPoint y: 119, endPoint x: 357, endPoint y: 121, distance: 86.0
click b "NSN: 494001C021453, PN: [PHONE_NUMBER], SN: 50433"
copy b "494001C021453"
drag, startPoint x: 592, startPoint y: 88, endPoint x: 330, endPoint y: 89, distance: 262.0
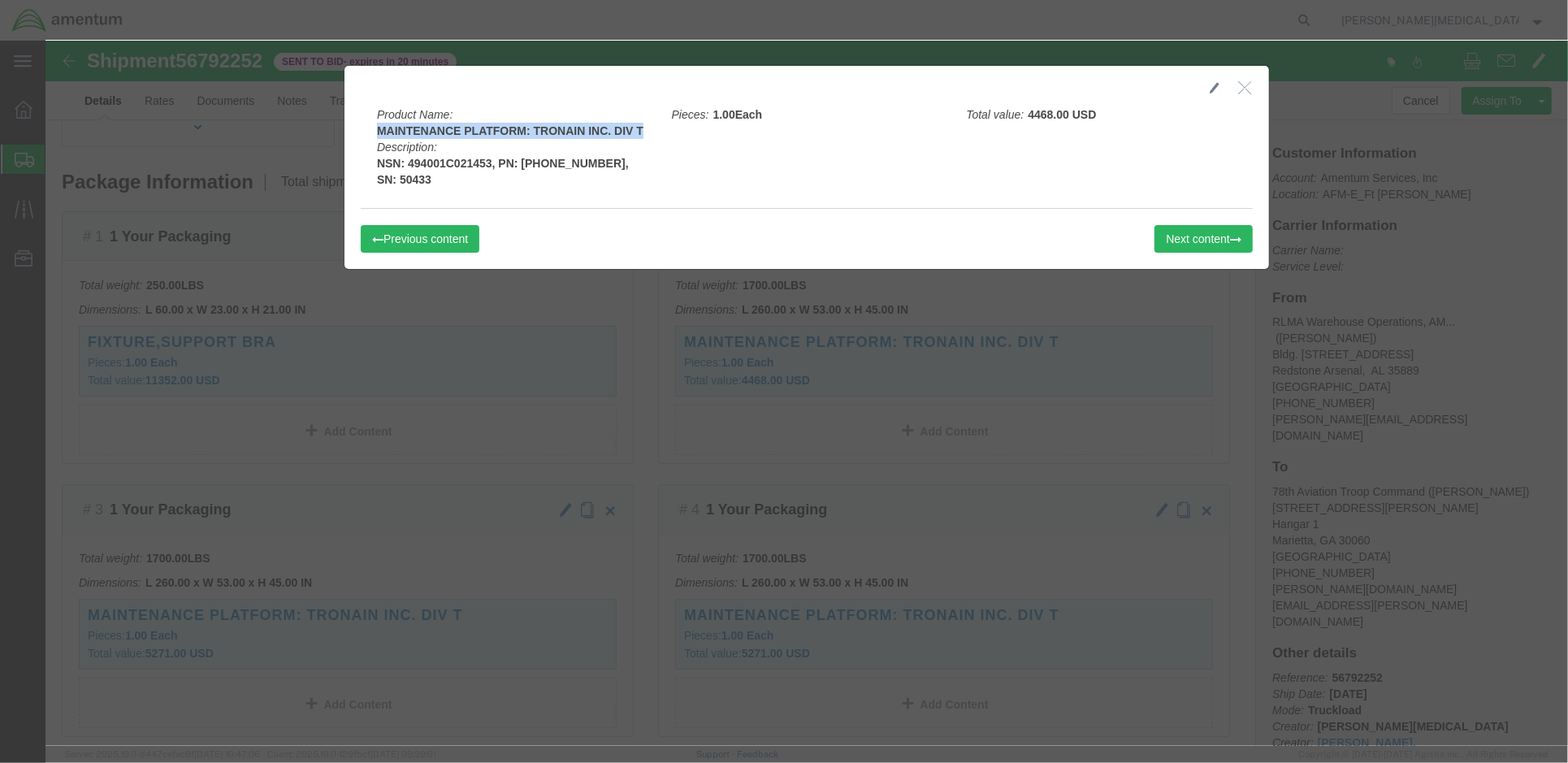
click b "MAINTENANCE PLATFORM: TRONAIN INC. DIV T"
copy b "MAINTENANCE PLATFORM: TRONAIN INC. DIV T"
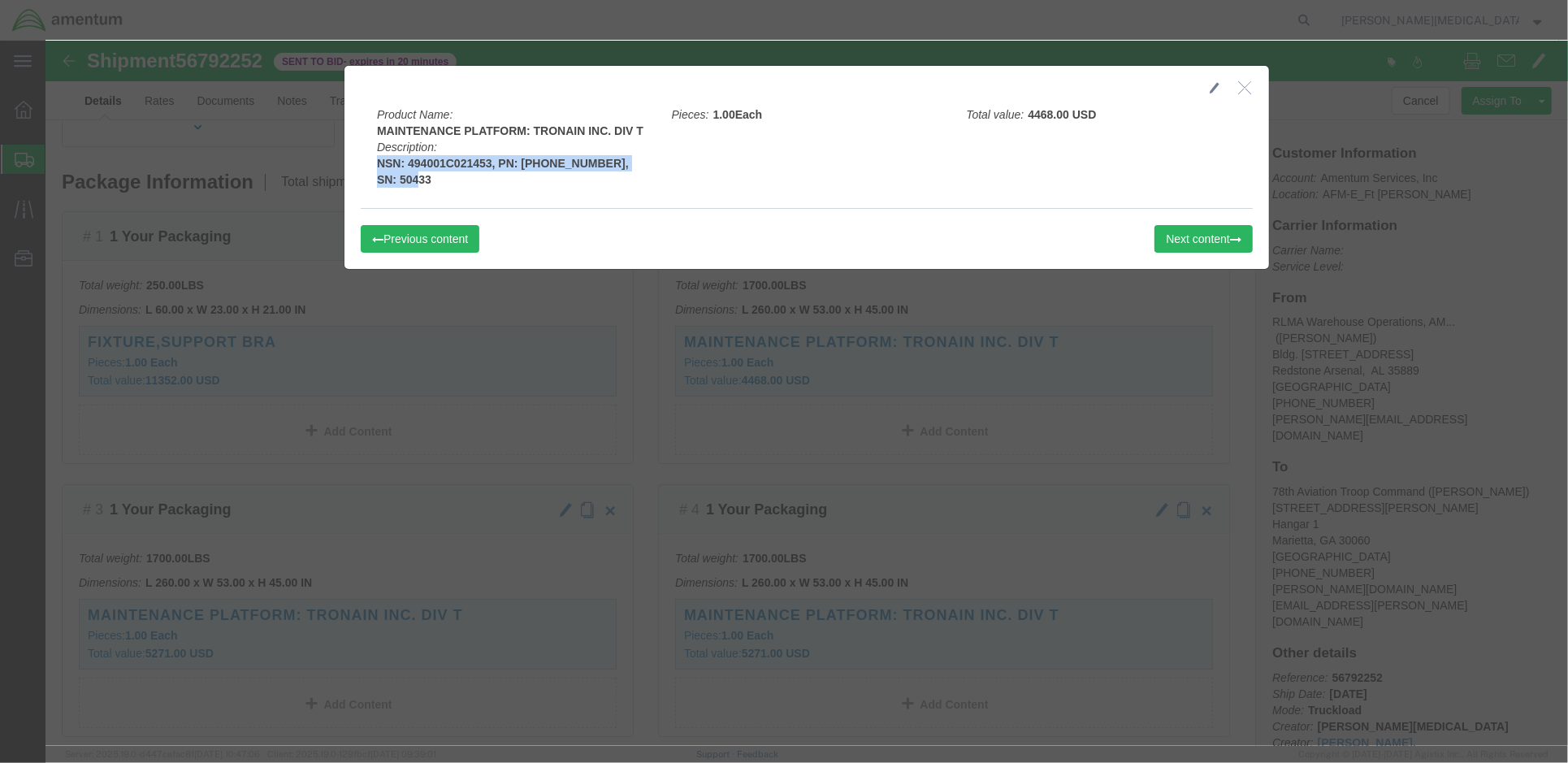
drag, startPoint x: 367, startPoint y: 138, endPoint x: 325, endPoint y: 138, distance: 42.0
click div "Product Name: MAINTENANCE PLATFORM: TRONAIN INC. DIV T Description: NSN: 494001…"
drag, startPoint x: 325, startPoint y: 138, endPoint x: 359, endPoint y: 144, distance: 34.5
click b "NSN: 494001C021453, PN: [PHONE_NUMBER], SN: 50433"
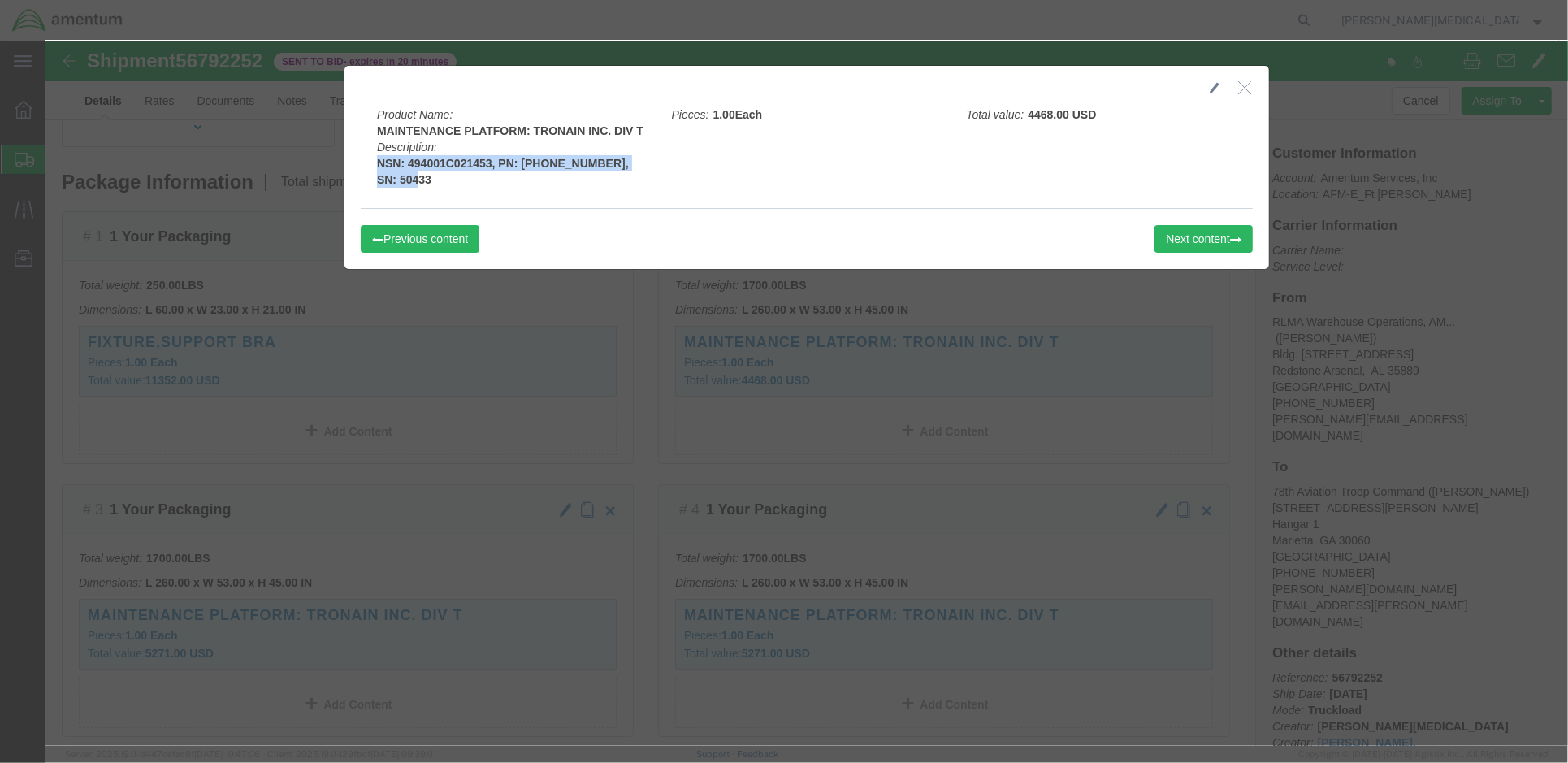
drag, startPoint x: 363, startPoint y: 141, endPoint x: 326, endPoint y: 139, distance: 37.1
click b "NSN: 494001C021453, PN: [PHONE_NUMBER], SN: 50433"
drag, startPoint x: 326, startPoint y: 139, endPoint x: 393, endPoint y: 147, distance: 67.5
click div "Product Name: MAINTENANCE PLATFORM: TRONAIN INC. DIV T Description: NSN: 494001…"
click b "NSN: 494001C021453, PN: [PHONE_NUMBER], SN: 50433"
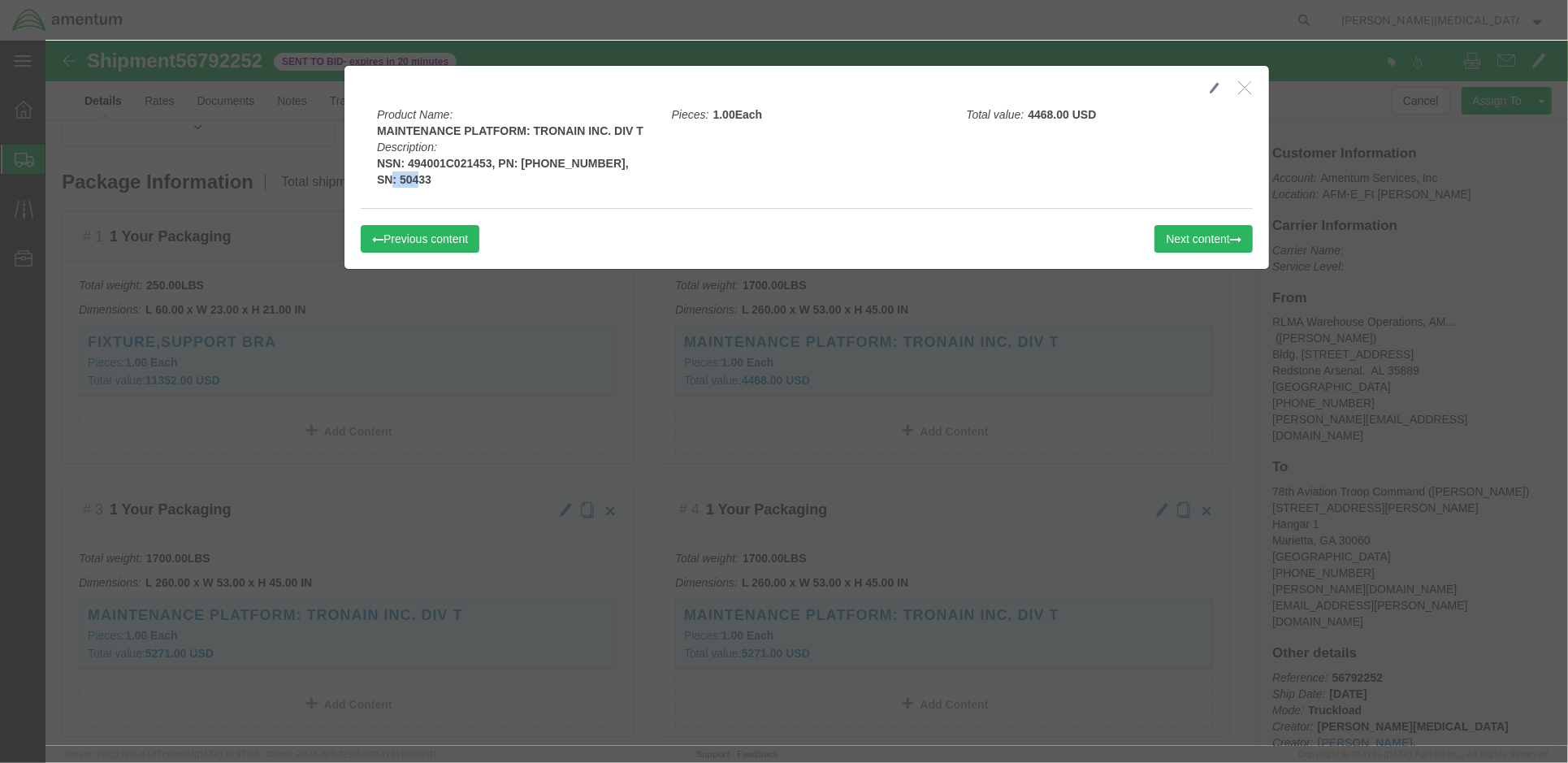
drag, startPoint x: 359, startPoint y: 139, endPoint x: 328, endPoint y: 143, distance: 31.3
click b "NSN: 494001C021453, PN: [PHONE_NUMBER], SN: 50433"
drag, startPoint x: 328, startPoint y: 143, endPoint x: 342, endPoint y: 142, distance: 14.0
copy b "50433"
click icon "button"
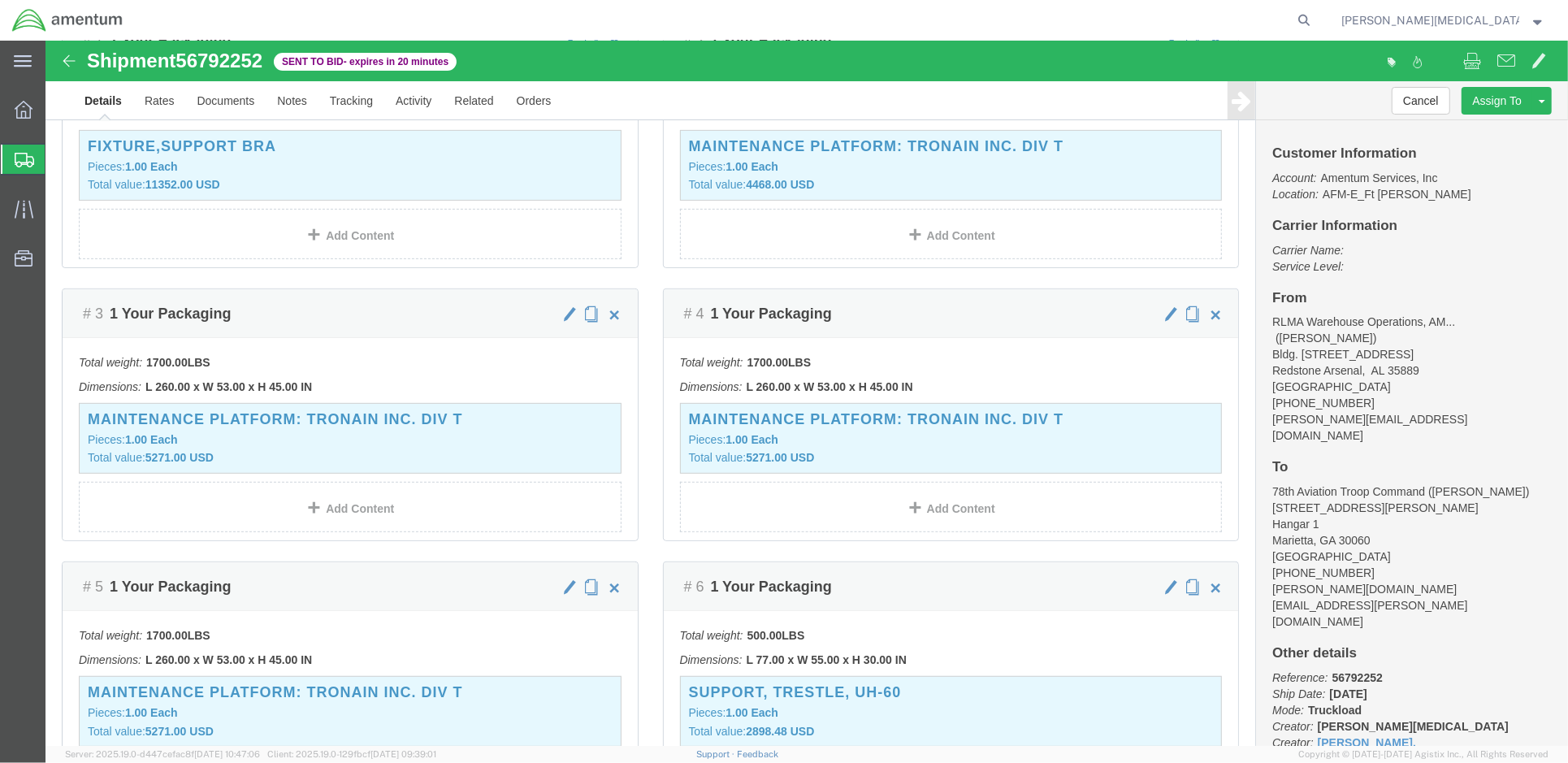
scroll to position [505, 0]
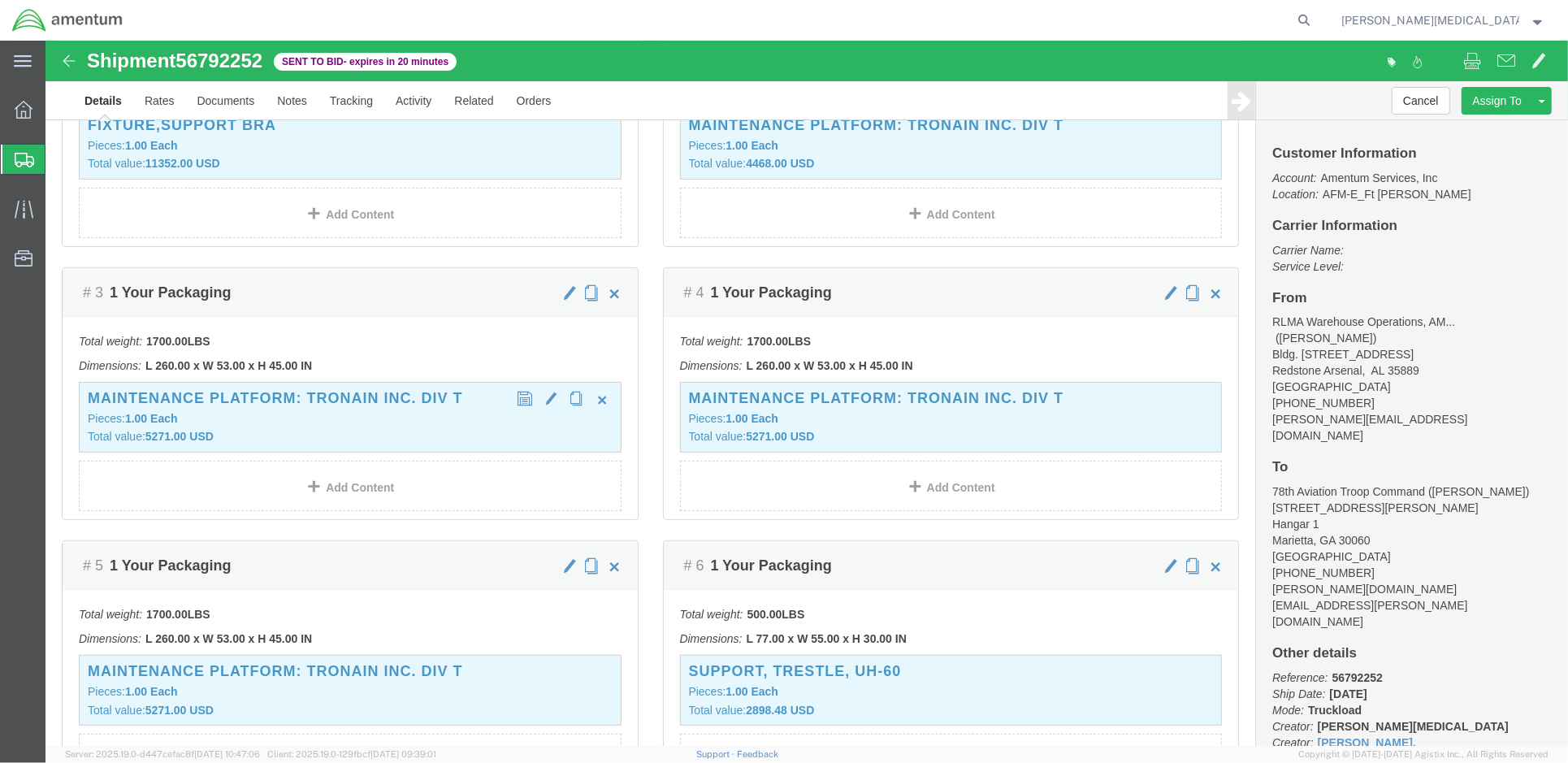
click h3 "MAINTENANCE PLATFORM: TRONAIN INC. DIV T"
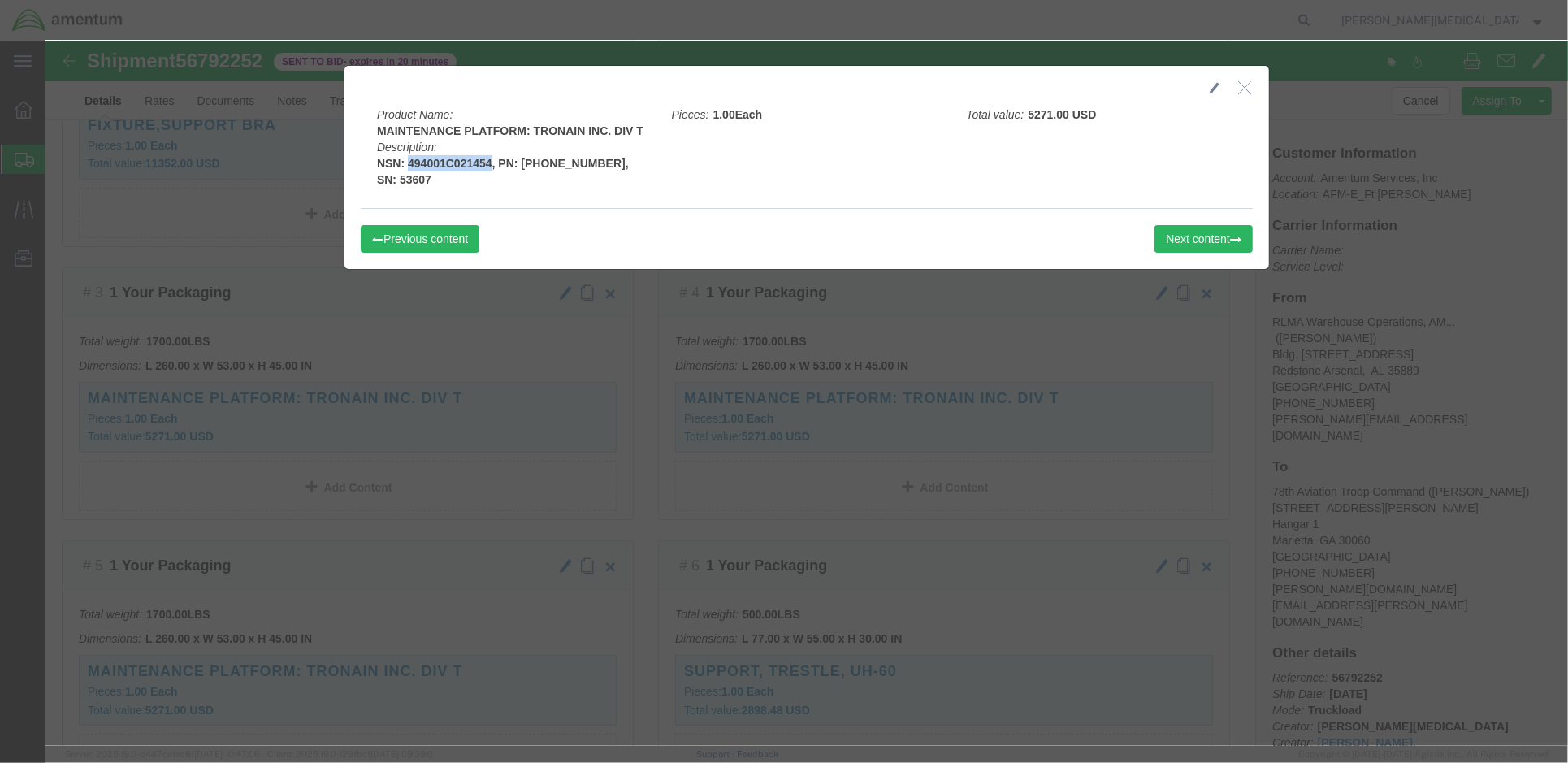
drag, startPoint x: 439, startPoint y: 119, endPoint x: 358, endPoint y: 123, distance: 81.1
click b "NSN: 494001C021454, PN: [PHONE_NUMBER], SN: 53607"
drag, startPoint x: 357, startPoint y: 123, endPoint x: 365, endPoint y: 120, distance: 8.5
copy b "494001C021454"
drag, startPoint x: 534, startPoint y: 125, endPoint x: 473, endPoint y: 121, distance: 61.1
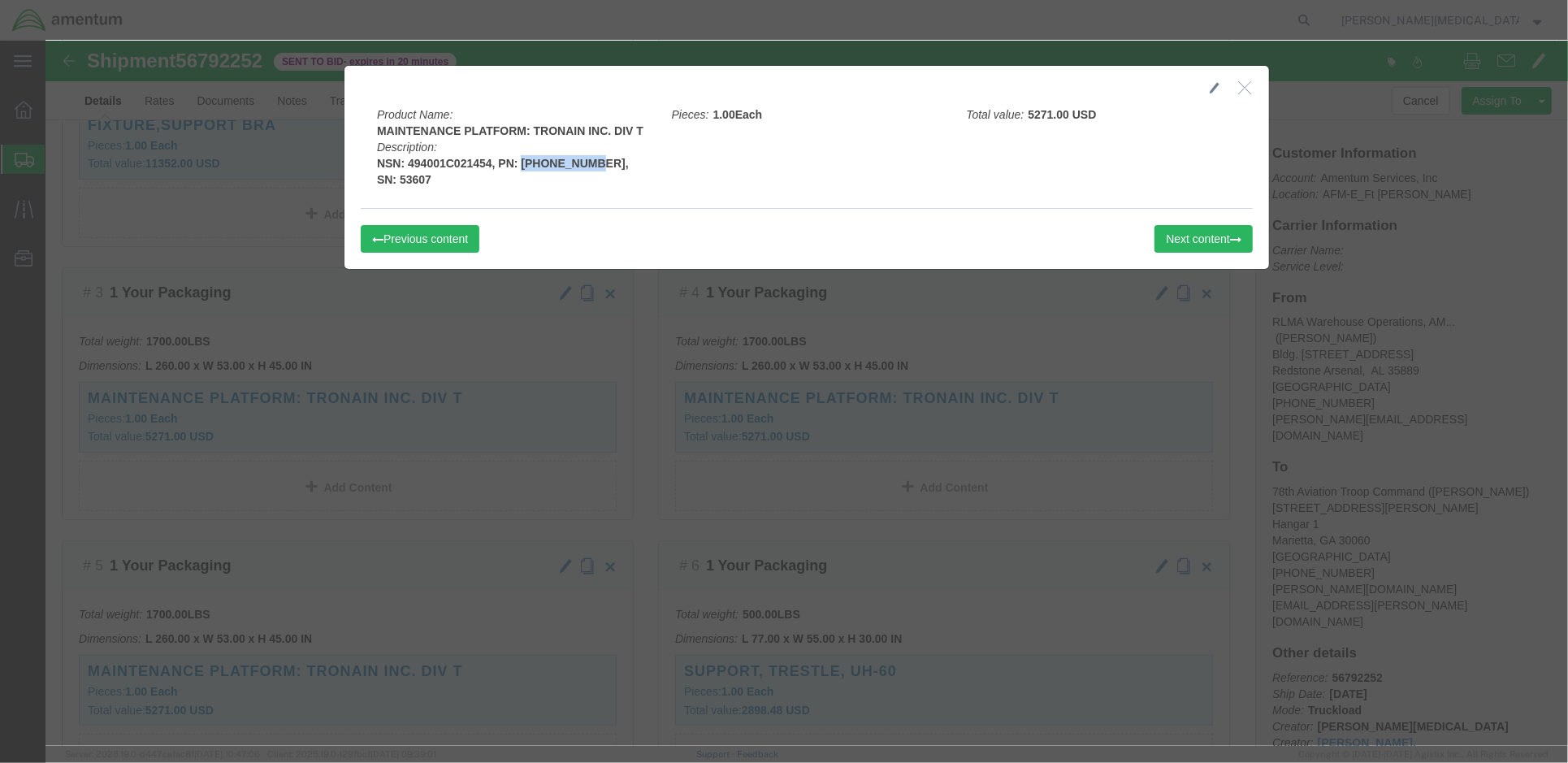
click b "NSN: 494001C021454, PN: [PHONE_NUMBER], SN: 53607"
copy b "[PHONE_NUMBER]"
drag, startPoint x: 599, startPoint y: 89, endPoint x: 331, endPoint y: 91, distance: 268.0
click div "Product Name: MAINTENANCE PLATFORM: TRONAIN INC. DIV T Description: NSN: 494001…"
copy b "MAINTENANCE PLATFORM: TRONAIN INC. DIV T"
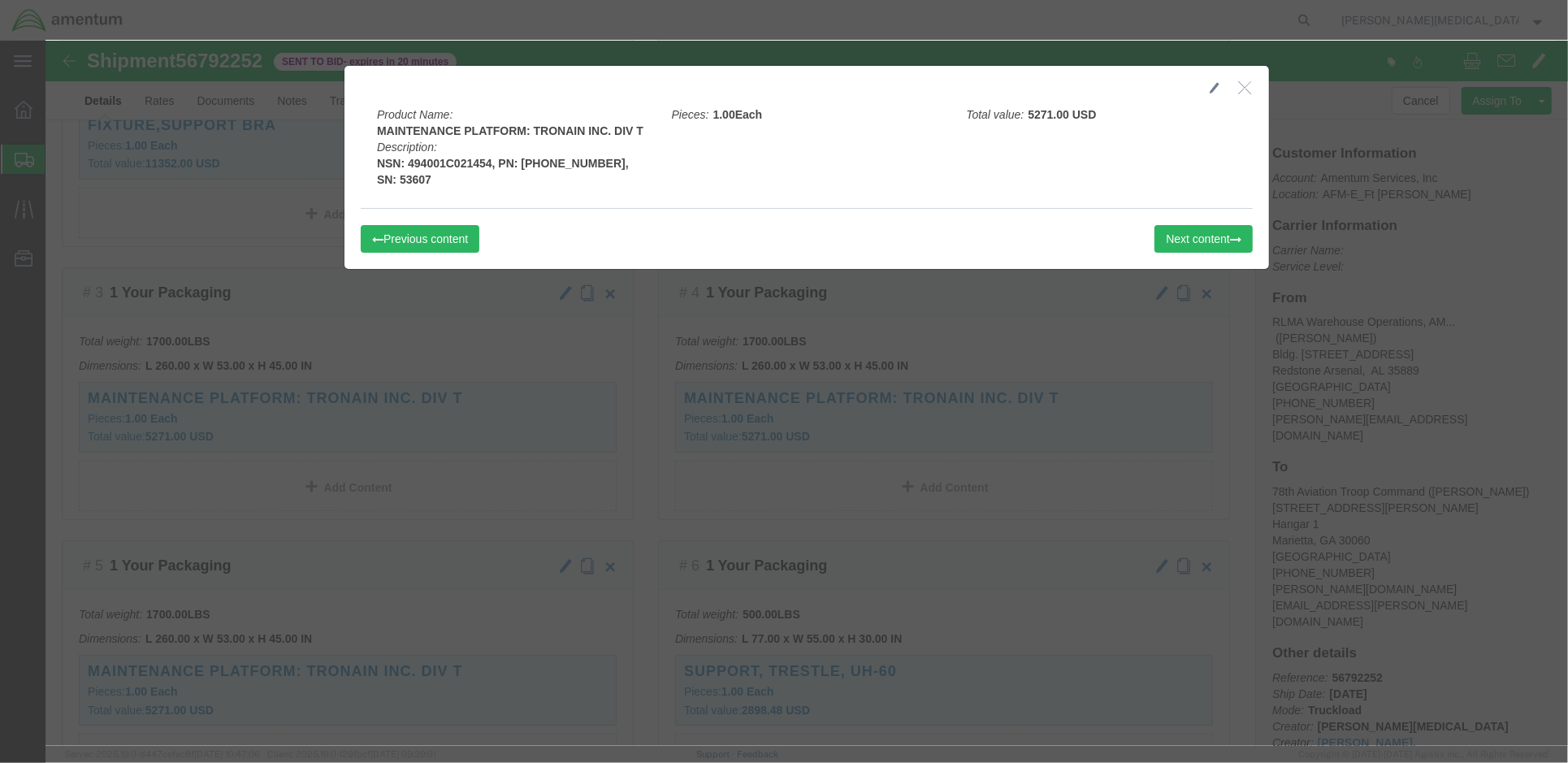
click b "NSN: 494001C021454, PN: [PHONE_NUMBER], SN: 53607"
drag, startPoint x: 592, startPoint y: 120, endPoint x: 566, endPoint y: 121, distance: 26.0
click b "NSN: 494001C021454, PN: [PHONE_NUMBER], SN: 53607"
drag, startPoint x: 566, startPoint y: 121, endPoint x: 647, endPoint y: 131, distance: 81.6
click div "Product Name: MAINTENANCE PLATFORM: TRONAIN INC. DIV T Description: NSN: 494001…"
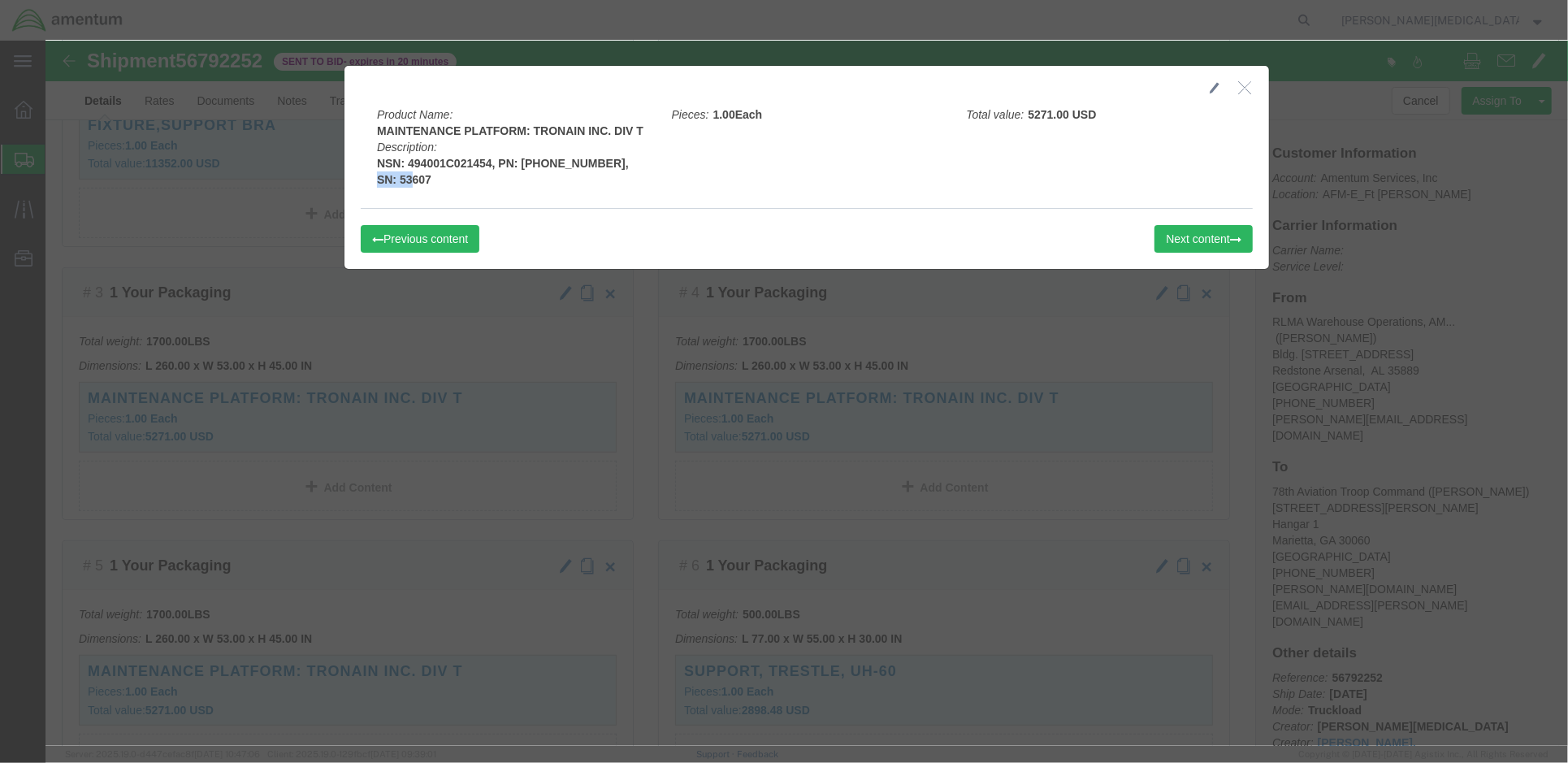
drag, startPoint x: 607, startPoint y: 122, endPoint x: 559, endPoint y: 122, distance: 48.0
click div "Product Name: MAINTENANCE PLATFORM: TRONAIN INC. DIV T Description: NSN: 494001…"
drag, startPoint x: 559, startPoint y: 122, endPoint x: 568, endPoint y: 121, distance: 9.1
click icon "button"
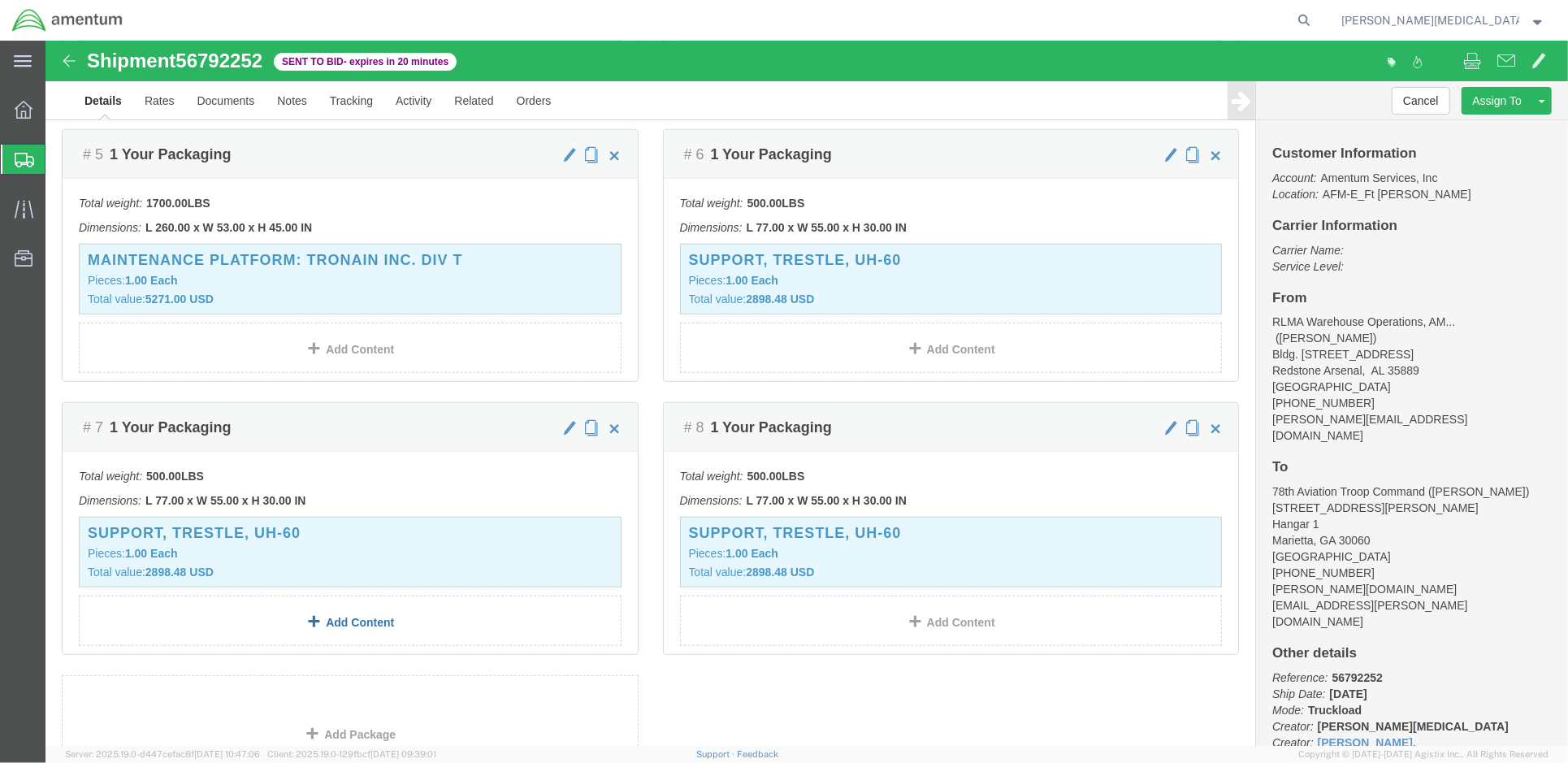
scroll to position [1046, 0]
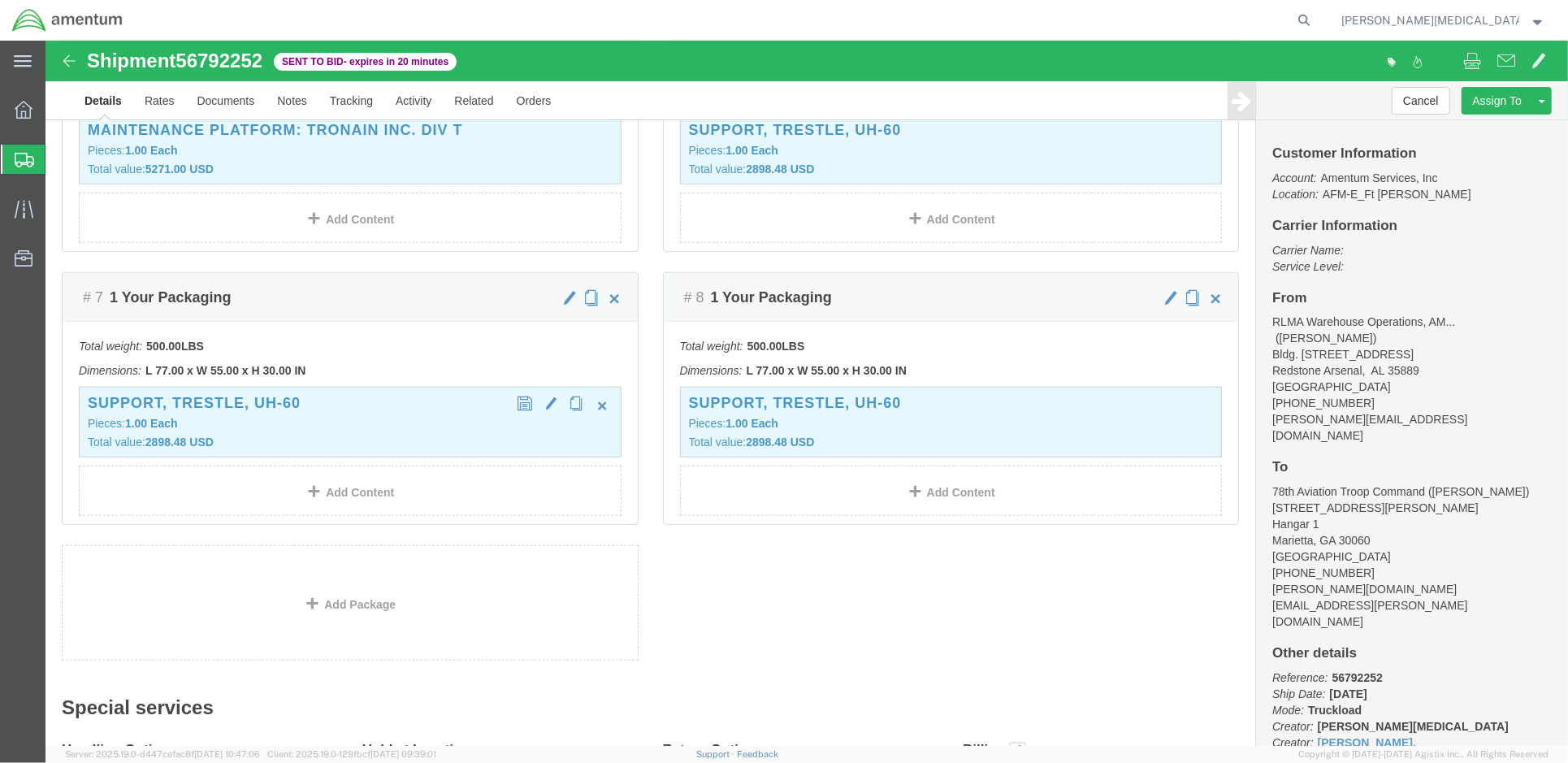
click p "Pieces: 1.00 Each"
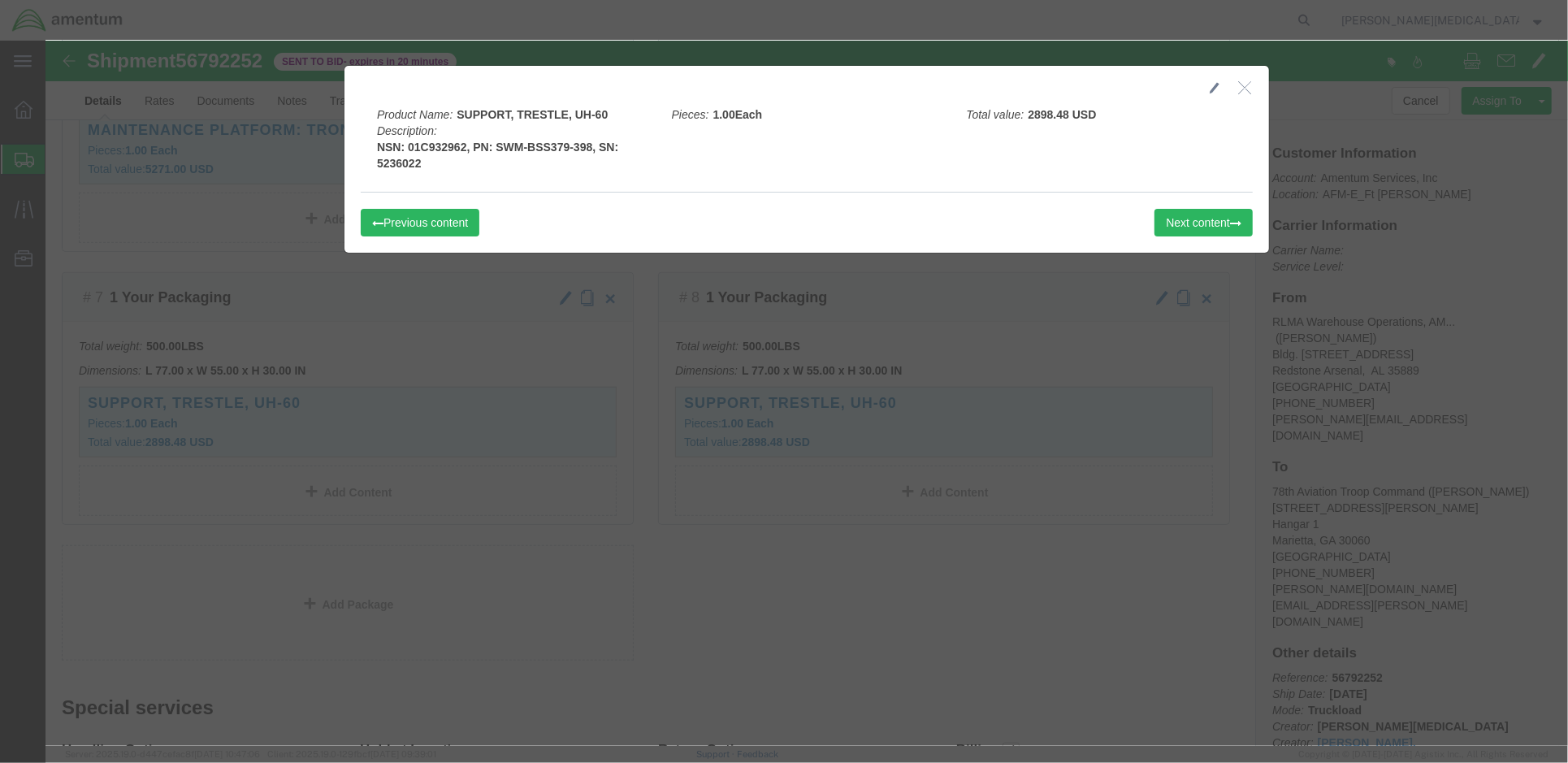
click button "button"
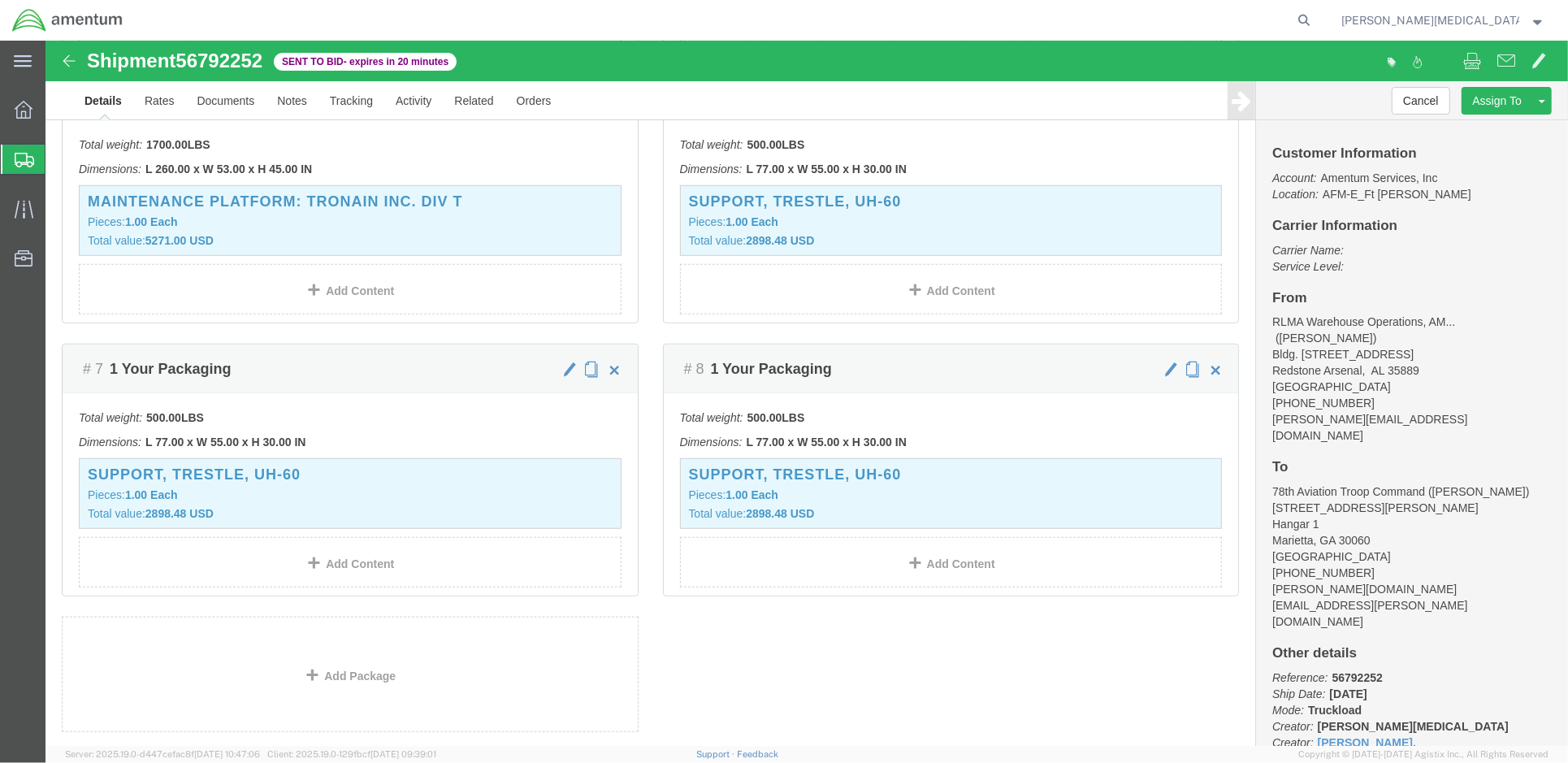
scroll to position [938, 0]
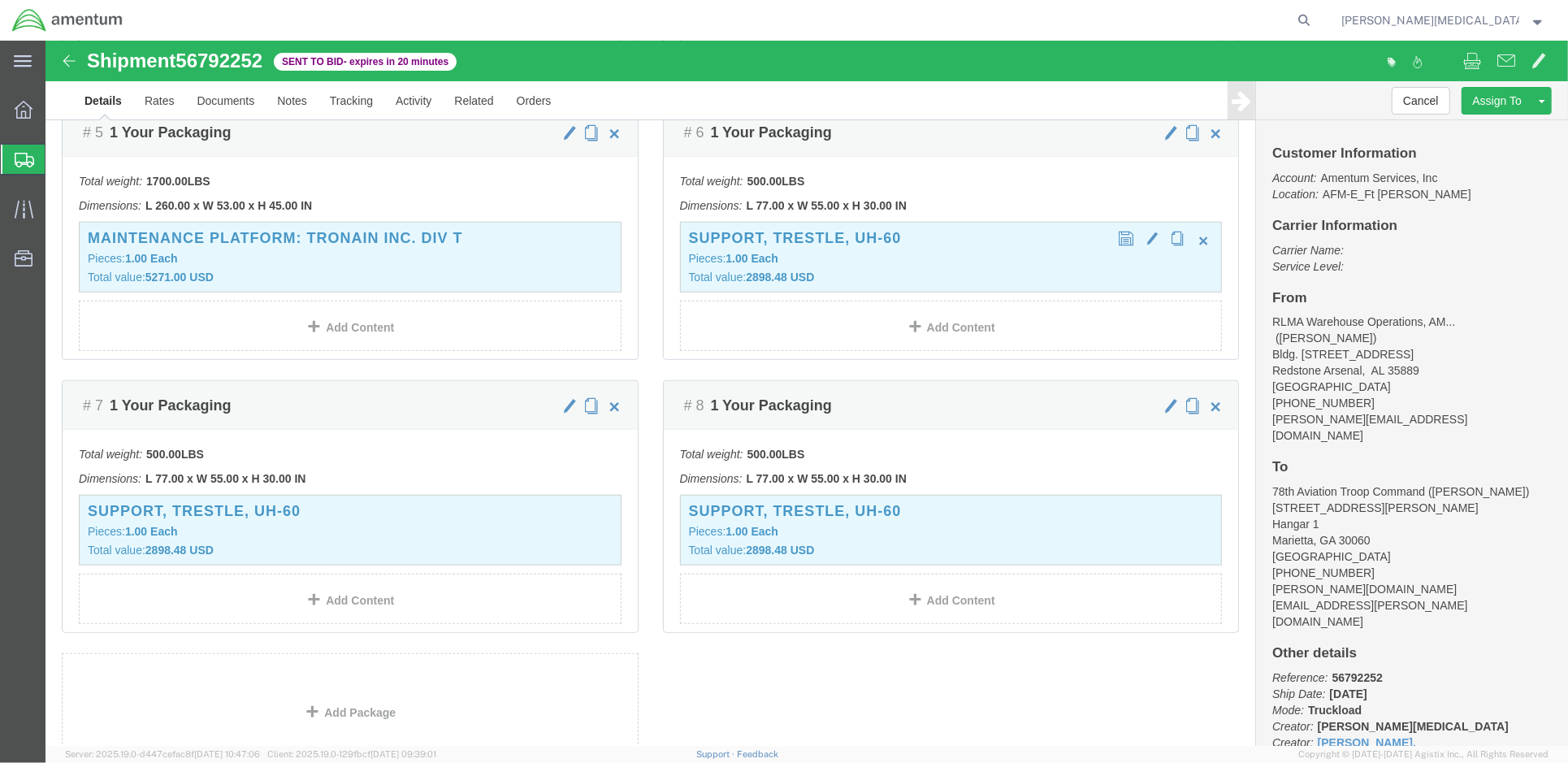
click div "SUPPORT, TRESTLE, UH-60 Pieces: 1.00 Each Total value: 2898.48 USD"
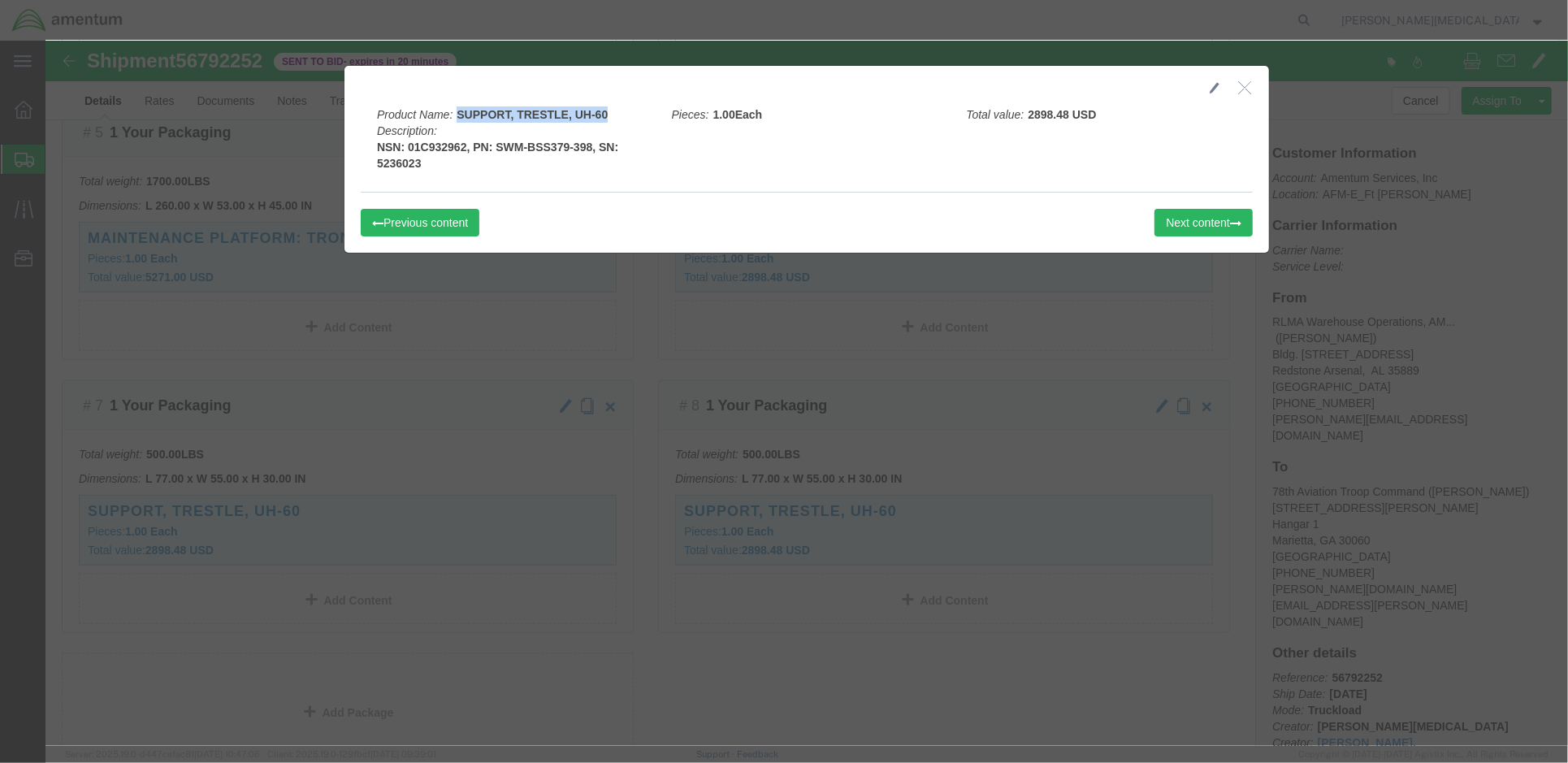
drag, startPoint x: 561, startPoint y: 73, endPoint x: 408, endPoint y: 69, distance: 153.1
click div "Product Name: SUPPORT, TRESTLE, UH-60 Description: NSN: 01C932962, PN: SWM-BSS3…"
drag, startPoint x: 408, startPoint y: 69, endPoint x: 396, endPoint y: 100, distance: 33.2
click b "NSN: 01C932962, PN: SWM-BSS379-398, SN: 5236023"
drag, startPoint x: 414, startPoint y: 105, endPoint x: 401, endPoint y: 105, distance: 13.0
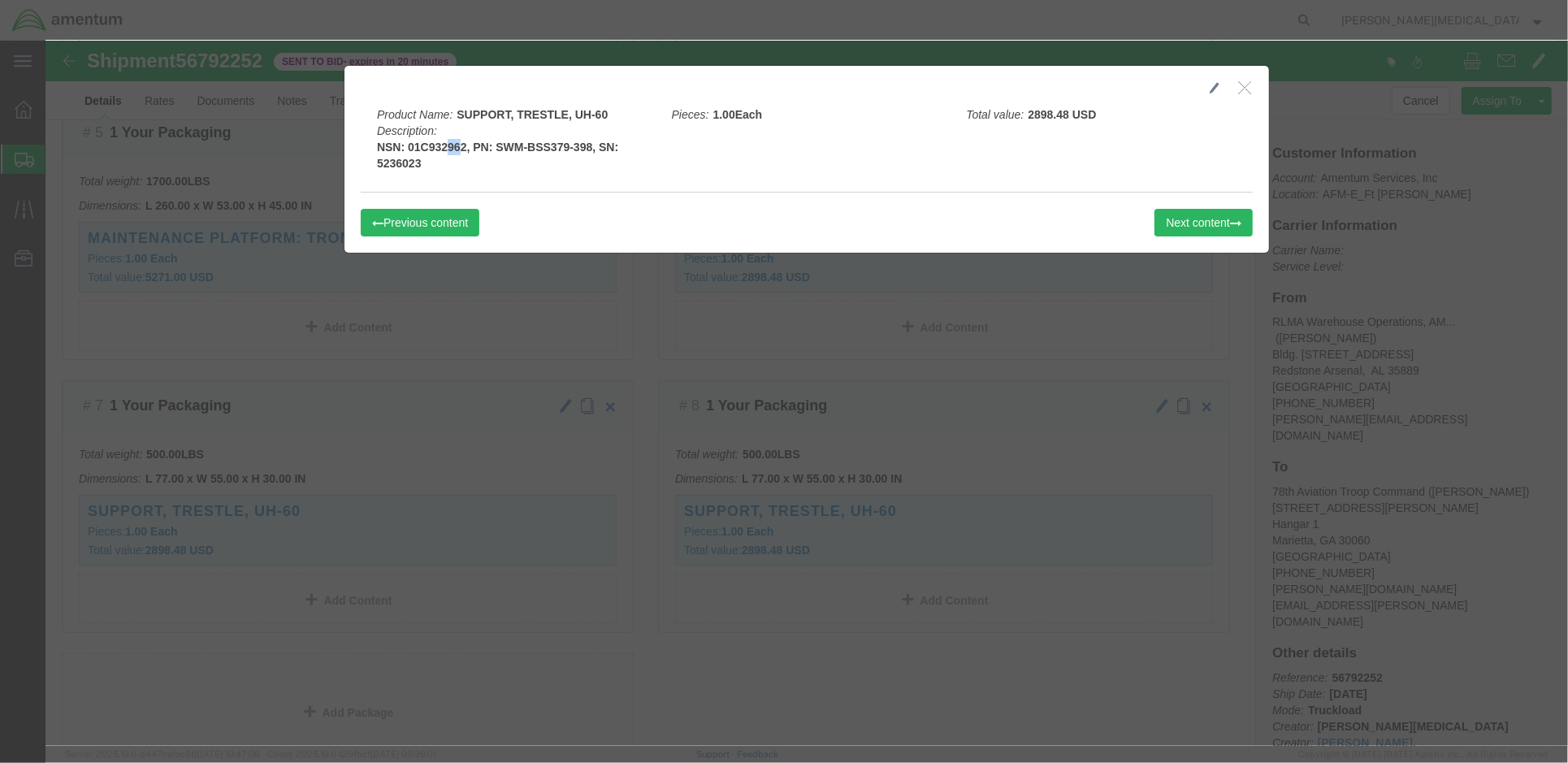
click b "NSN: 01C932962, PN: SWM-BSS379-398, SN: 5236023"
drag, startPoint x: 414, startPoint y: 108, endPoint x: 359, endPoint y: 109, distance: 55.0
click b "NSN: 01C932962, PN: SWM-BSS379-398, SN: 5236023"
drag, startPoint x: 558, startPoint y: 73, endPoint x: 402, endPoint y: 75, distance: 156.0
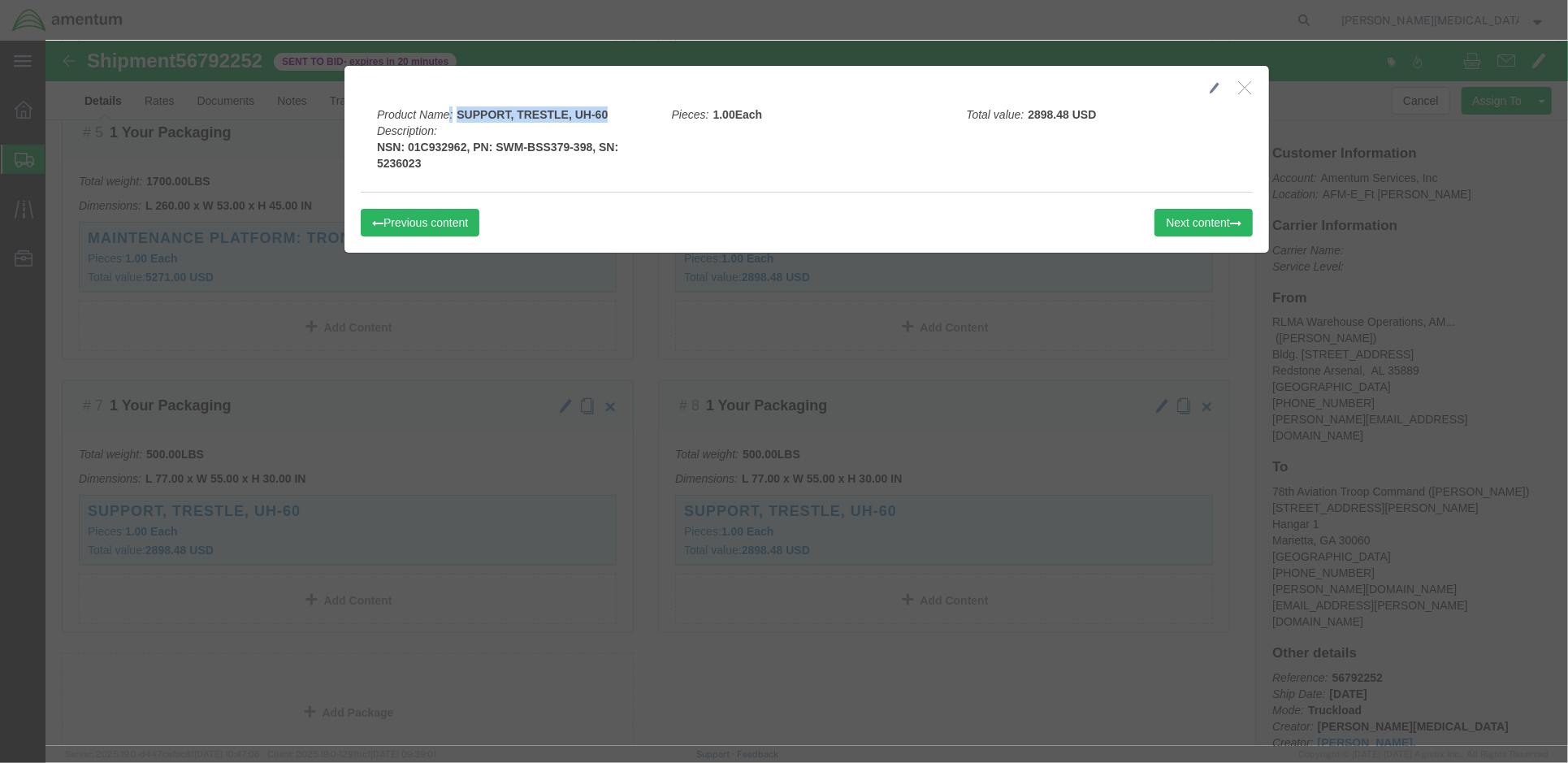
click div "Product Name: SUPPORT, TRESTLE, UH-60 Description: NSN: 01C932962, PN: SWM-BSS3…"
drag, startPoint x: 402, startPoint y: 75, endPoint x: 596, endPoint y: 81, distance: 194.1
click div "Product Name: SUPPORT, TRESTLE, UH-60 Description: NSN: 01C932962, PN: SWM-BSS3…"
drag, startPoint x: 565, startPoint y: 74, endPoint x: 410, endPoint y: 73, distance: 155.0
click div "Product Name: SUPPORT, TRESTLE, UH-60 Description: NSN: 01C932962, PN: SWM-BSS3…"
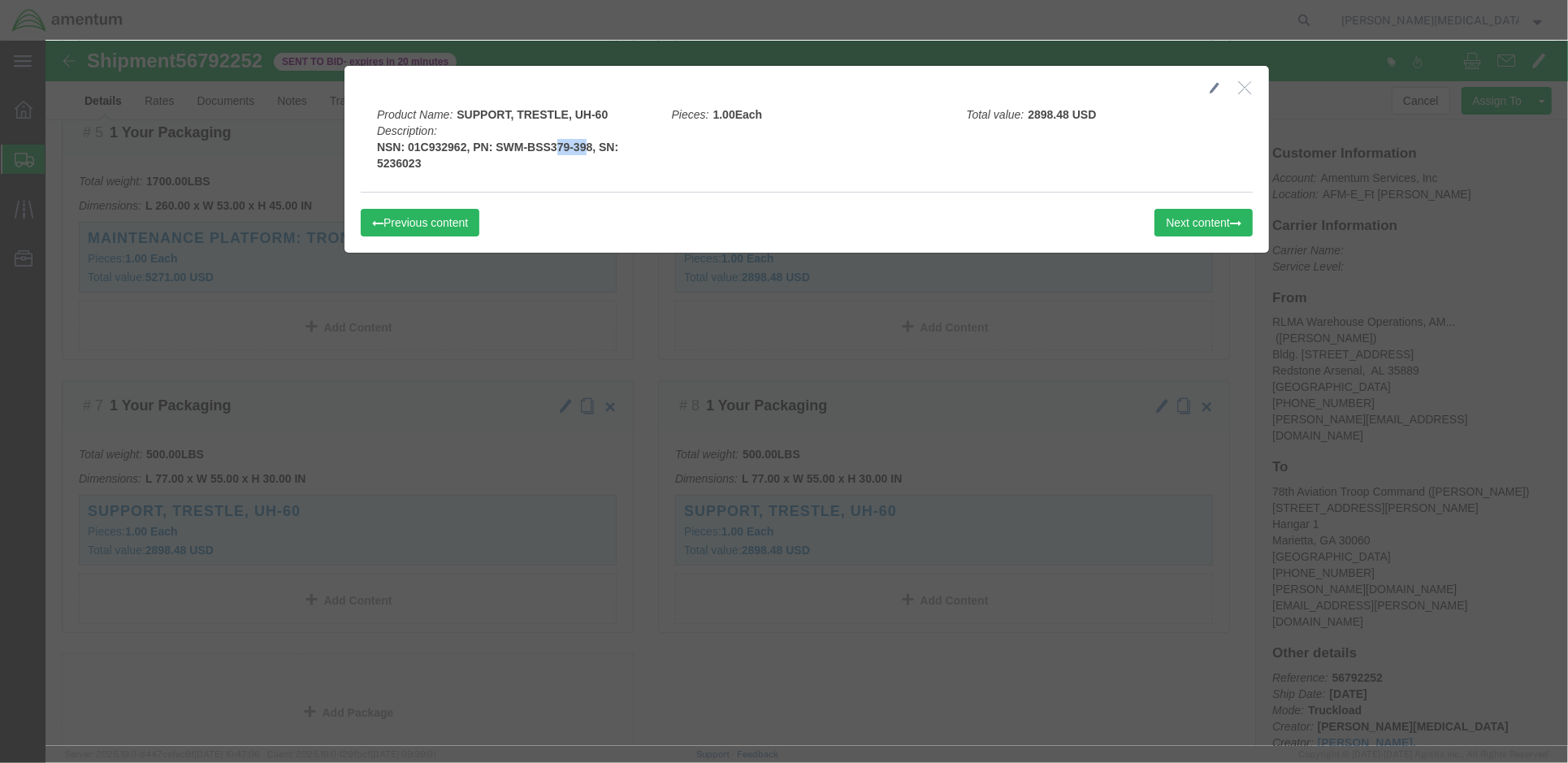
drag, startPoint x: 538, startPoint y: 106, endPoint x: 504, endPoint y: 108, distance: 34.1
click b "NSN: 01C932962, PN: SWM-BSS379-398, SN: 5236023"
drag, startPoint x: 504, startPoint y: 108, endPoint x: 495, endPoint y: 114, distance: 10.8
click b "NSN: 01C932962, PN: SWM-BSS379-398, SN: 5236023"
drag, startPoint x: 495, startPoint y: 114, endPoint x: 461, endPoint y: 107, distance: 34.7
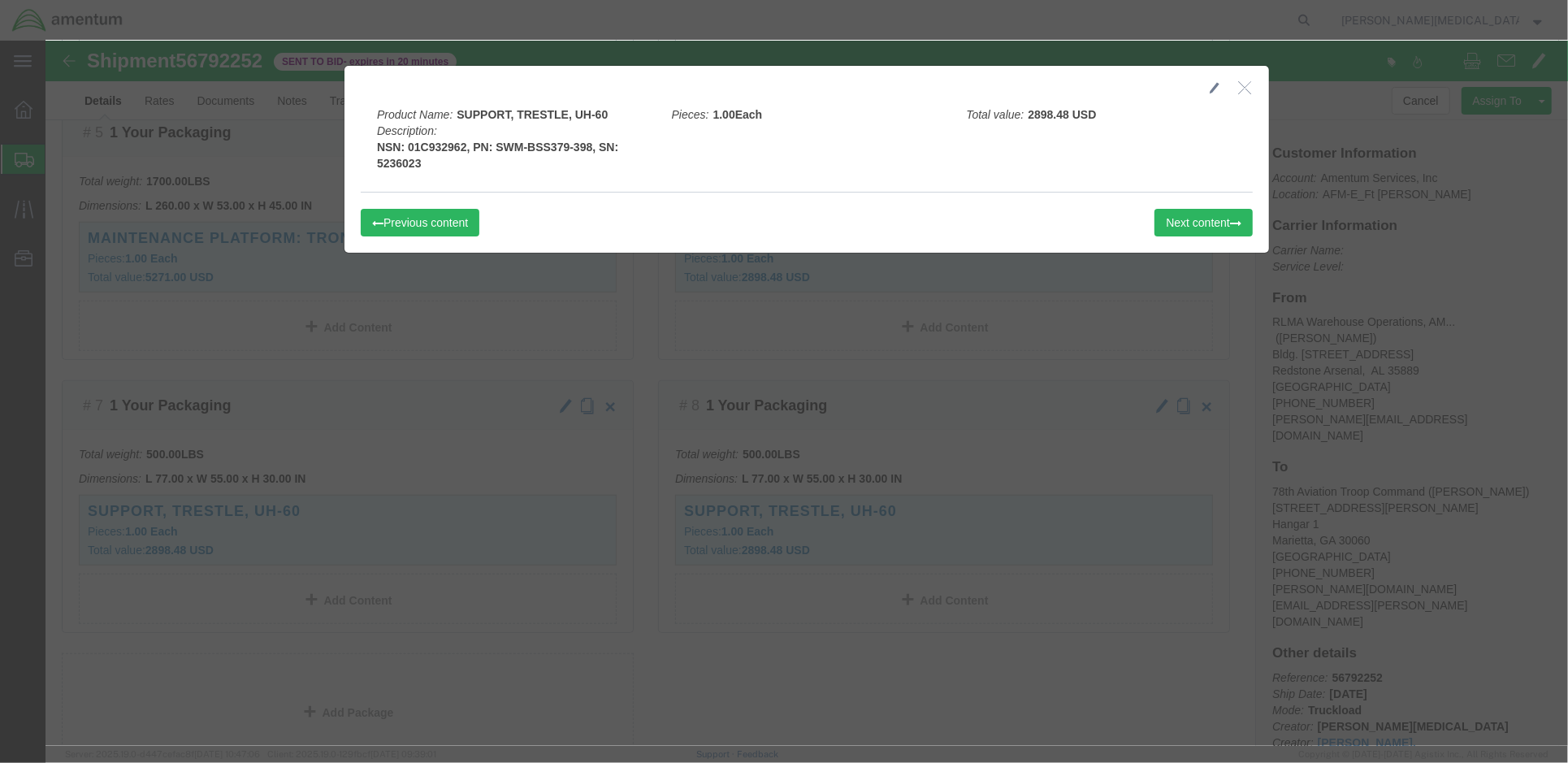
click b "NSN: 01C932962, PN: SWM-BSS379-398, SN: 5236023"
drag, startPoint x: 542, startPoint y: 103, endPoint x: 447, endPoint y: 105, distance: 95.0
click b "NSN: 01C932962, PN: SWM-BSS379-398, SN: 5236023"
drag, startPoint x: 447, startPoint y: 105, endPoint x: 458, endPoint y: 108, distance: 11.4
click icon "button"
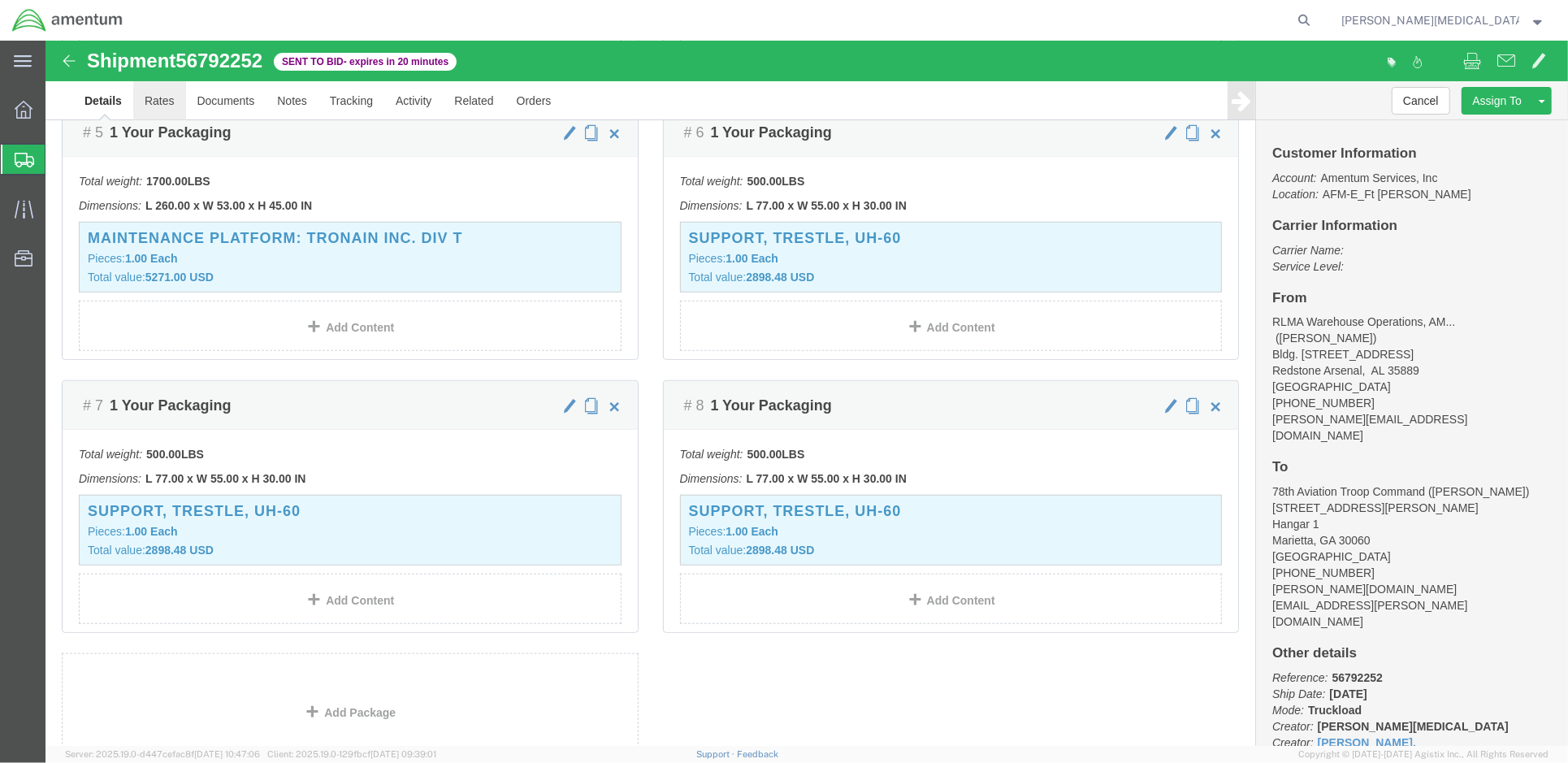
click link "Rates"
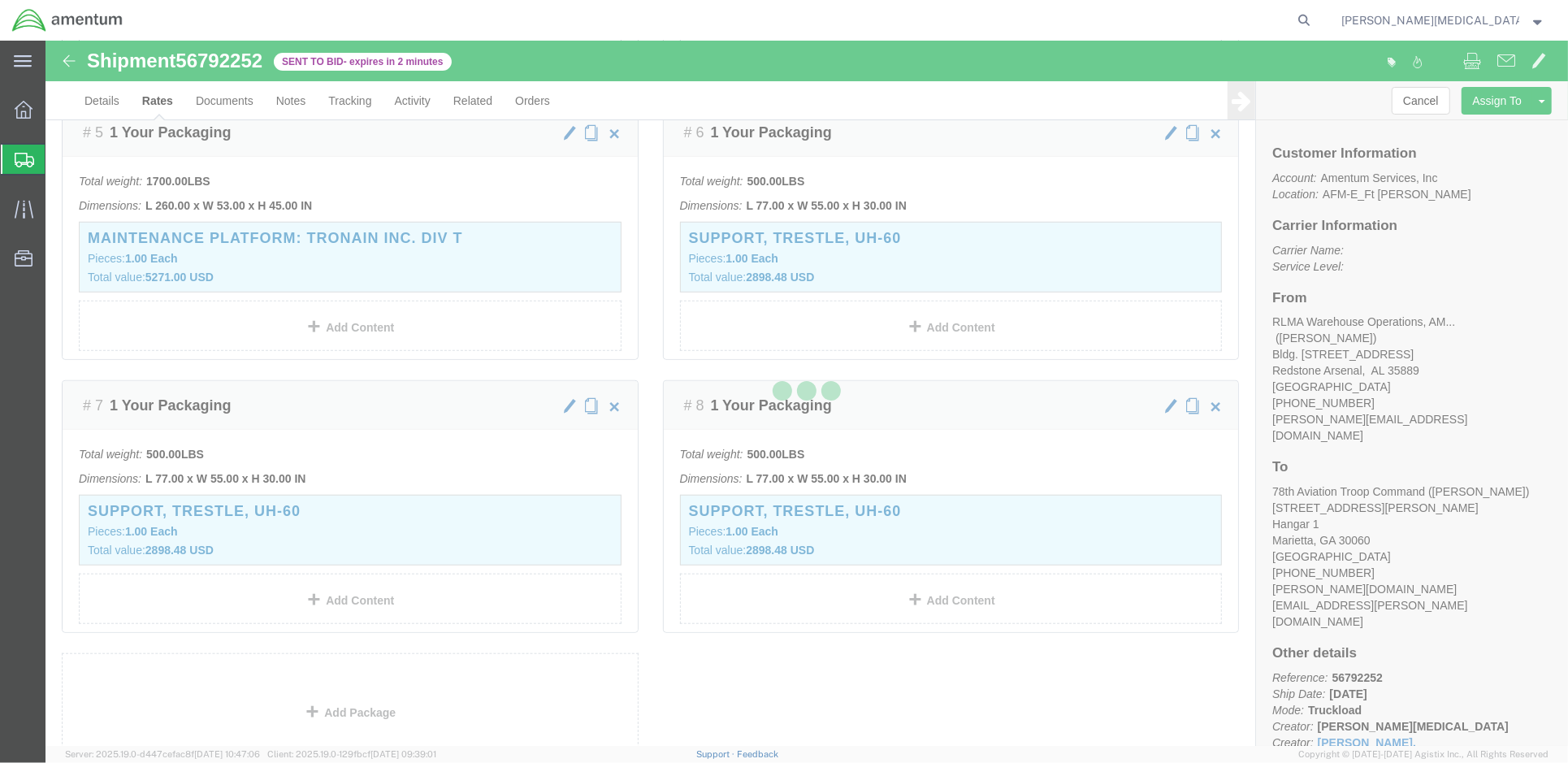
scroll to position [39, 0]
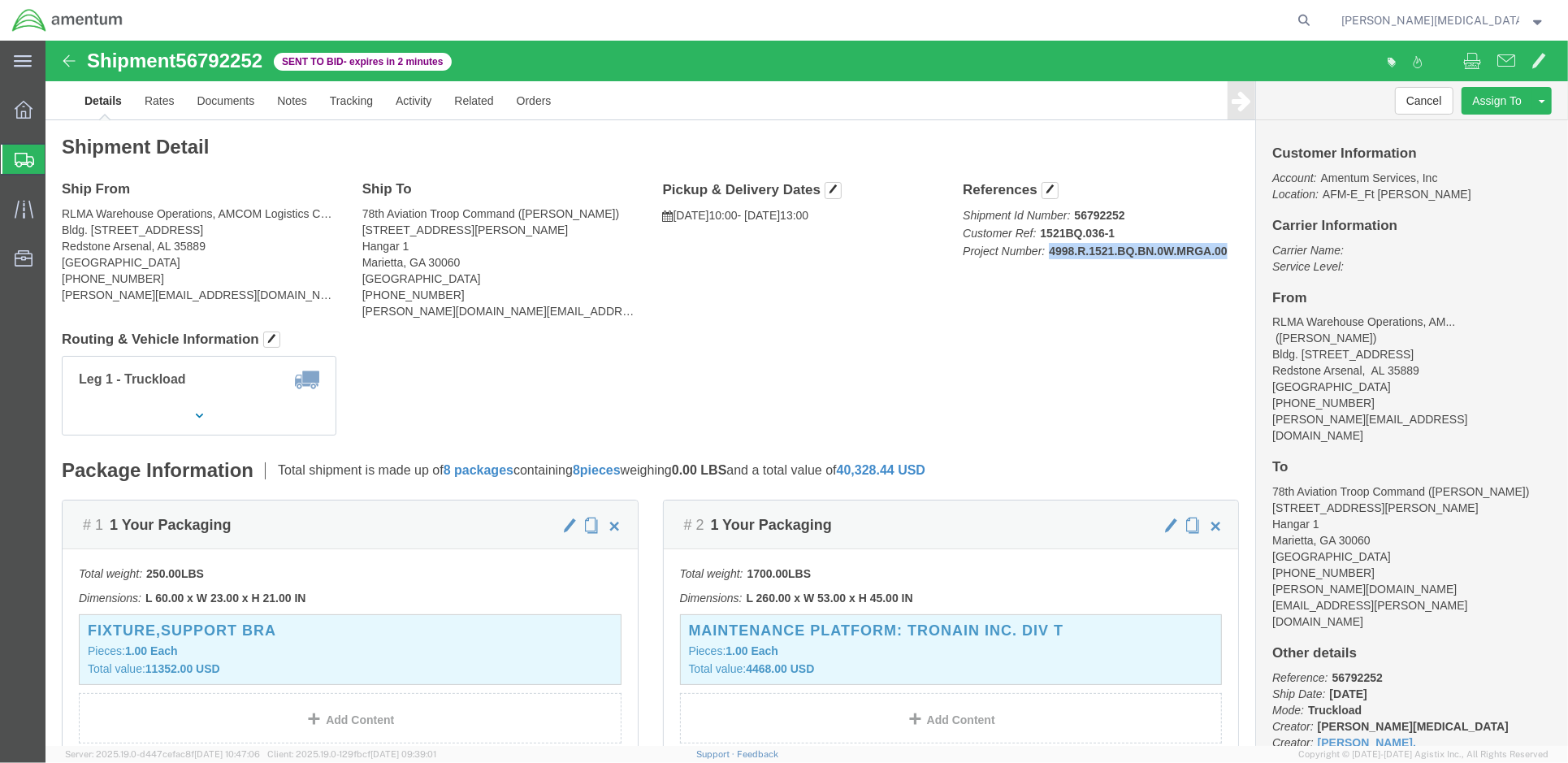
drag, startPoint x: 996, startPoint y: 215, endPoint x: 1177, endPoint y: 215, distance: 181.0
click p "Shipment Id Number: 56792252 Customer Ref: 1521BQ.036-1 Project Number: 4998.R.…"
drag, startPoint x: 1176, startPoint y: 215, endPoint x: 1094, endPoint y: 214, distance: 82.0
drag, startPoint x: 1094, startPoint y: 214, endPoint x: 1183, endPoint y: 215, distance: 89.0
click p "Shipment Id Number: 56792252 Customer Ref: 1521BQ.036-1 Project Number: 4998.R.…"
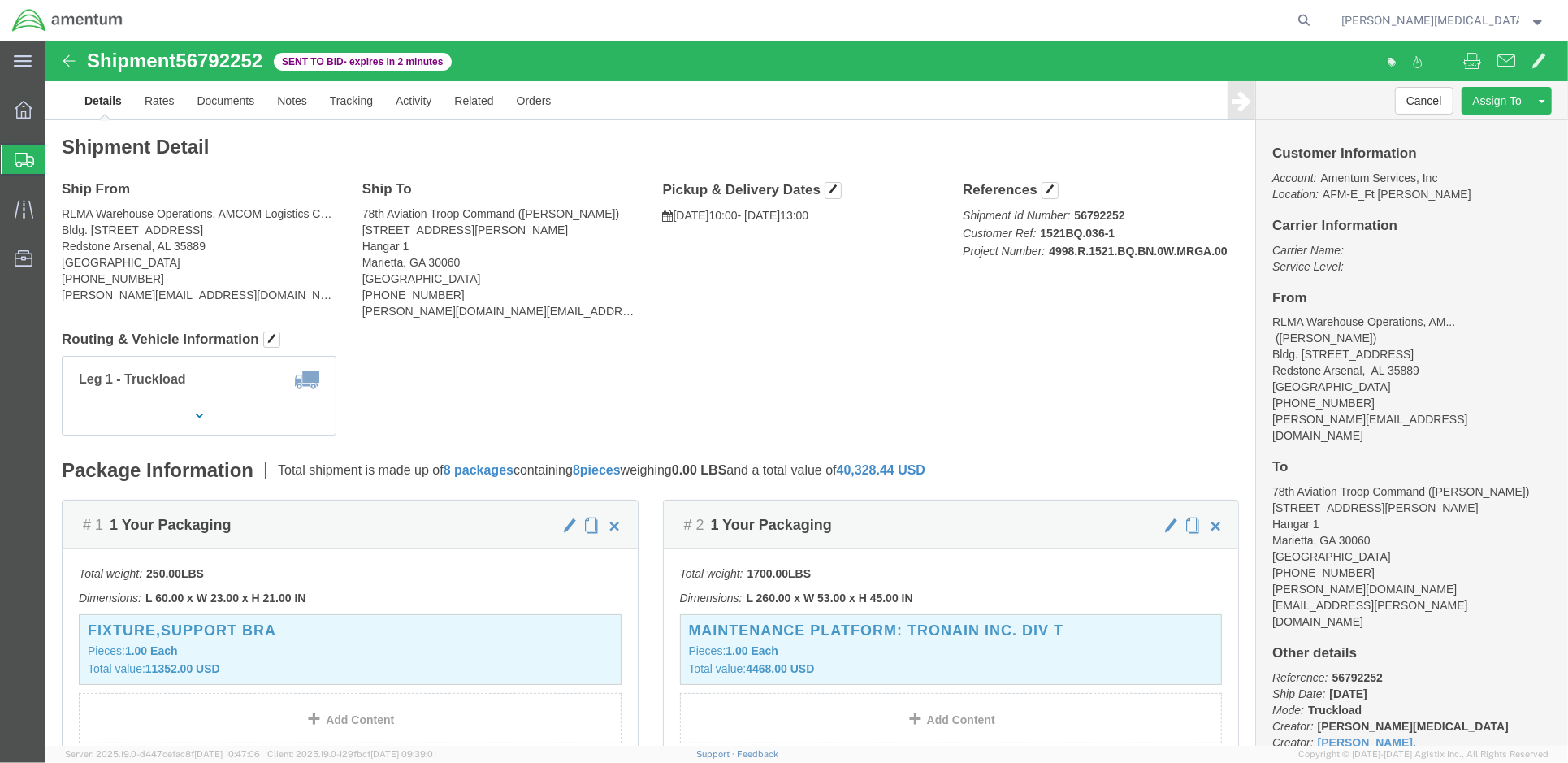
drag, startPoint x: 1183, startPoint y: 215, endPoint x: 1147, endPoint y: 209, distance: 36.5
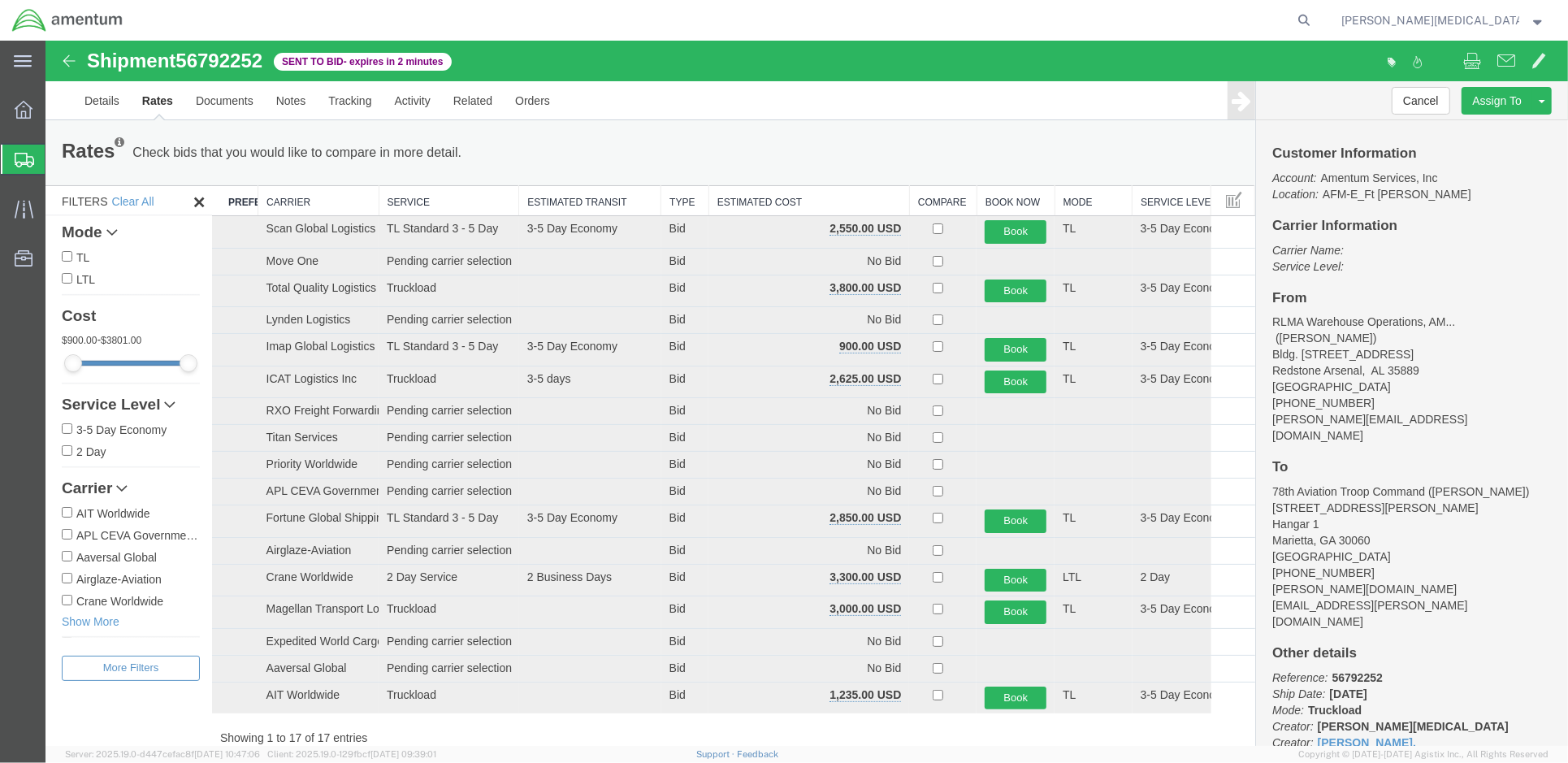
scroll to position [39, 0]
